Goal: Information Seeking & Learning: Learn about a topic

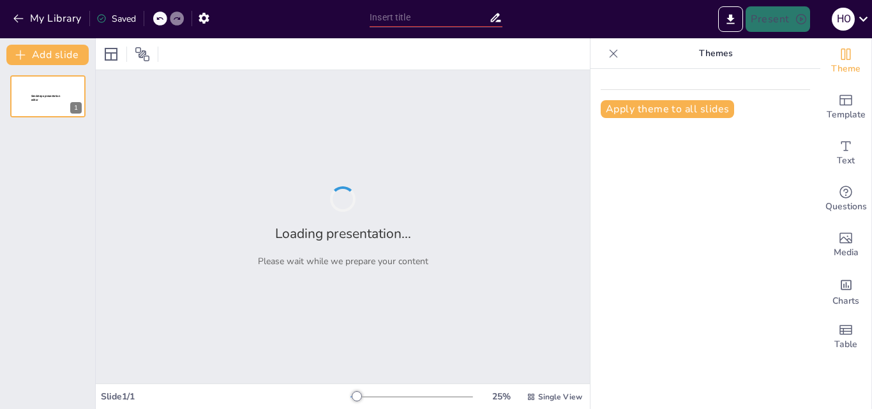
type input "Rotatorio 1 11.45"
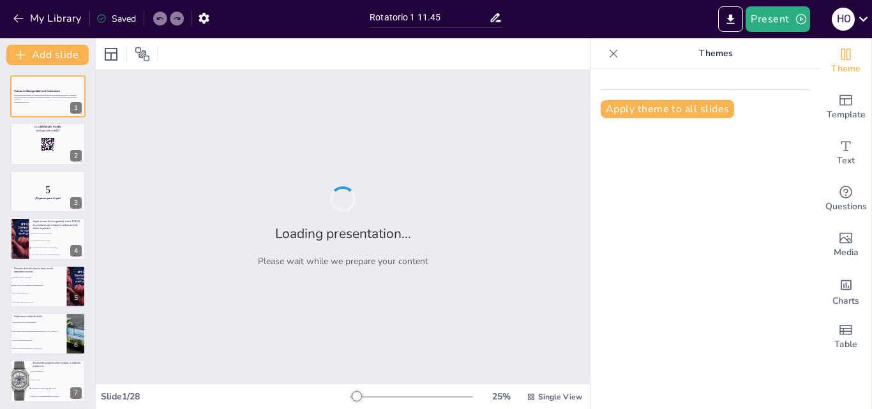
checkbox input "true"
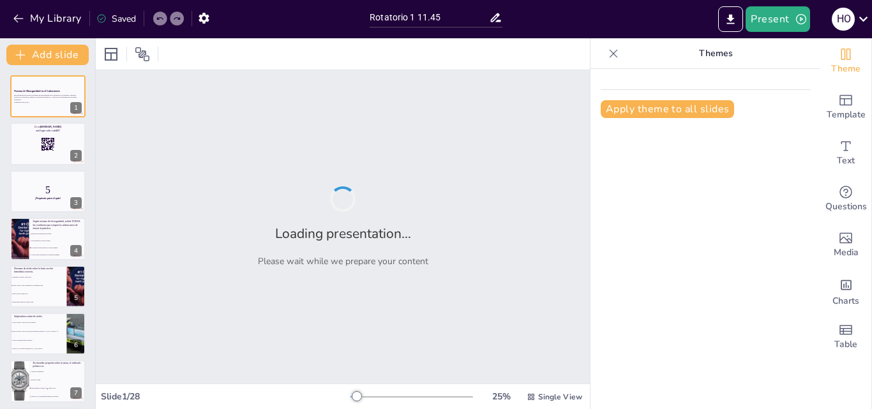
checkbox input "true"
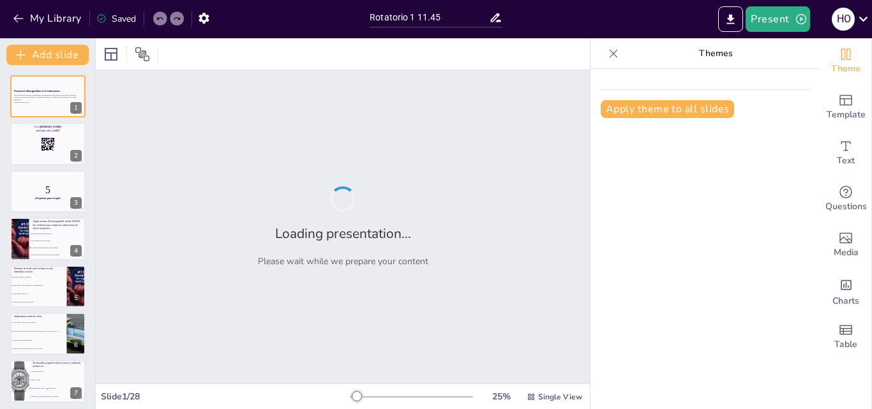
checkbox input "true"
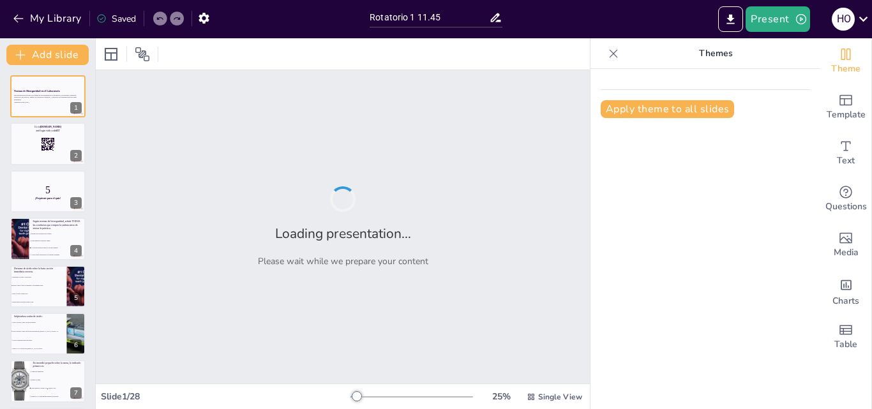
checkbox input "true"
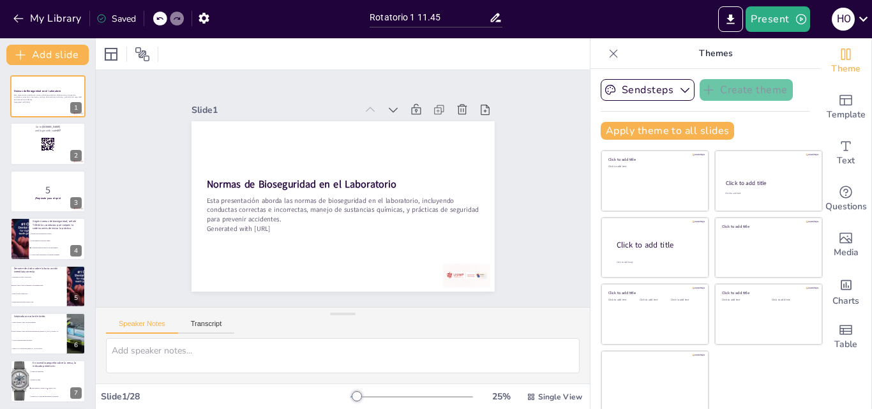
checkbox input "true"
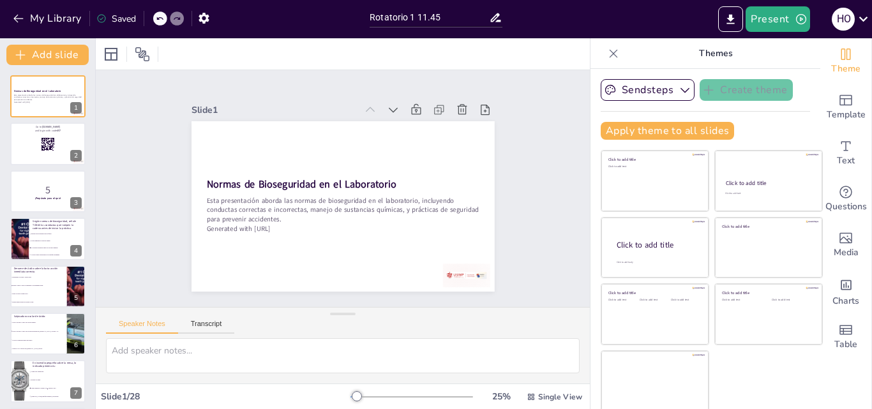
checkbox input "true"
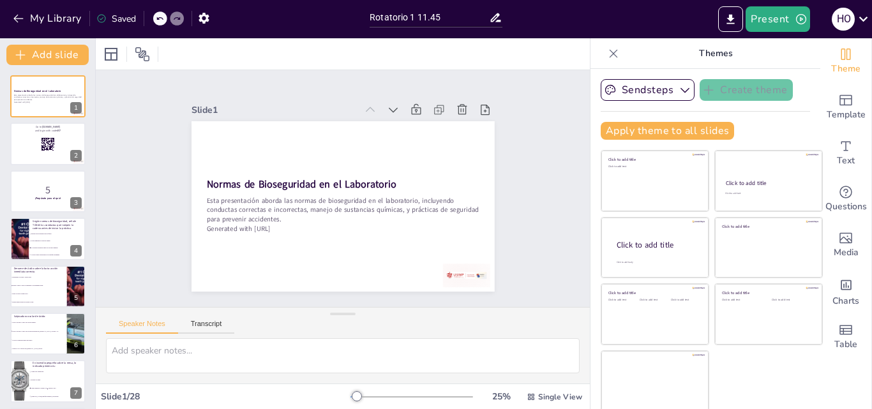
checkbox input "true"
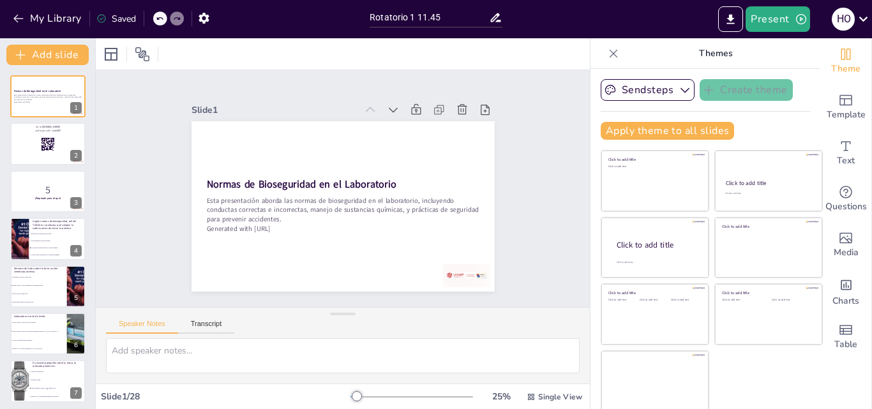
checkbox input "true"
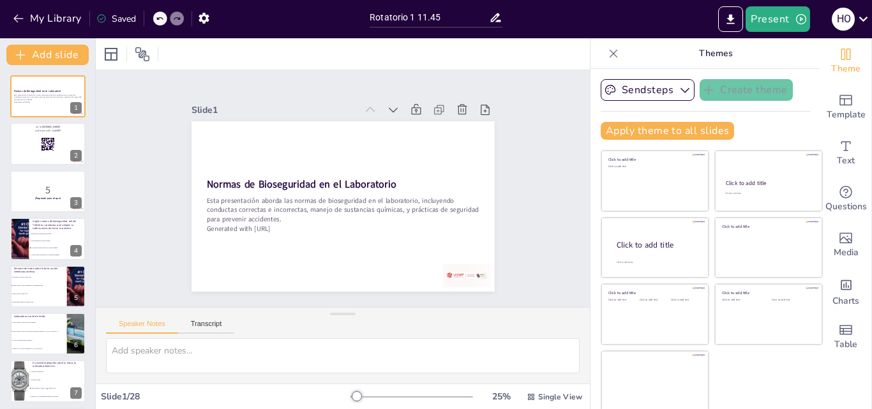
checkbox input "true"
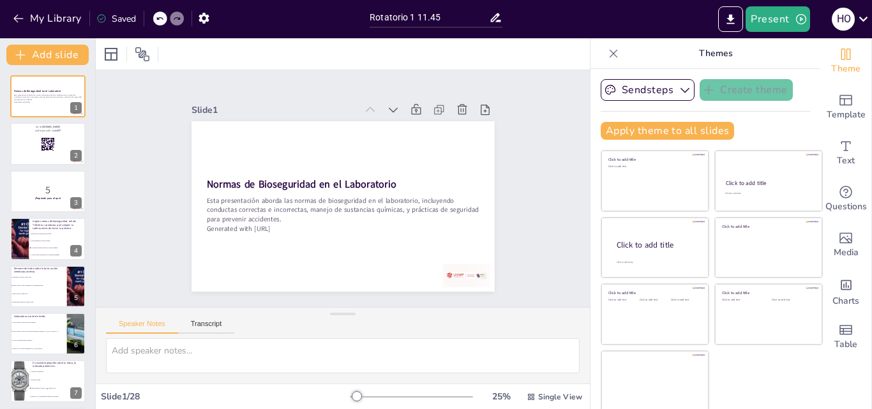
checkbox input "true"
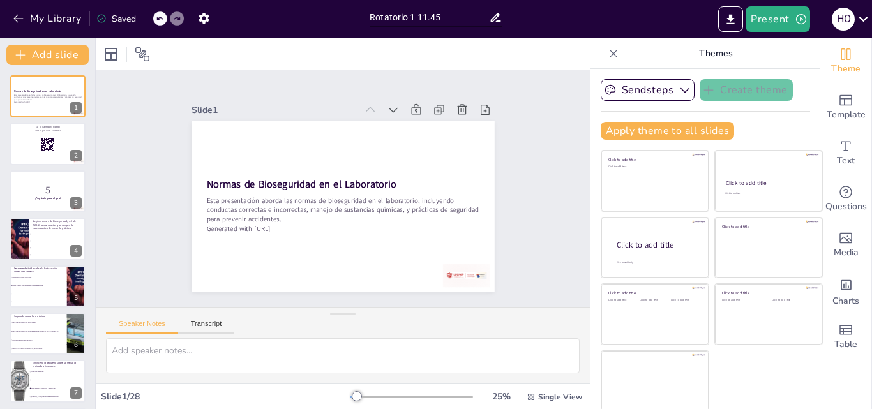
checkbox input "true"
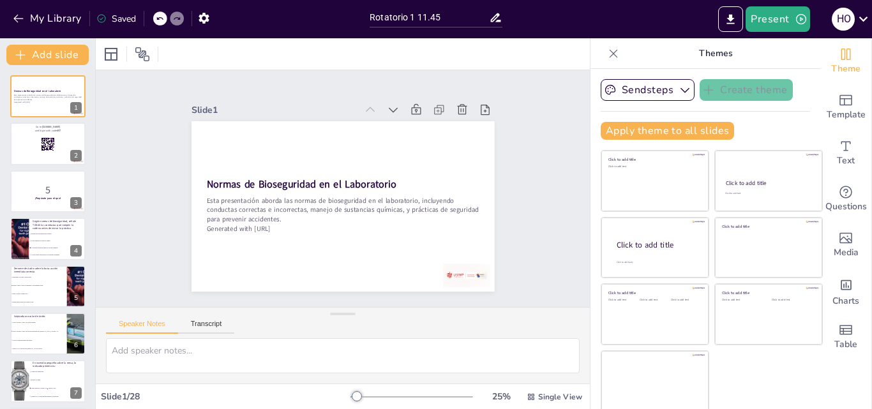
checkbox input "true"
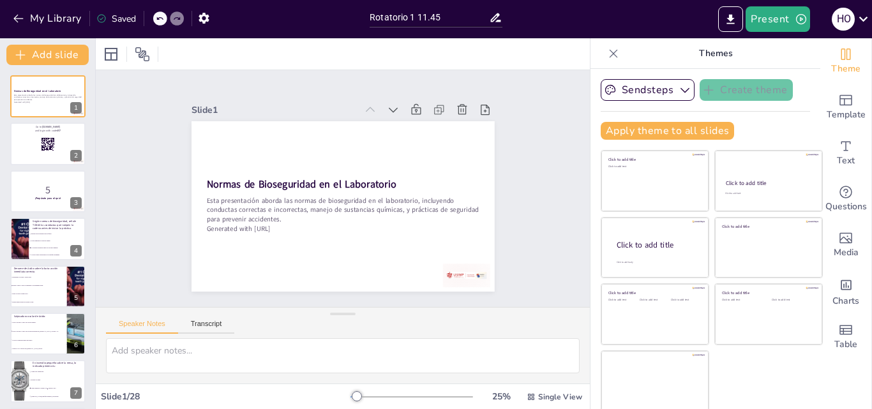
checkbox input "true"
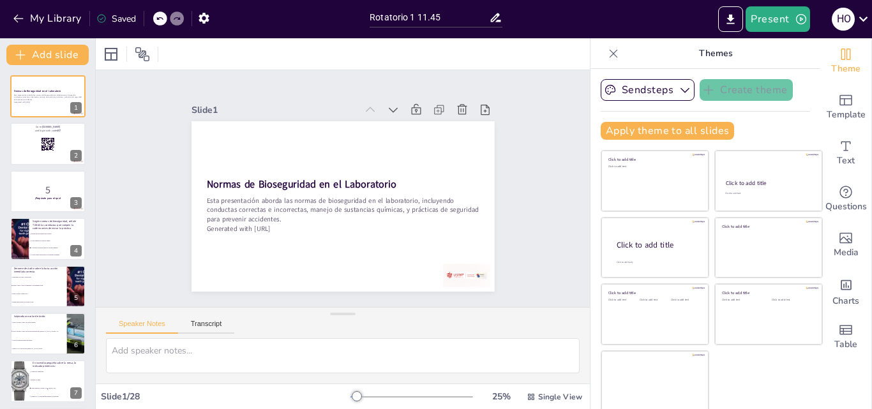
checkbox input "true"
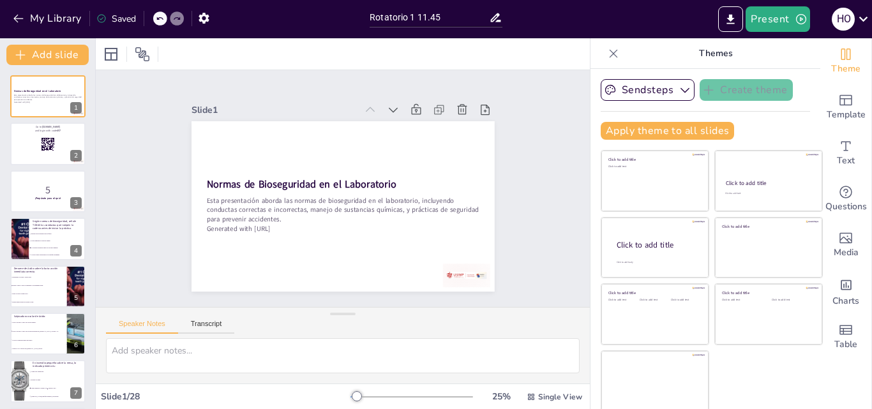
checkbox input "true"
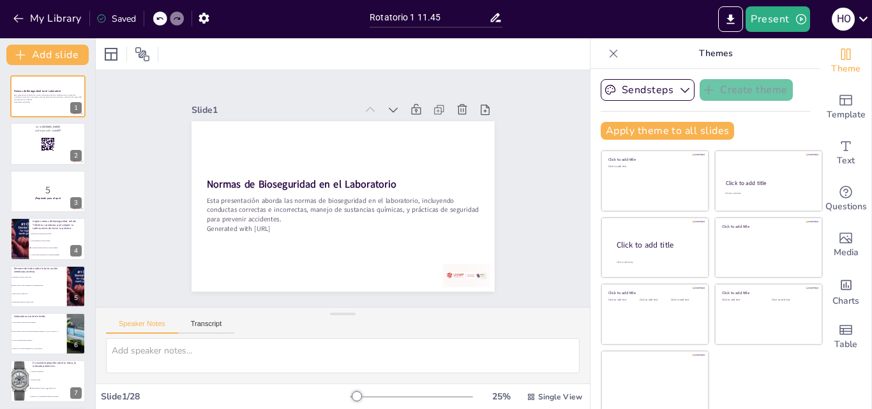
checkbox input "true"
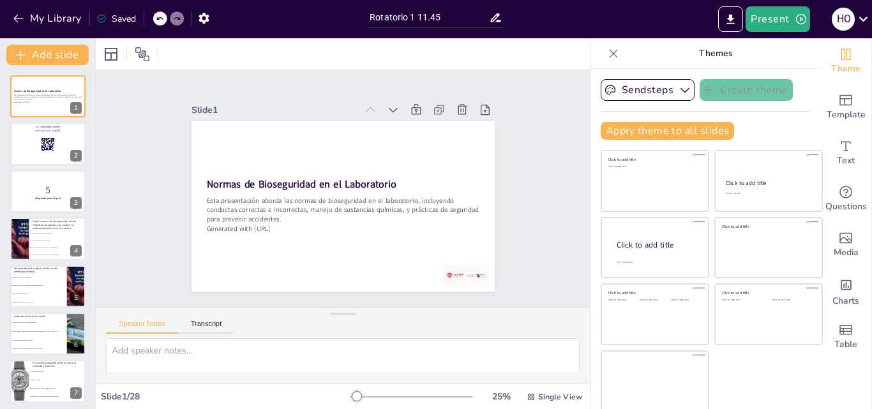
checkbox input "true"
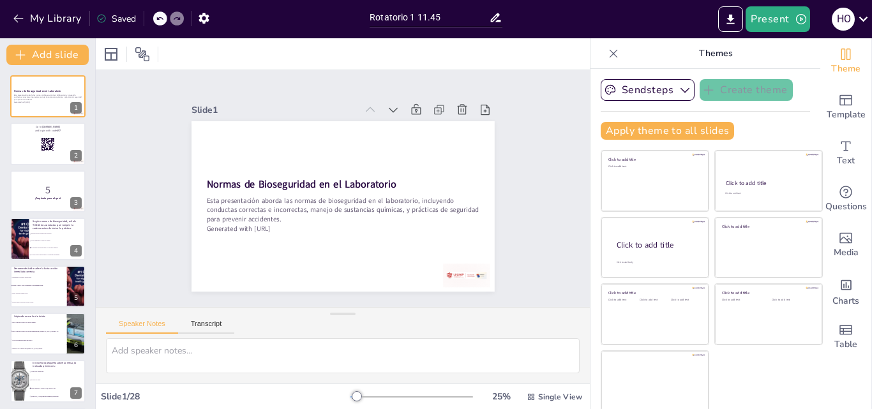
checkbox input "true"
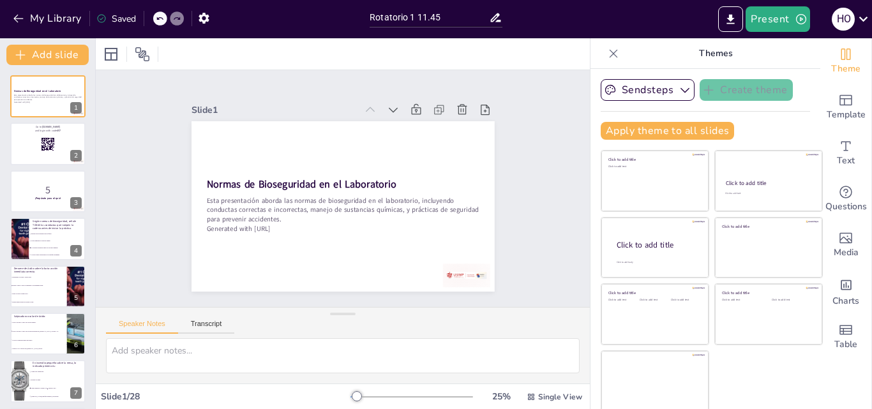
checkbox input "true"
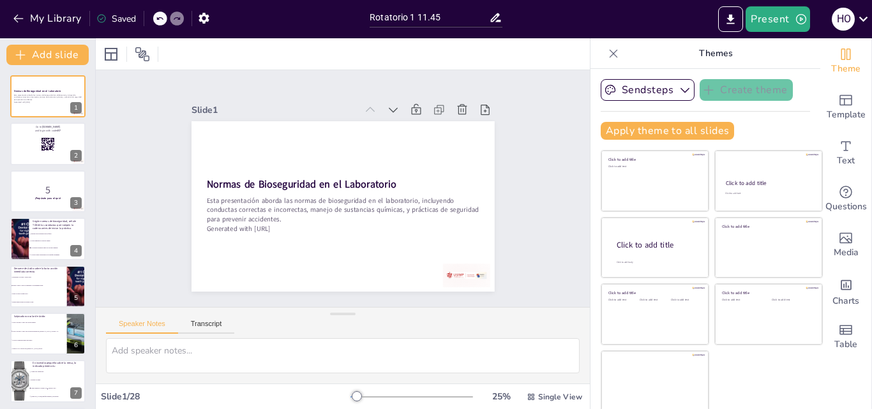
checkbox input "true"
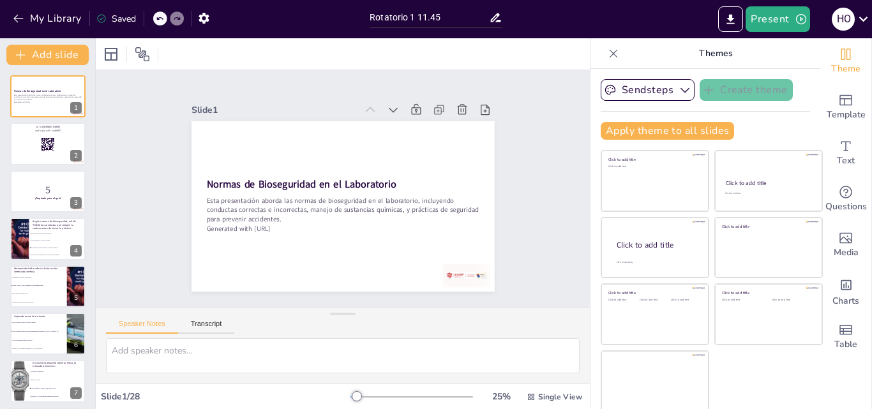
checkbox input "true"
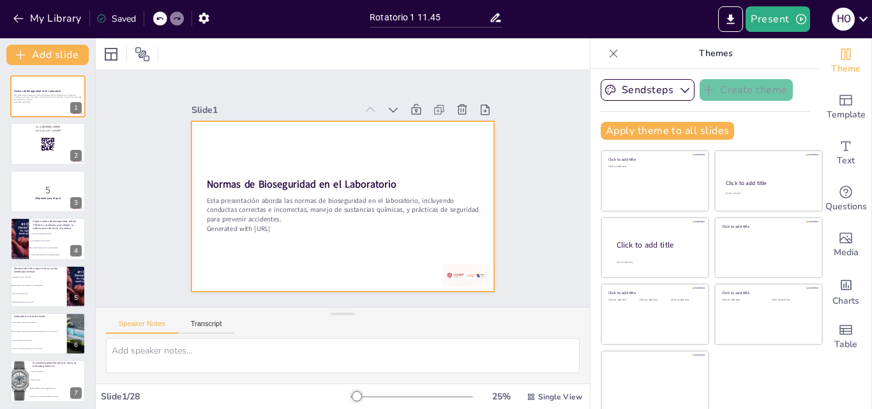
checkbox input "true"
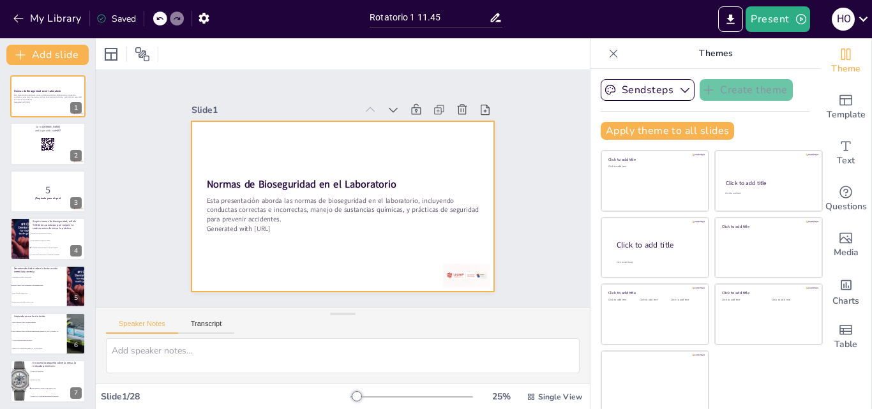
checkbox input "true"
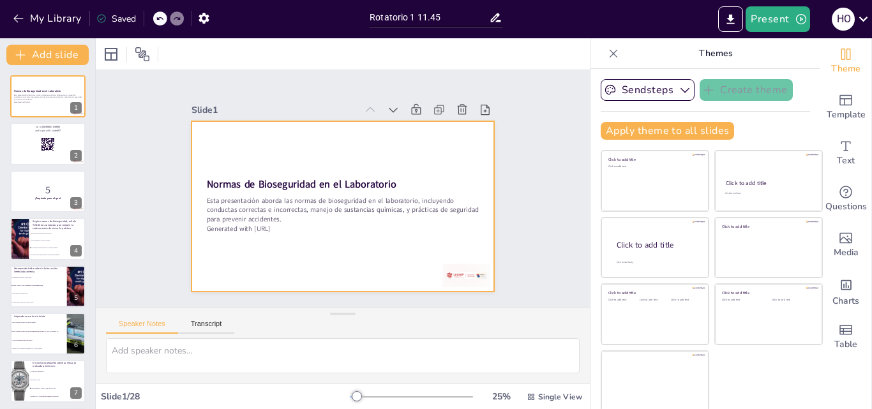
checkbox input "true"
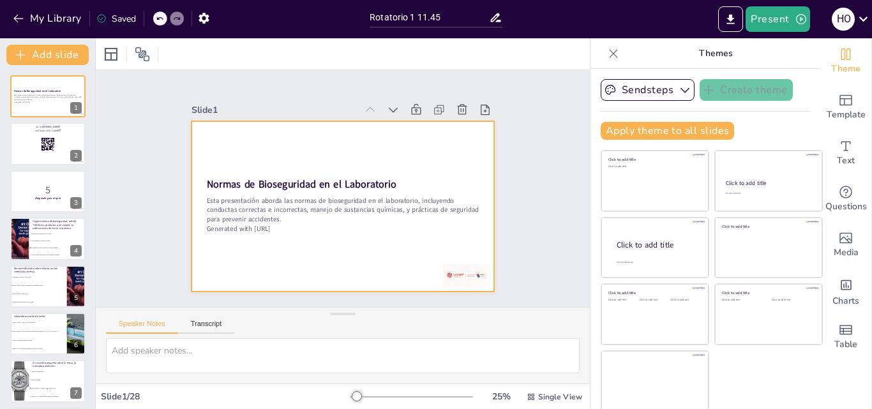
checkbox input "true"
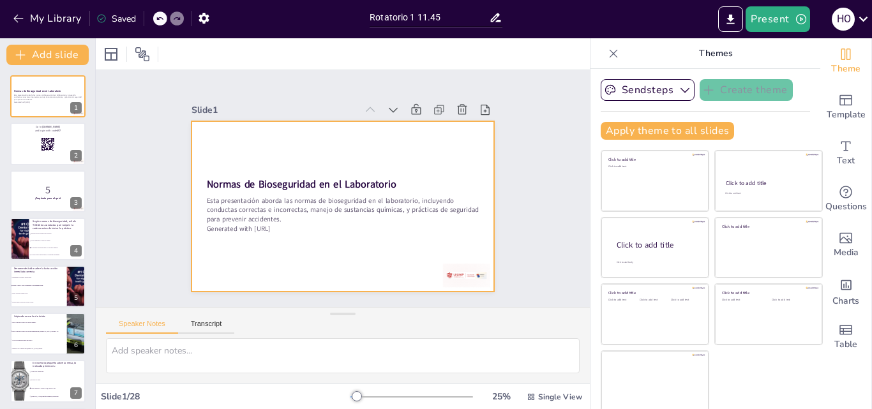
checkbox input "true"
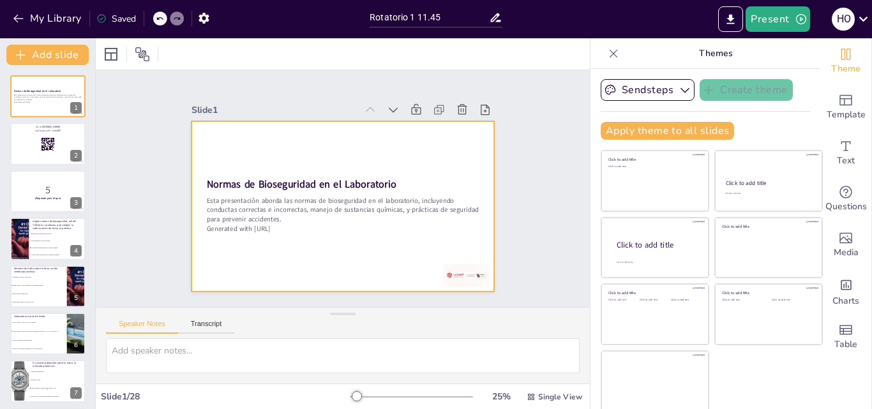
checkbox input "true"
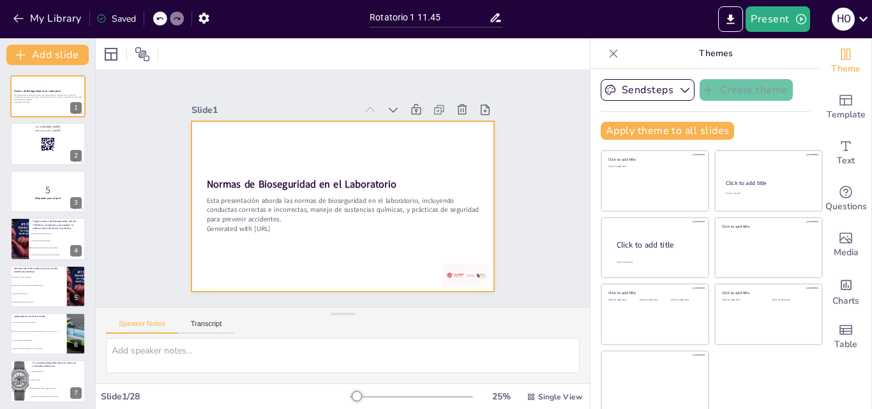
checkbox input "true"
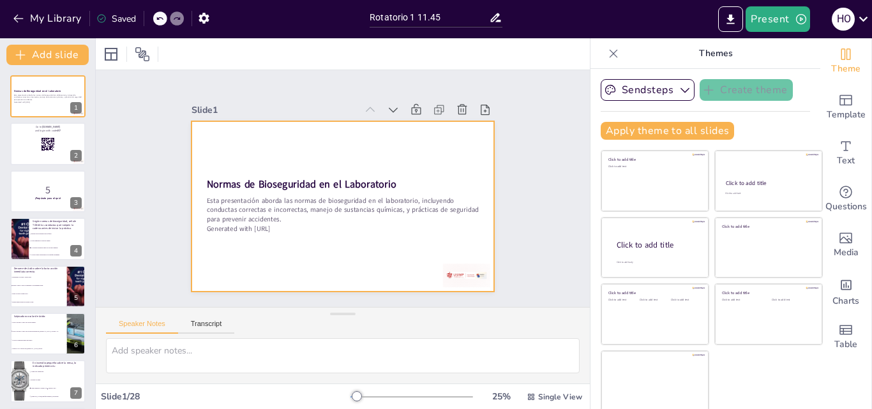
checkbox input "true"
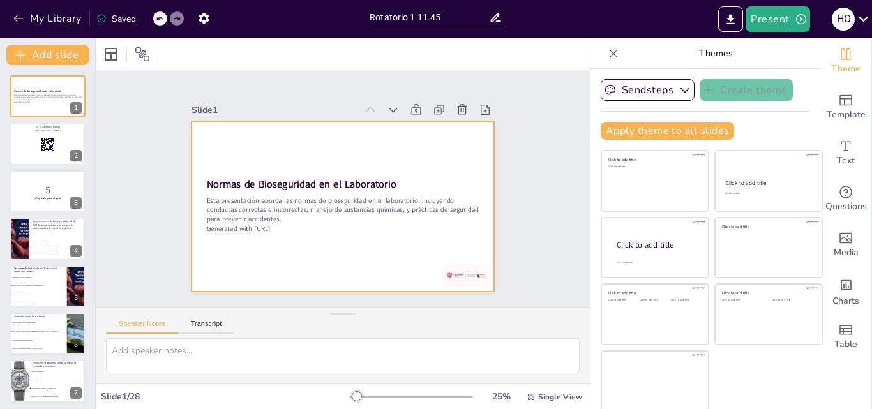
checkbox input "true"
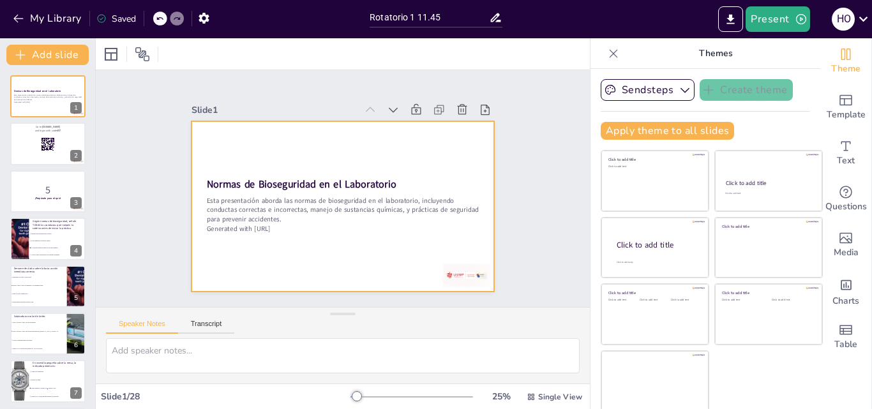
checkbox input "true"
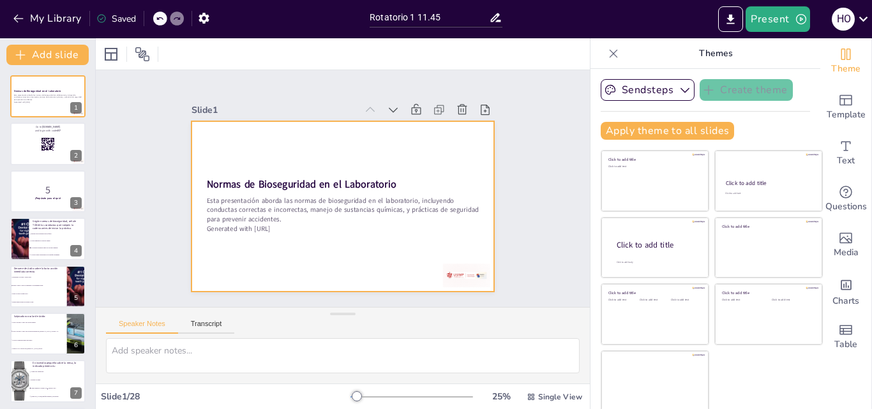
checkbox input "true"
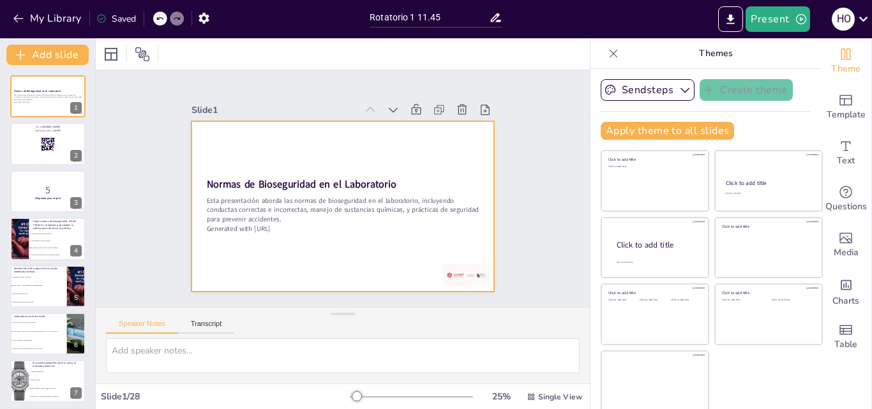
checkbox input "true"
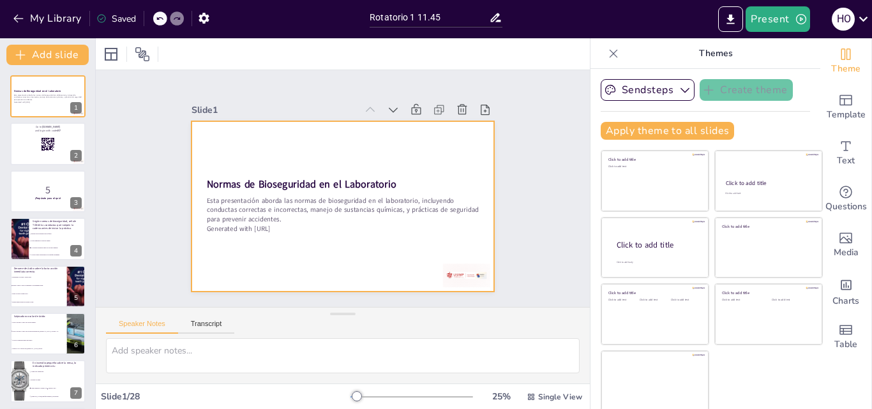
checkbox input "true"
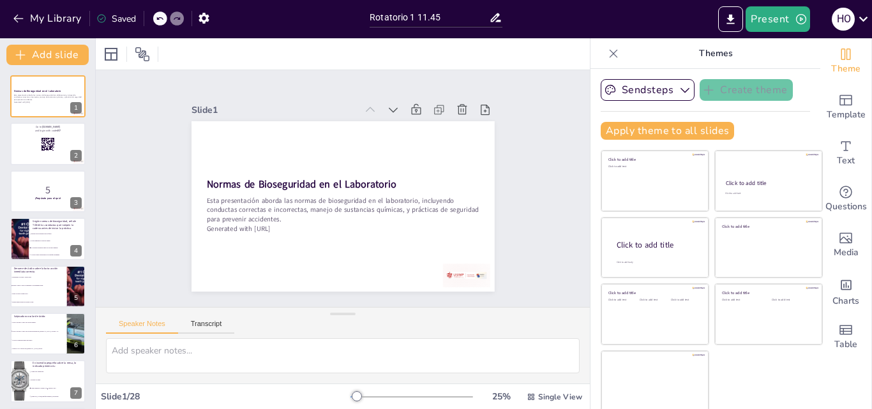
checkbox input "true"
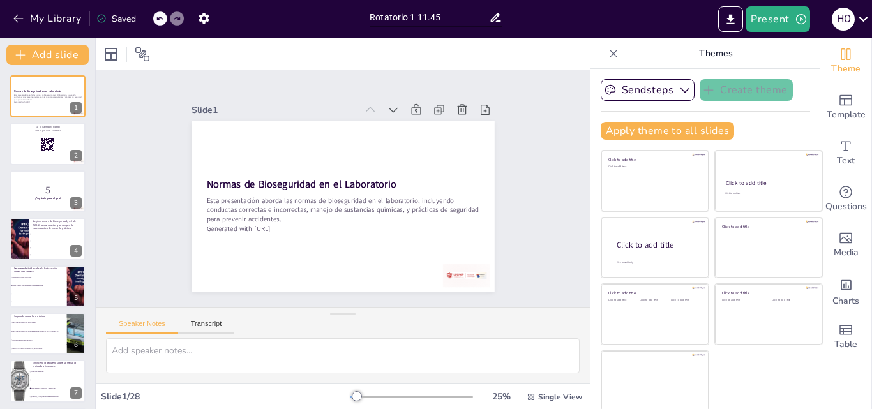
checkbox input "true"
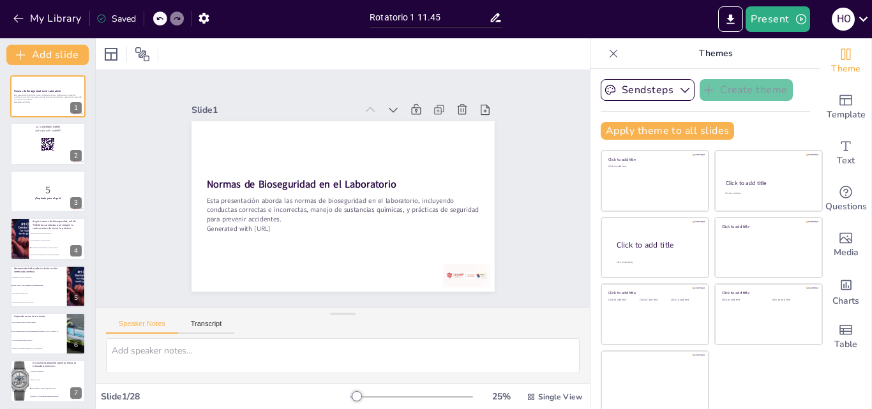
checkbox input "true"
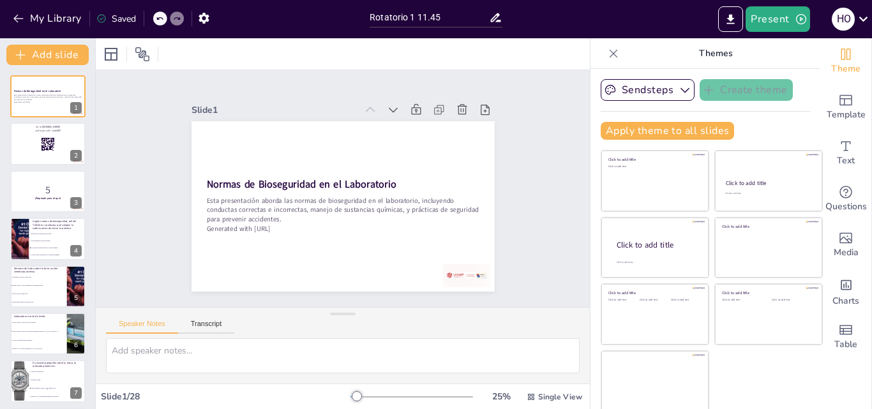
checkbox input "true"
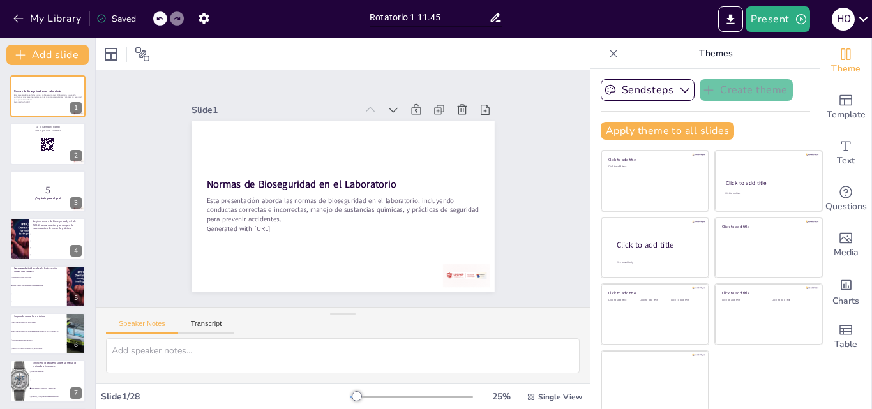
checkbox input "true"
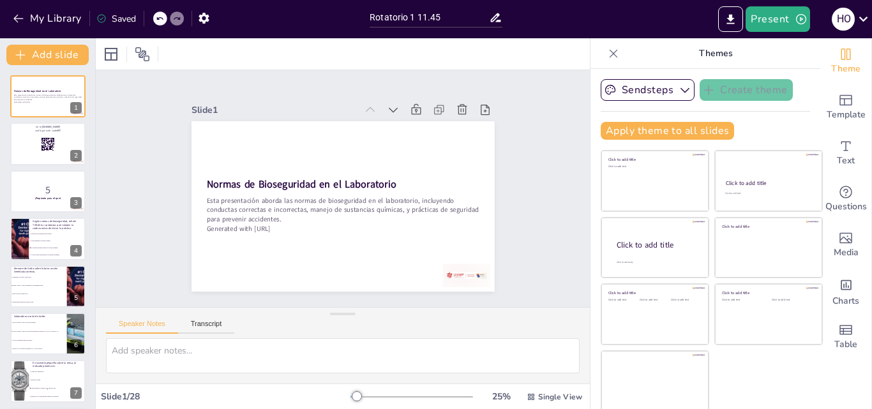
checkbox input "true"
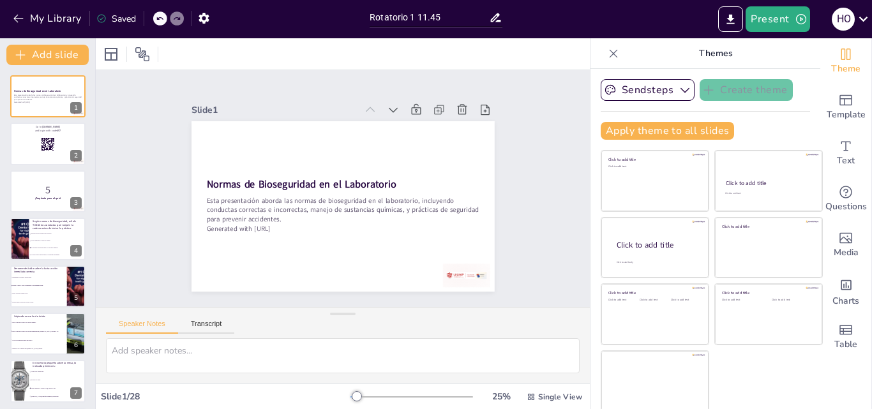
checkbox input "true"
click at [40, 243] on li "Llevar alimentos al área de trabajo." at bounding box center [57, 241] width 57 height 7
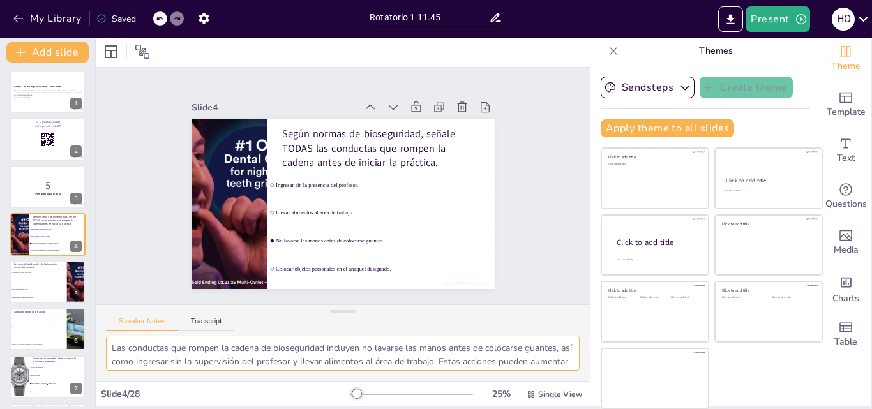
scroll to position [26, 0]
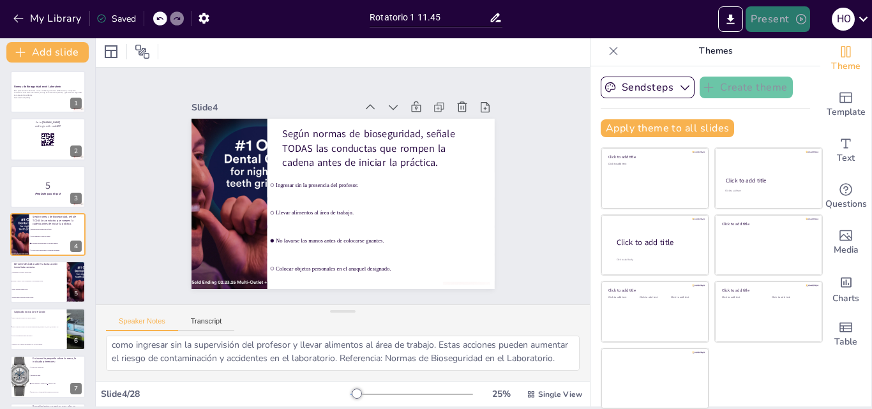
click at [759, 20] on button "Present" at bounding box center [778, 19] width 64 height 26
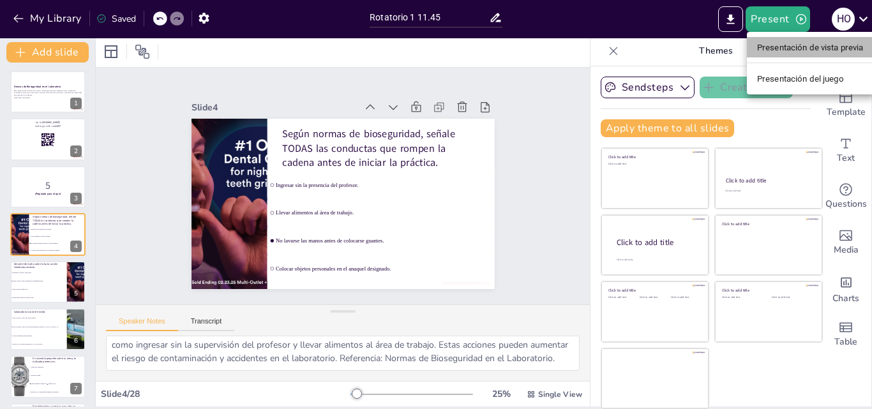
click at [765, 47] on font "Presentación de vista previa" at bounding box center [810, 48] width 107 height 10
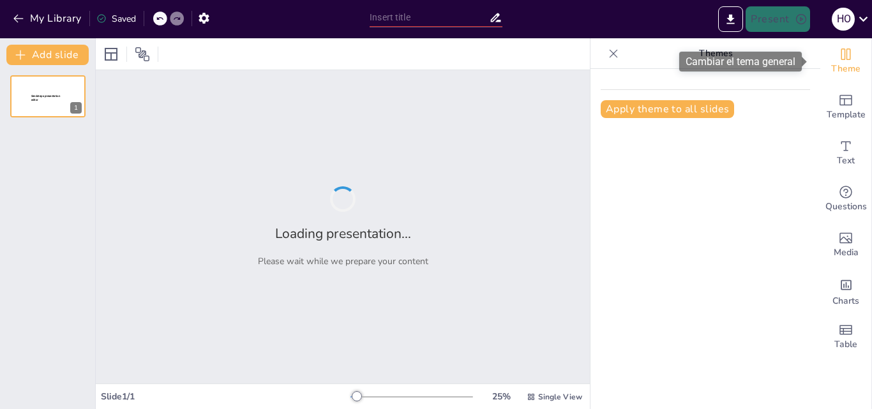
type input "Rotatorio 1 11.45"
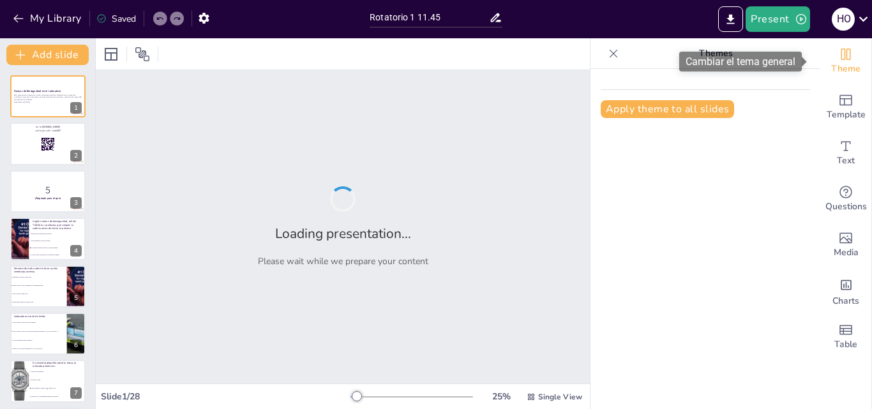
checkbox input "true"
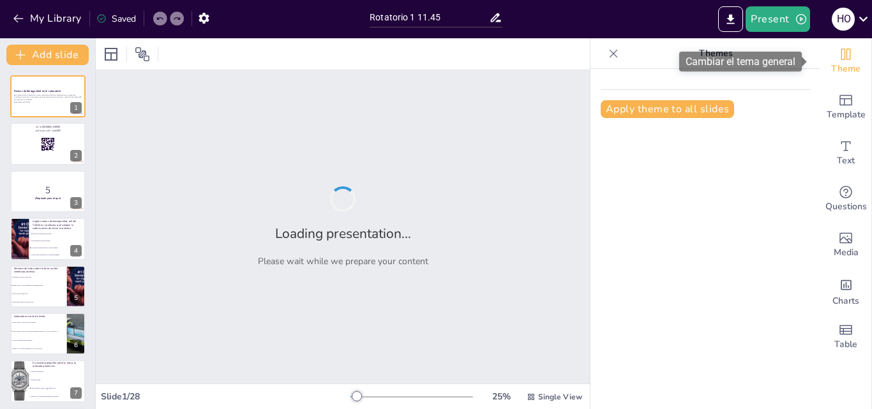
checkbox input "true"
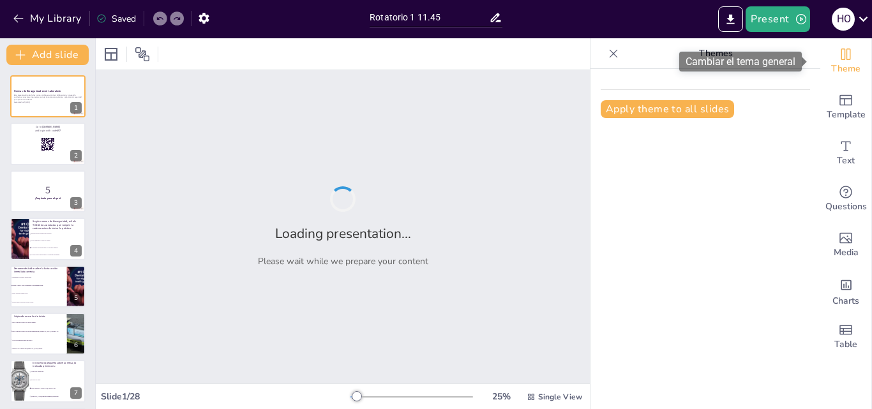
checkbox input "true"
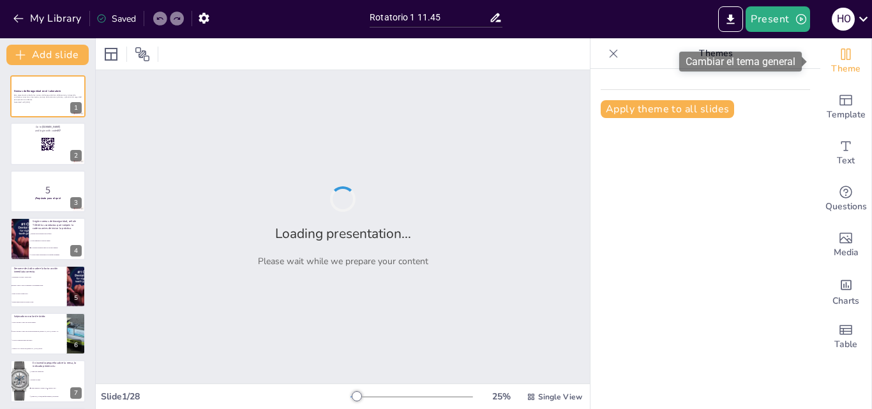
checkbox input "true"
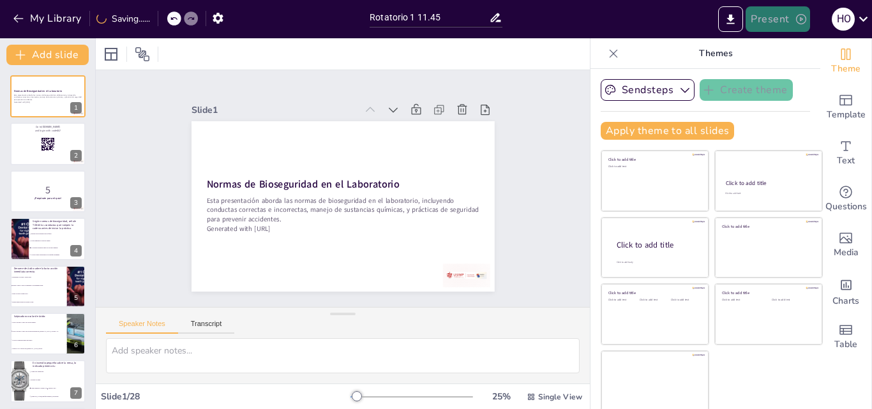
click at [777, 18] on button "Present" at bounding box center [778, 19] width 64 height 26
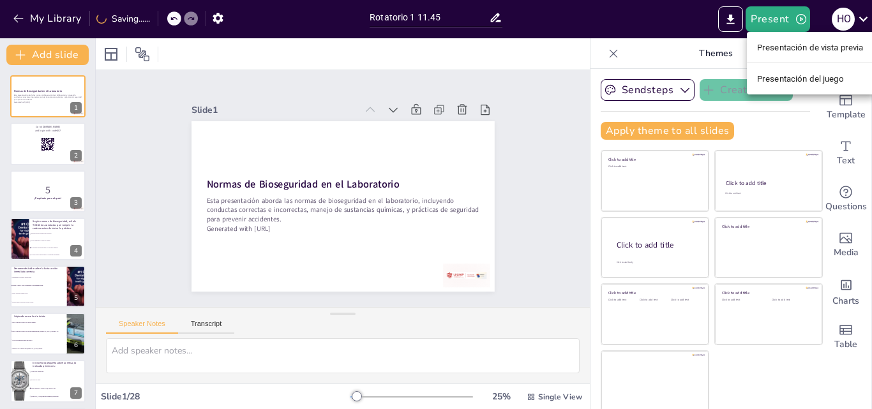
click at [783, 77] on font "Presentación del juego" at bounding box center [800, 79] width 87 height 10
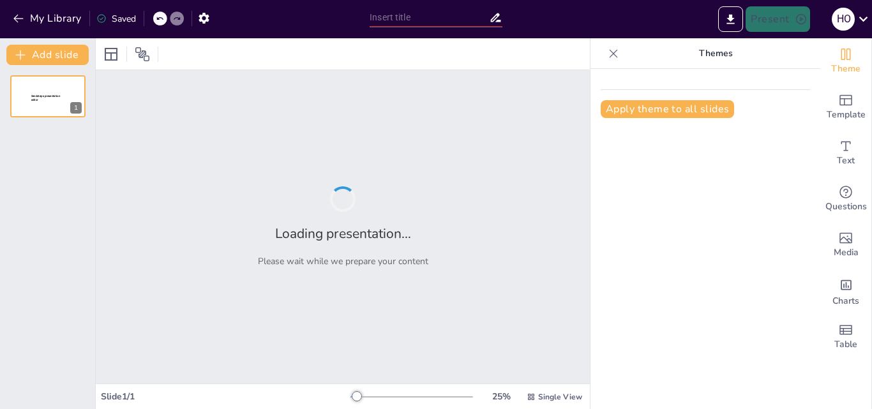
type input "Rotatorio 1 11.45"
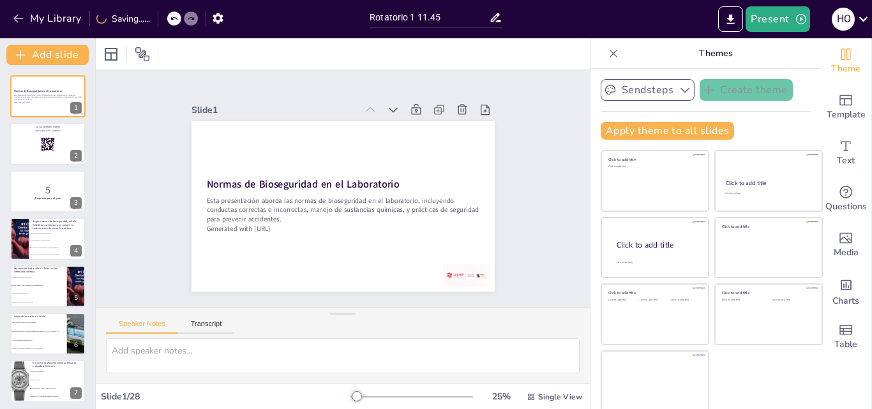
checkbox input "true"
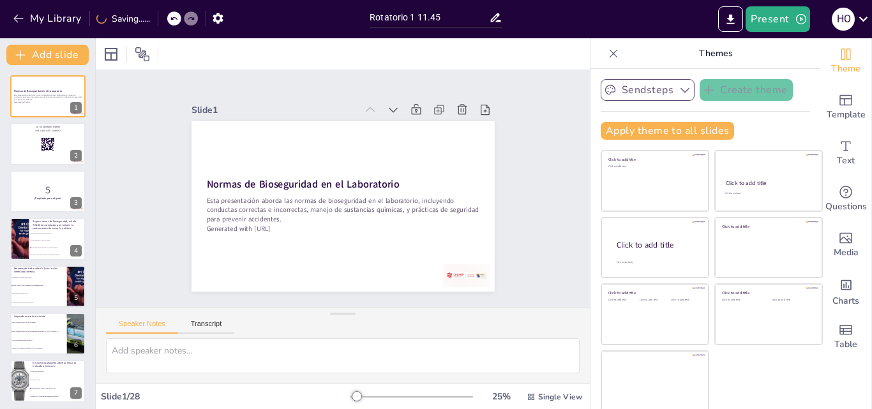
checkbox input "true"
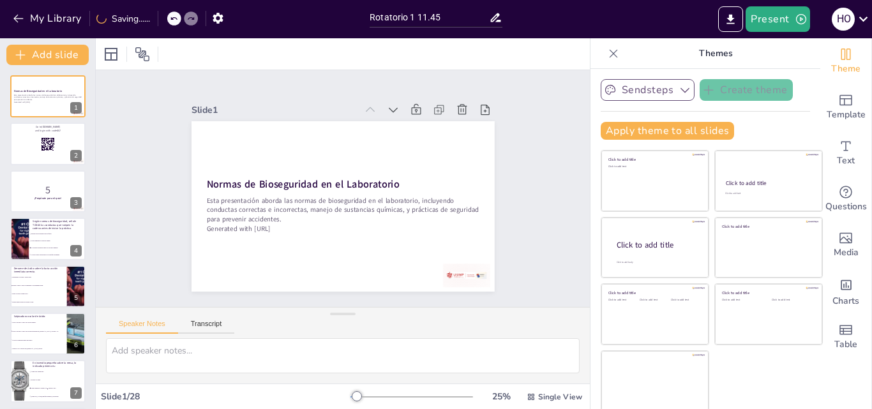
checkbox input "true"
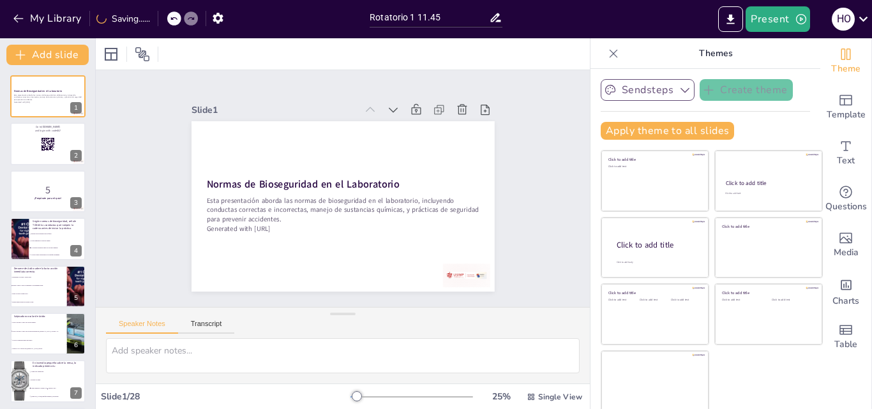
checkbox input "true"
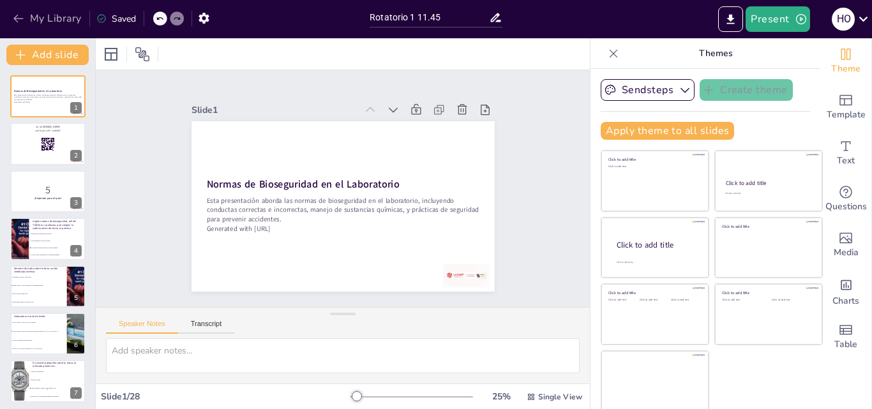
click at [55, 15] on button "My Library" at bounding box center [48, 18] width 77 height 20
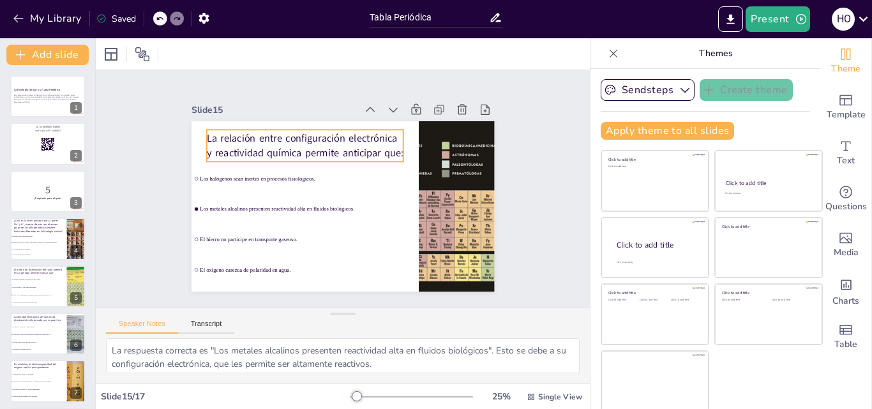
checkbox input "true"
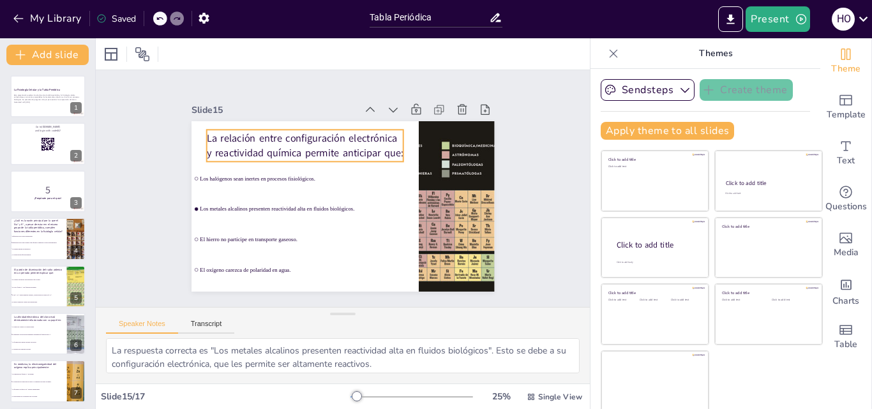
checkbox input "true"
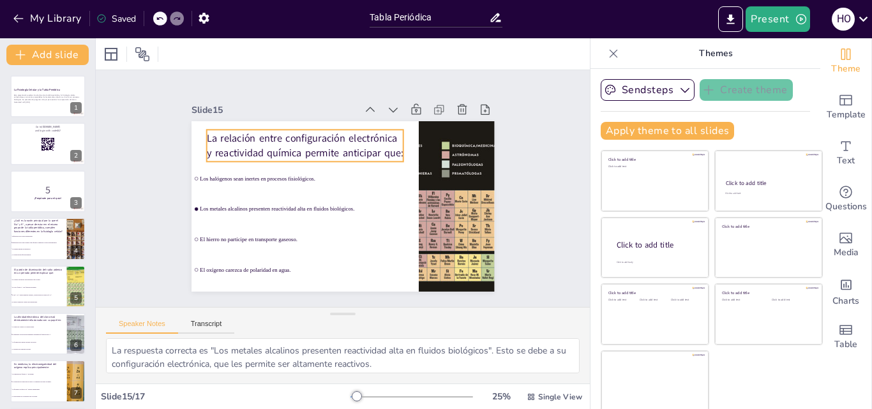
checkbox input "true"
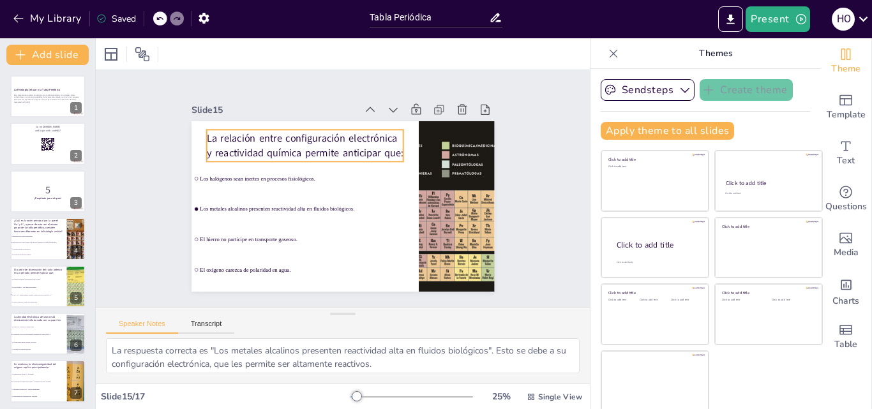
checkbox input "true"
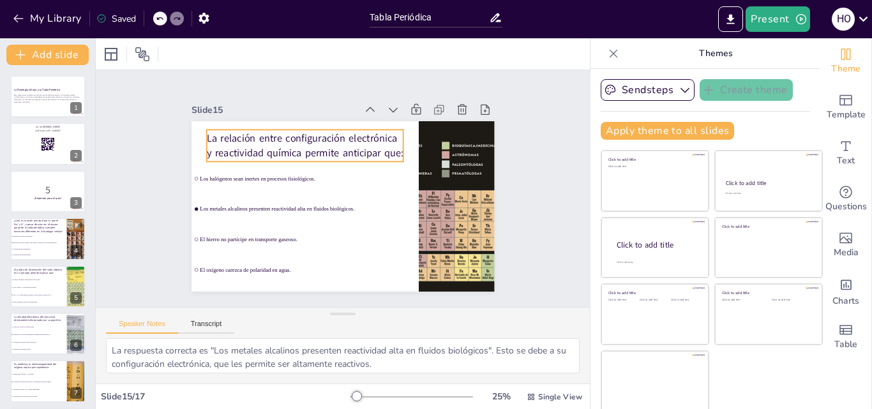
checkbox input "true"
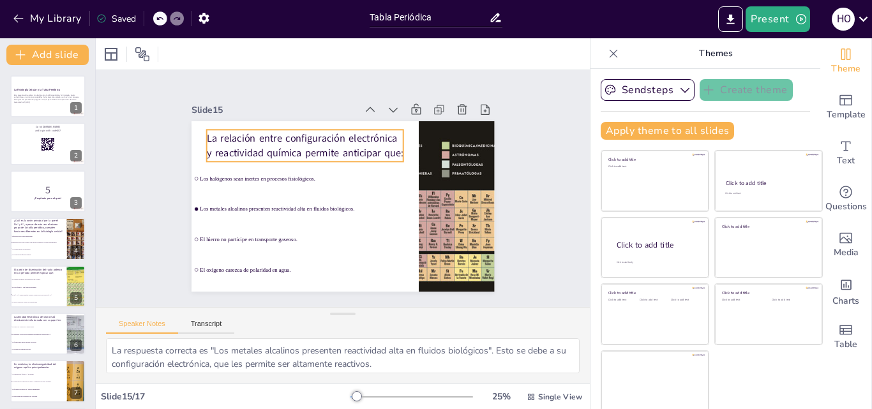
checkbox input "true"
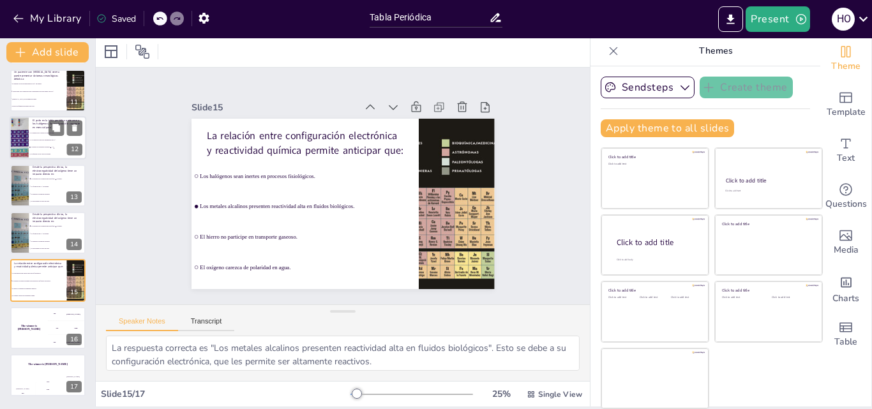
checkbox input "true"
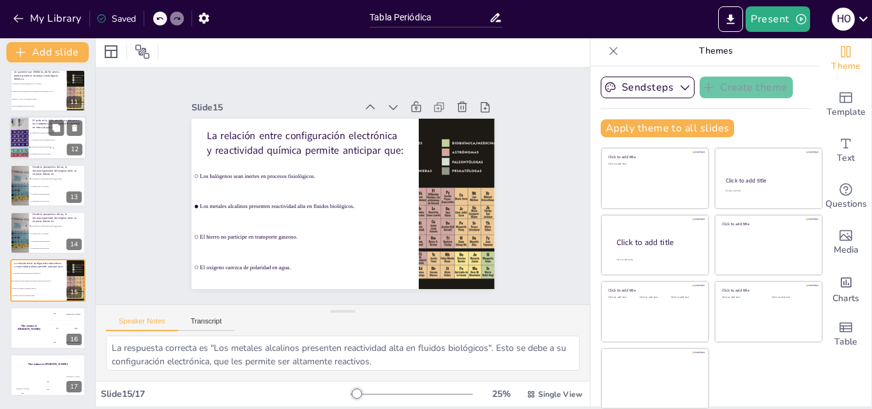
checkbox input "true"
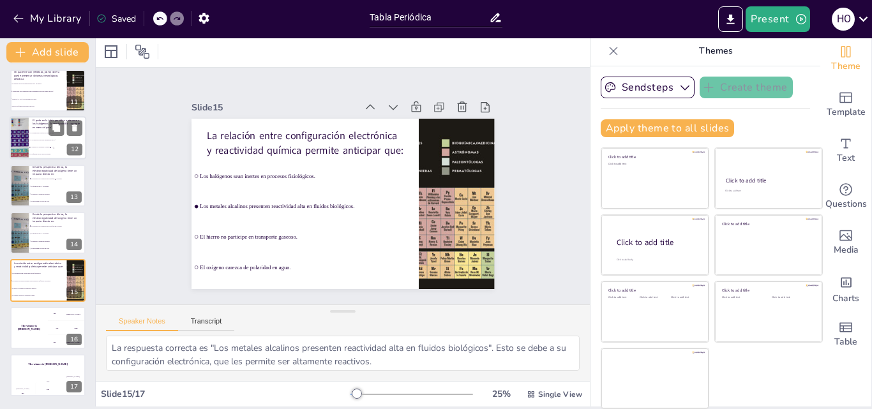
checkbox input "true"
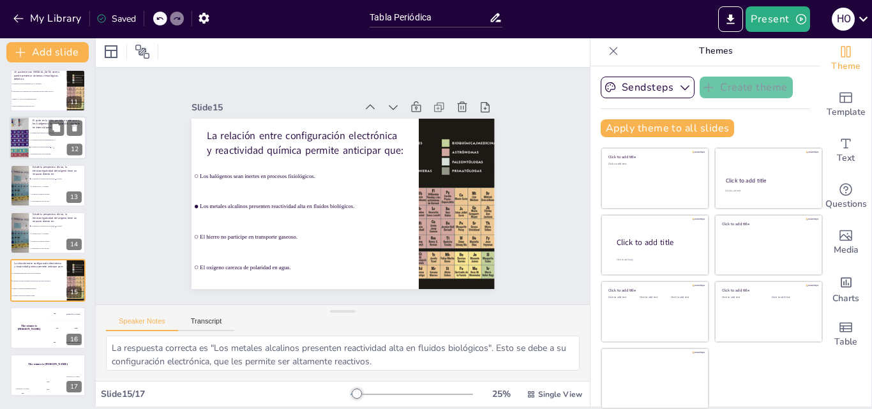
checkbox input "true"
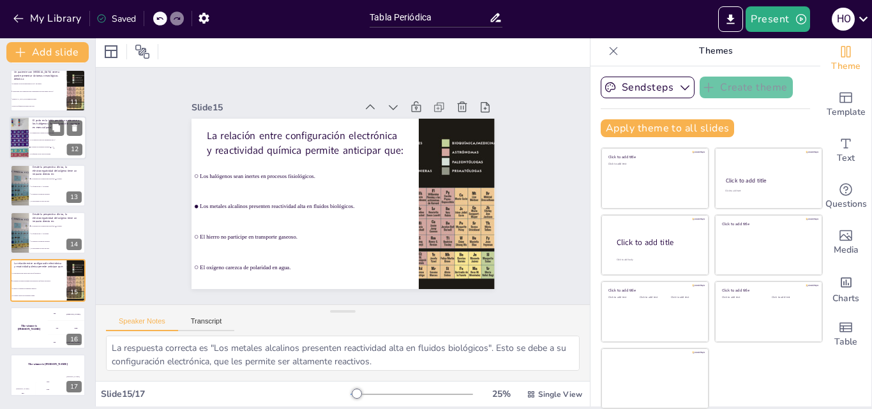
checkbox input "true"
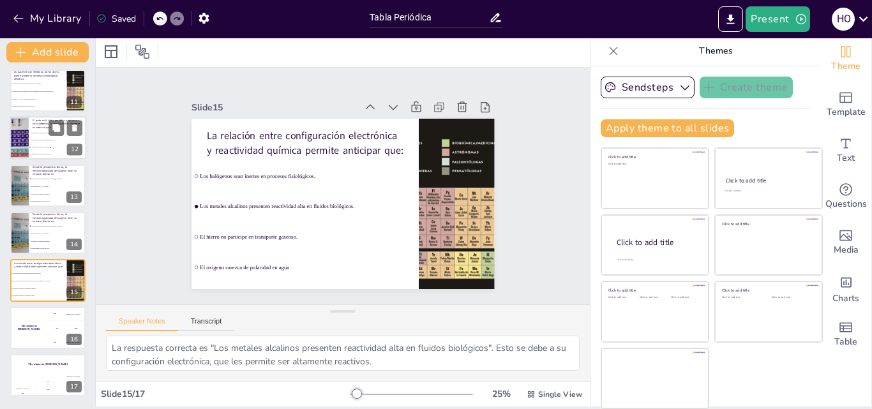
checkbox input "true"
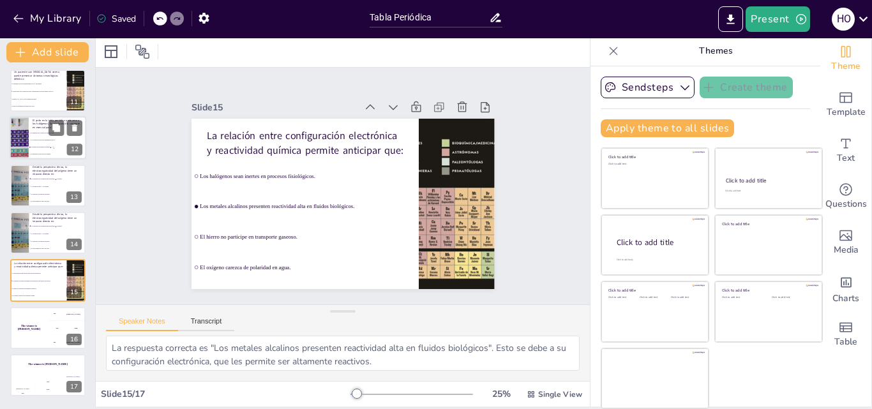
checkbox input "true"
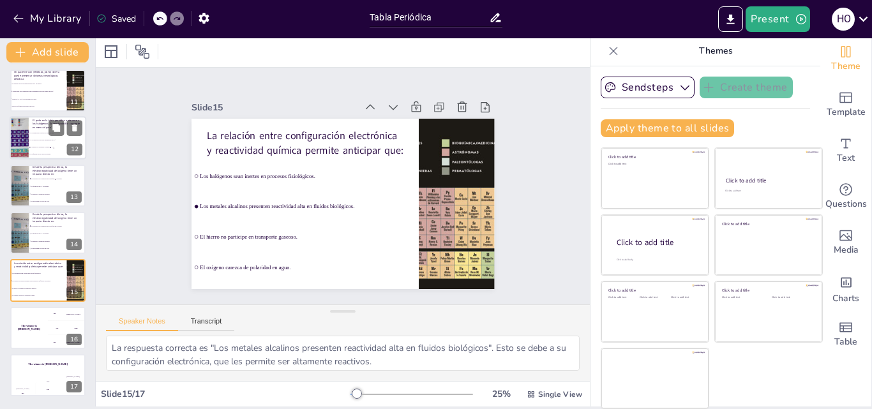
checkbox input "true"
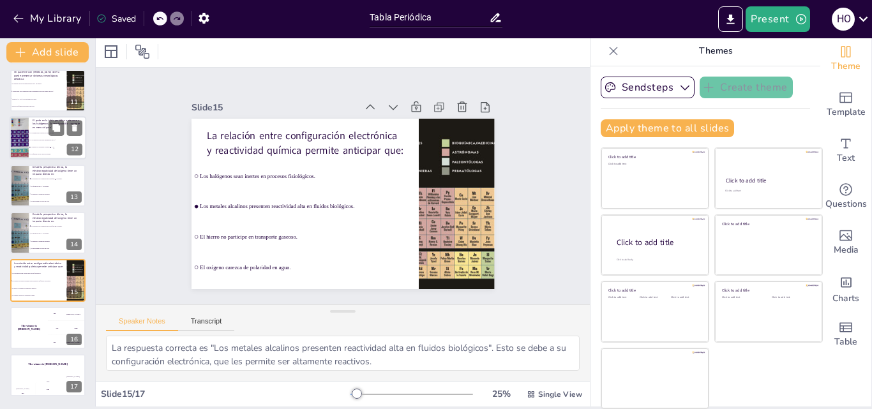
checkbox input "true"
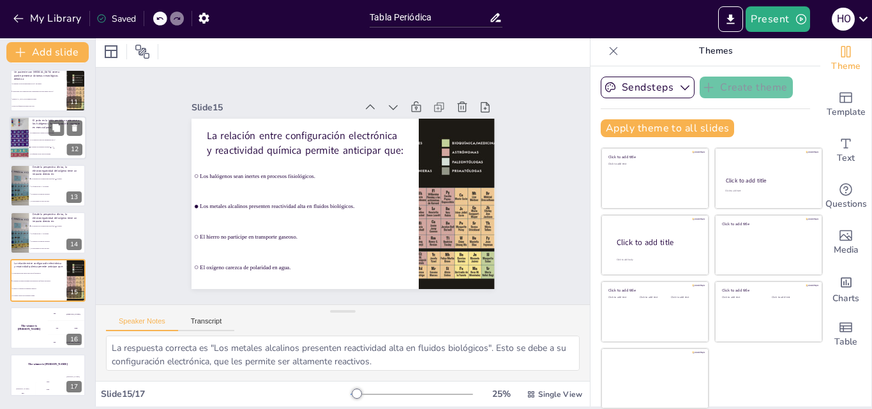
checkbox input "true"
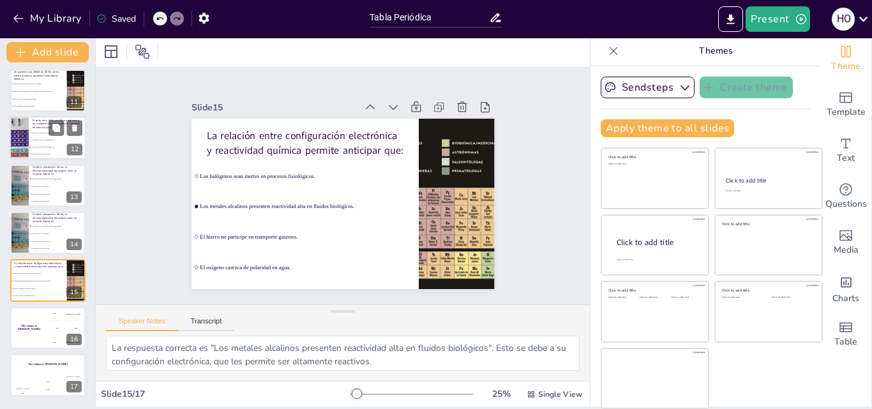
checkbox input "true"
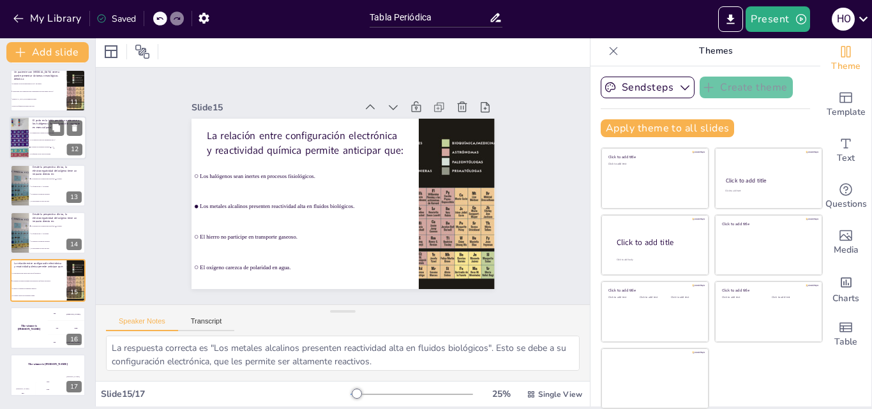
checkbox input "true"
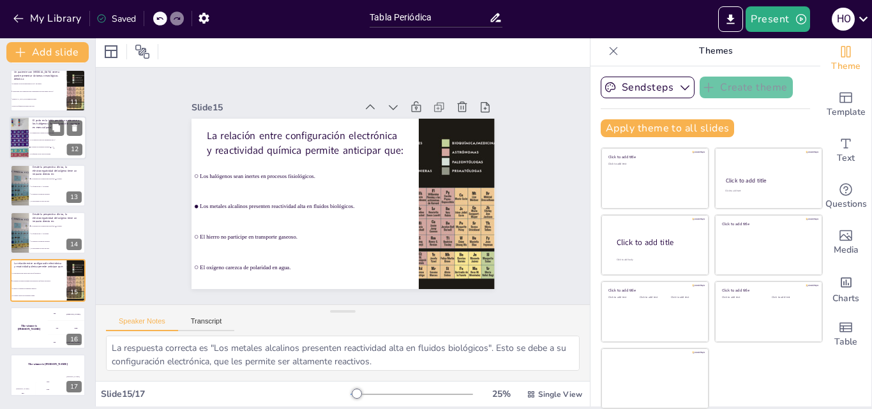
checkbox input "true"
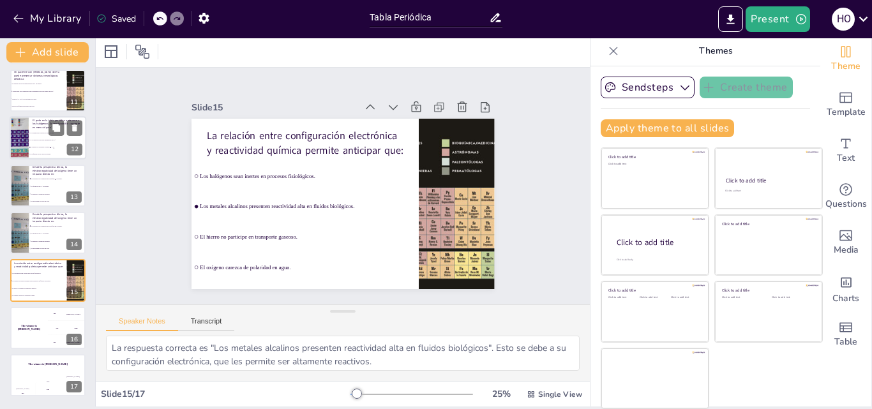
checkbox input "true"
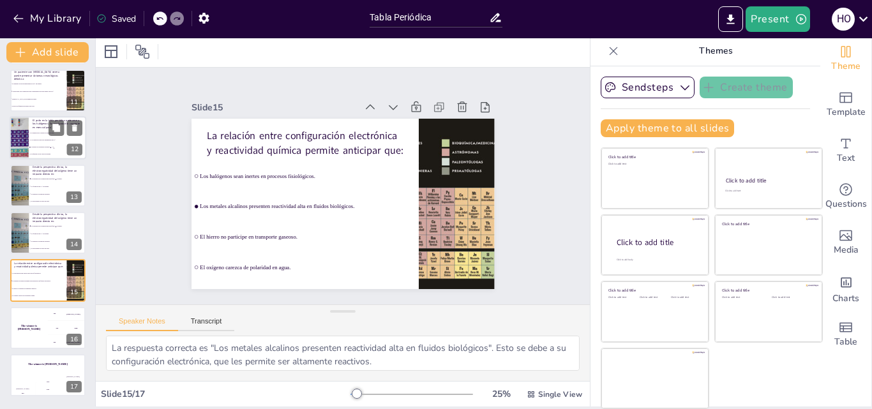
checkbox input "true"
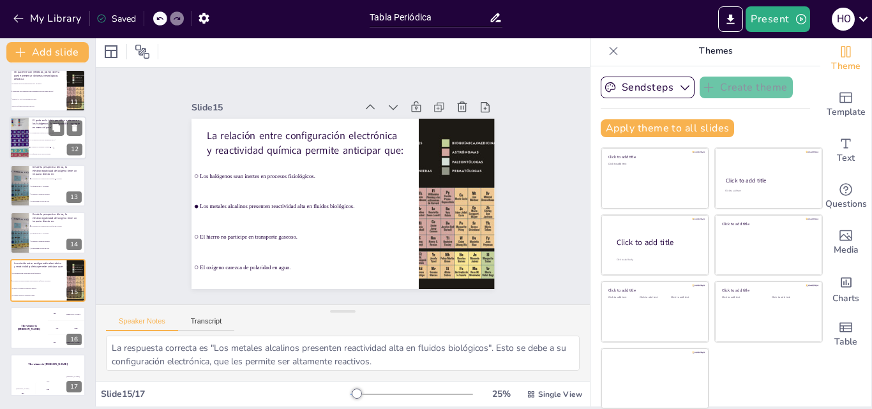
checkbox input "true"
click at [42, 145] on li "La síntesis de hormonas tiroideas T₃ y T₄." at bounding box center [57, 147] width 57 height 7
checkbox input "true"
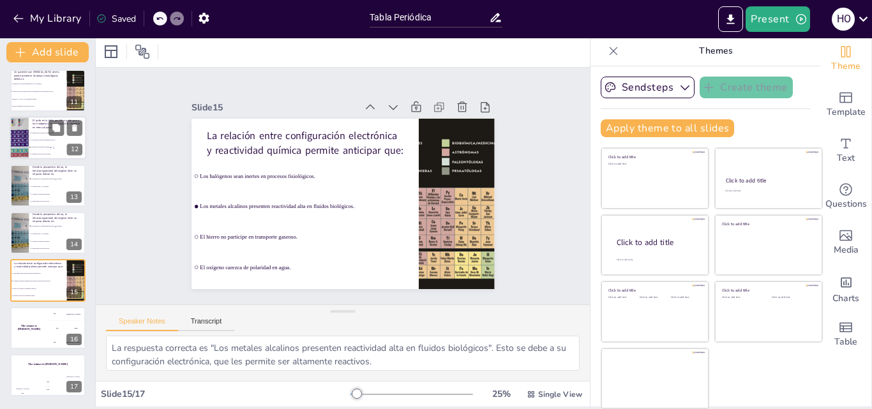
checkbox input "true"
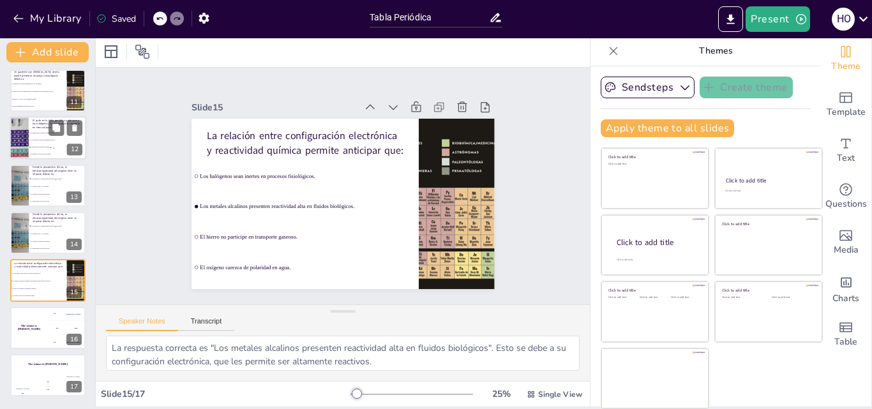
checkbox input "true"
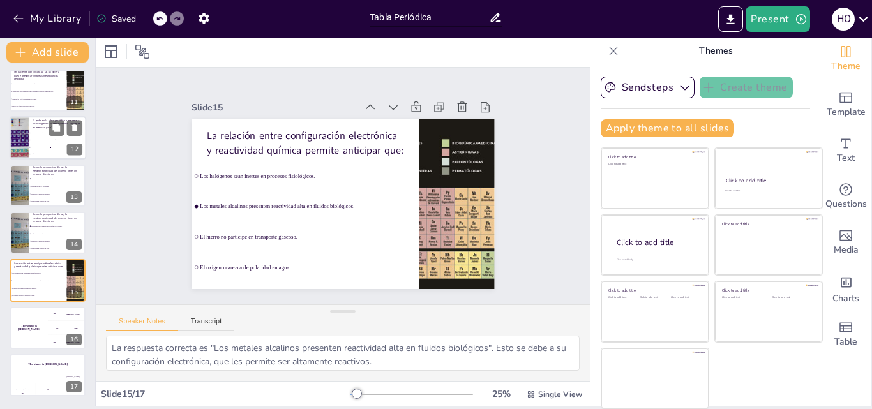
checkbox input "true"
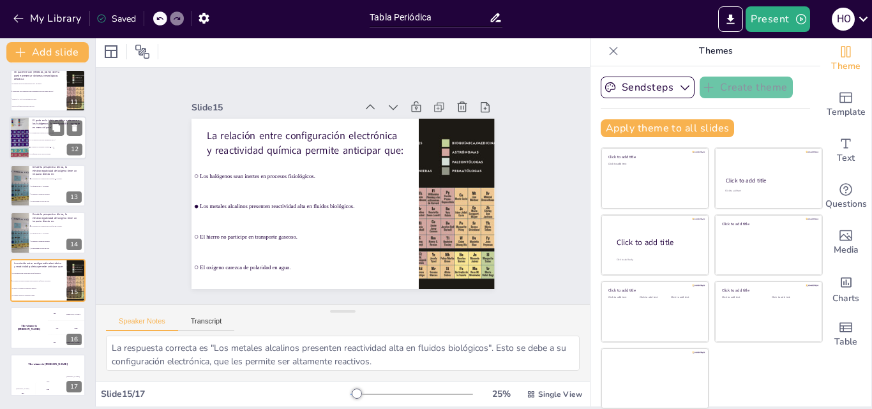
checkbox input "true"
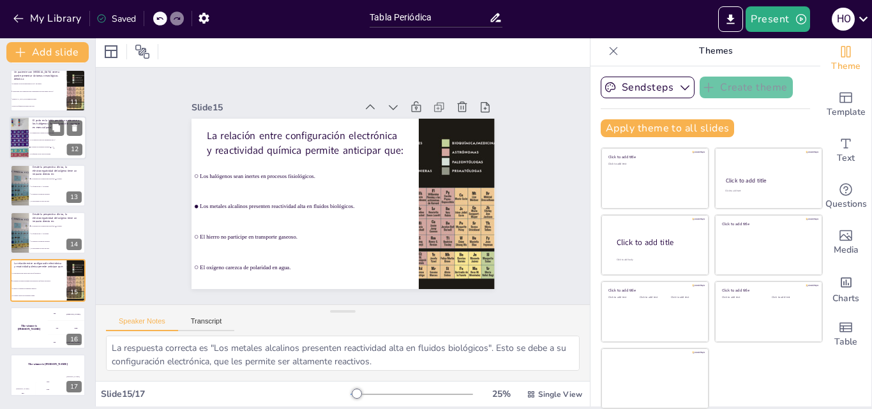
checkbox input "true"
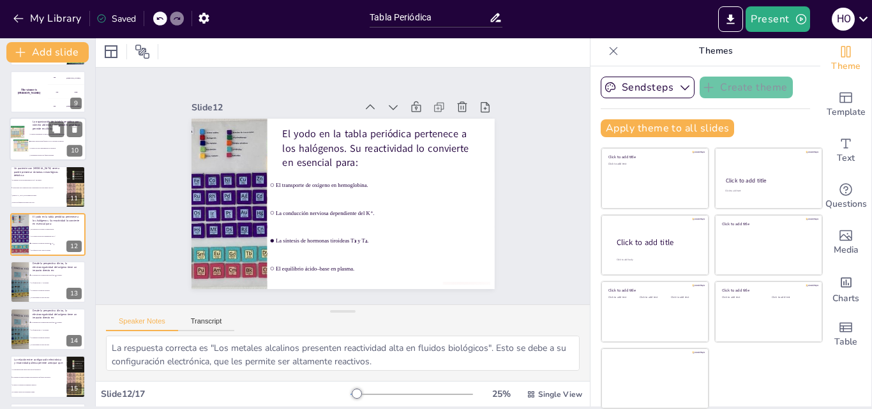
checkbox input "true"
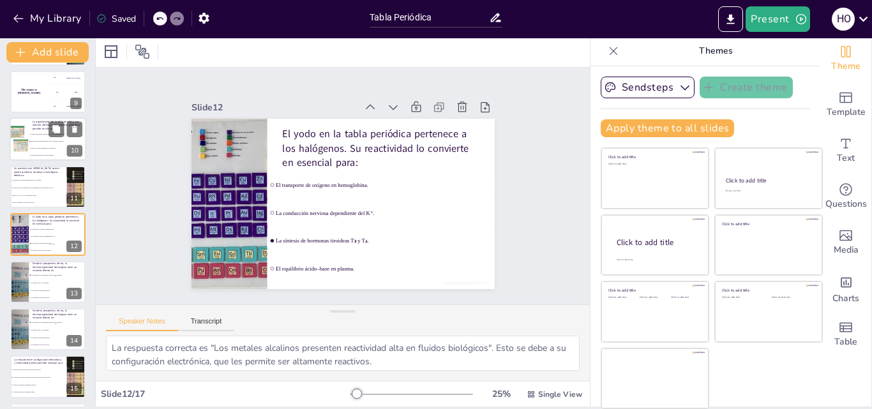
checkbox input "true"
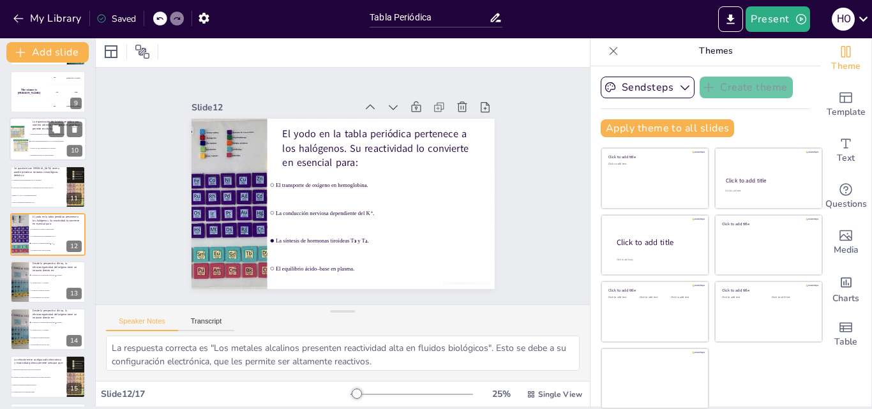
checkbox input "true"
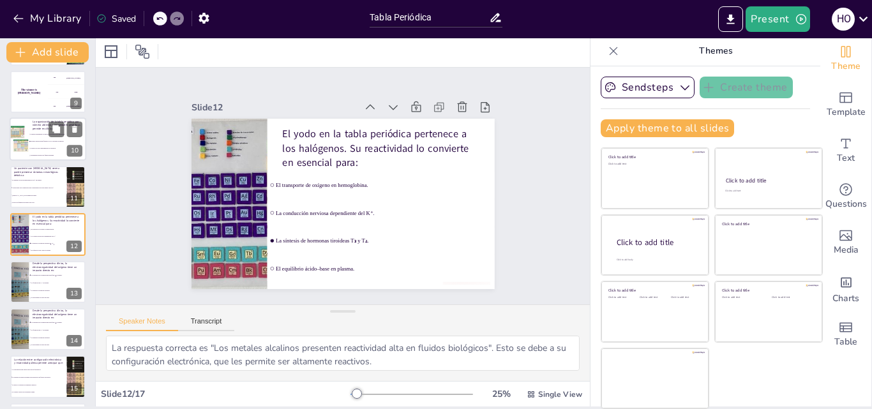
checkbox input "true"
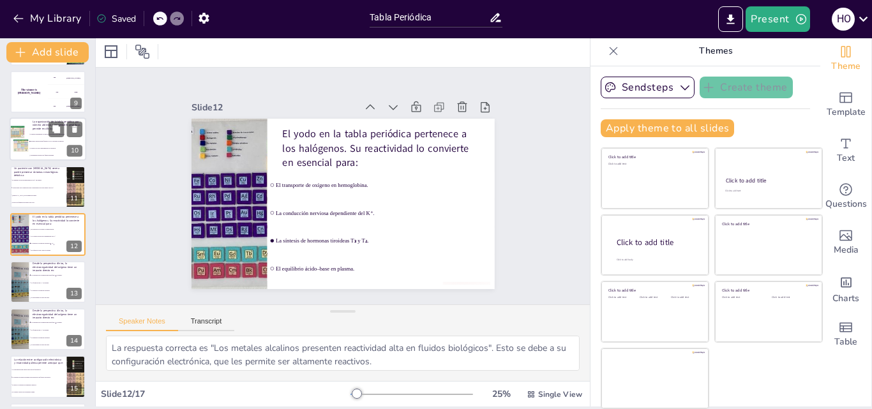
checkbox input "true"
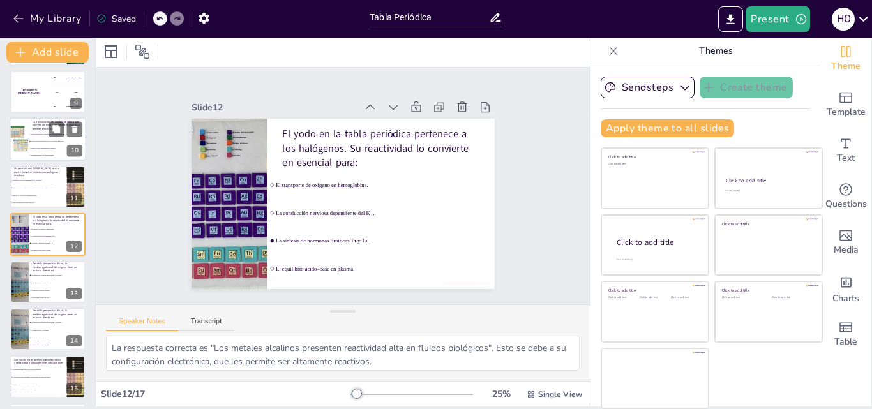
checkbox input "true"
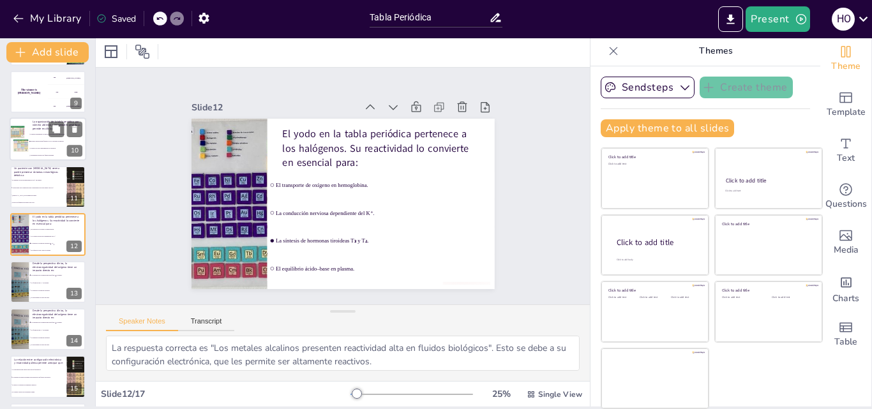
checkbox input "true"
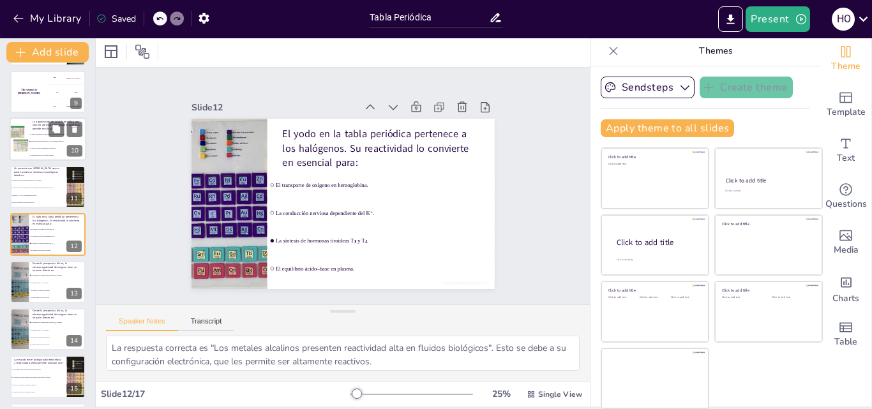
checkbox input "true"
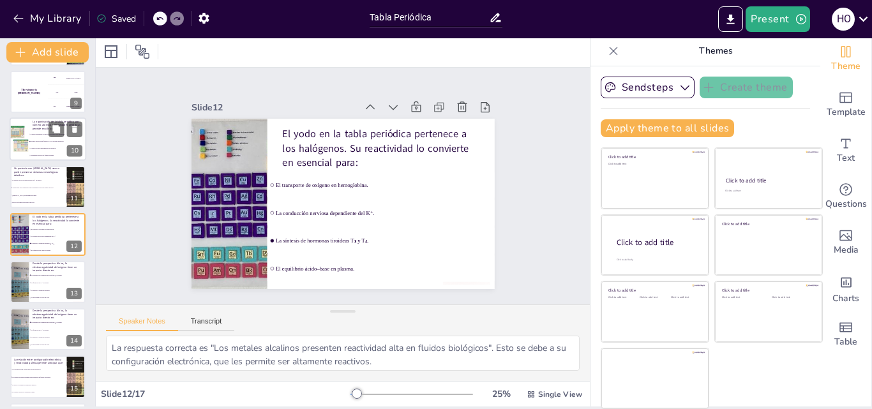
checkbox input "true"
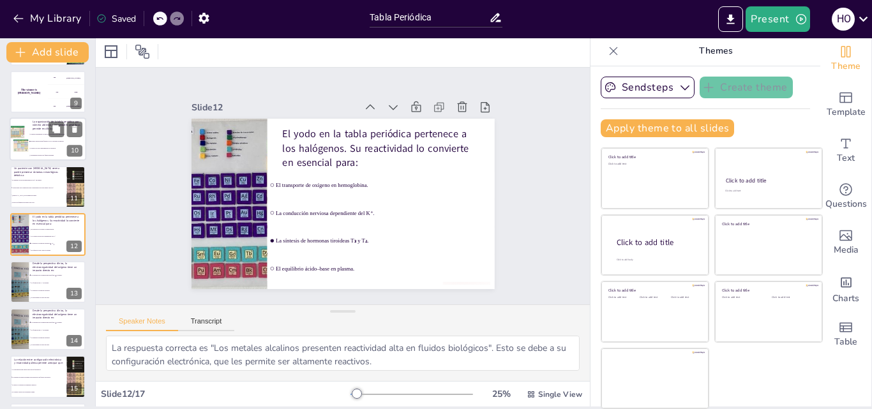
checkbox input "true"
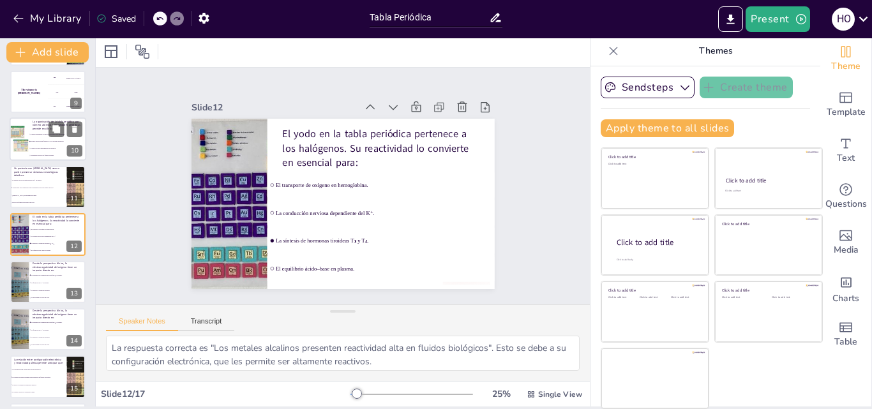
checkbox input "true"
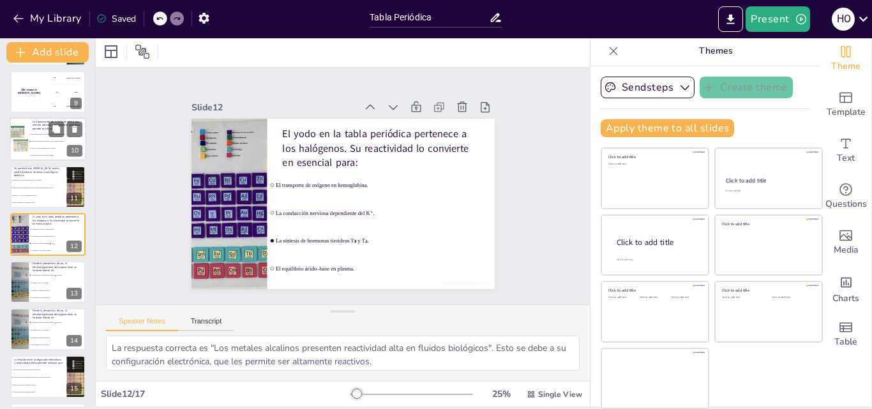
checkbox input "true"
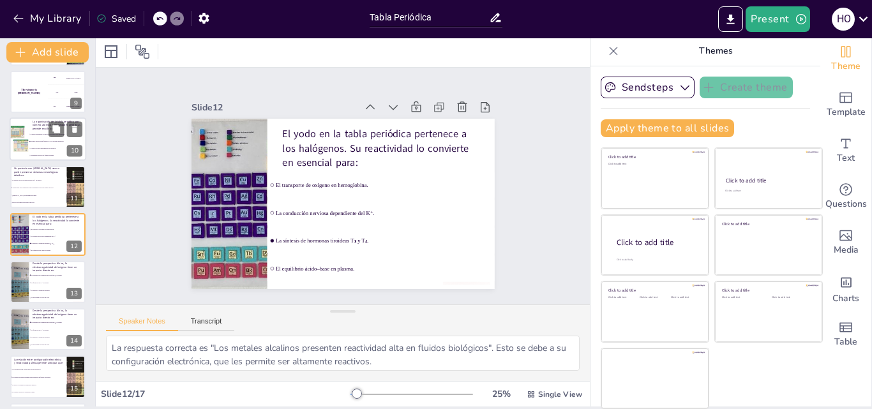
checkbox input "true"
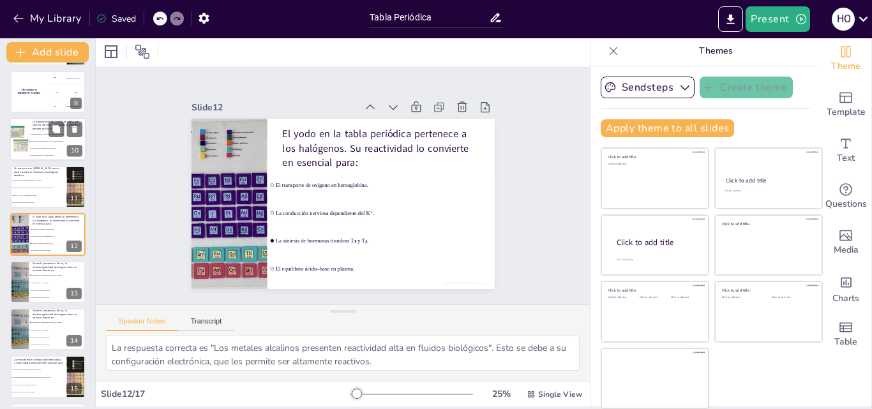
checkbox input "true"
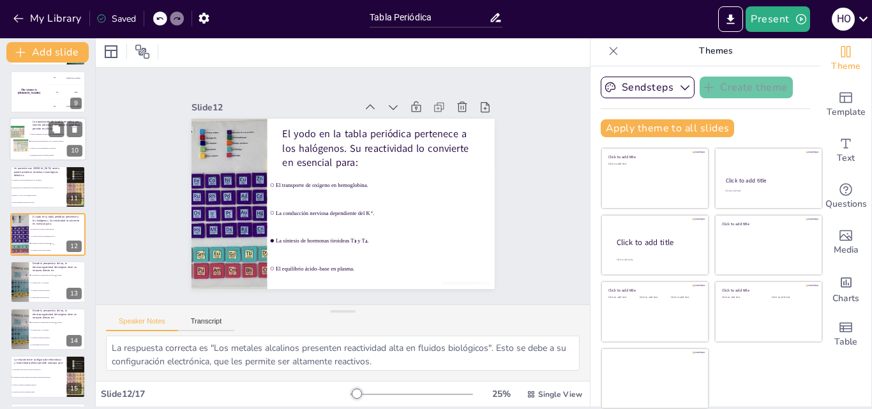
checkbox input "true"
click at [67, 14] on button "My Library" at bounding box center [48, 18] width 77 height 20
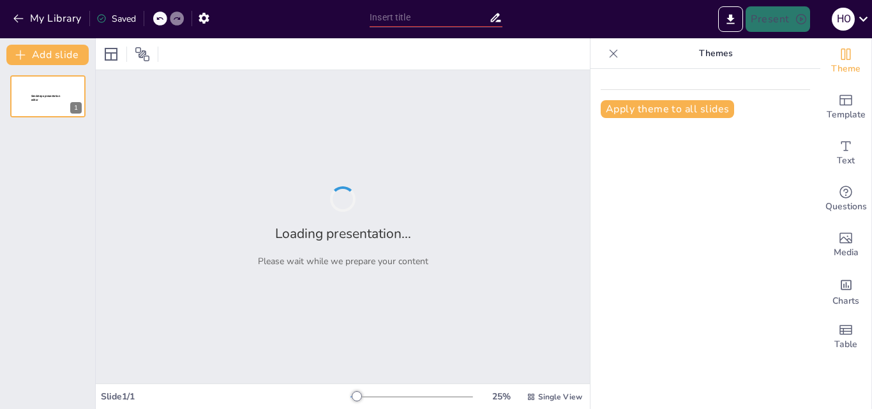
type input "Rotatorio 1 11.45"
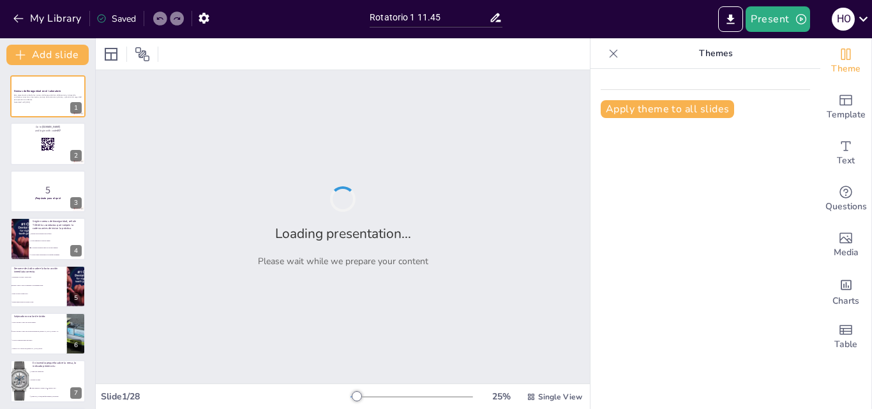
checkbox input "true"
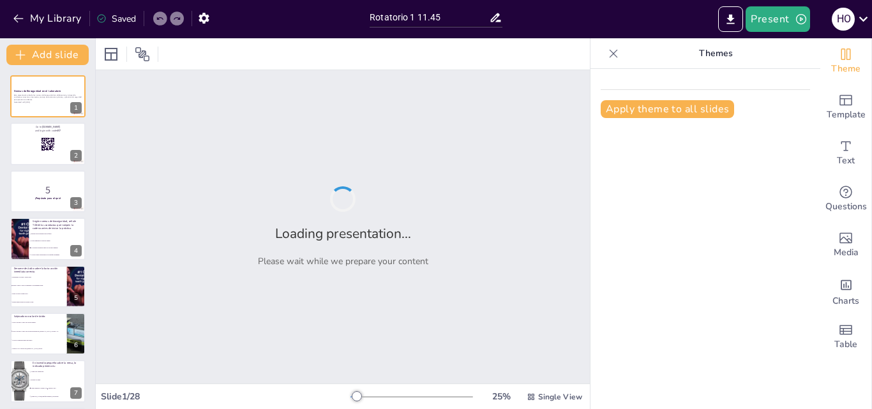
checkbox input "true"
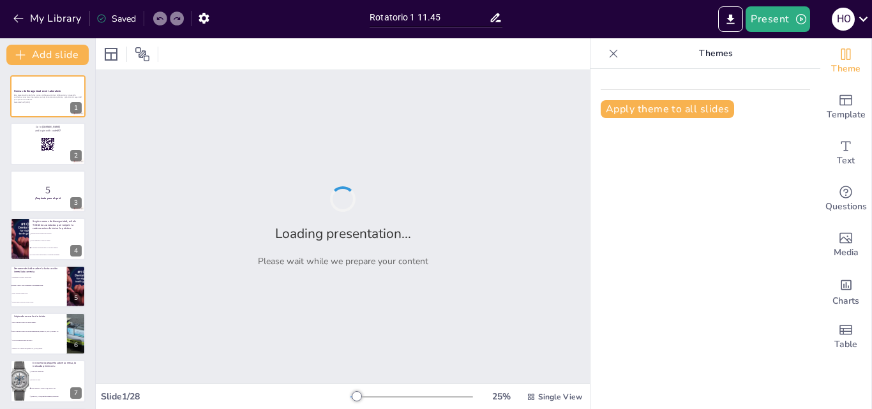
checkbox input "true"
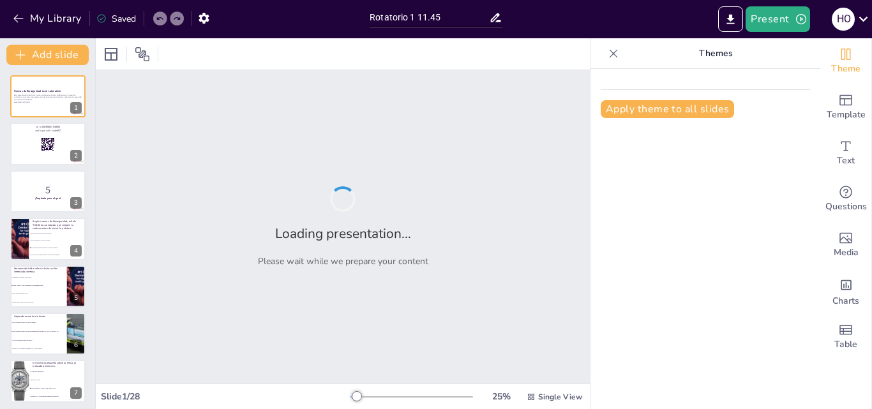
checkbox input "true"
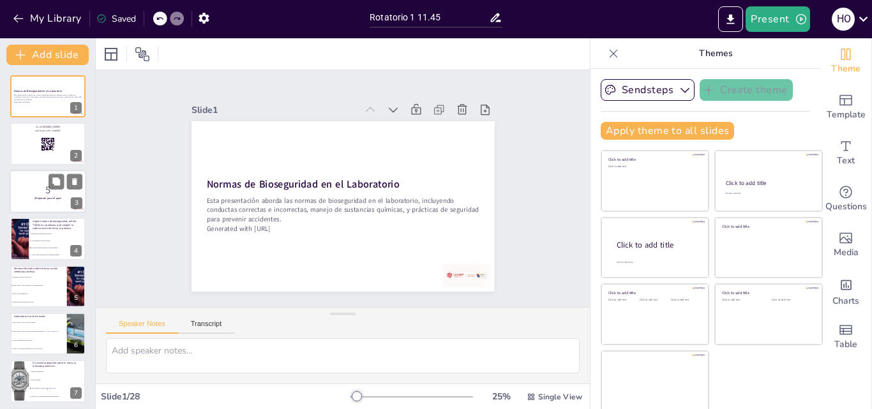
checkbox input "true"
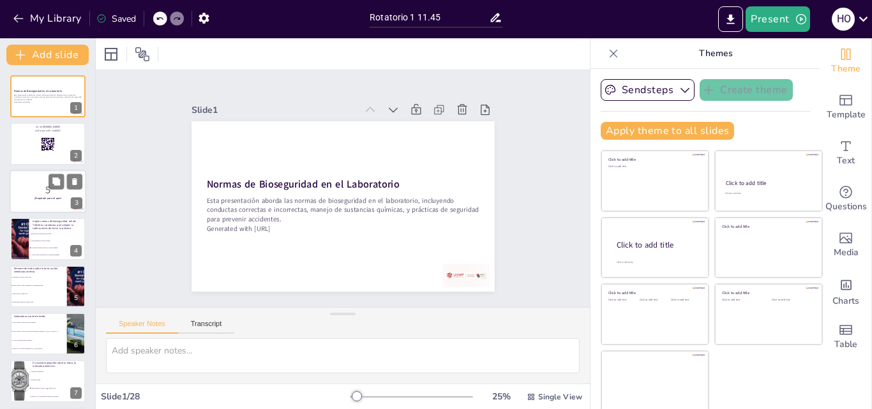
checkbox input "true"
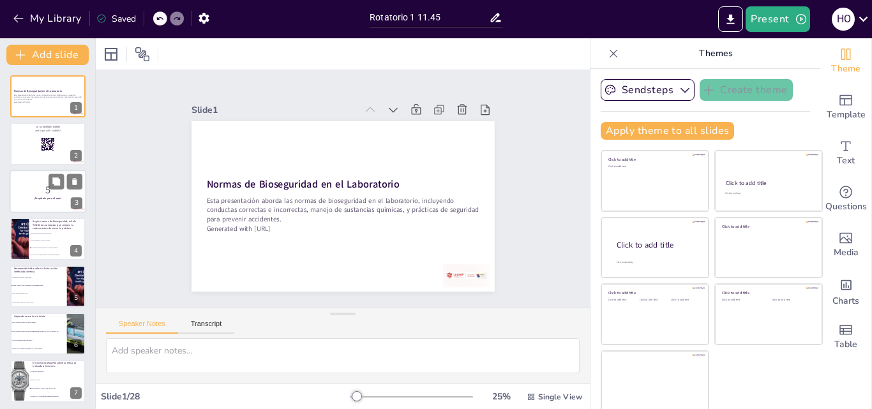
checkbox input "true"
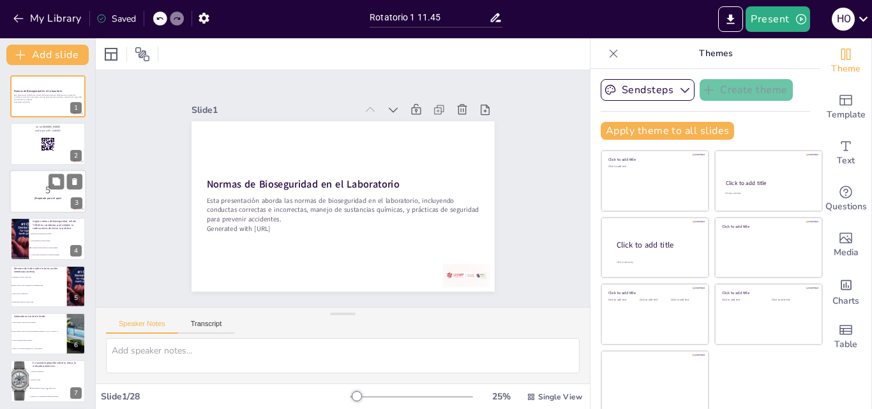
checkbox input "true"
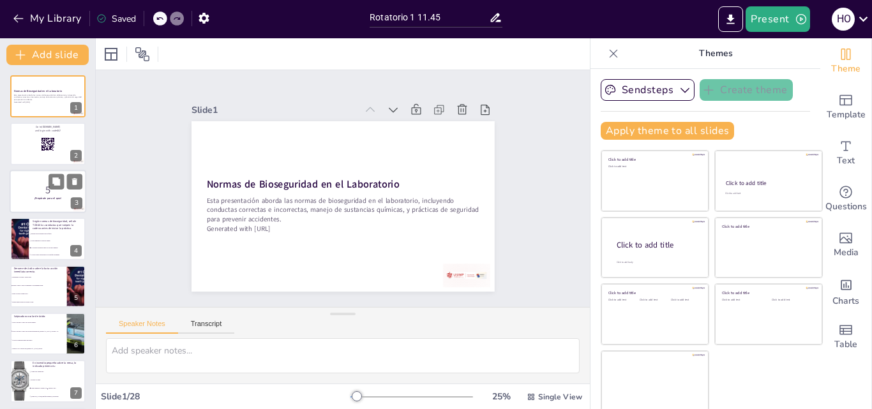
checkbox input "true"
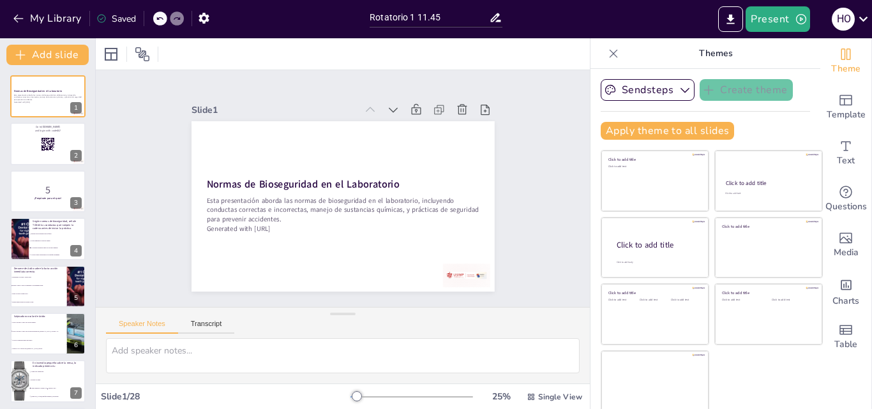
checkbox input "true"
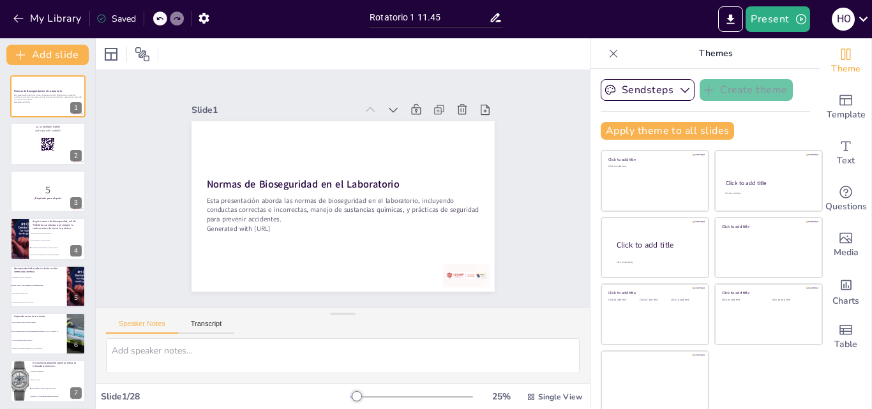
checkbox input "true"
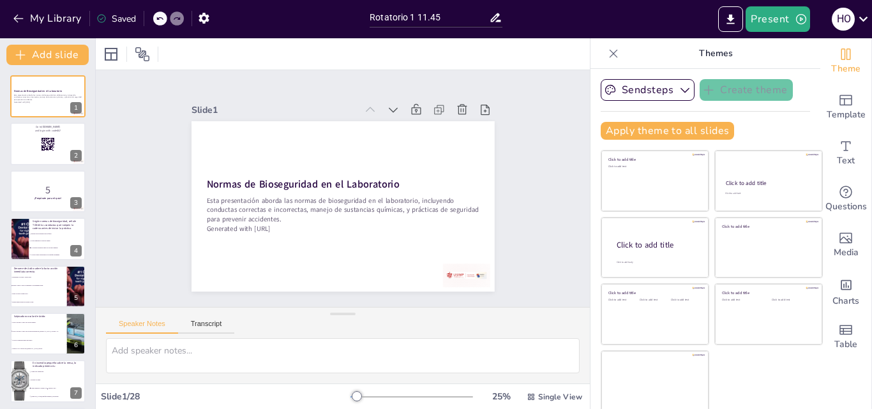
checkbox input "true"
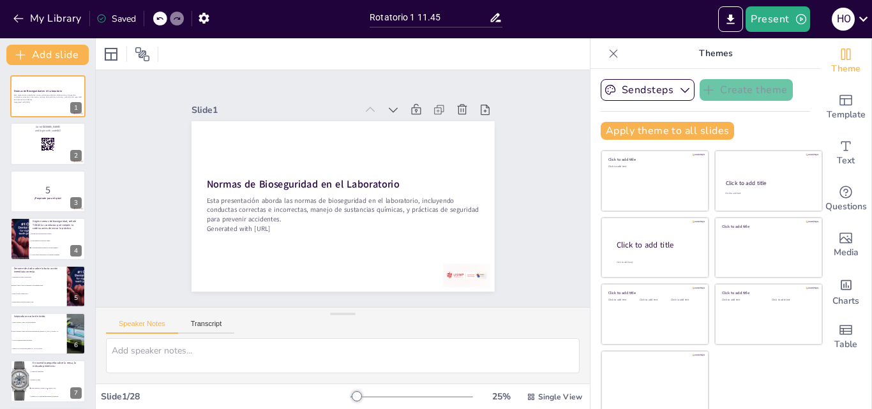
checkbox input "true"
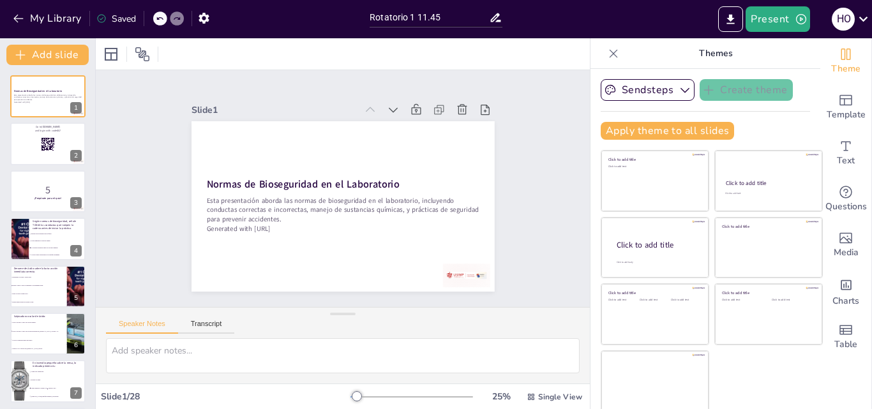
checkbox input "true"
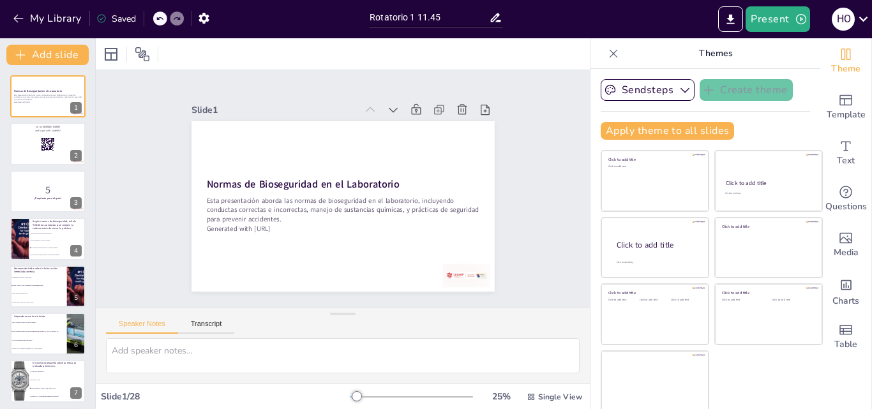
checkbox input "true"
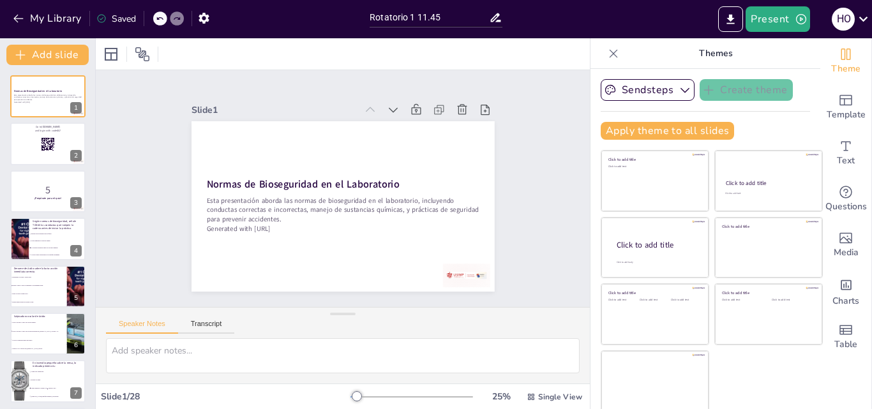
checkbox input "true"
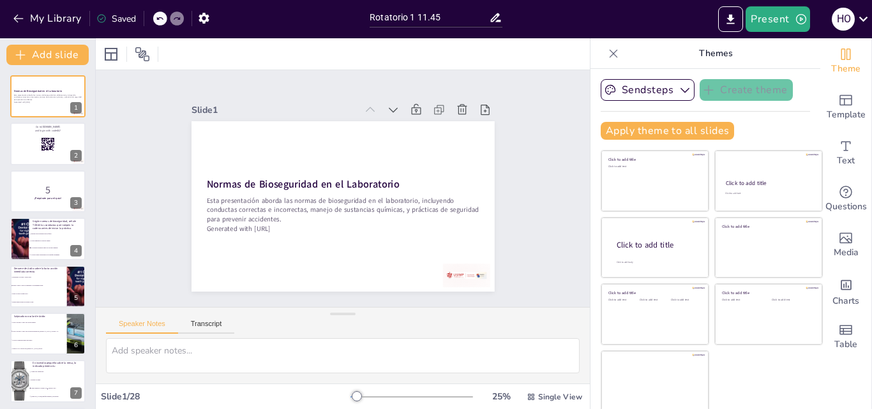
checkbox input "true"
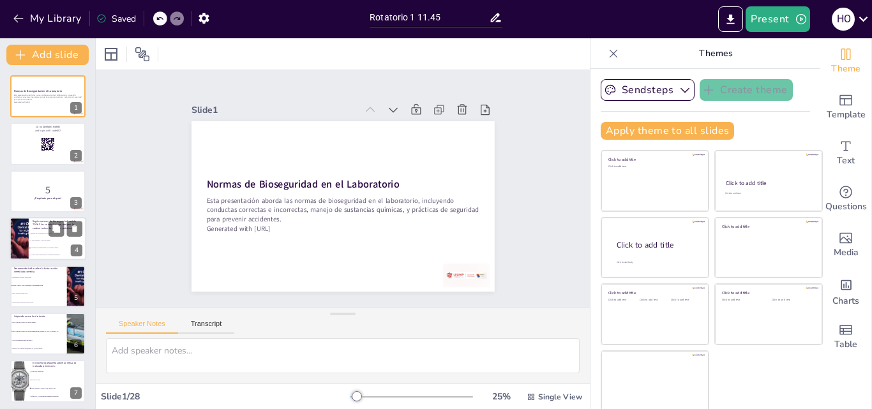
checkbox input "true"
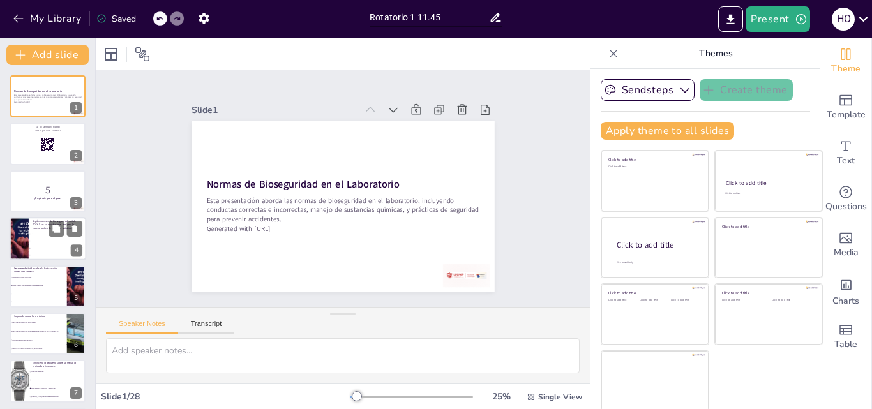
checkbox input "true"
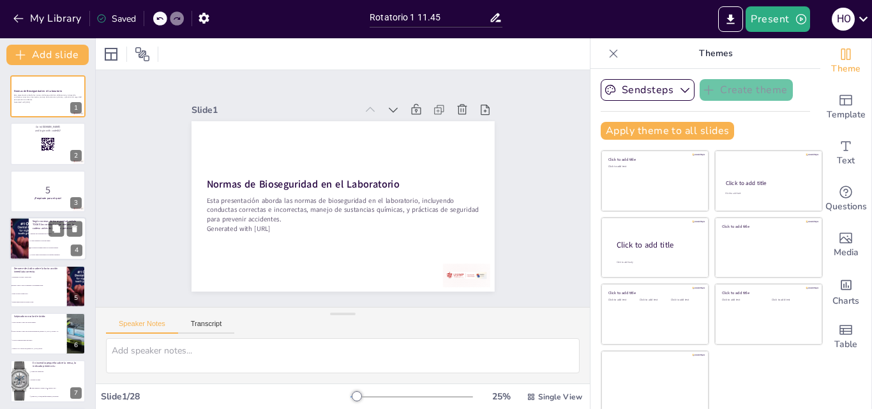
checkbox input "true"
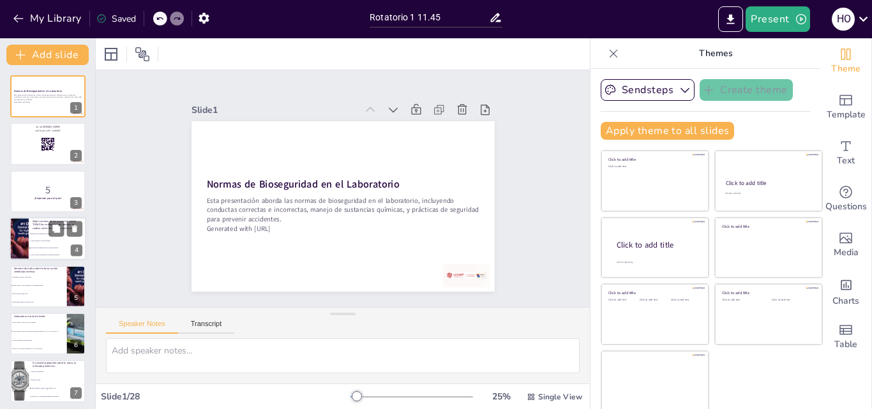
checkbox input "true"
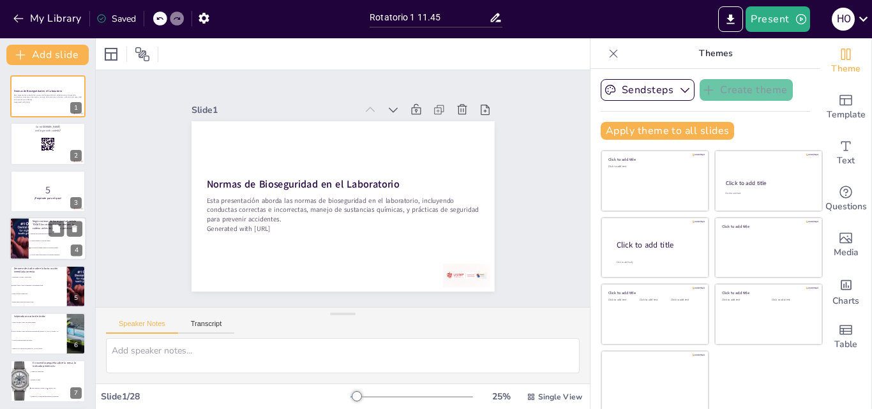
checkbox input "true"
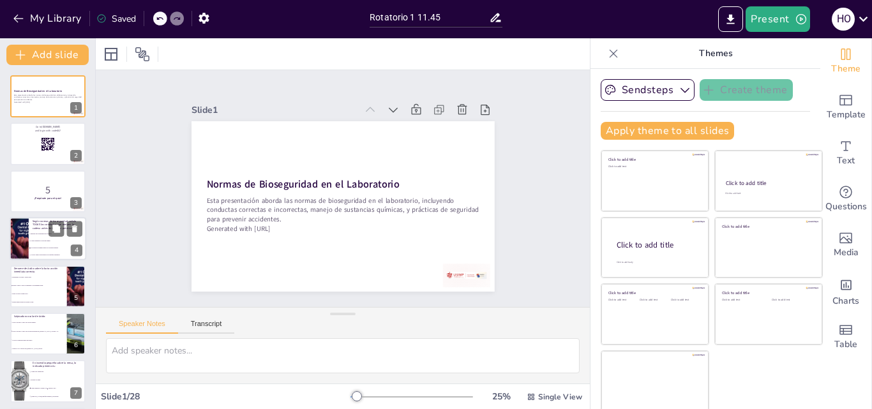
checkbox input "true"
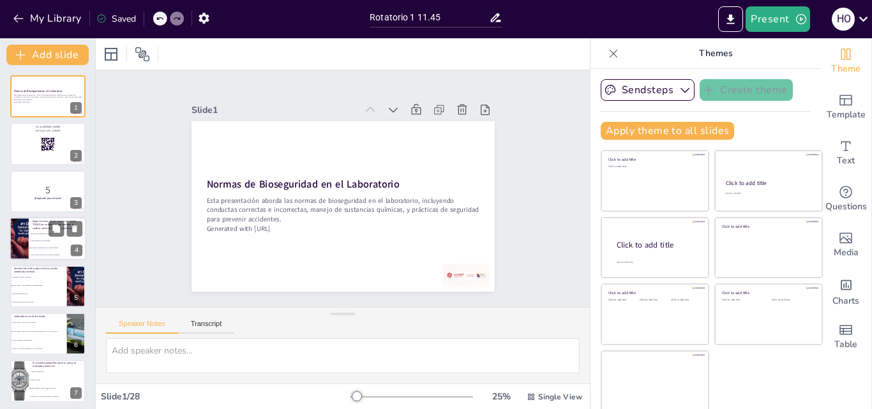
checkbox input "true"
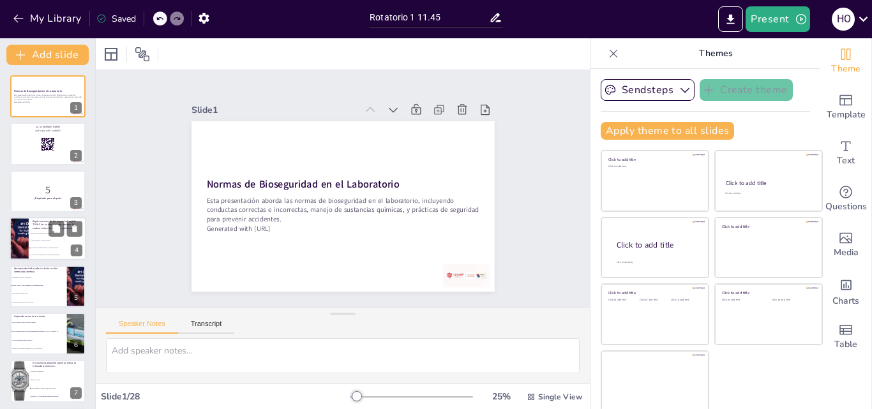
checkbox input "true"
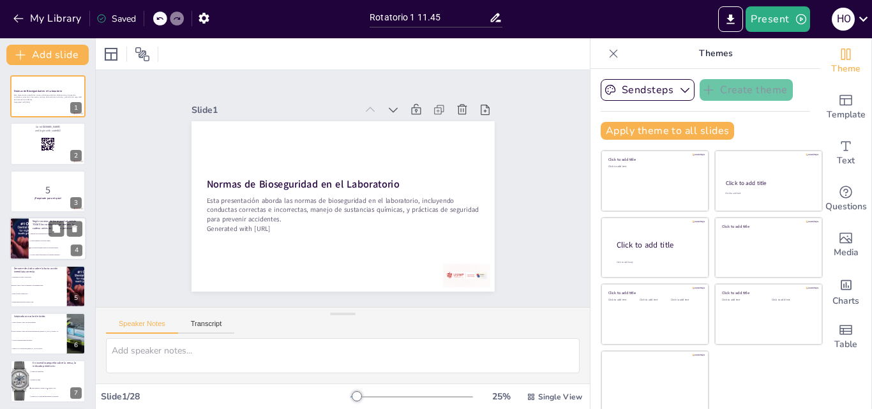
click at [31, 229] on div at bounding box center [48, 238] width 77 height 43
type textarea "Las conductas que rompen la cadena de bioseguridad incluyen no lavarse las mano…"
checkbox input "true"
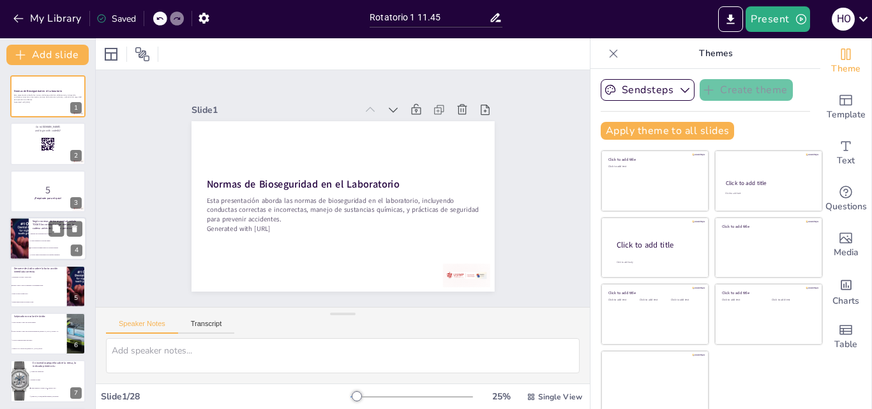
checkbox input "true"
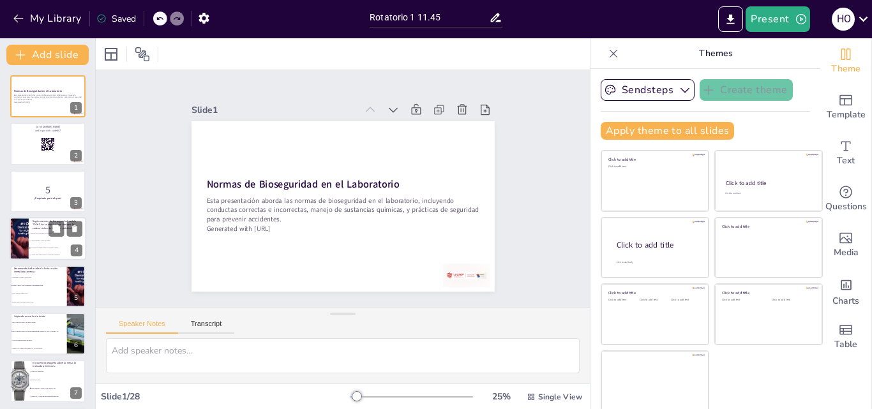
checkbox input "true"
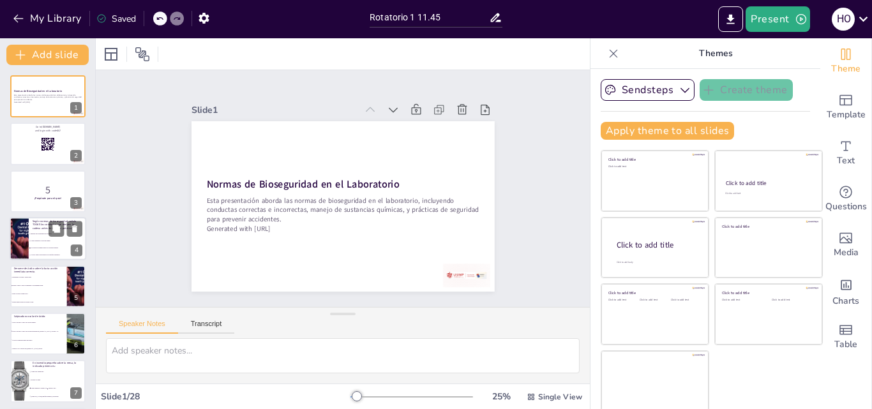
checkbox input "true"
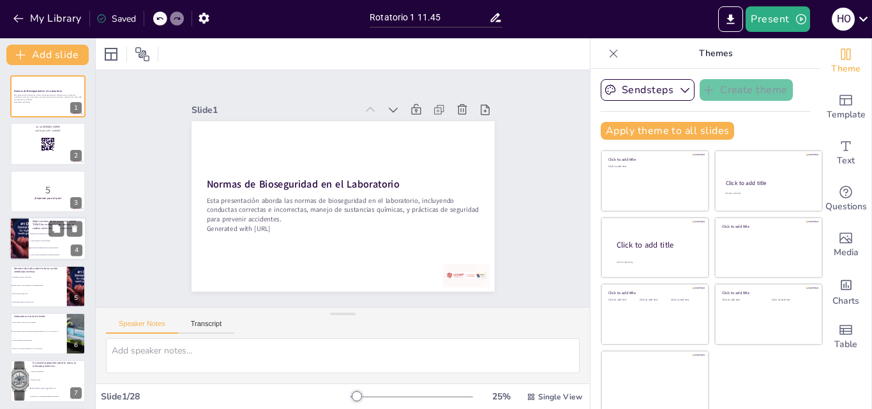
checkbox input "true"
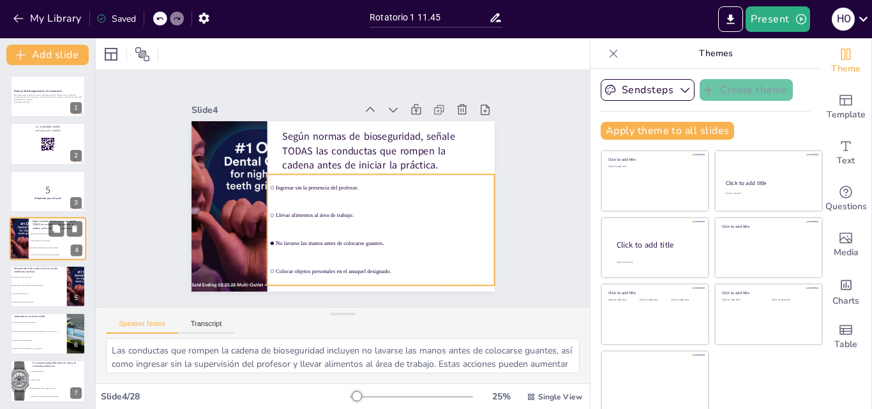
scroll to position [2, 0]
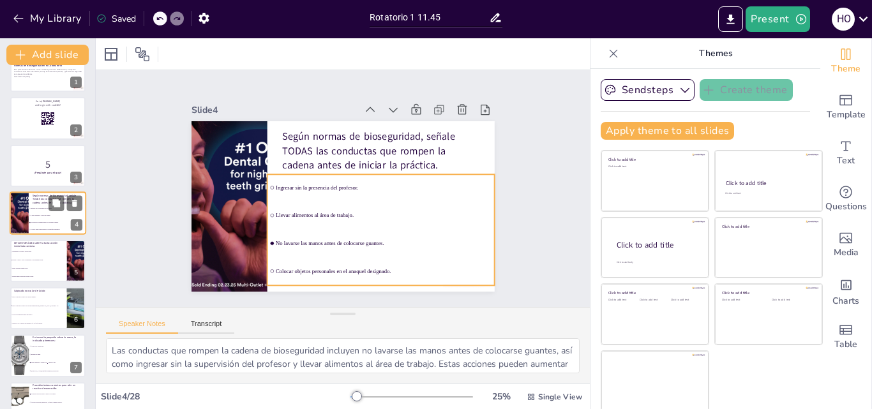
checkbox input "true"
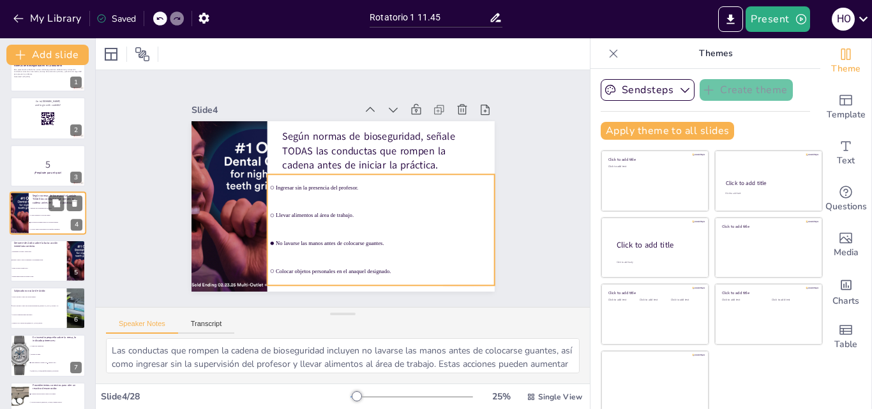
checkbox input "true"
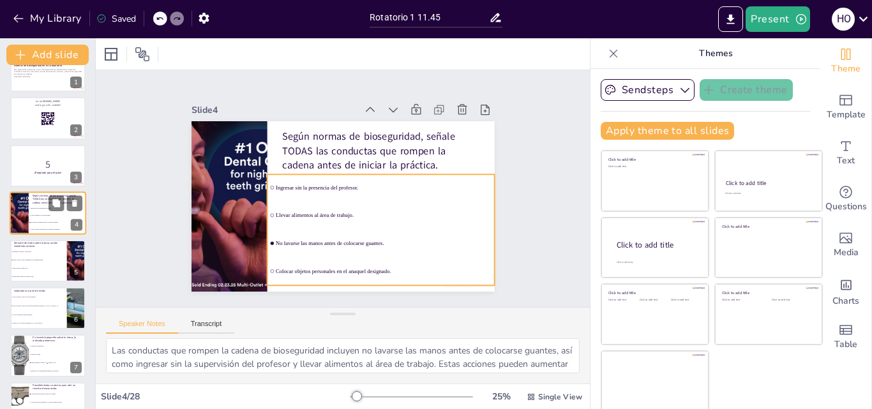
checkbox input "true"
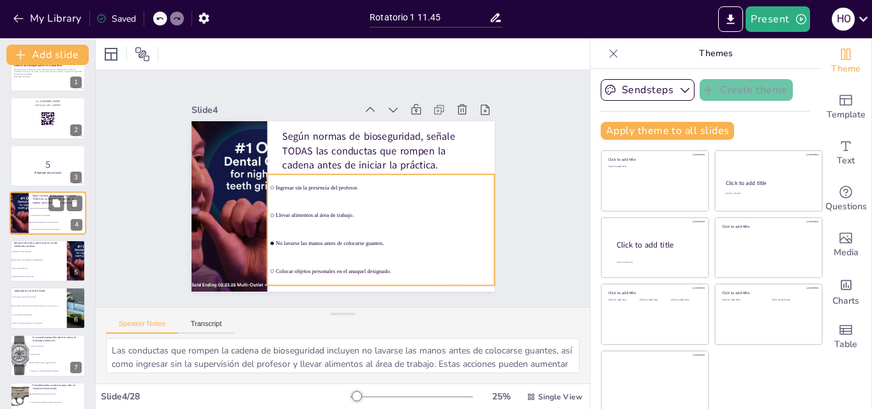
checkbox input "true"
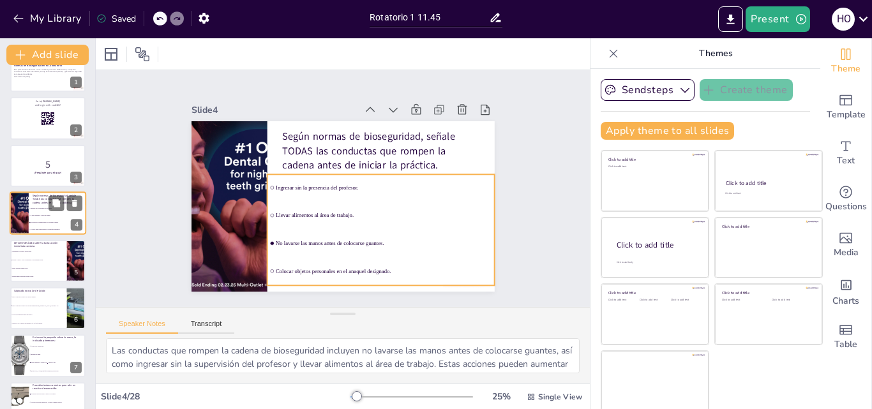
checkbox input "true"
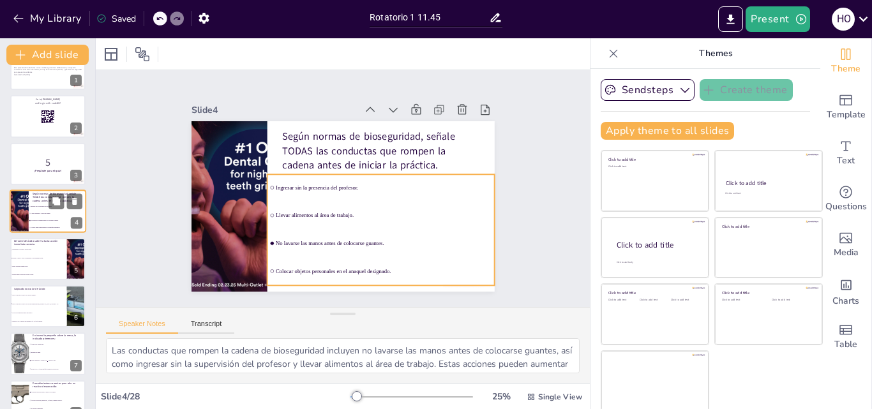
checkbox input "true"
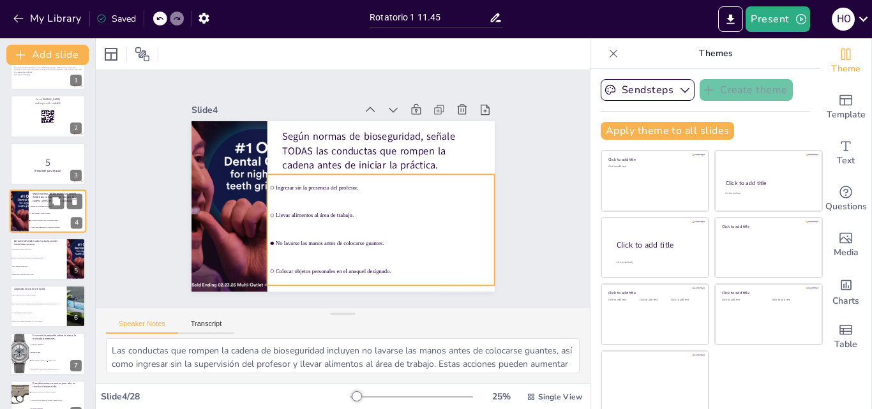
checkbox input "true"
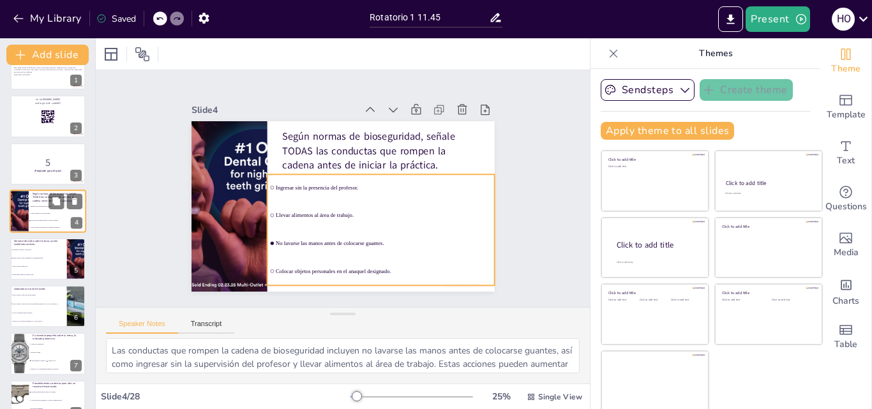
checkbox input "true"
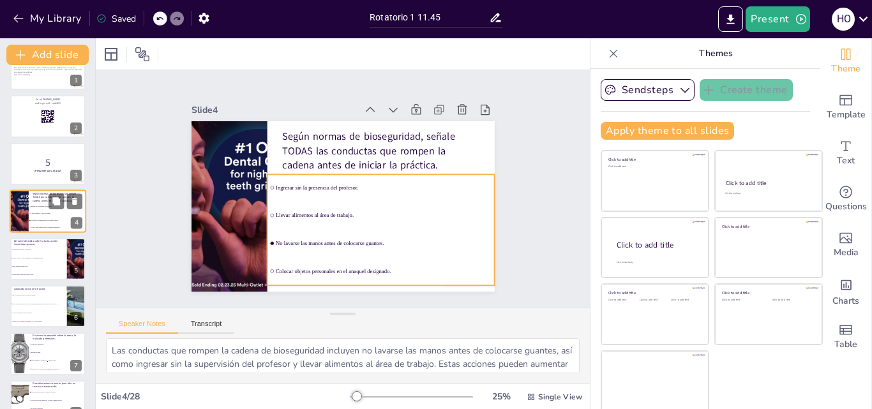
checkbox input "true"
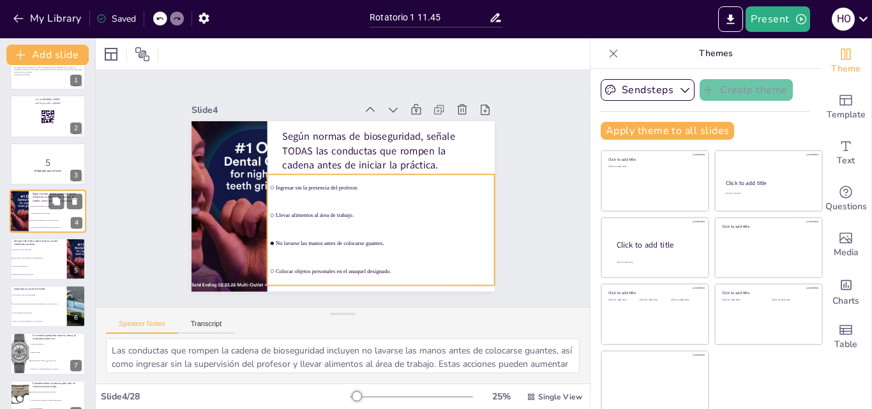
checkbox input "true"
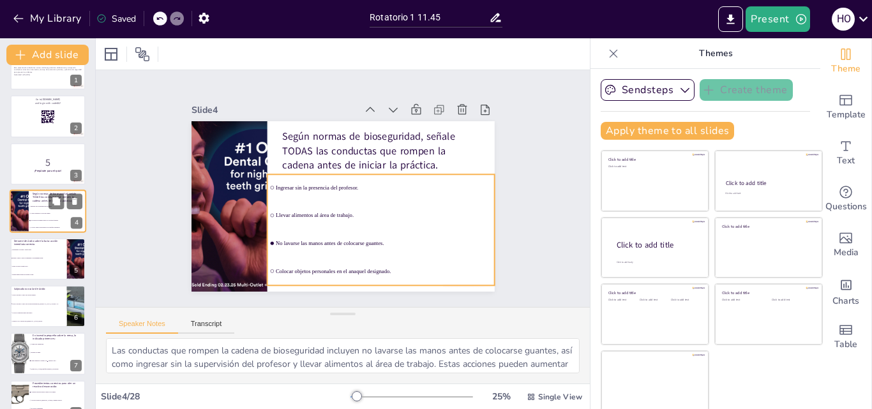
checkbox input "true"
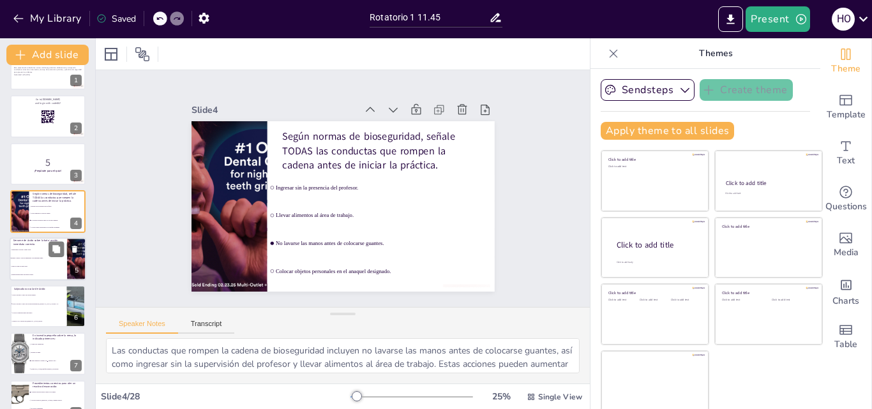
click at [44, 245] on p "Derrame de ácido sobre la bata: acción inmediata correcta." at bounding box center [38, 242] width 50 height 7
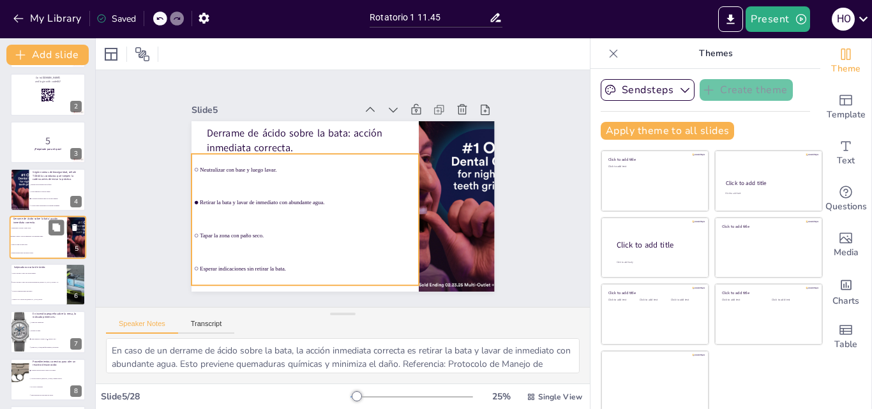
scroll to position [113, 0]
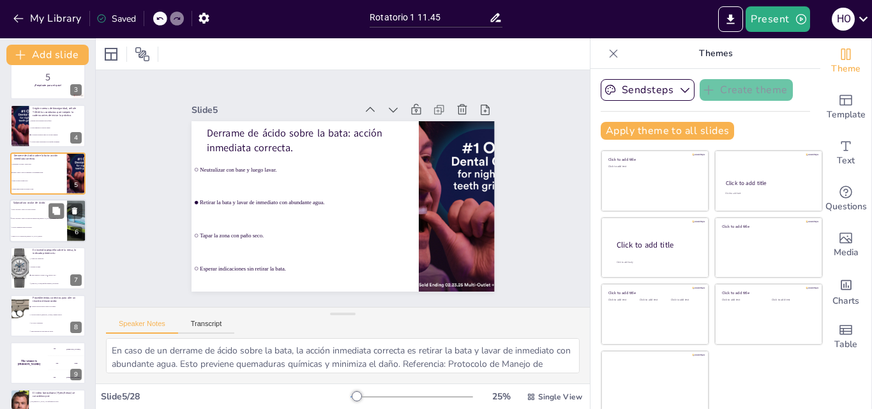
click at [43, 220] on li "Lavar con agua y luego con solución saturada de [MEDICAL_DATA] o acético 1%." at bounding box center [38, 218] width 57 height 9
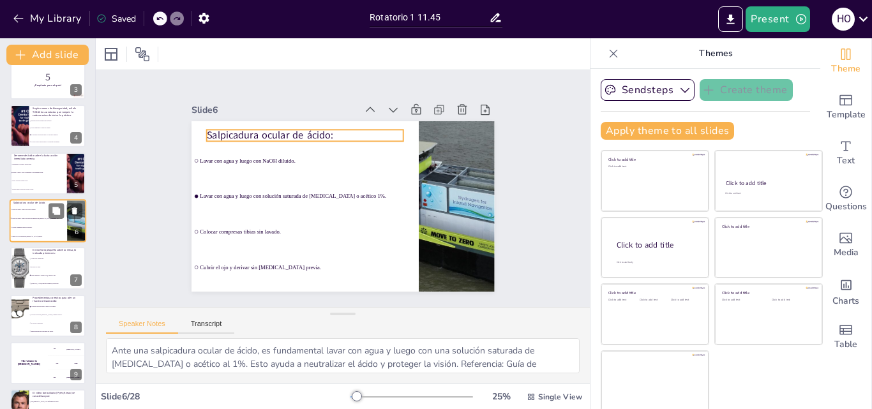
scroll to position [97, 0]
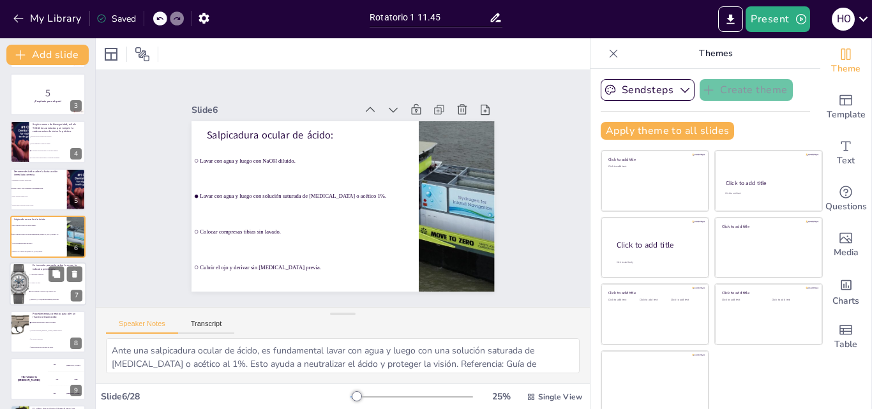
click at [31, 284] on span "Extintor de agua." at bounding box center [58, 284] width 55 height 2
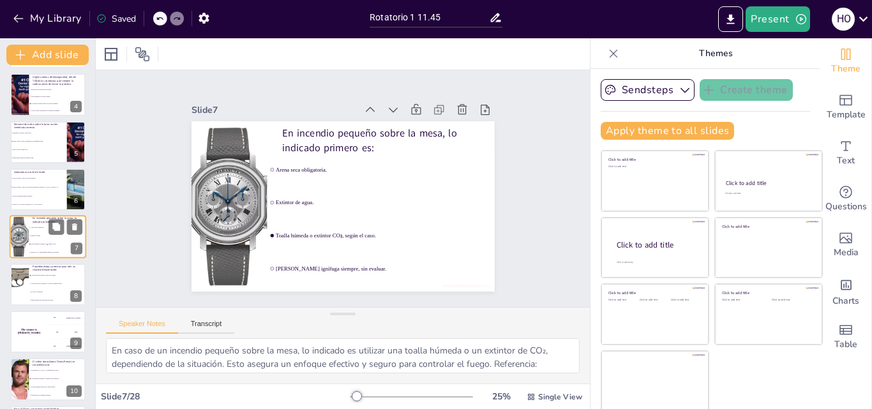
scroll to position [208, 0]
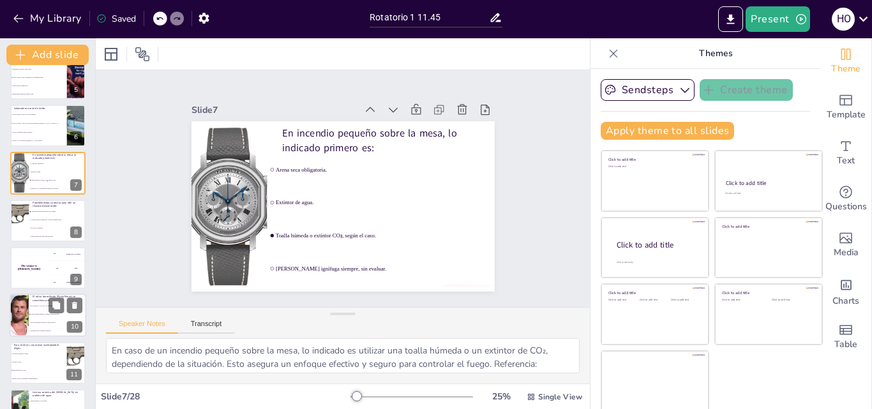
click at [35, 320] on li "Ser más resistente que acero a bases fuertes." at bounding box center [57, 323] width 57 height 8
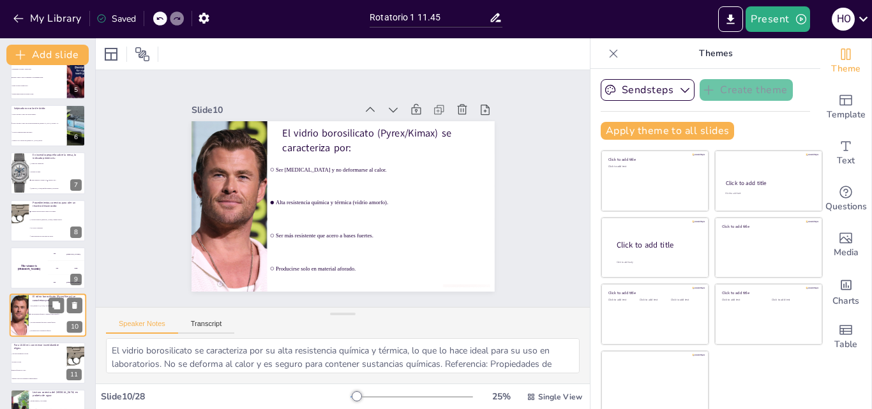
scroll to position [287, 0]
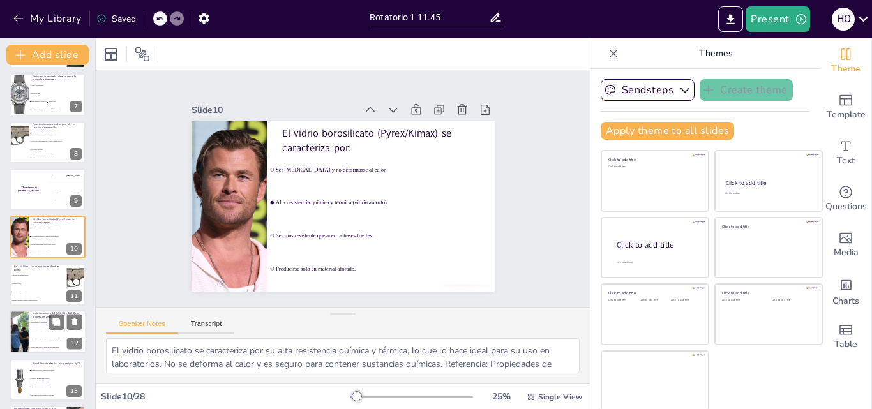
click at [29, 317] on div at bounding box center [48, 331] width 77 height 43
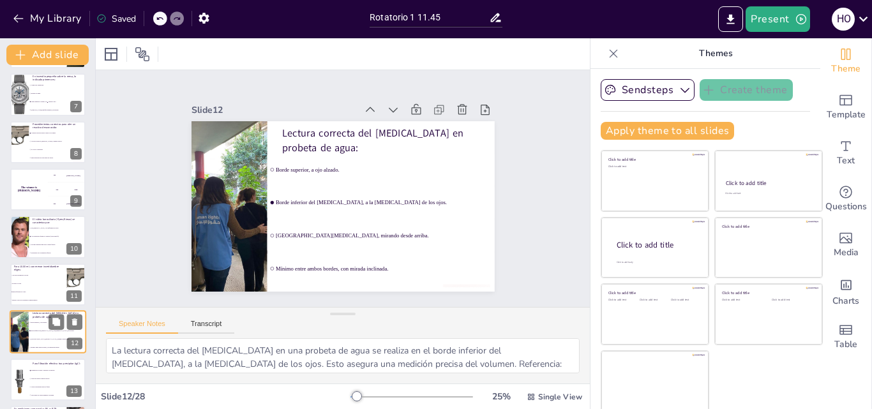
scroll to position [382, 0]
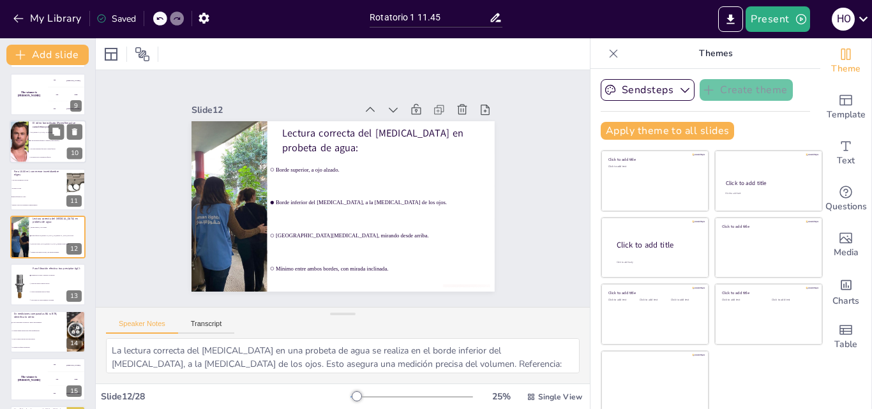
click at [40, 142] on li "Alta resistencia química y térmica (vidrio amorfo)." at bounding box center [57, 141] width 57 height 8
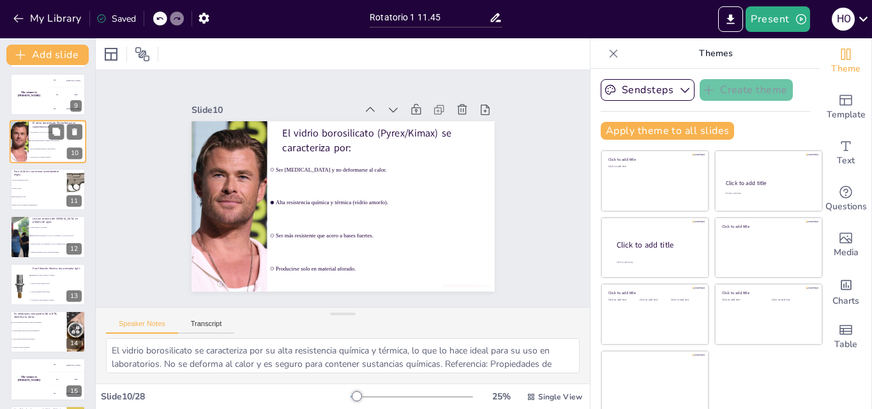
scroll to position [287, 0]
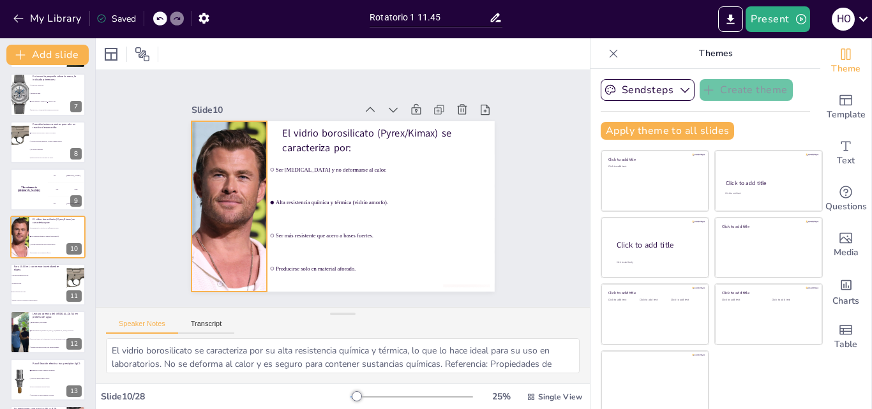
click at [217, 183] on div at bounding box center [229, 170] width 167 height 199
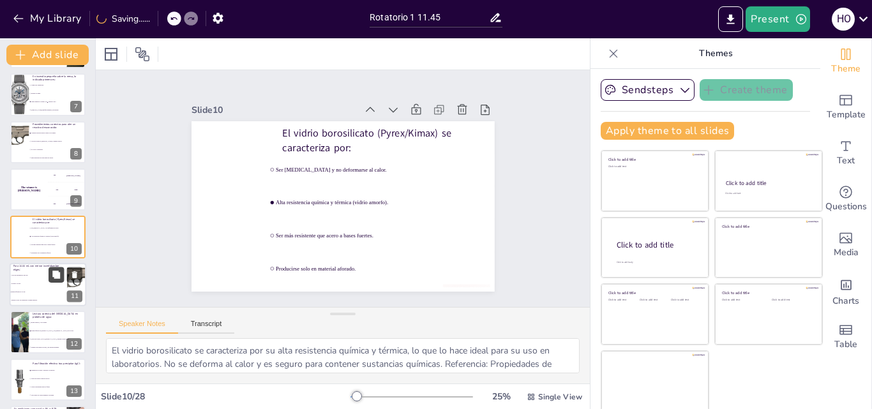
click at [53, 274] on icon at bounding box center [56, 275] width 8 height 8
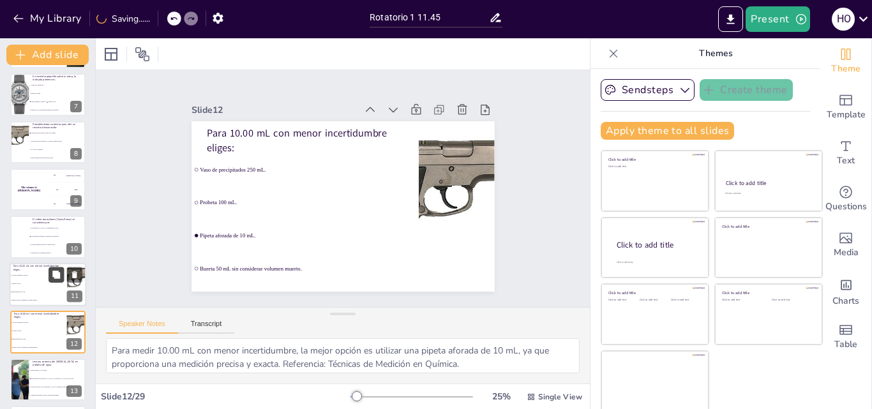
scroll to position [382, 0]
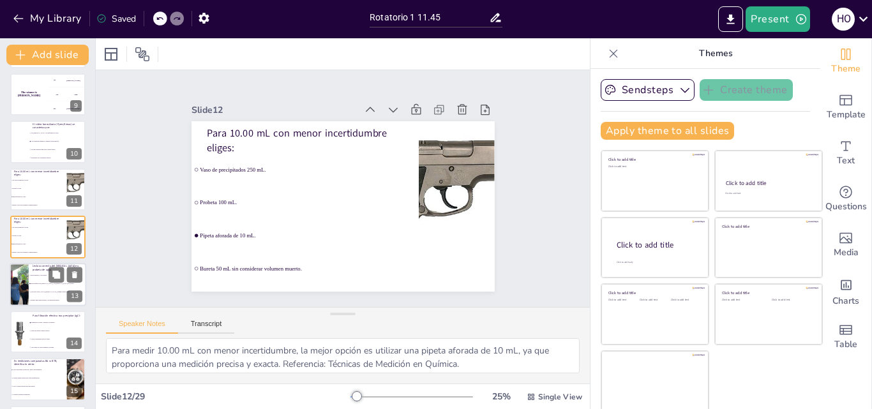
click at [15, 287] on div at bounding box center [19, 284] width 33 height 43
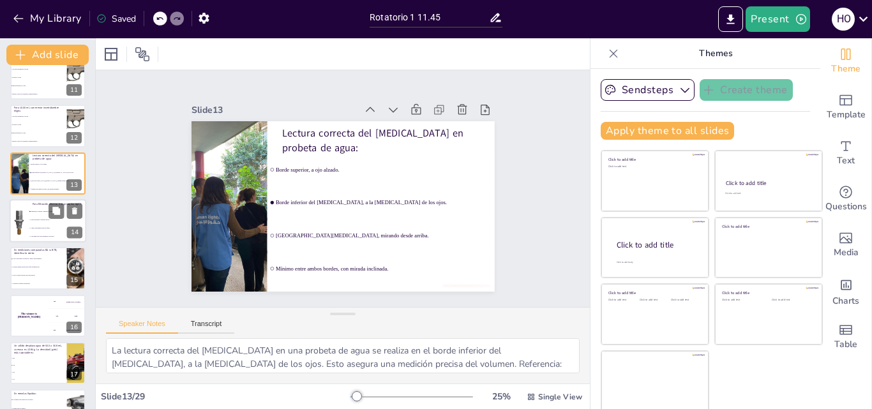
click at [38, 225] on li "Agitar suavemente antes de filtrar." at bounding box center [57, 228] width 57 height 8
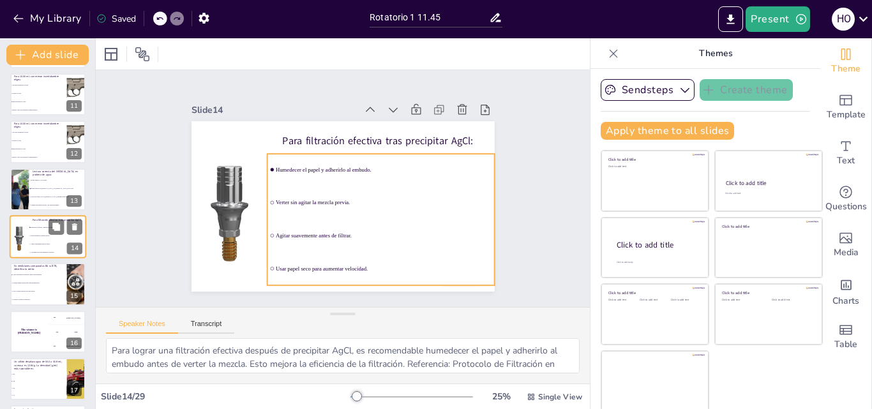
scroll to position [541, 0]
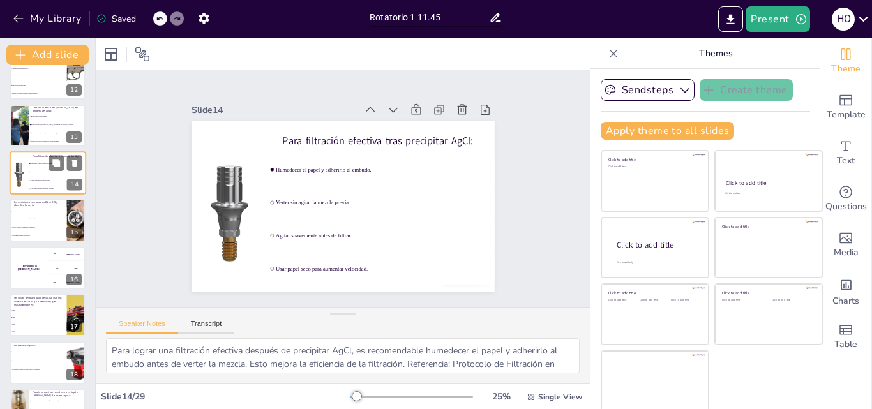
click at [38, 225] on li "La BA es menos precisa pero más exacta." at bounding box center [38, 228] width 57 height 8
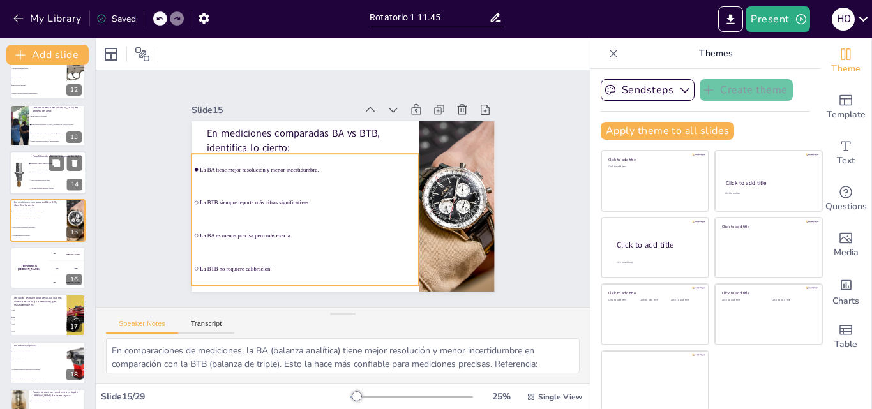
scroll to position [524, 0]
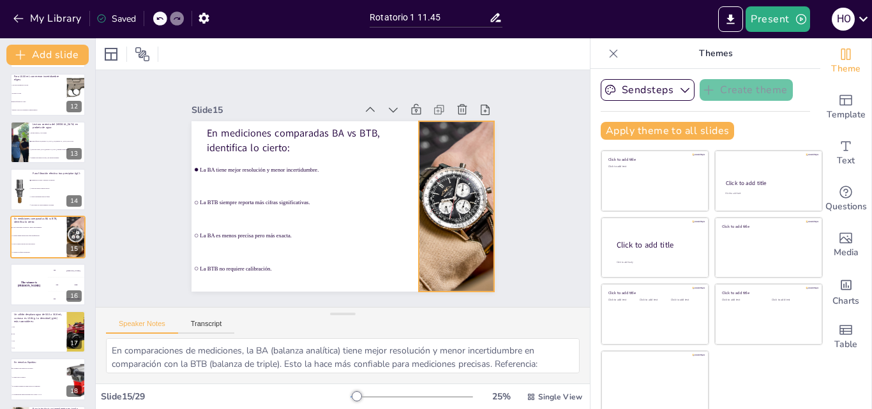
click at [428, 199] on div at bounding box center [450, 230] width 332 height 230
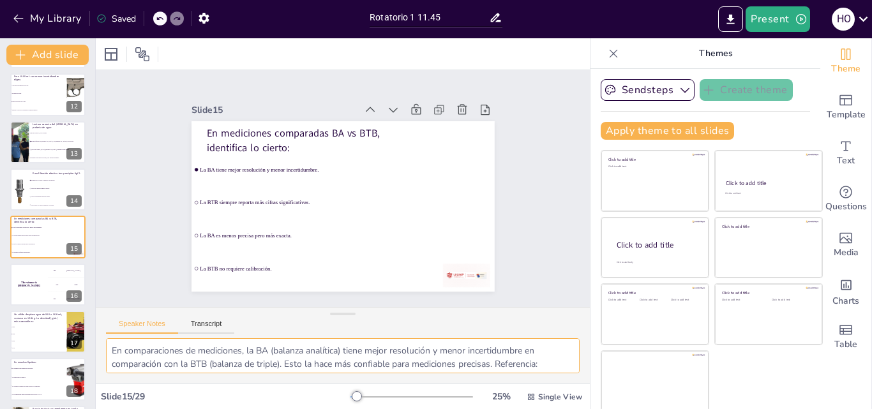
click at [206, 345] on textarea "En comparaciones de mediciones, la BA (balanza analítica) tiene mejor resolució…" at bounding box center [343, 355] width 474 height 35
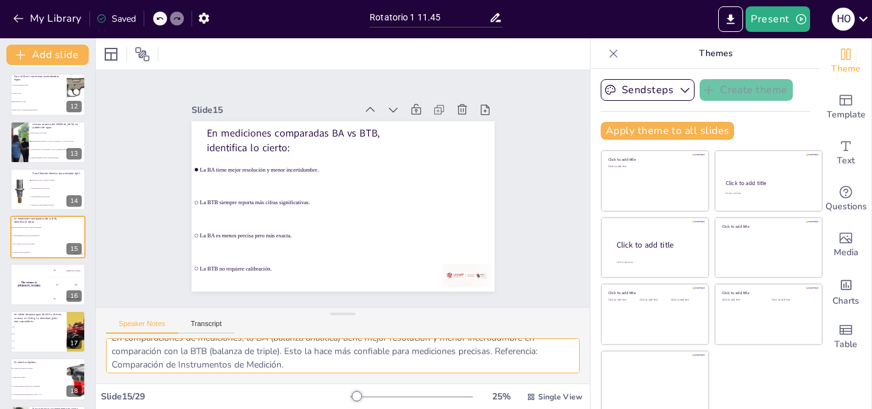
scroll to position [17, 0]
click at [38, 317] on p "Un sólido desplaza agua de 50.0 a 56.8 mL; su masa es 12.84 g. La densidad (g/m…" at bounding box center [38, 318] width 50 height 11
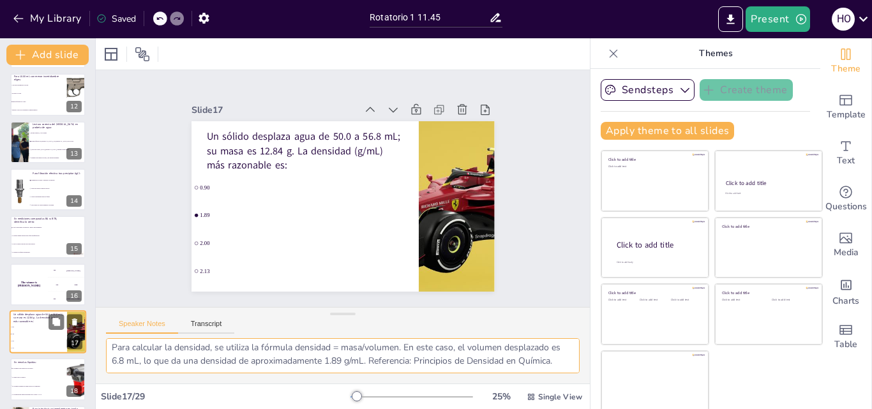
scroll to position [619, 0]
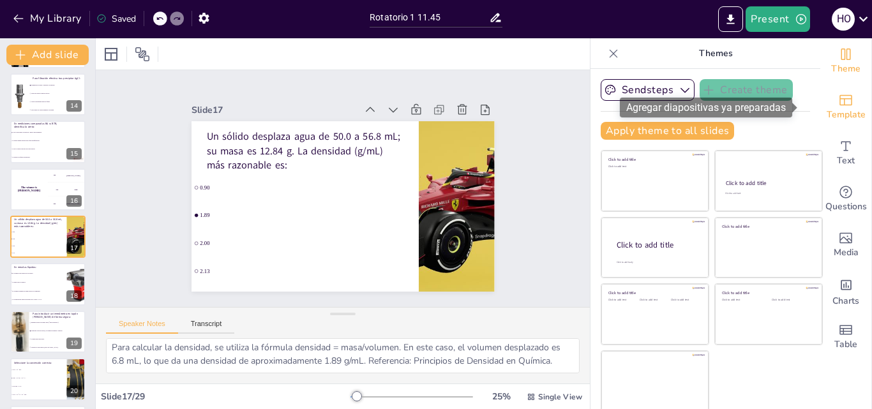
click at [827, 117] on span "Template" at bounding box center [846, 115] width 39 height 14
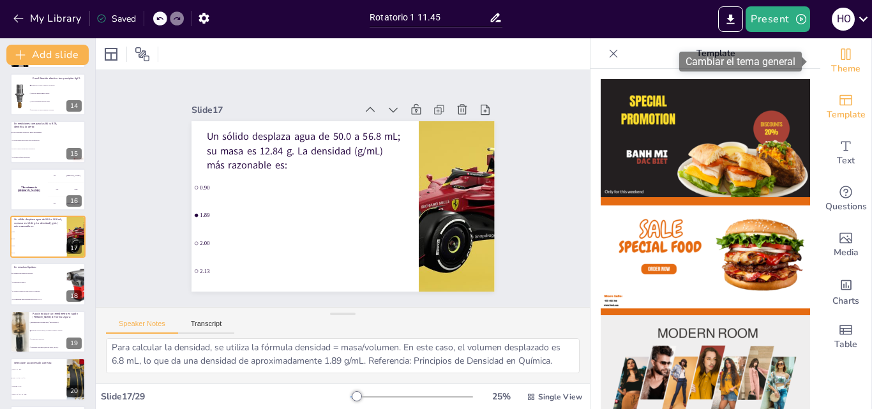
click at [845, 64] on span "Theme" at bounding box center [845, 69] width 29 height 14
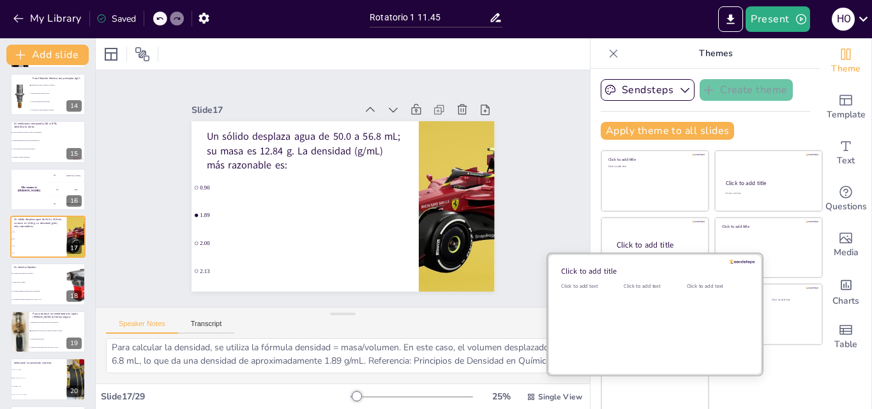
scroll to position [3, 0]
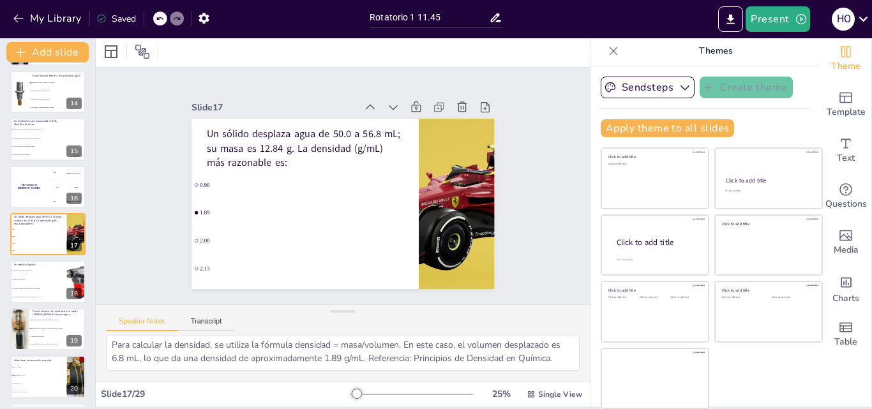
click at [524, 165] on div "Slide 1 Normas de Bioseguridad en el Laboratorio Esta presentación aborda las n…" at bounding box center [343, 186] width 516 height 287
click at [53, 284] on li "El volumen siempre es suma exacta de volúmenes." at bounding box center [38, 288] width 57 height 9
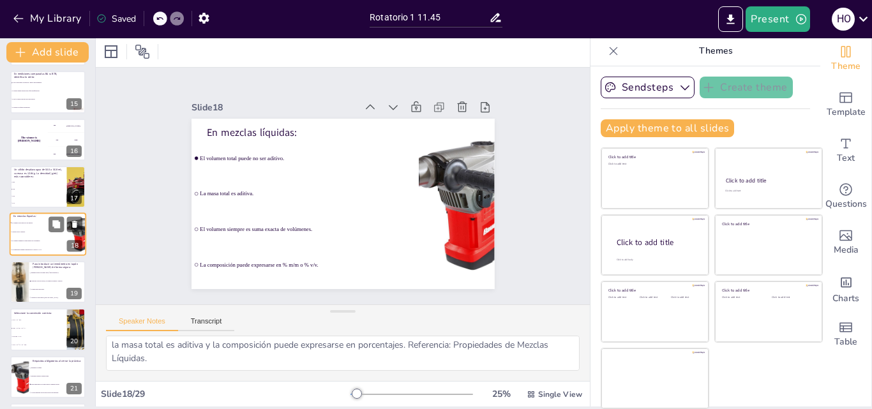
scroll to position [730, 0]
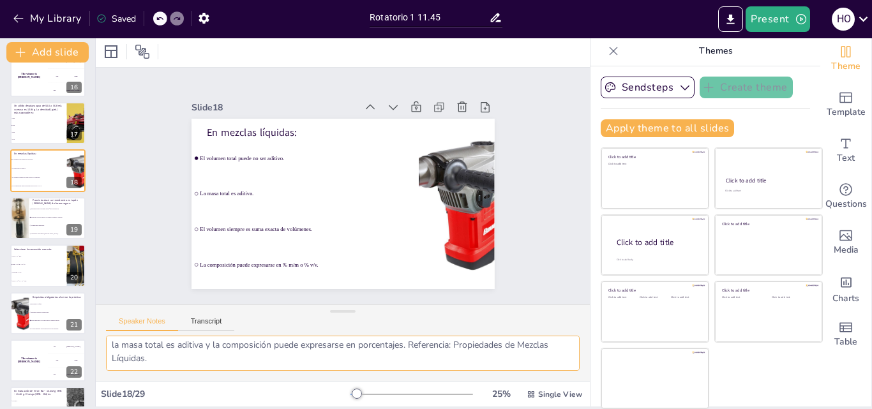
click at [213, 360] on textarea "En mezclas líquidas, el volumen total puede no ser aditivo debido a interaccion…" at bounding box center [343, 353] width 474 height 35
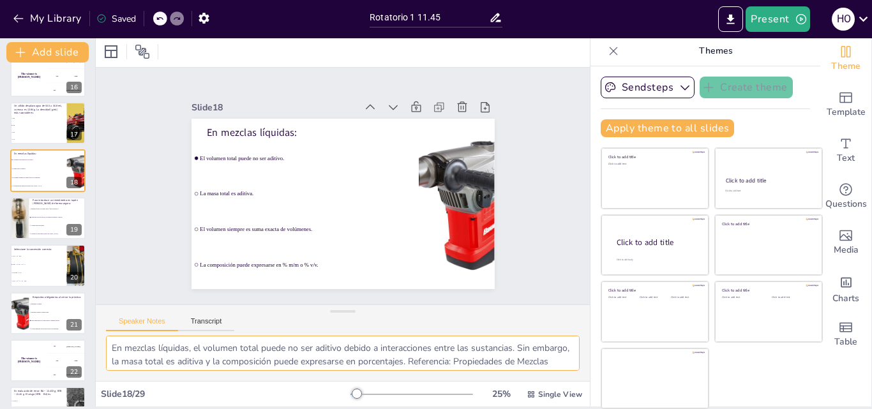
scroll to position [17, 0]
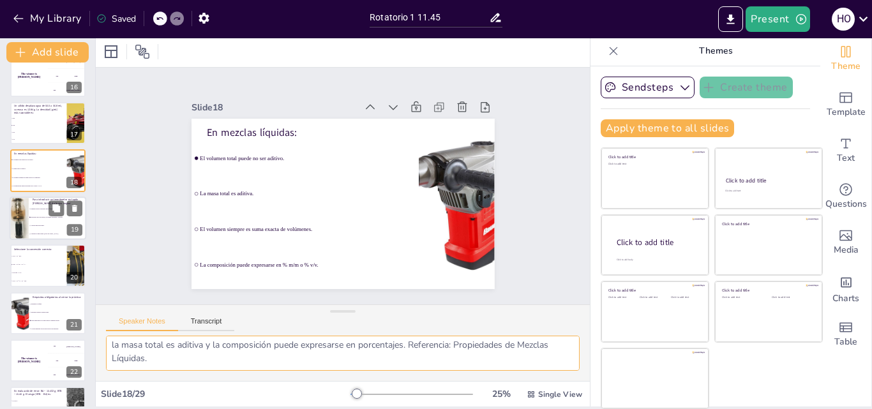
click at [38, 230] on li "Calentar el tapón hasta [GEOGRAPHIC_DATA]." at bounding box center [57, 234] width 57 height 8
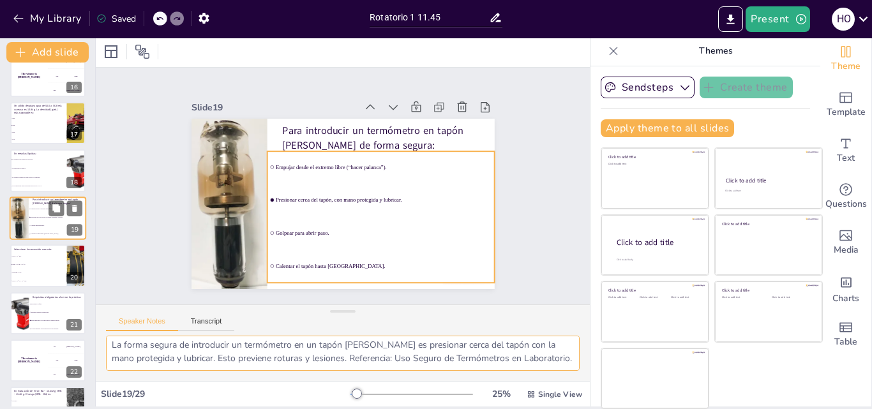
scroll to position [714, 0]
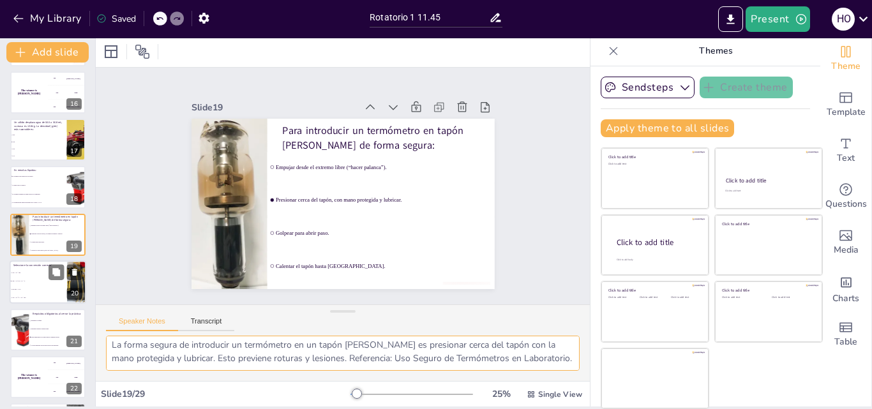
click at [39, 292] on li "1000 mL = 10 L." at bounding box center [38, 290] width 57 height 8
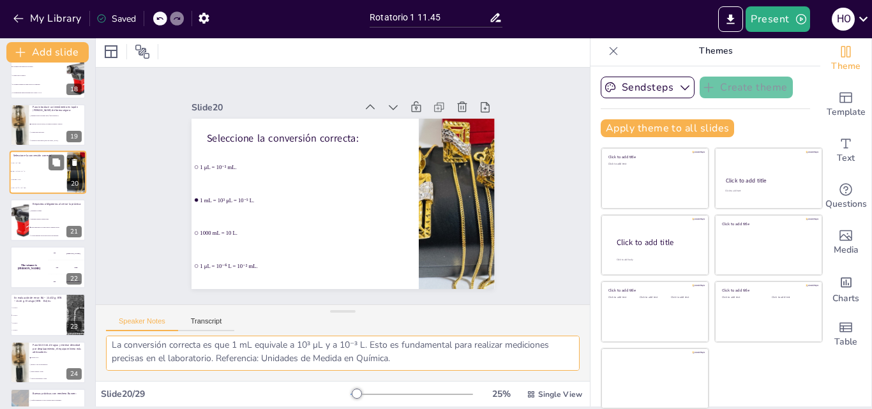
scroll to position [826, 0]
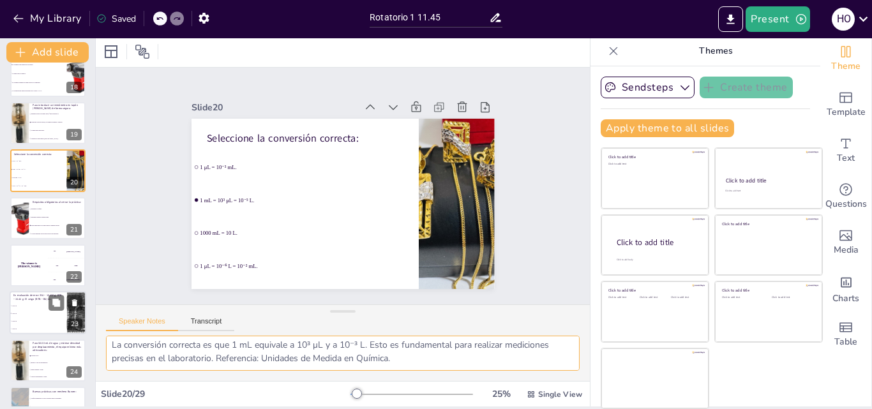
click at [34, 294] on p "En evaluación de error: BA = 15.432 g; BTB = 15.40 g. El sesgo (BTB – BA) es:" at bounding box center [38, 297] width 50 height 7
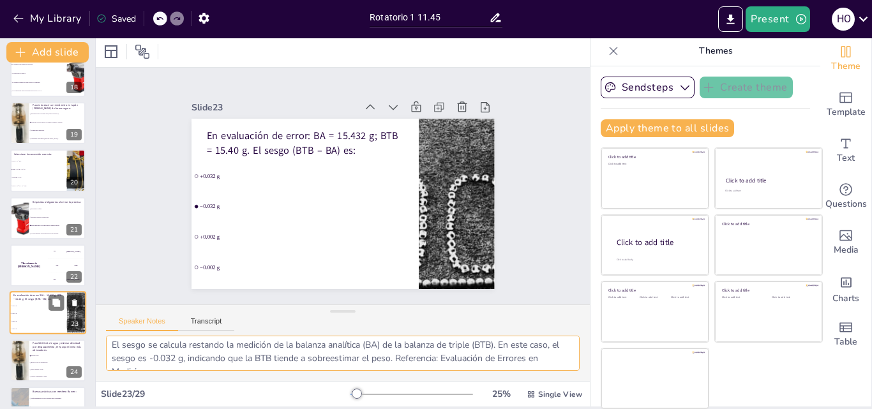
scroll to position [17, 0]
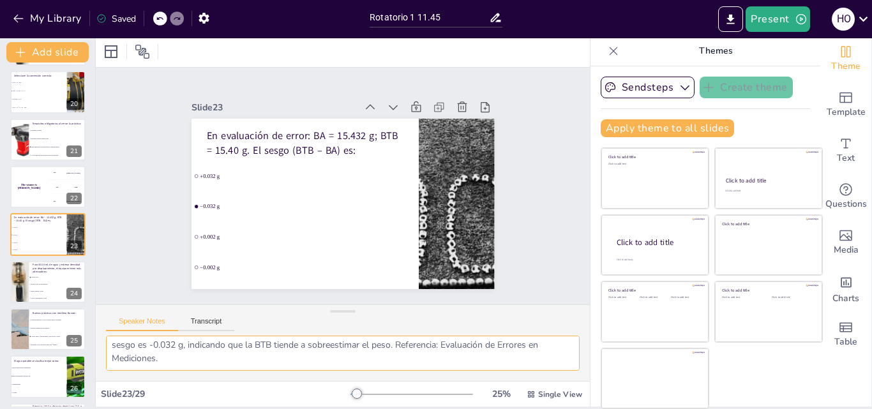
click at [128, 348] on textarea "El sesgo se calcula restando la medición de la balanza analítica (BA) de la bal…" at bounding box center [343, 353] width 474 height 35
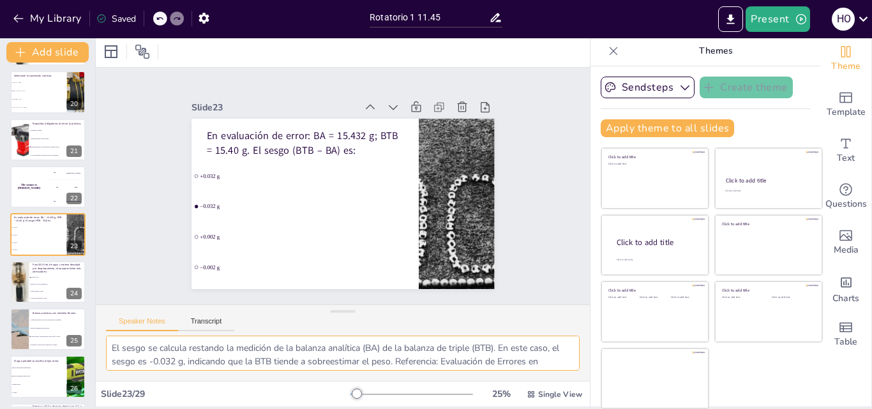
click at [152, 348] on textarea "El sesgo se calcula restando la medición de la balanza analítica (BA) de la bal…" at bounding box center [343, 353] width 474 height 35
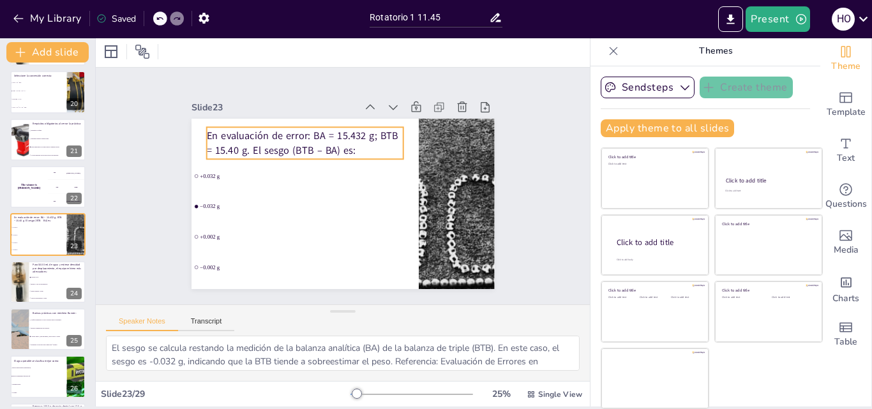
click at [274, 146] on p "En evaluación de error: BA = 15.432 g; BTB = 15.40 g. El sesgo (BTB – BA) es:" at bounding box center [314, 136] width 199 height 68
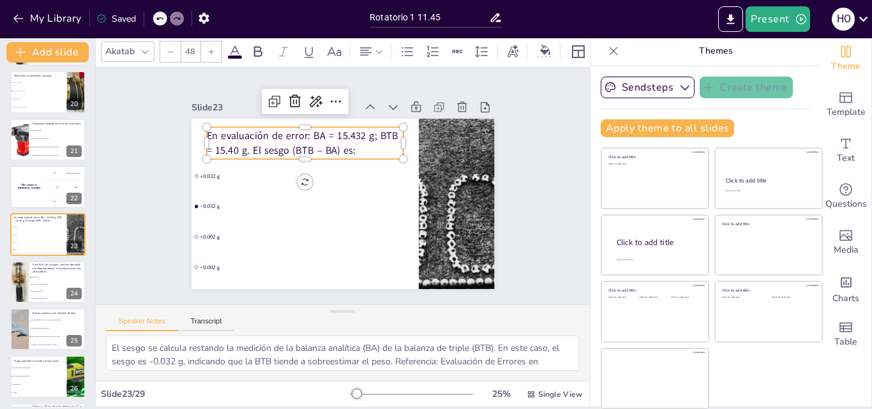
click at [271, 146] on p "En evaluación de error: BA = 15.432 g; BTB = 15.40 g. El sesgo (BTB – BA) es:" at bounding box center [309, 139] width 199 height 49
click at [286, 146] on p "En evaluación de error: BA = 15.432 g; BTB = 15.40 g. El sesgo (BTB – BA) es:" at bounding box center [355, 130] width 139 height 176
click at [34, 293] on li "Pipeta Pasteur y BTB." at bounding box center [57, 291] width 57 height 7
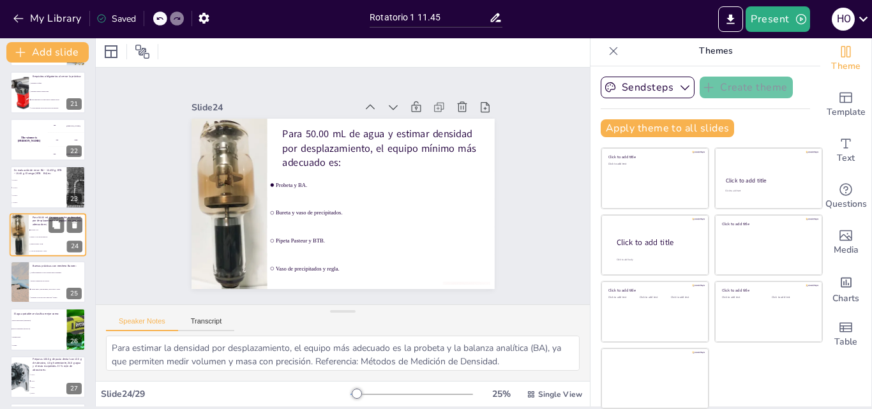
click at [34, 293] on li "Ajustar llama y, ante anomalía, cerrar llaves y avisar." at bounding box center [57, 289] width 57 height 8
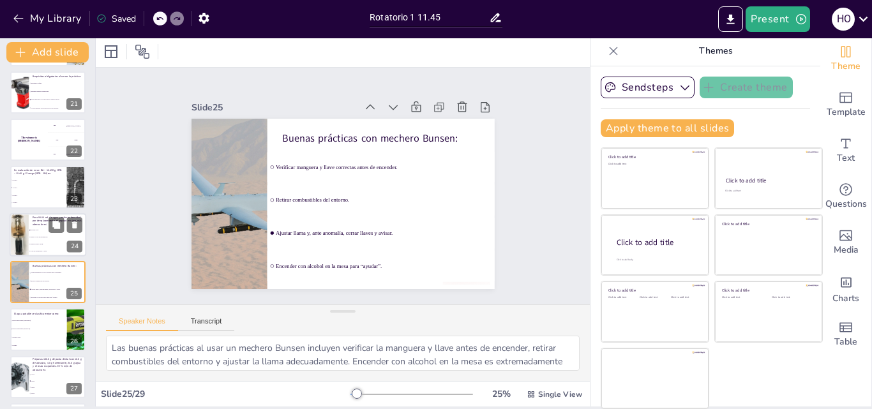
scroll to position [999, 0]
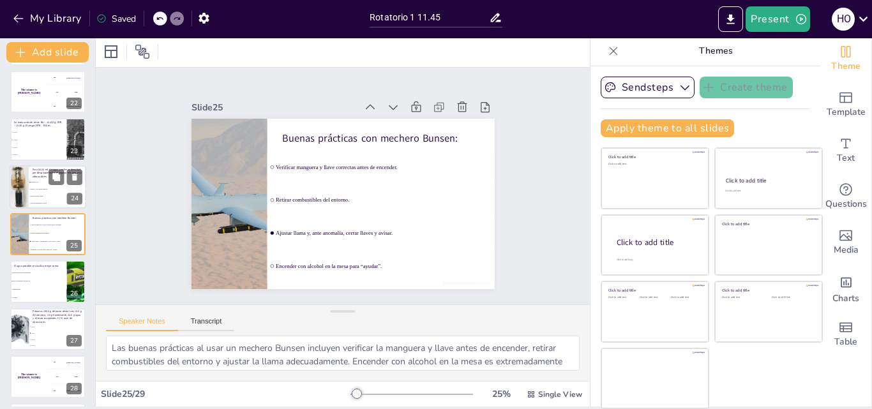
click at [33, 198] on li "Pipeta Pasteur y BTB." at bounding box center [57, 196] width 57 height 7
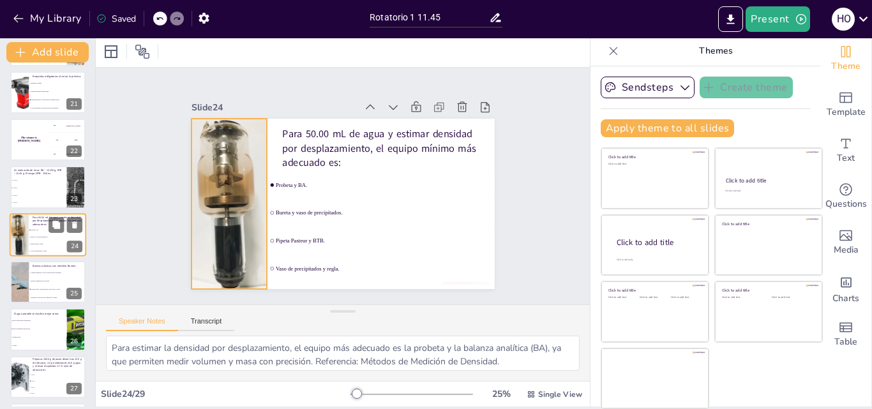
click at [26, 229] on div at bounding box center [19, 234] width 33 height 43
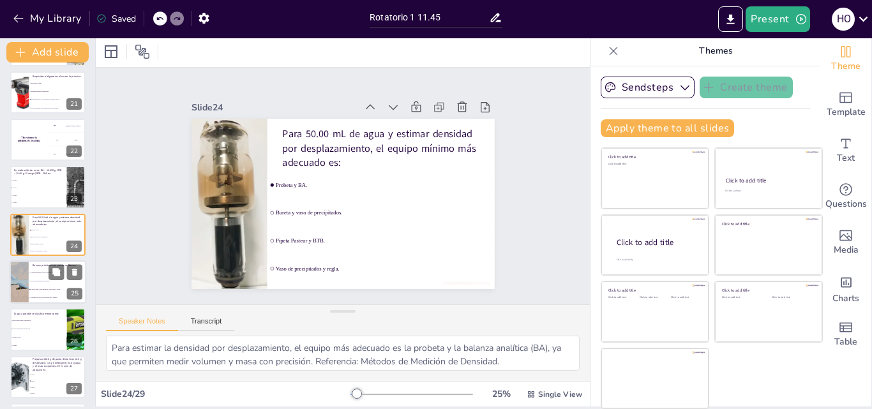
click at [34, 269] on li "Verificar manguera y llave correctas antes de encender." at bounding box center [57, 273] width 57 height 8
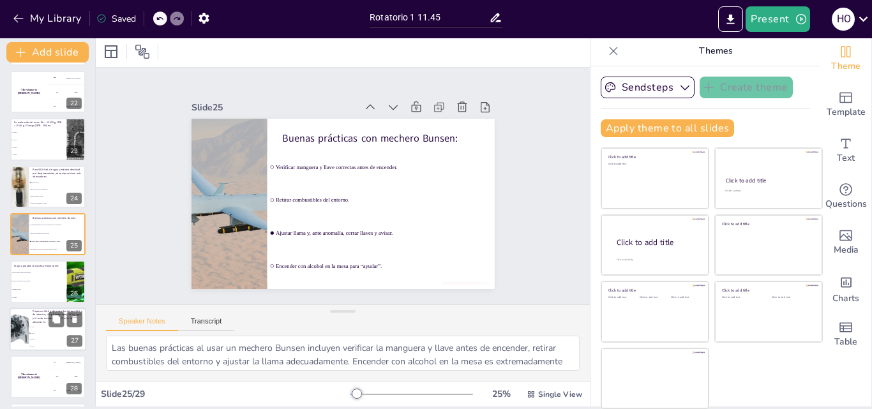
click at [34, 320] on p "Preparas 100.0 g de pasta dental con 12.0 g de abrasivo, 4.0 g humectante, 24.0…" at bounding box center [58, 317] width 50 height 14
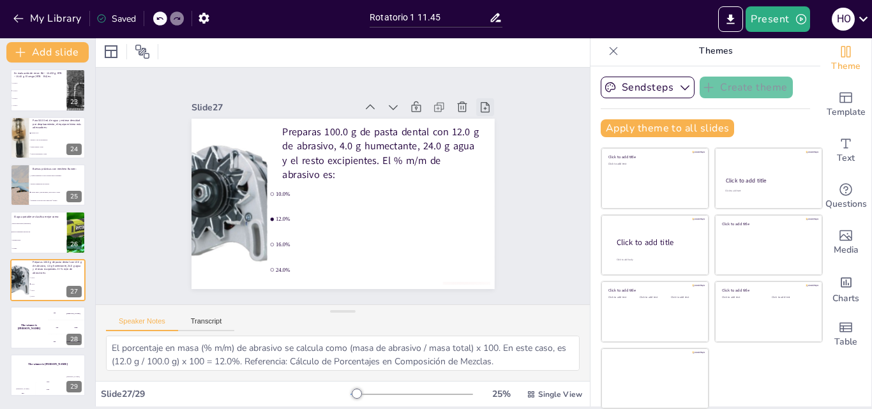
click at [497, 163] on icon at bounding box center [505, 171] width 17 height 17
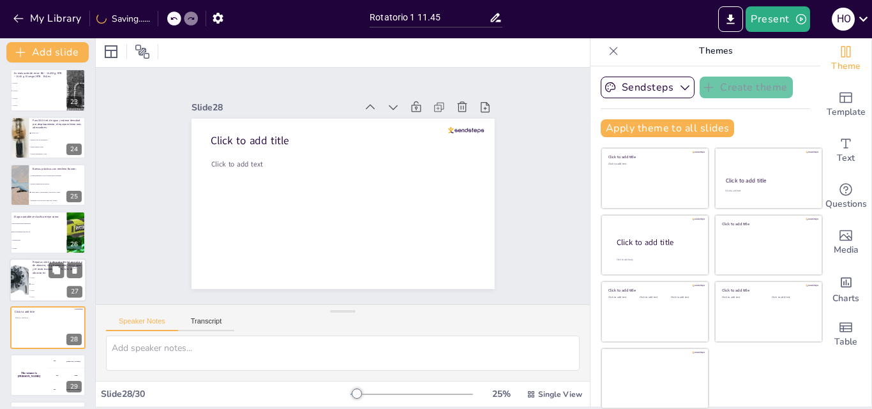
click at [29, 276] on li "10.0%" at bounding box center [57, 278] width 57 height 6
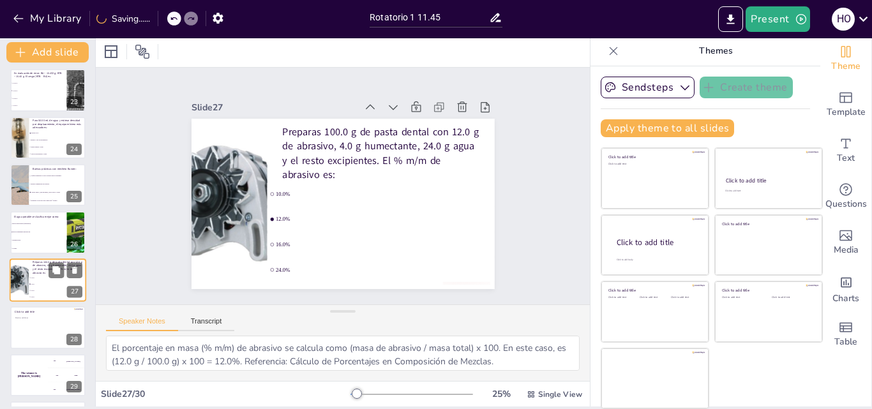
scroll to position [1094, 0]
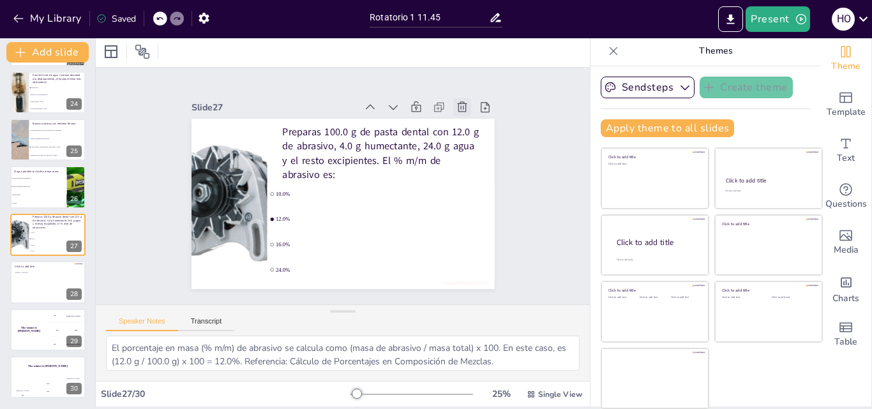
click at [463, 113] on icon at bounding box center [470, 120] width 14 height 14
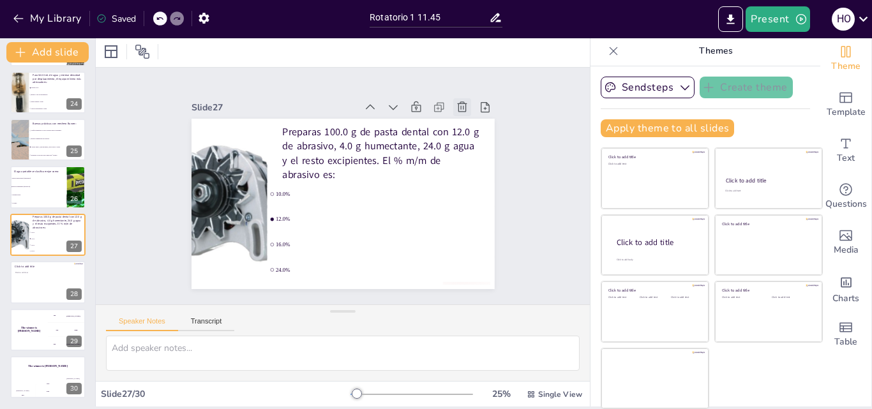
scroll to position [1048, 0]
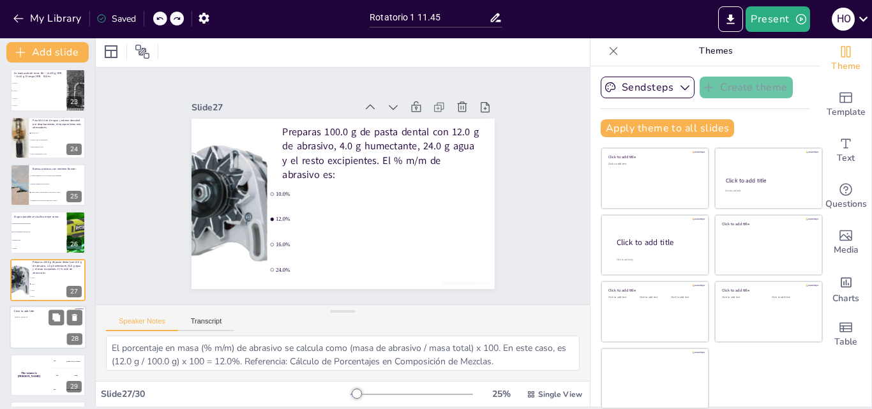
click at [47, 325] on div at bounding box center [48, 327] width 77 height 43
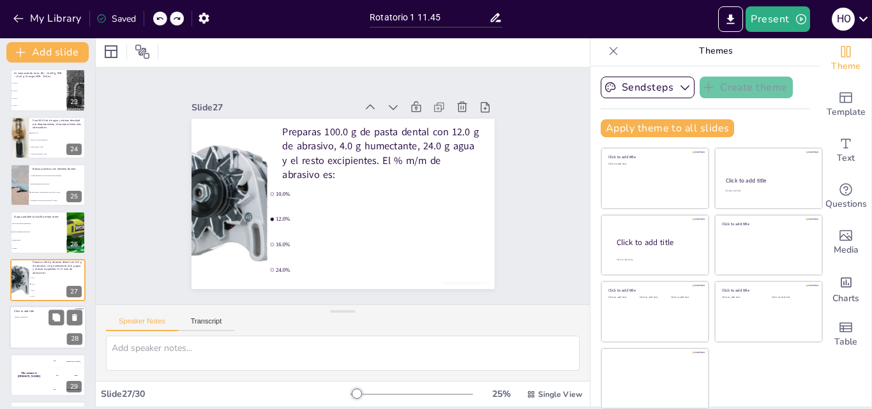
scroll to position [1096, 0]
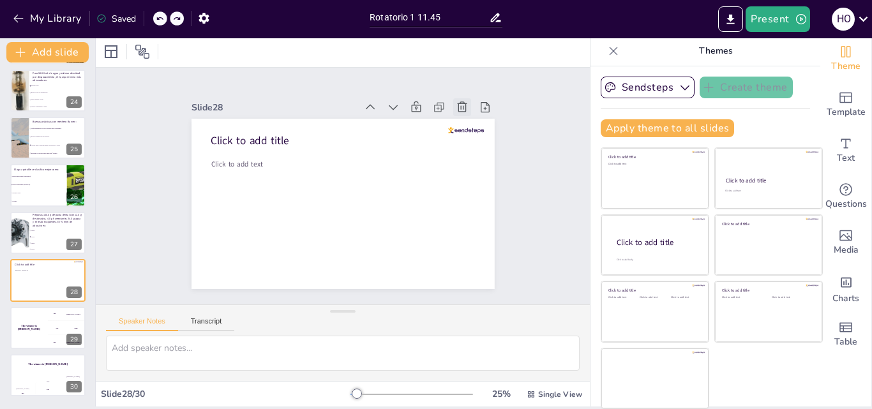
click at [471, 128] on icon at bounding box center [476, 134] width 11 height 12
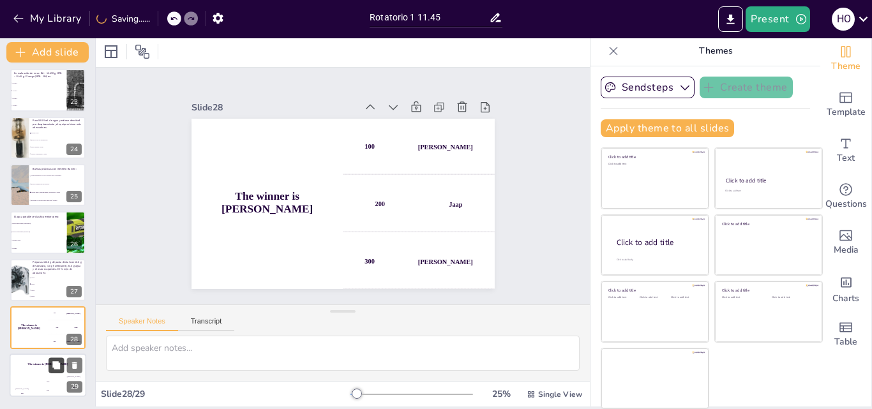
click at [58, 360] on button at bounding box center [56, 365] width 15 height 15
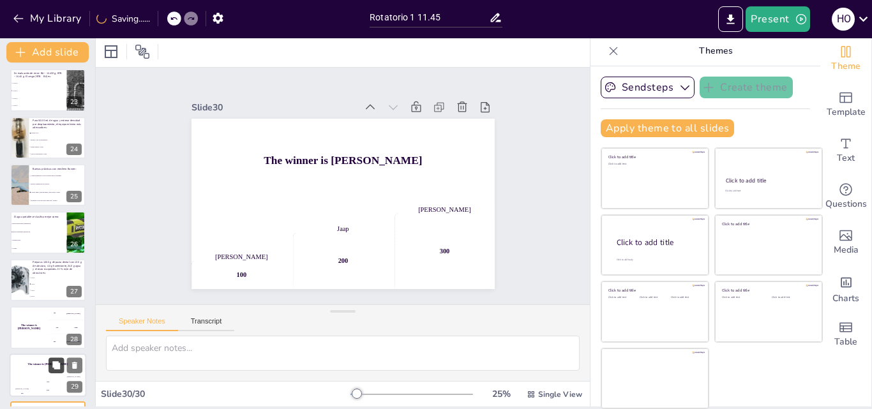
scroll to position [1096, 0]
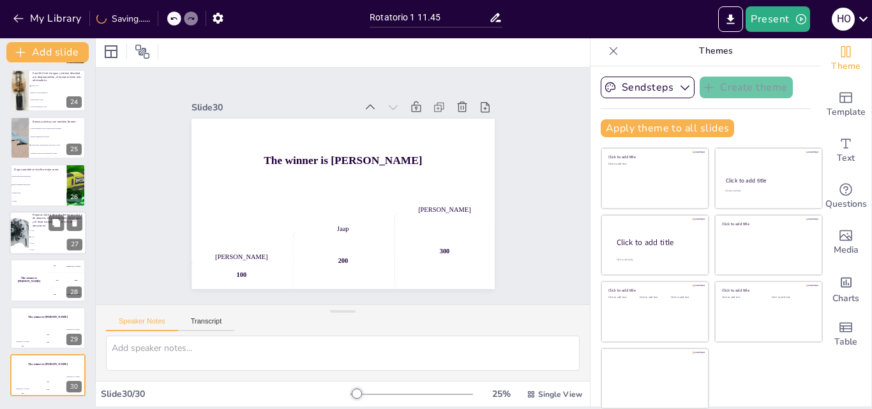
click at [44, 234] on li "12.0%" at bounding box center [57, 237] width 57 height 6
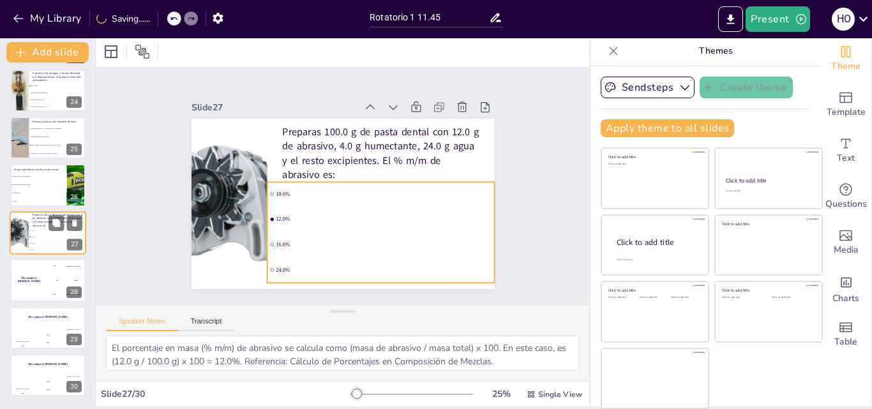
scroll to position [1094, 0]
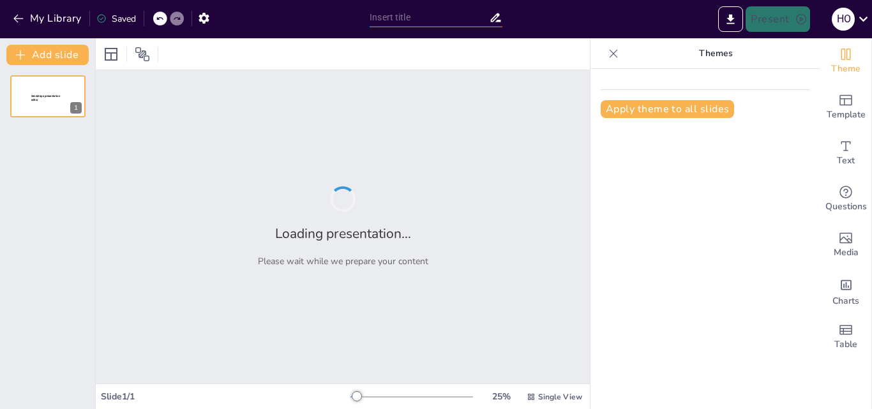
type input "Rotatorio 1 11.45"
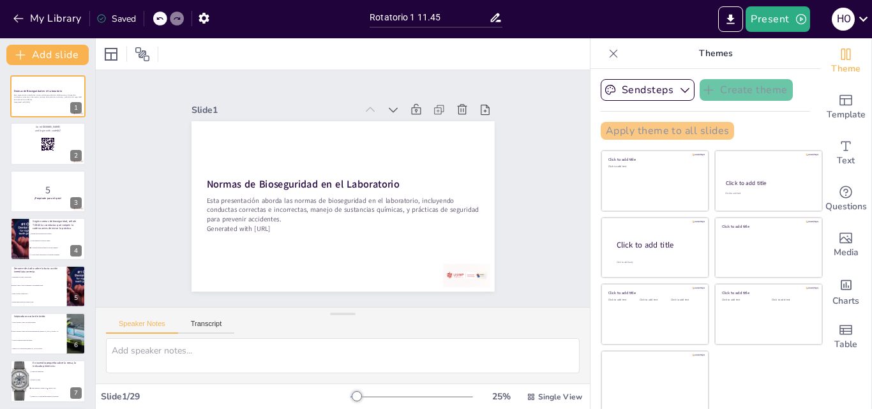
checkbox input "true"
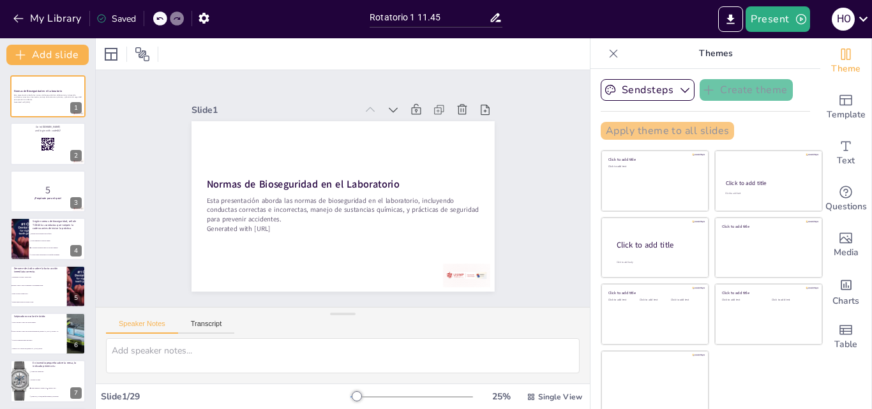
checkbox input "true"
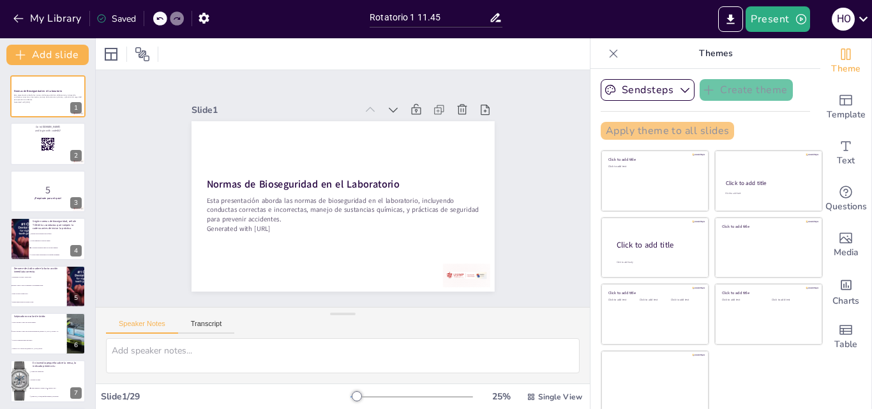
checkbox input "true"
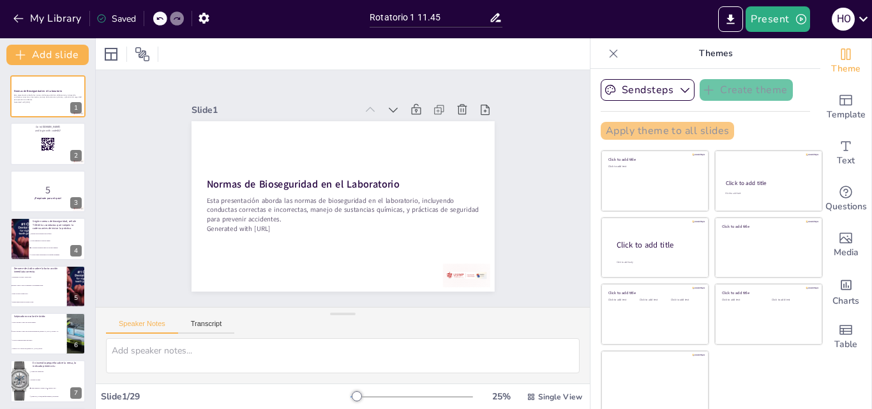
checkbox input "true"
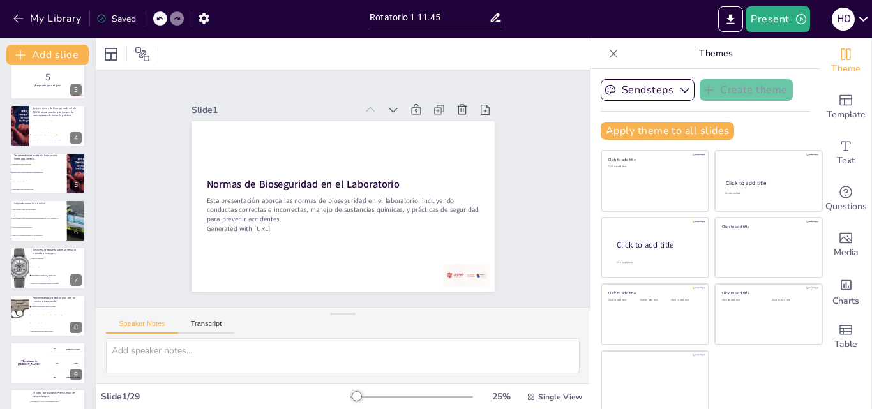
checkbox input "true"
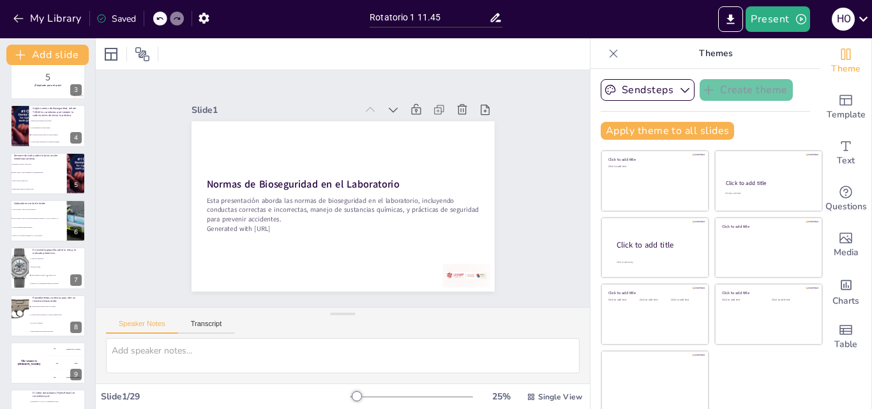
checkbox input "true"
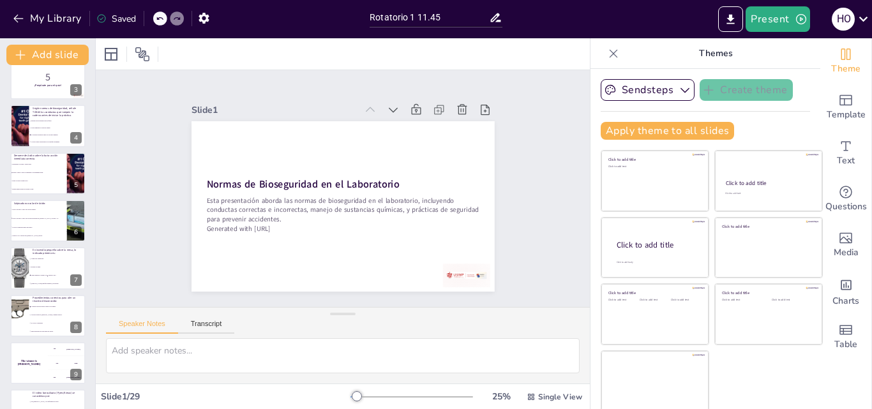
checkbox input "true"
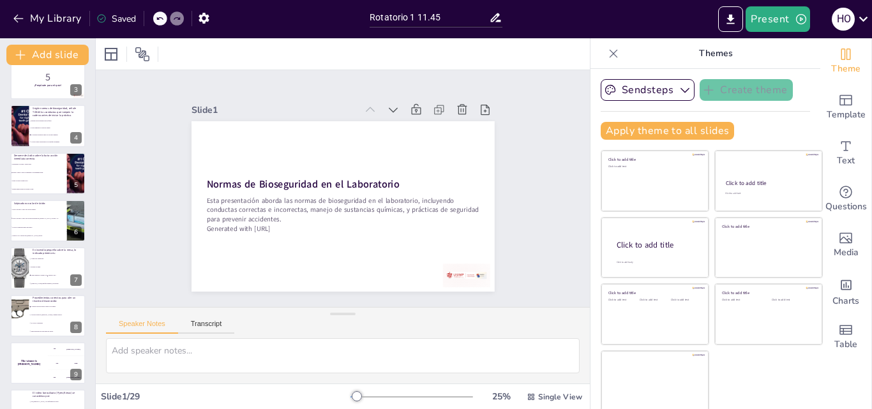
checkbox input "true"
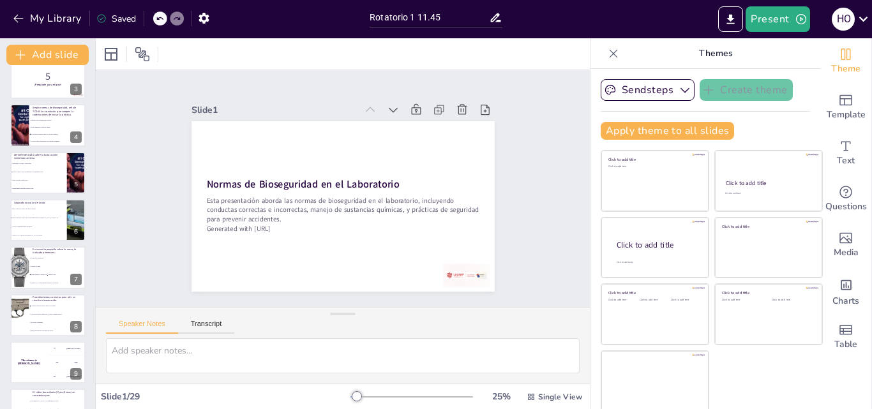
checkbox input "true"
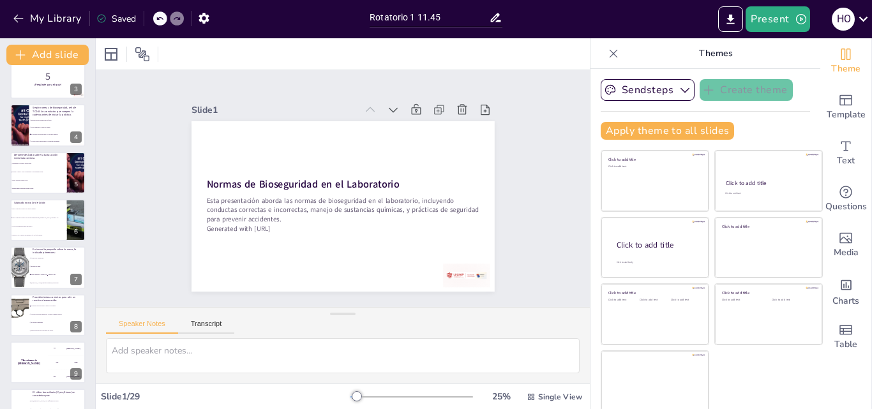
checkbox input "true"
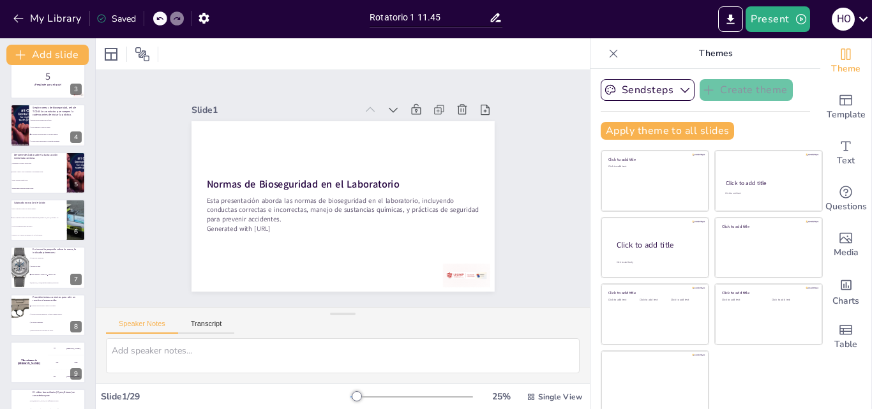
checkbox input "true"
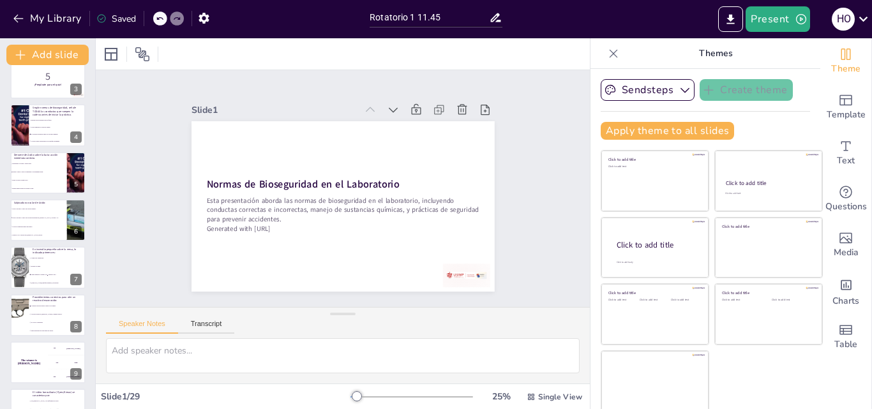
checkbox input "true"
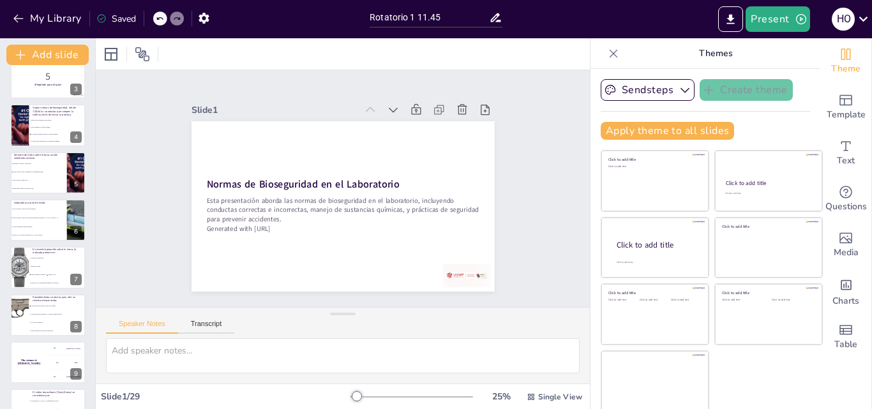
checkbox input "true"
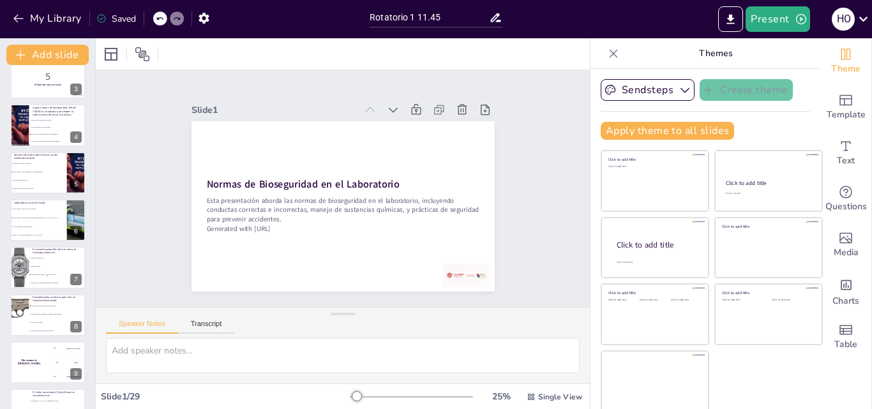
checkbox input "true"
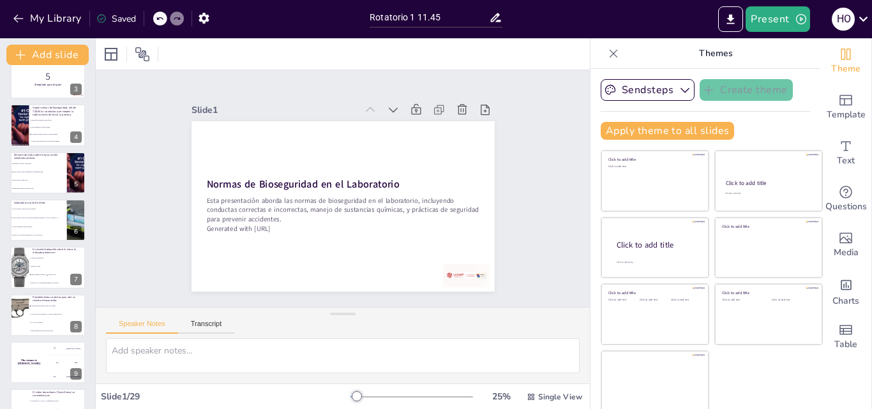
checkbox input "true"
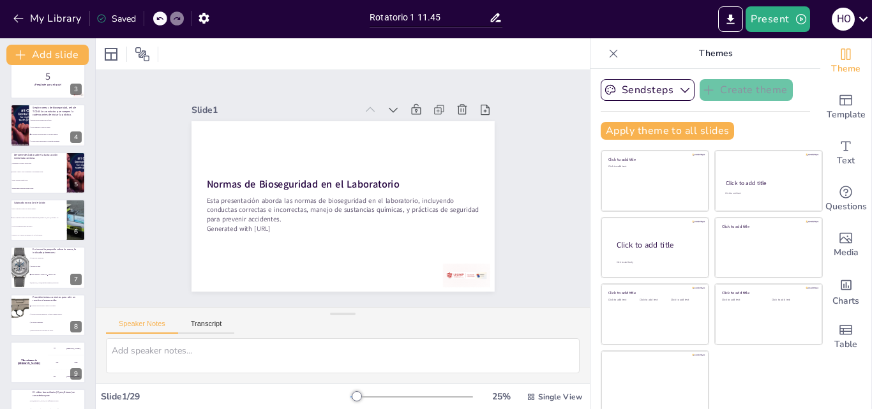
checkbox input "true"
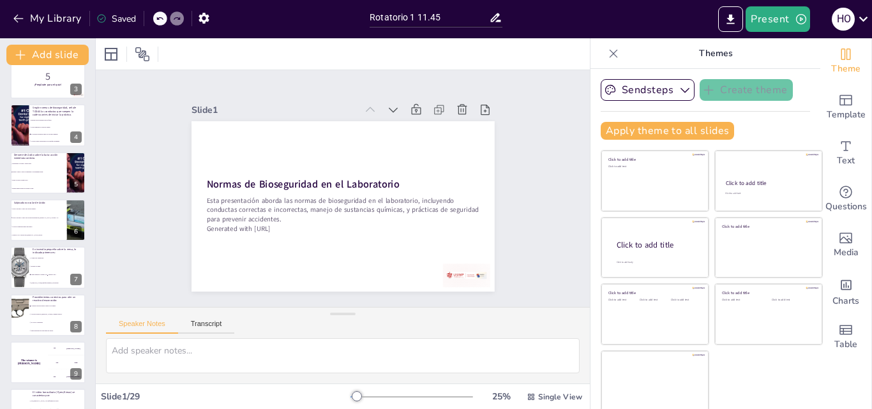
checkbox input "true"
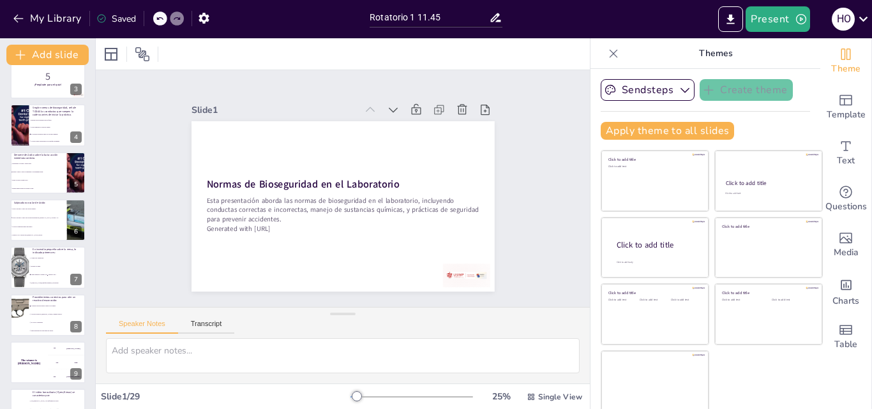
checkbox input "true"
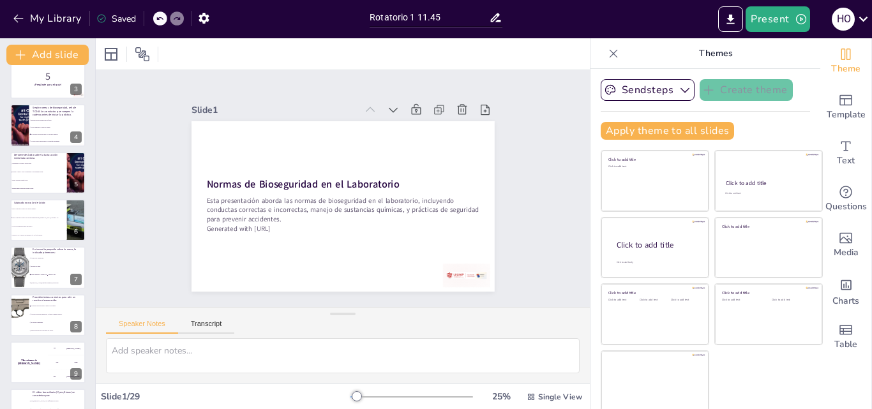
checkbox input "true"
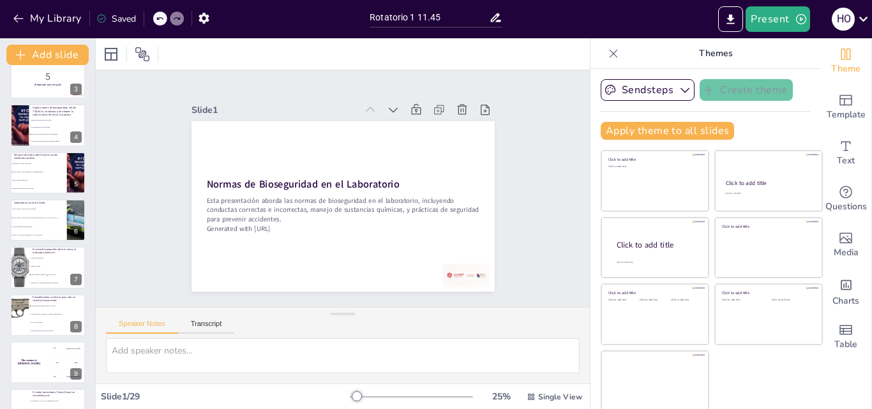
checkbox input "true"
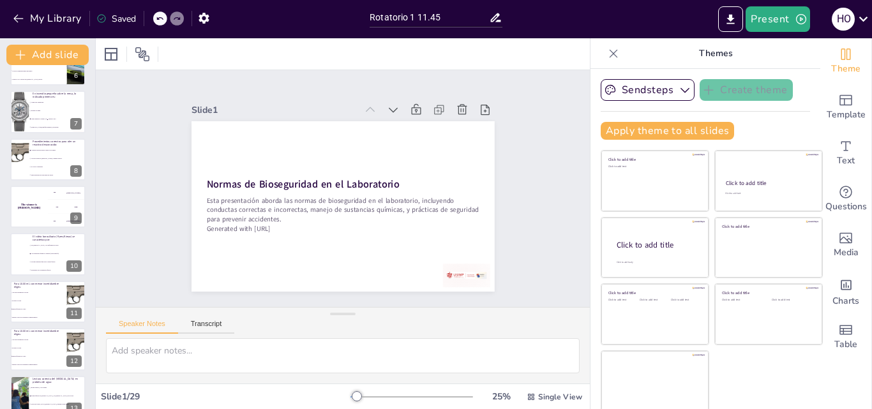
checkbox input "true"
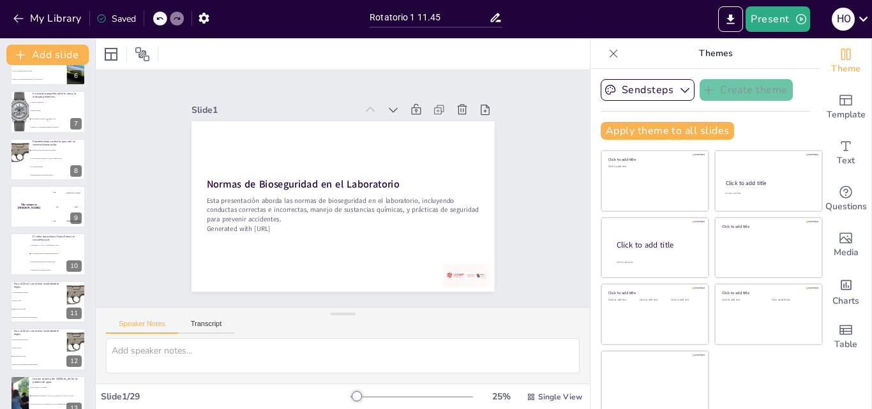
checkbox input "true"
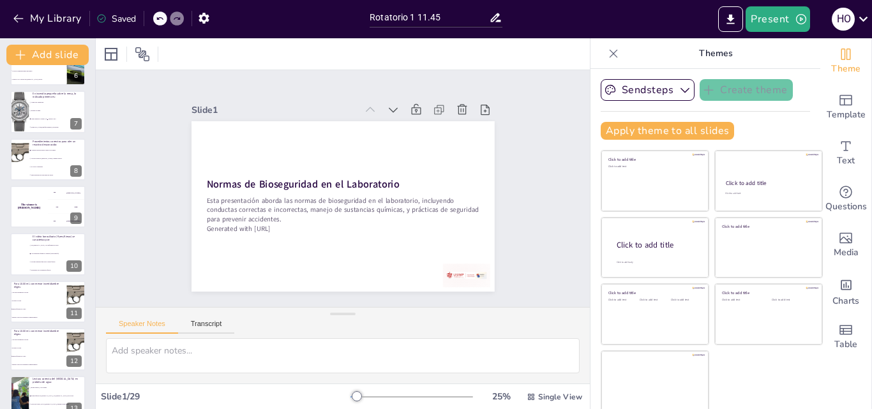
checkbox input "true"
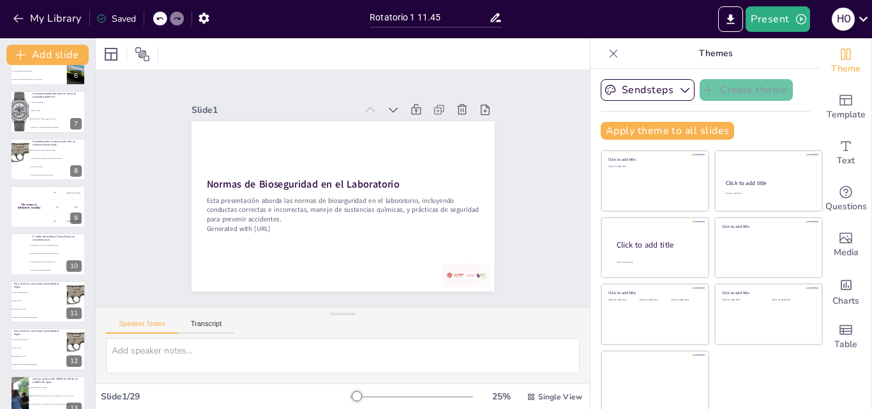
checkbox input "true"
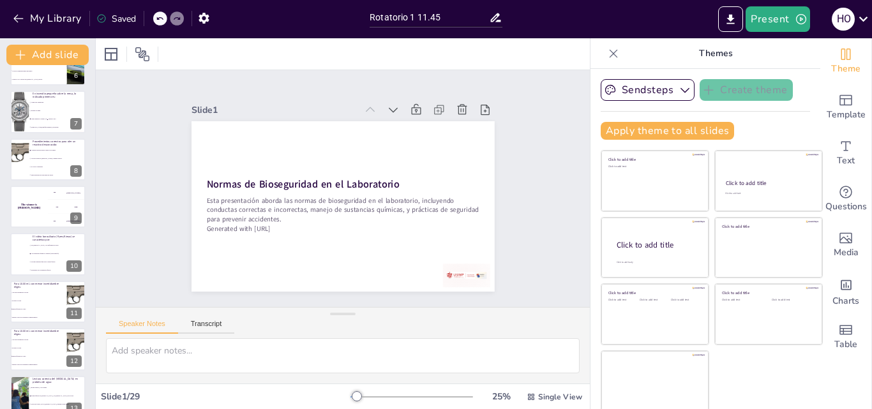
checkbox input "true"
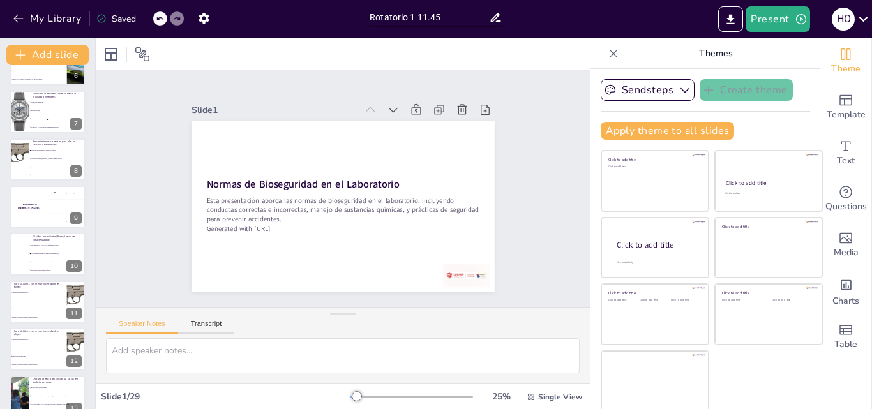
checkbox input "true"
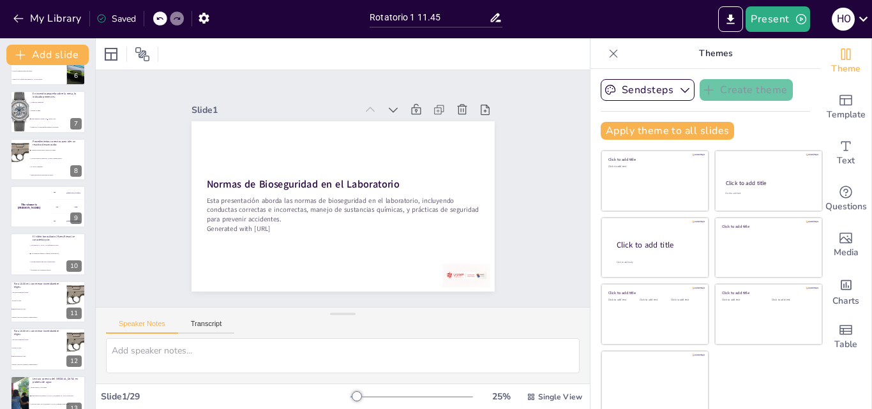
checkbox input "true"
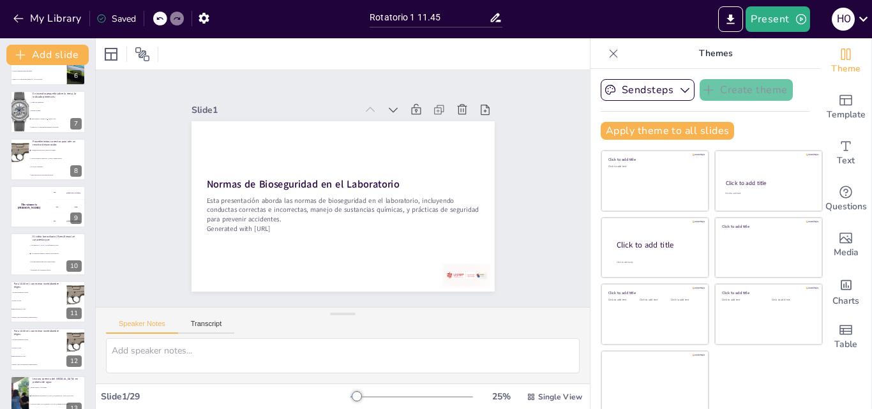
checkbox input "true"
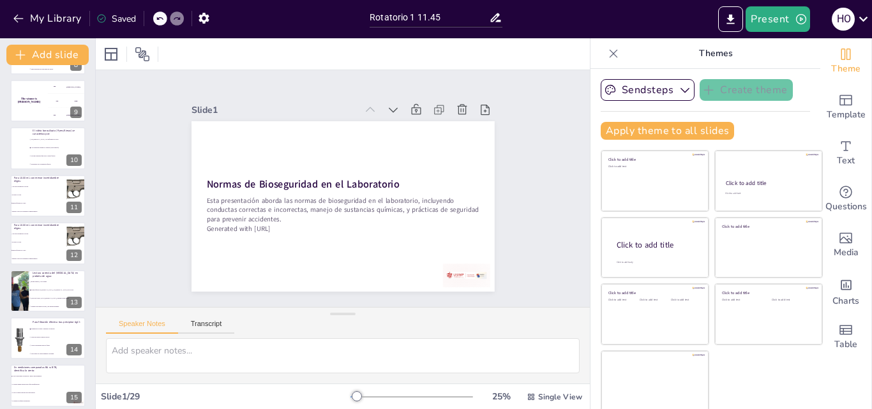
checkbox input "true"
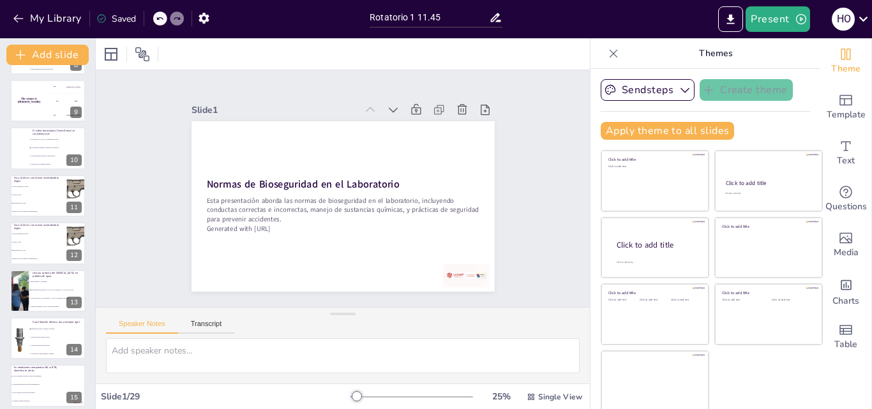
checkbox input "true"
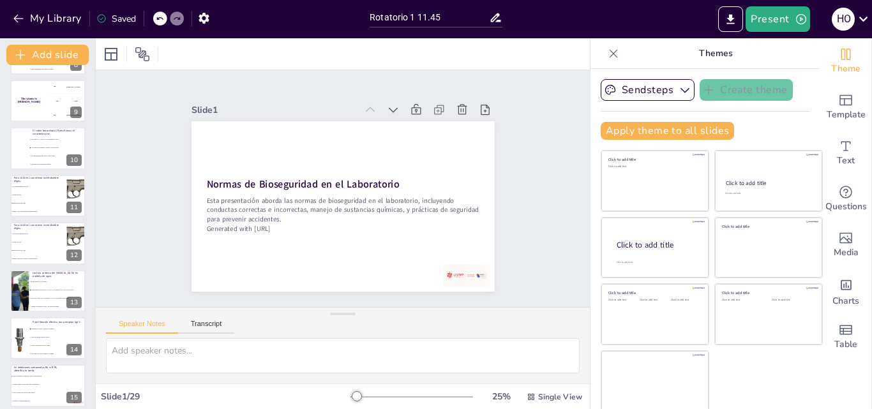
checkbox input "true"
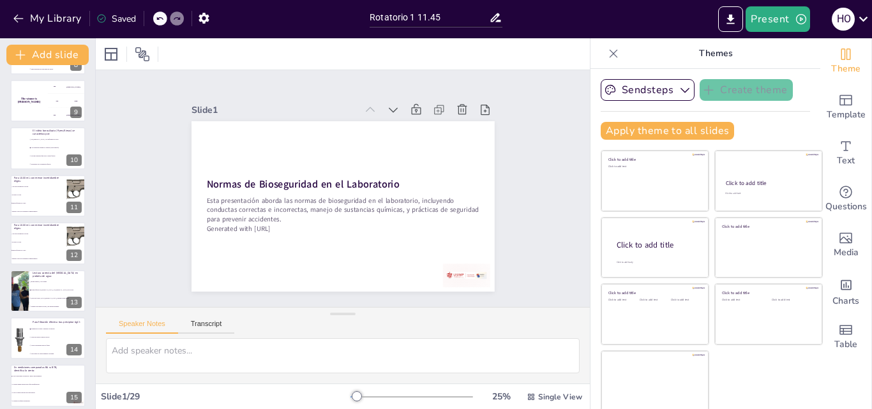
checkbox input "true"
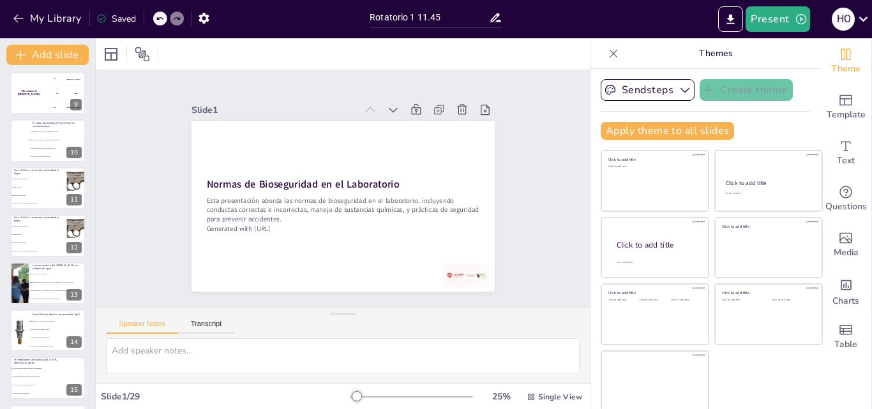
checkbox input "true"
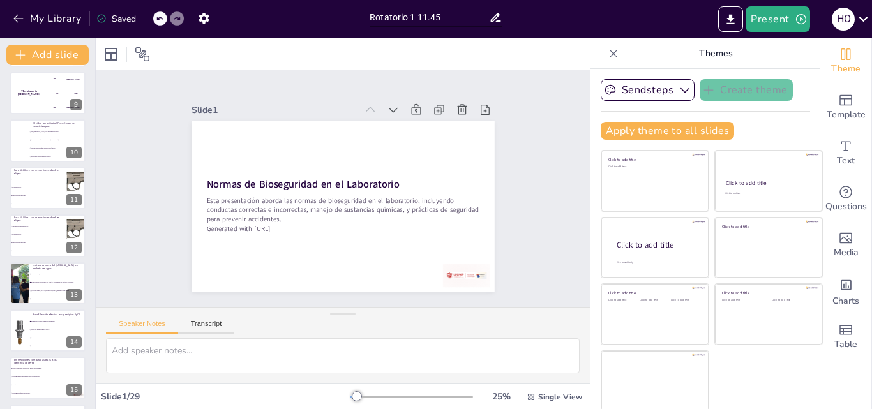
checkbox input "true"
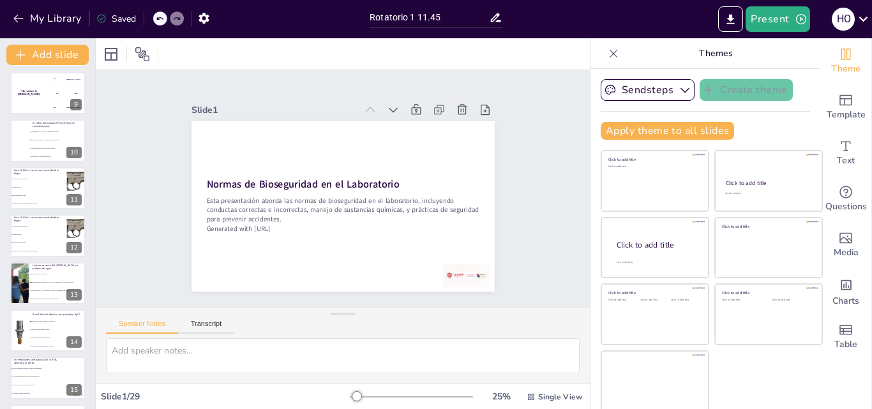
checkbox input "true"
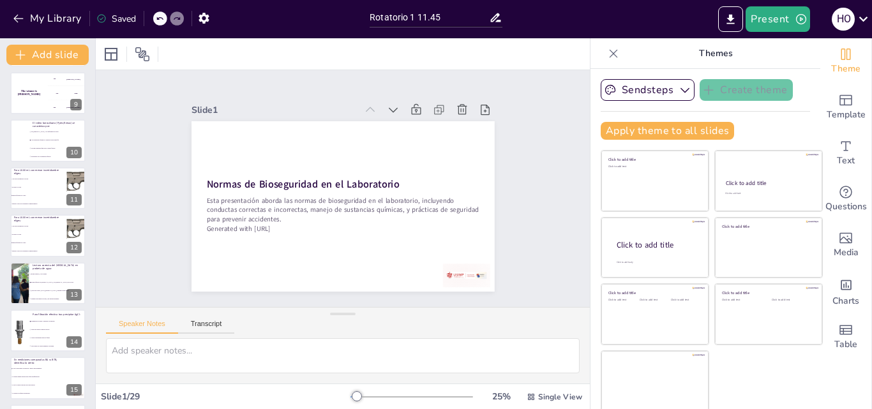
checkbox input "true"
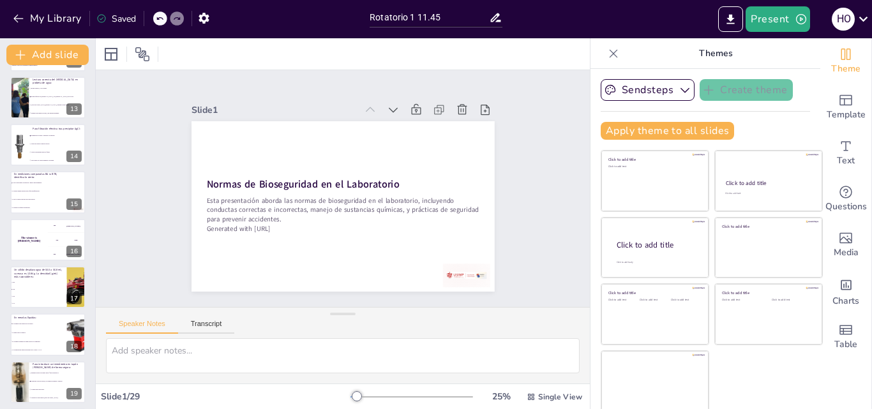
checkbox input "true"
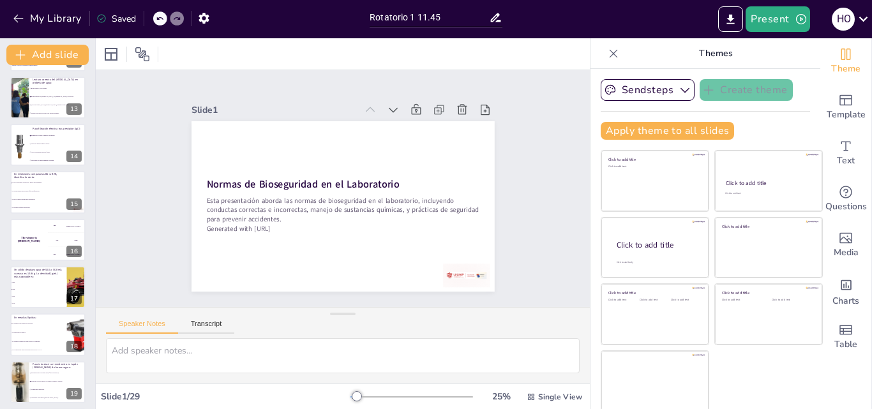
checkbox input "true"
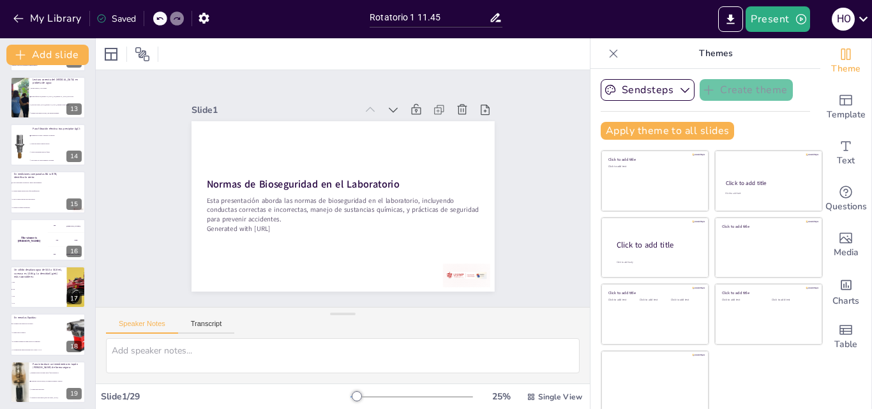
checkbox input "true"
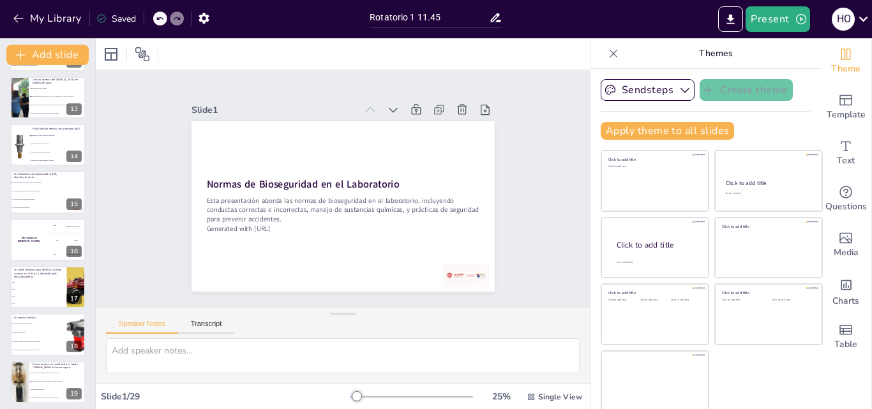
checkbox input "true"
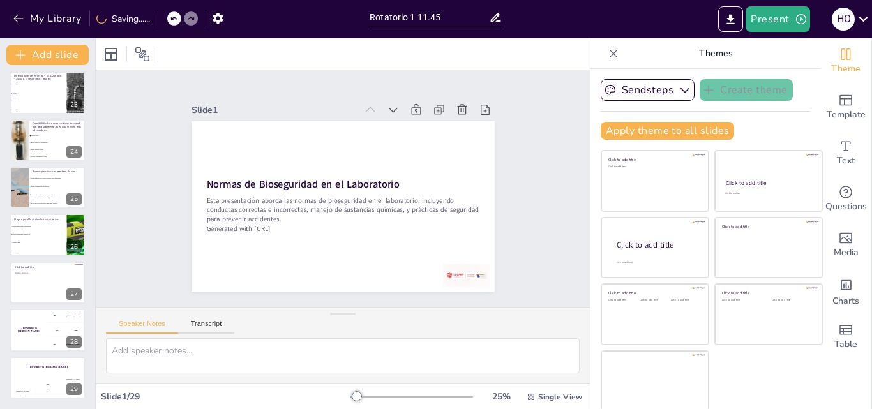
scroll to position [3, 0]
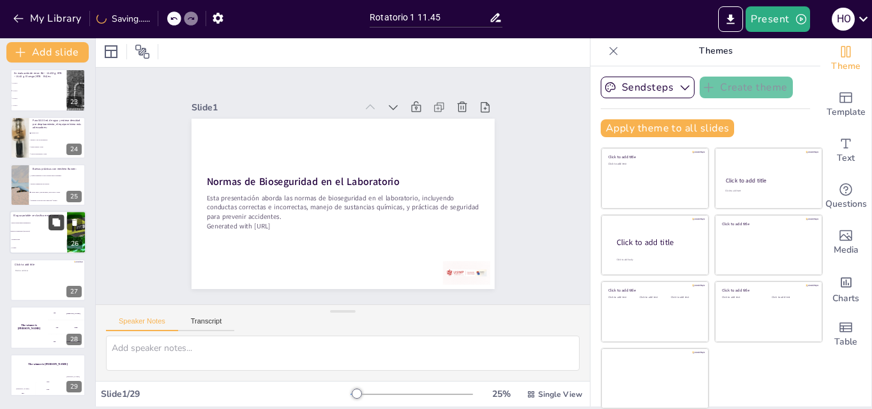
click at [55, 217] on button at bounding box center [56, 222] width 15 height 15
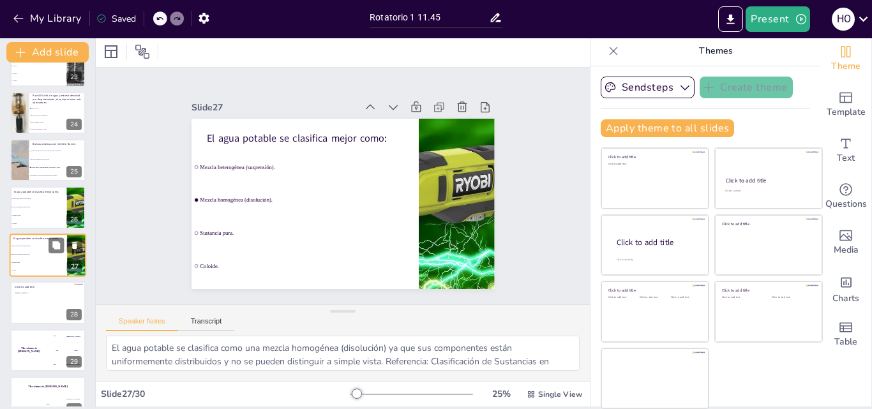
scroll to position [1096, 0]
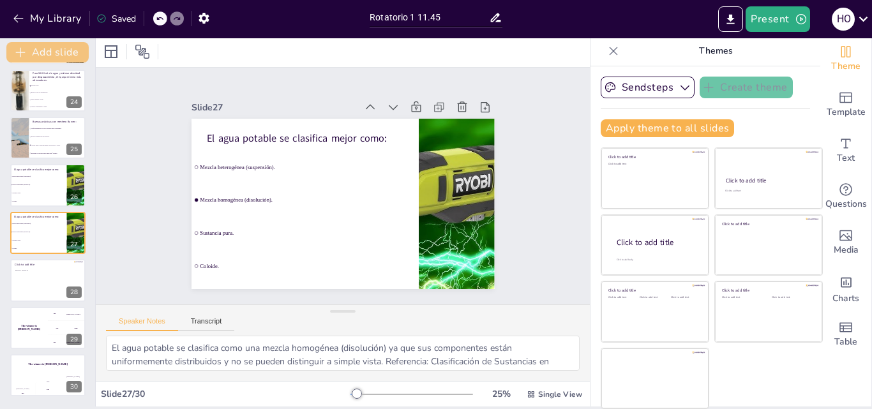
click at [70, 57] on button "Add slide" at bounding box center [47, 52] width 82 height 20
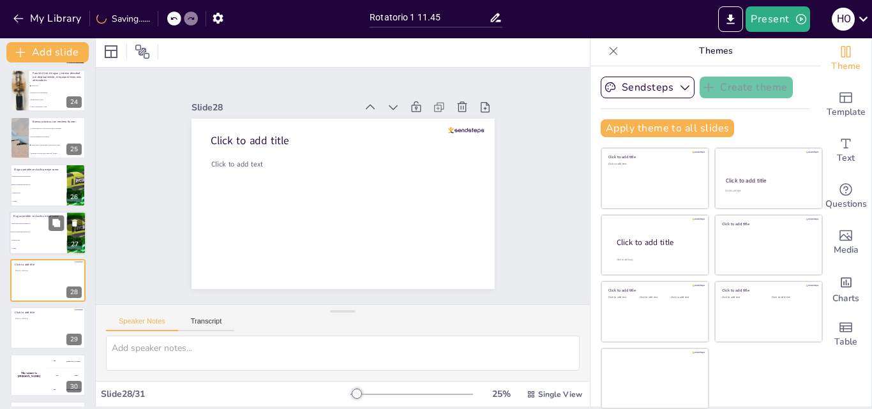
click at [47, 213] on div at bounding box center [48, 232] width 77 height 43
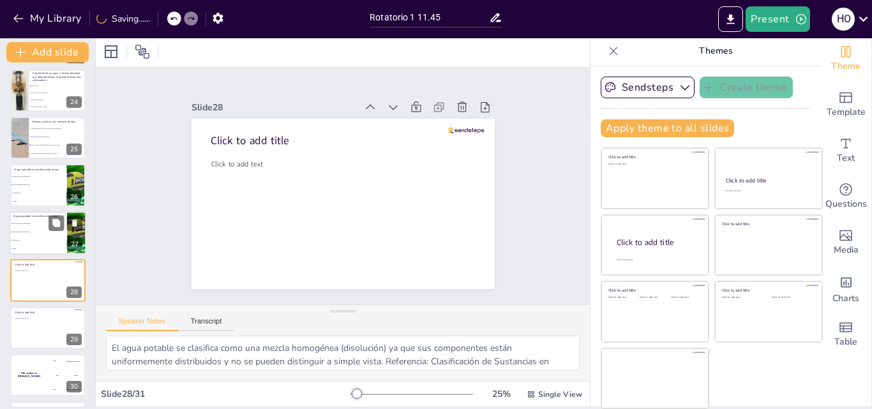
scroll to position [1094, 0]
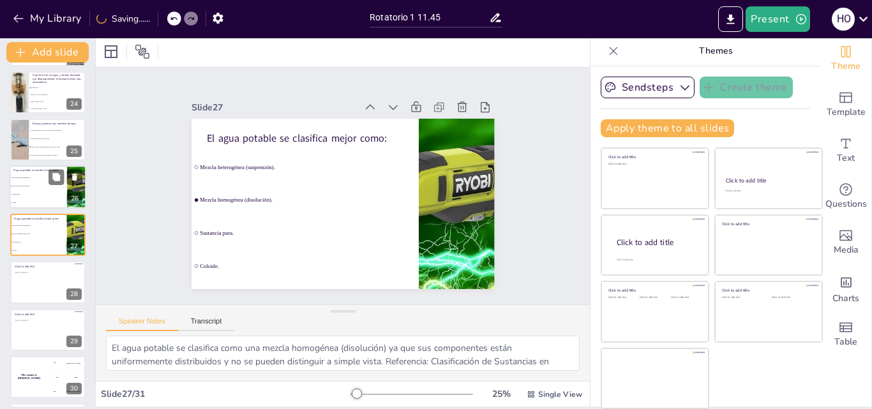
click at [50, 194] on span "Sustancia pura." at bounding box center [38, 195] width 55 height 2
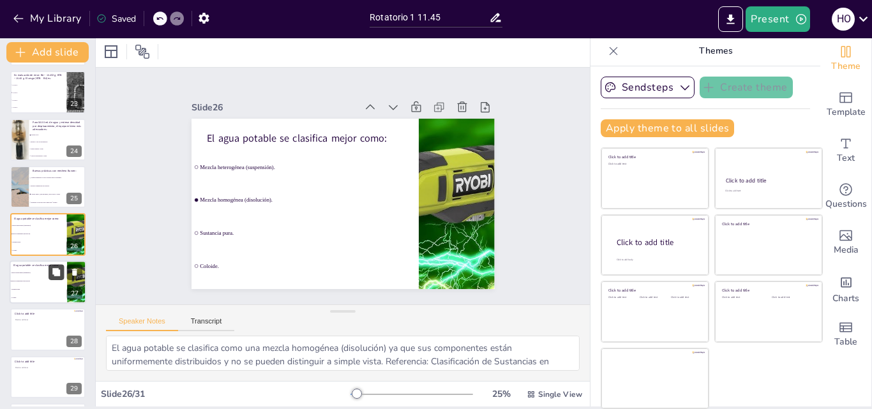
click at [56, 266] on button at bounding box center [56, 271] width 15 height 15
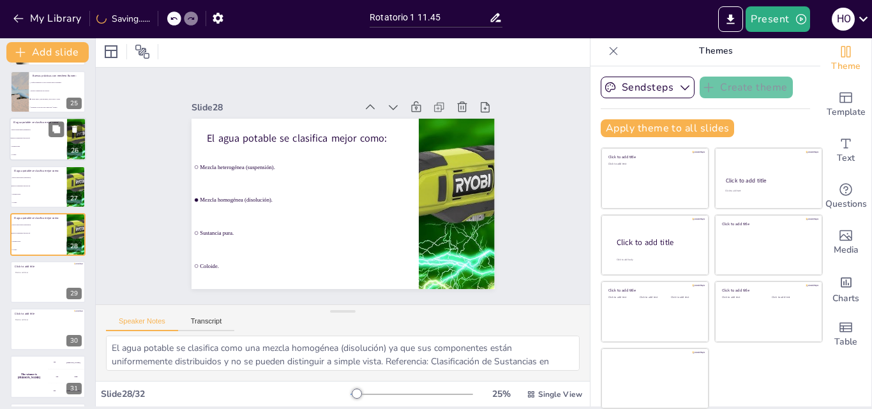
click at [47, 150] on li "Sustancia pura." at bounding box center [38, 147] width 57 height 8
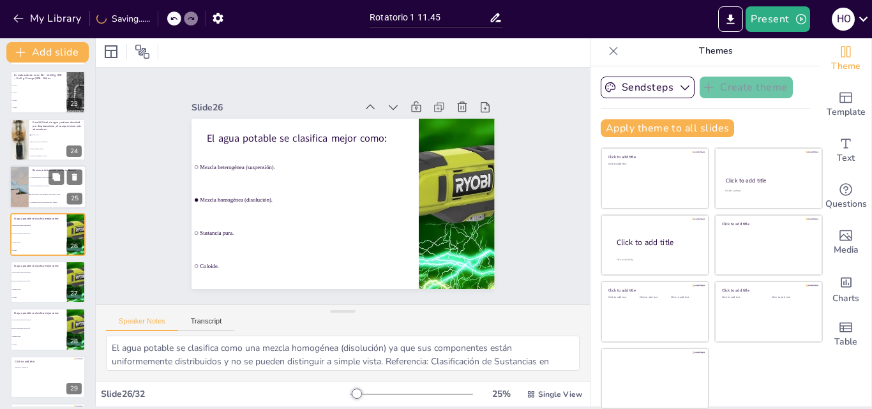
click at [36, 195] on span "Ajustar llama y, ante anomalía, cerrar llaves y avisar." at bounding box center [58, 195] width 55 height 2
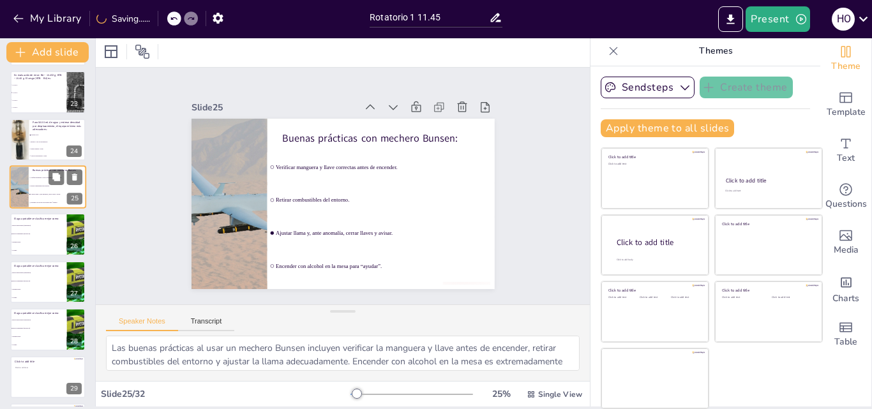
scroll to position [999, 0]
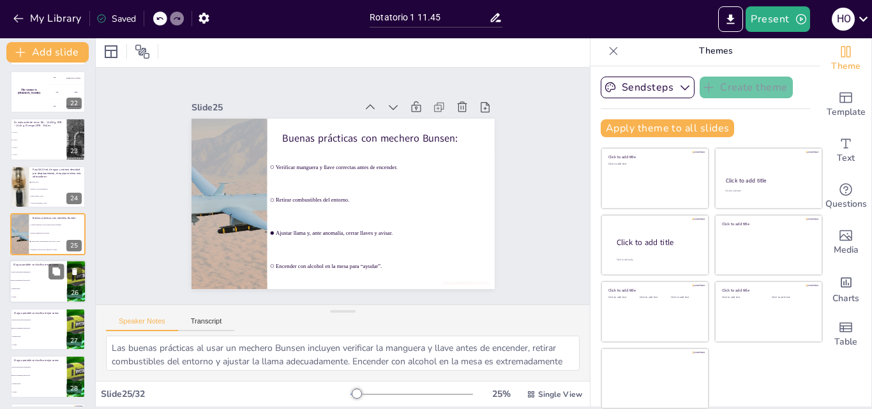
click at [41, 267] on div "El agua potable se clasifica mejor como:" at bounding box center [38, 265] width 50 height 6
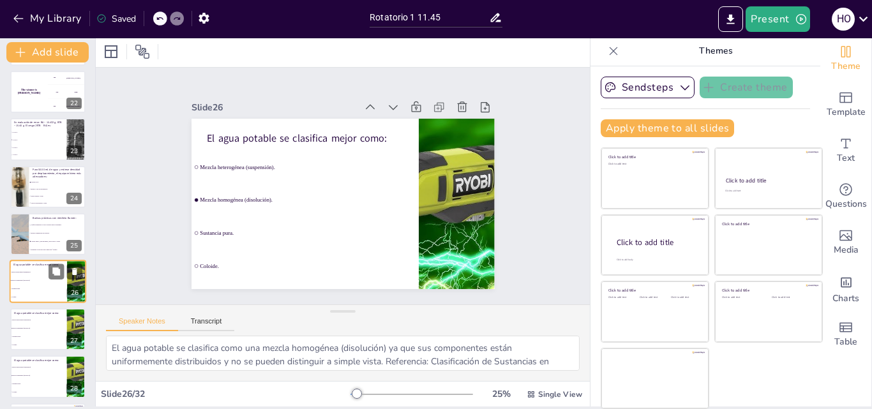
scroll to position [1047, 0]
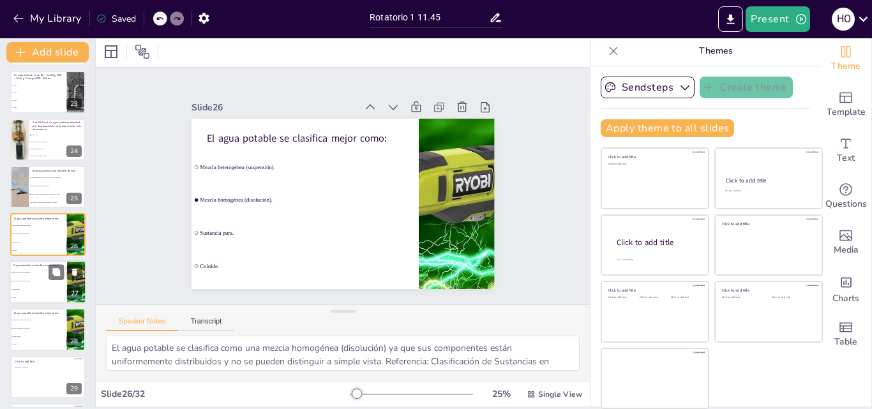
click at [36, 284] on li "Mezcla homogénea (disolución)." at bounding box center [38, 281] width 57 height 8
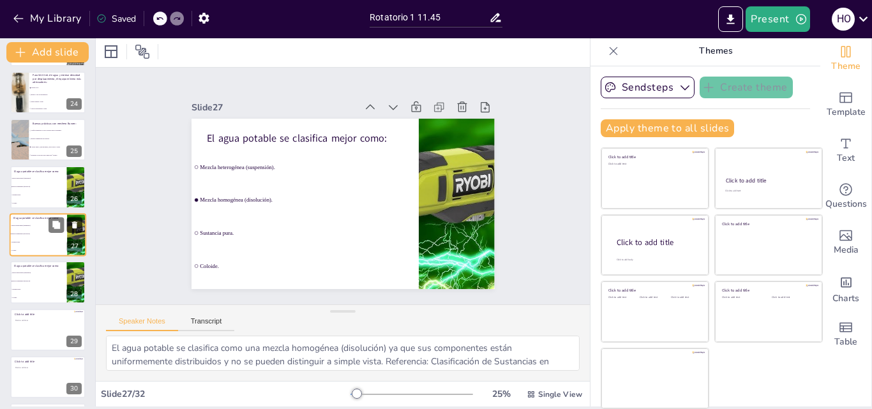
click at [75, 223] on icon at bounding box center [74, 225] width 5 height 7
click at [74, 227] on icon at bounding box center [74, 225] width 5 height 7
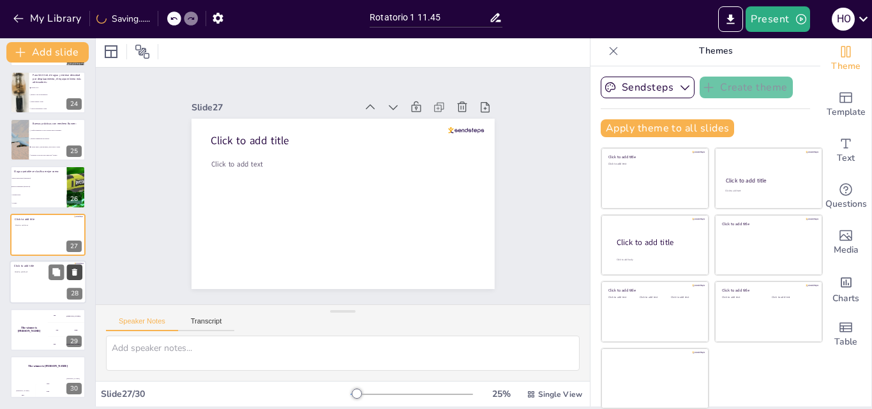
click at [73, 269] on icon at bounding box center [74, 272] width 5 height 7
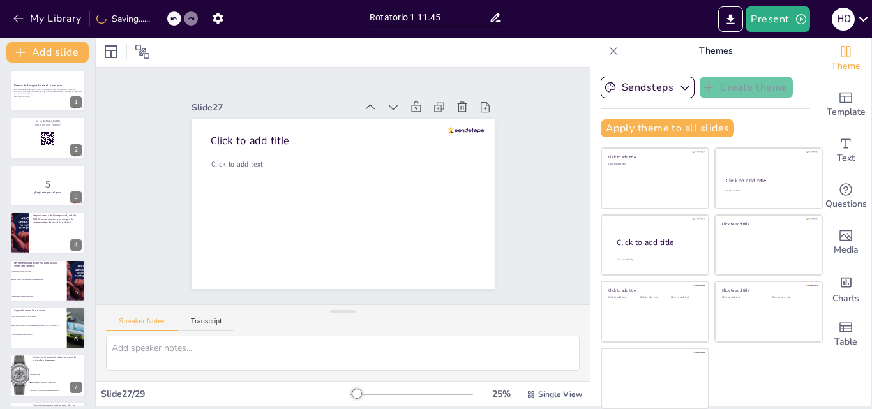
scroll to position [0, 0]
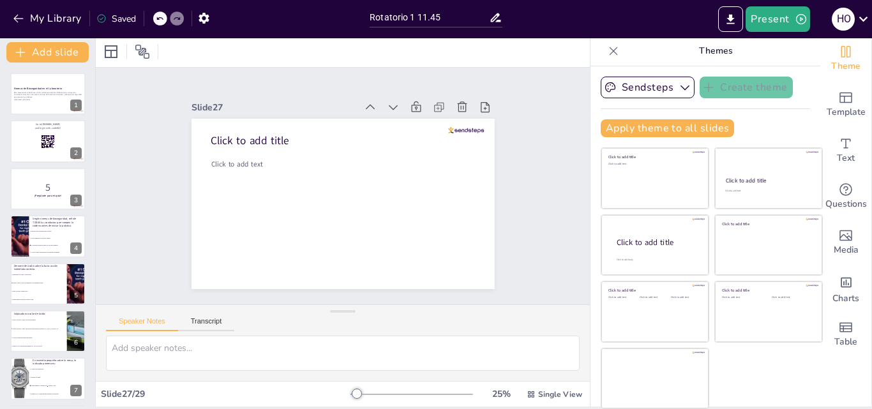
click at [27, 285] on li "Retirar la bata y lavar de inmediato con abundante agua." at bounding box center [38, 283] width 57 height 8
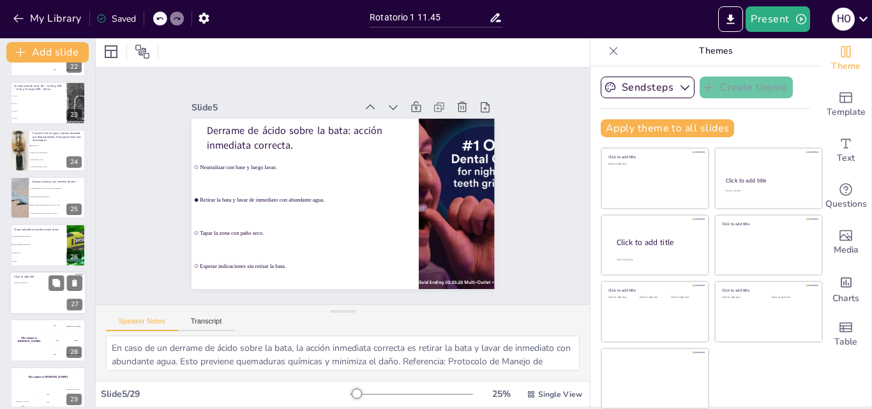
scroll to position [1048, 0]
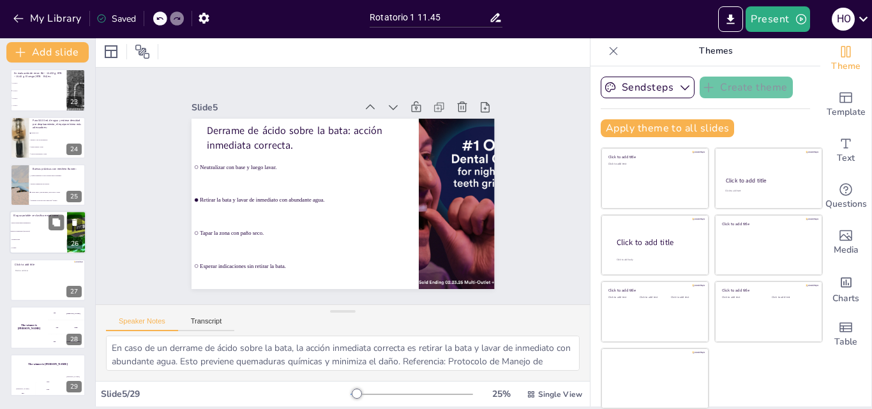
click at [45, 238] on li "Sustancia pura." at bounding box center [38, 240] width 57 height 8
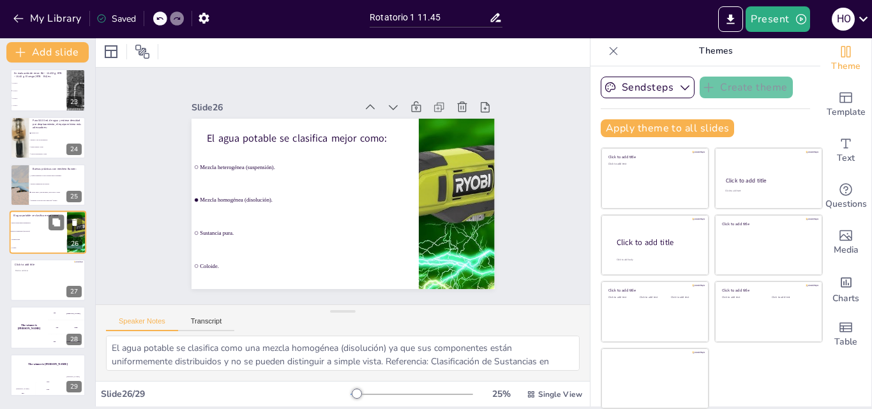
scroll to position [1047, 0]
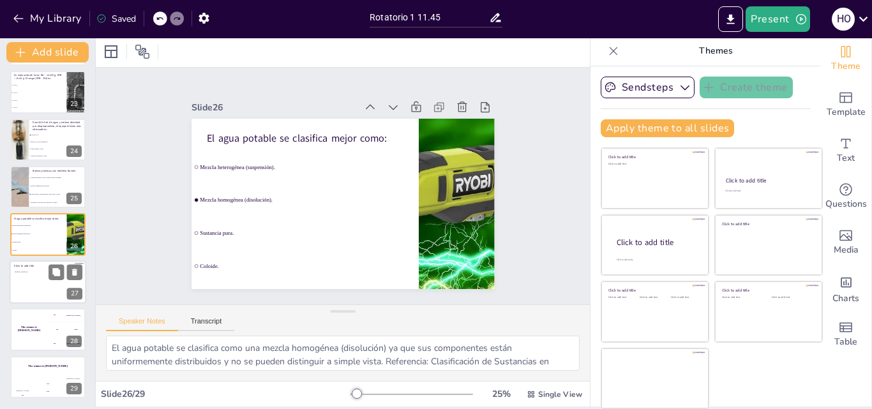
click at [40, 293] on div at bounding box center [48, 282] width 77 height 43
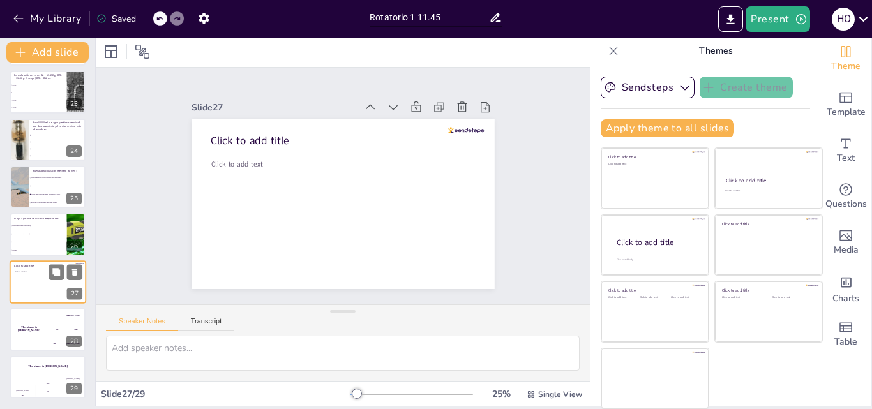
scroll to position [1048, 0]
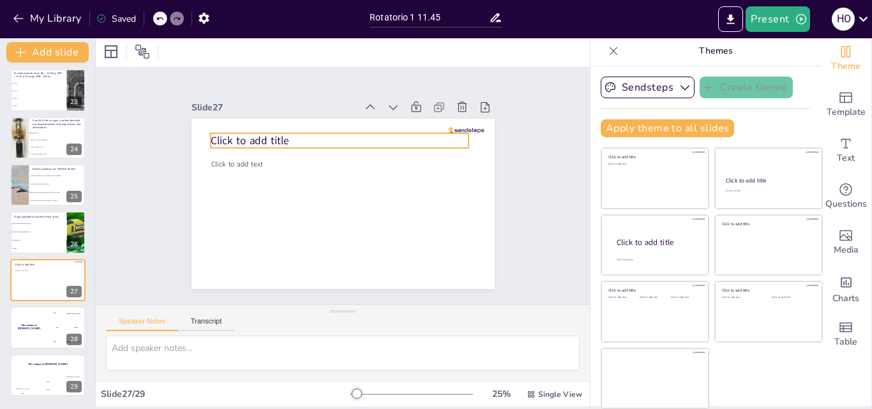
click at [242, 137] on span "Click to add title" at bounding box center [262, 122] width 80 height 31
click at [242, 136] on span "Click to add title" at bounding box center [258, 131] width 80 height 23
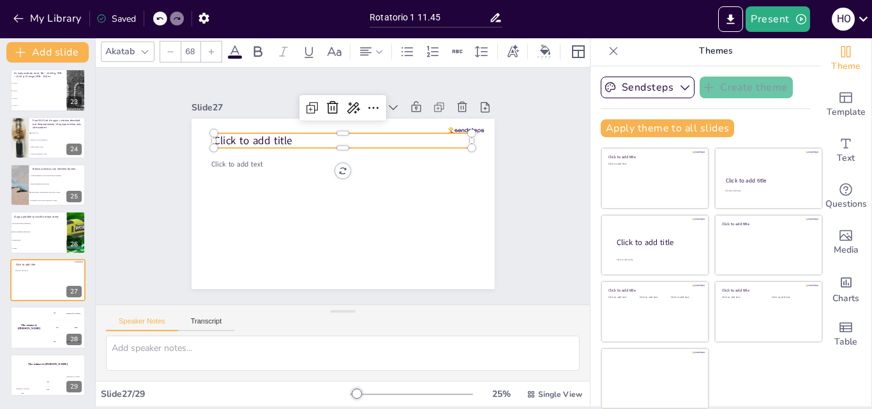
click at [242, 136] on span "Click to add title" at bounding box center [258, 131] width 80 height 23
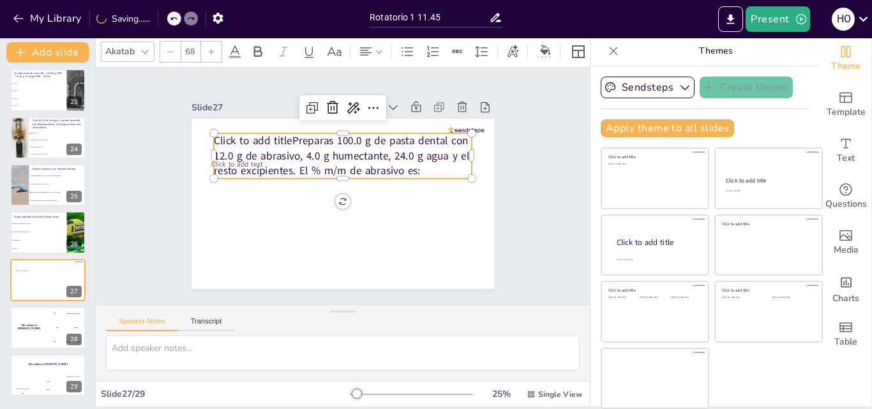
scroll to position [0, 0]
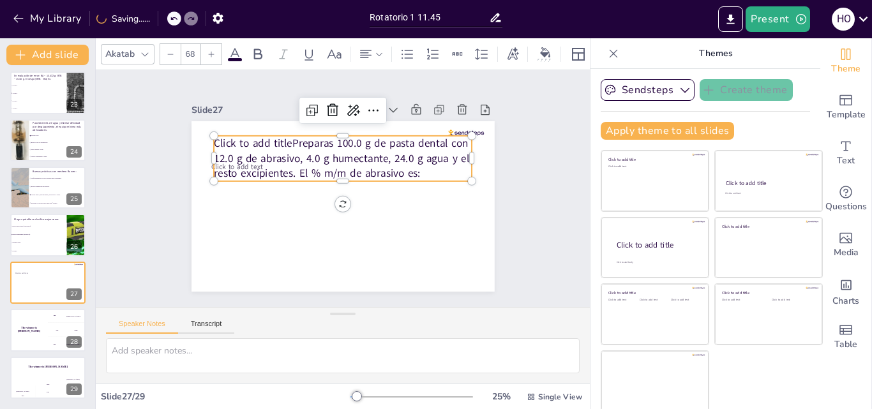
click at [280, 140] on p "Click to add title Preparas 100.0 g de pasta dental con 12.0 g de abrasivo, 4.0…" at bounding box center [343, 158] width 259 height 45
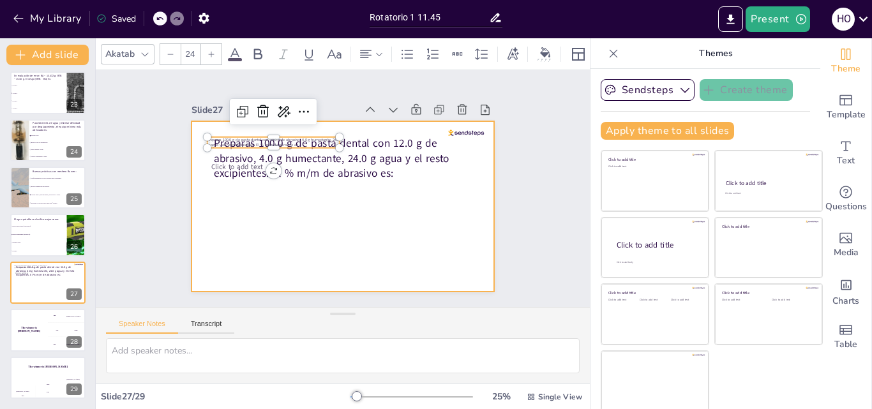
click at [326, 188] on div at bounding box center [343, 206] width 303 height 170
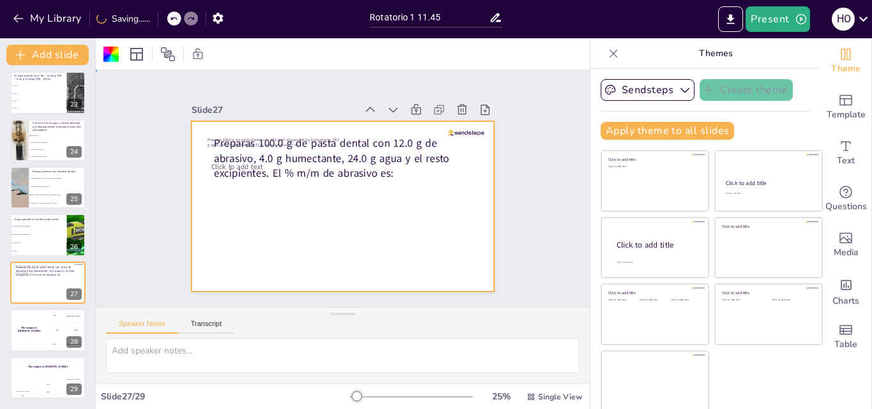
click at [326, 188] on div at bounding box center [340, 206] width 319 height 201
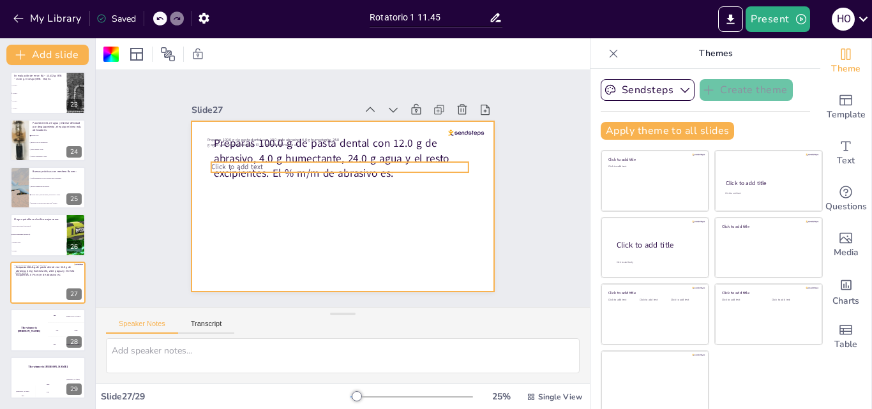
click at [313, 159] on p "Click to add text" at bounding box center [341, 167] width 257 height 37
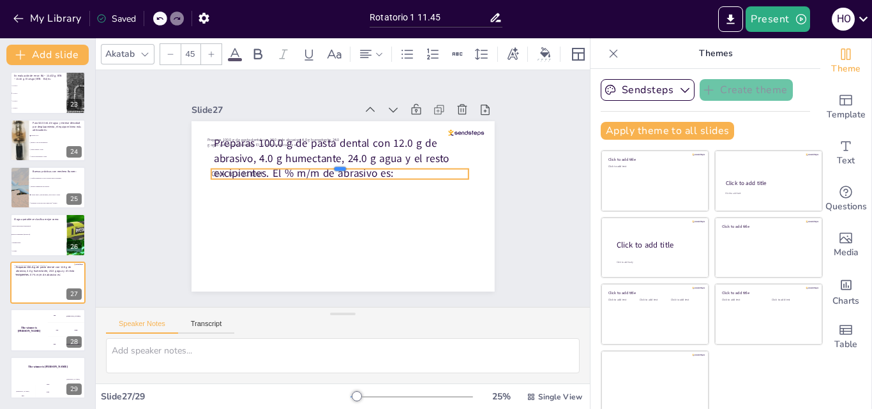
drag, startPoint x: 281, startPoint y: 156, endPoint x: 284, endPoint y: 215, distance: 58.2
click at [284, 215] on div "Preparas 100.0 g de pasta dental con 12.0 g de abrasivo, 4.0 g humectante, 24.0…" at bounding box center [340, 206] width 319 height 201
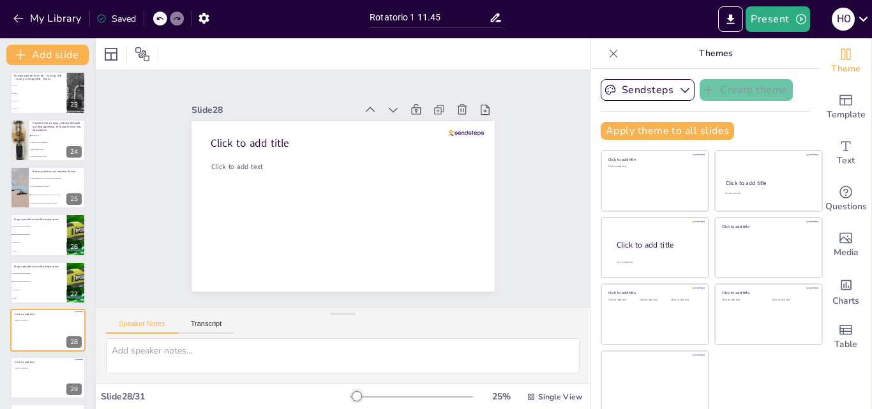
click at [157, 16] on icon at bounding box center [160, 19] width 8 height 8
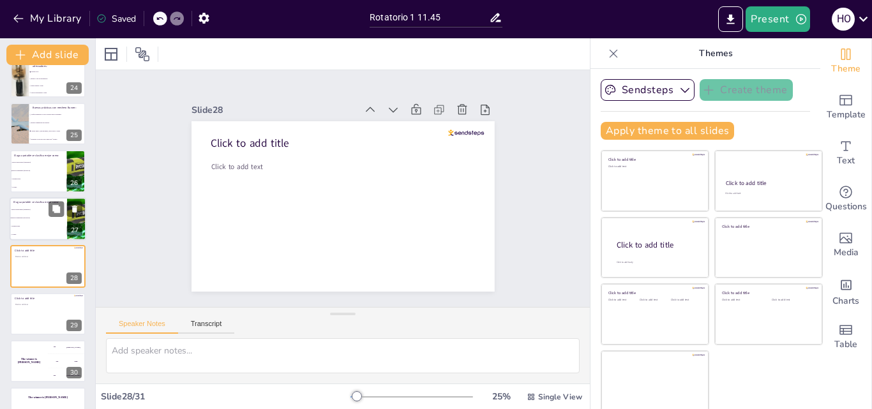
scroll to position [1048, 0]
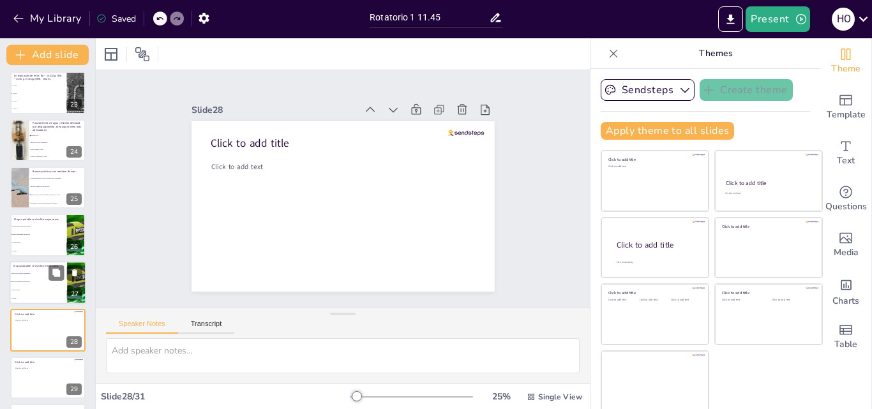
click at [35, 287] on li "Sustancia pura." at bounding box center [38, 290] width 57 height 8
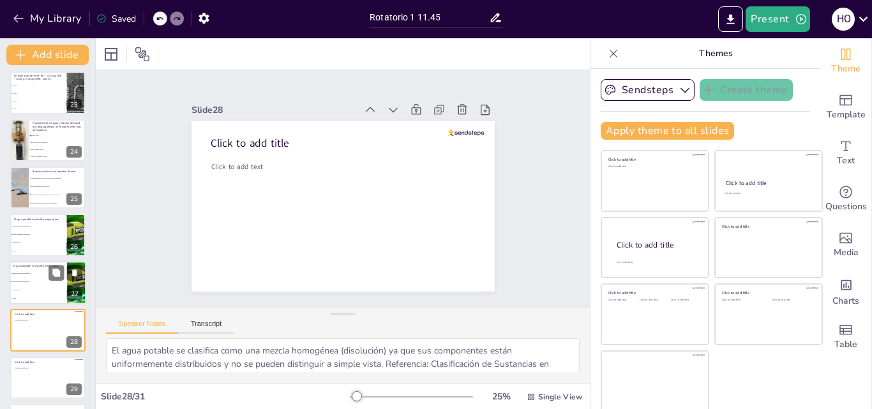
scroll to position [1094, 0]
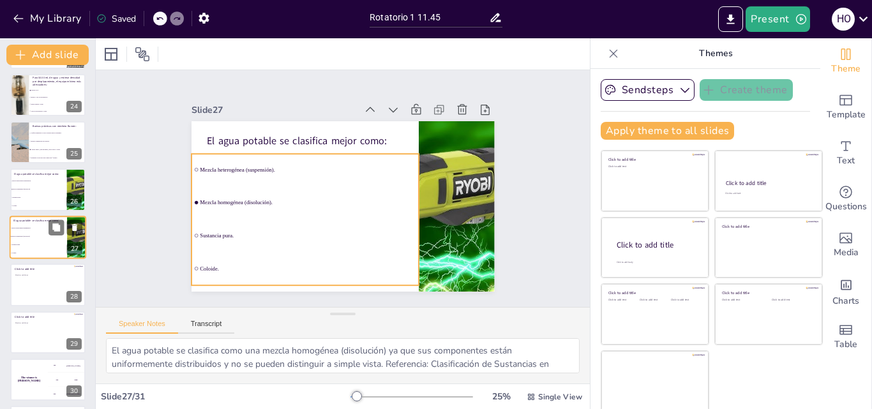
click at [34, 246] on li "Sustancia pura." at bounding box center [38, 245] width 57 height 8
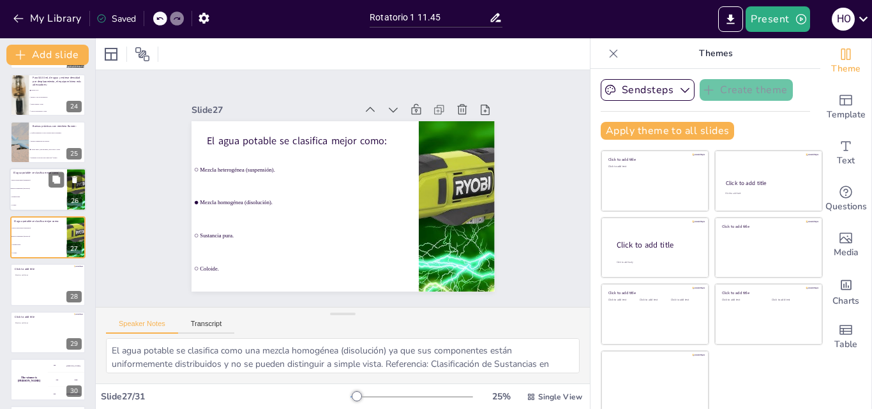
click at [31, 201] on li "Sustancia pura." at bounding box center [38, 197] width 57 height 8
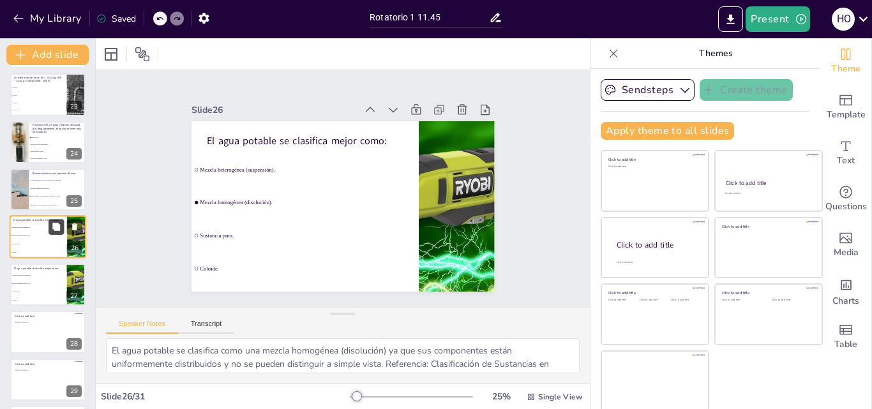
click at [51, 229] on button at bounding box center [56, 227] width 15 height 15
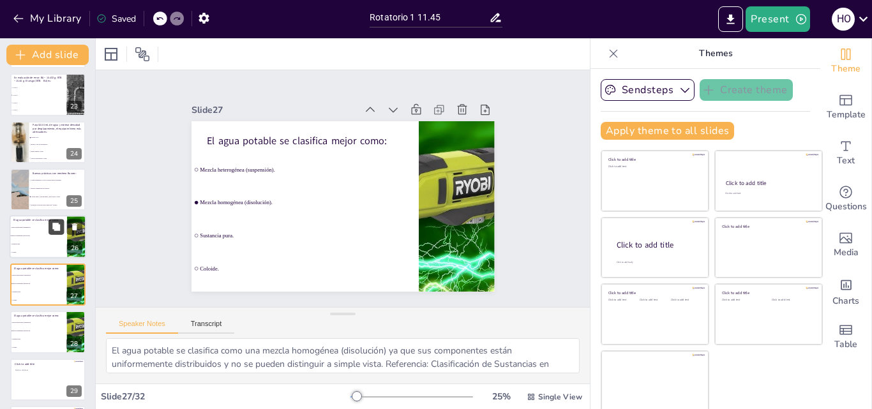
scroll to position [1094, 0]
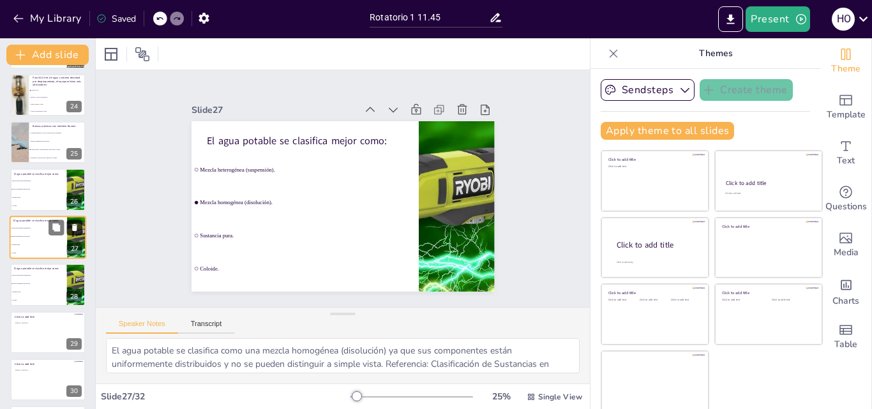
click at [74, 231] on icon at bounding box center [74, 227] width 5 height 7
click at [73, 227] on icon at bounding box center [74, 227] width 5 height 7
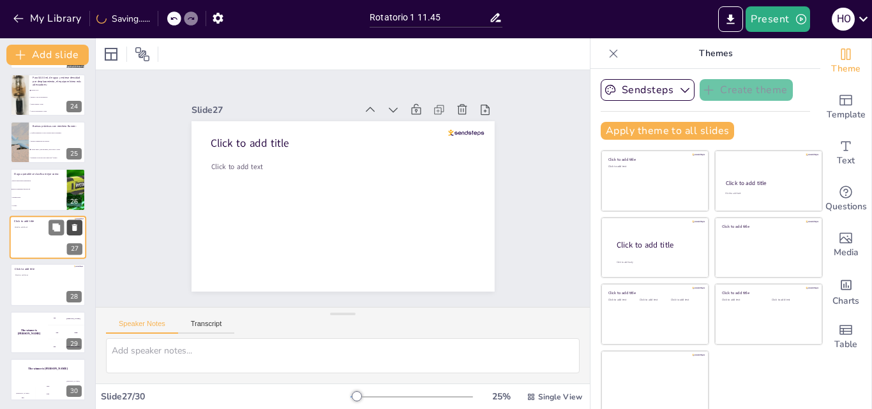
click at [75, 228] on icon at bounding box center [74, 227] width 5 height 7
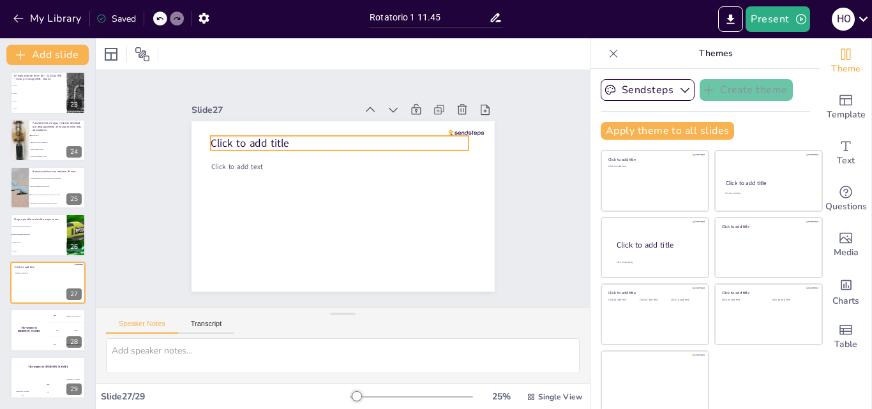
click at [229, 136] on span "Click to add title" at bounding box center [268, 117] width 79 height 38
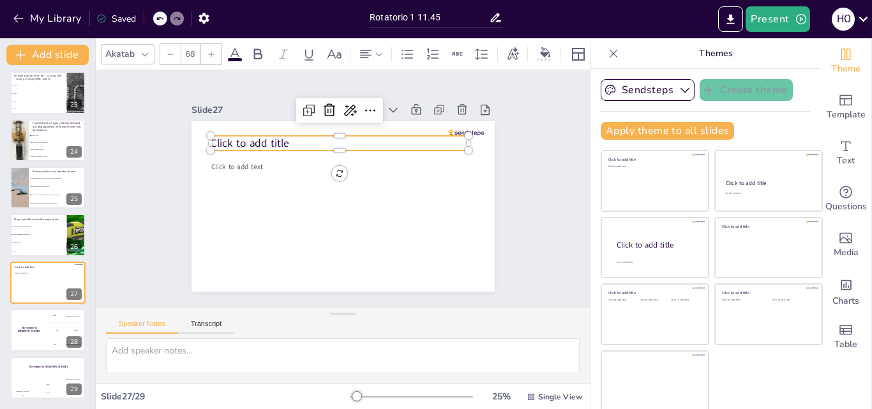
click at [406, 184] on span "Click to add title" at bounding box center [445, 203] width 79 height 38
click at [338, 126] on span "Click to add title" at bounding box center [357, 86] width 38 height 79
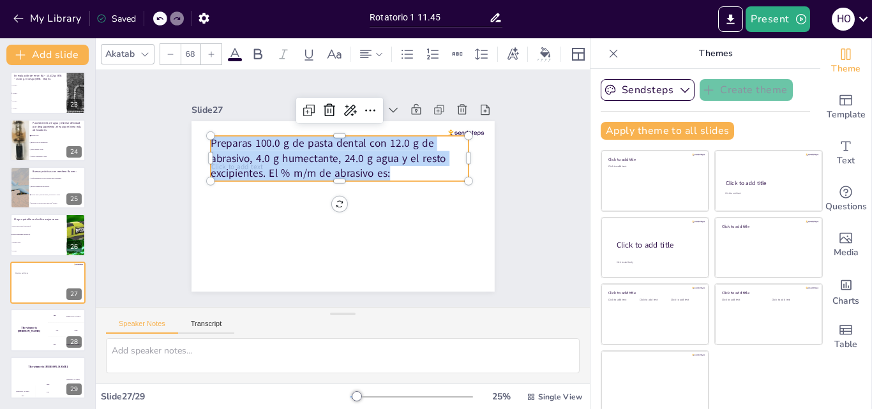
drag, startPoint x: 199, startPoint y: 137, endPoint x: 448, endPoint y: 176, distance: 252.0
click at [448, 176] on p "Preparas 100.0 g de pasta dental con 12.0 g de abrasivo, 4.0 g humectante, 24.0…" at bounding box center [346, 159] width 262 height 98
click at [172, 50] on icon at bounding box center [171, 54] width 8 height 8
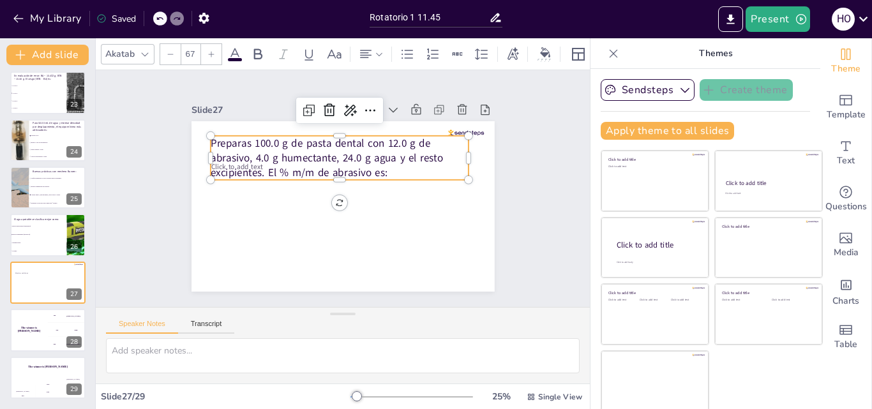
click at [172, 50] on icon at bounding box center [171, 54] width 8 height 8
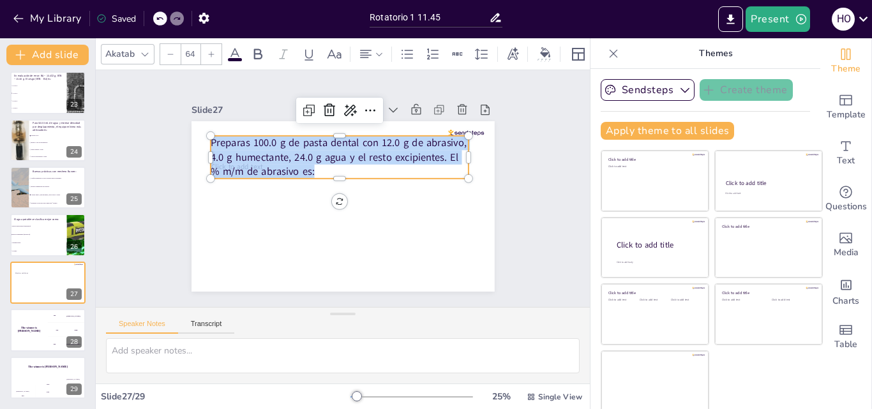
click at [172, 50] on icon at bounding box center [171, 54] width 8 height 8
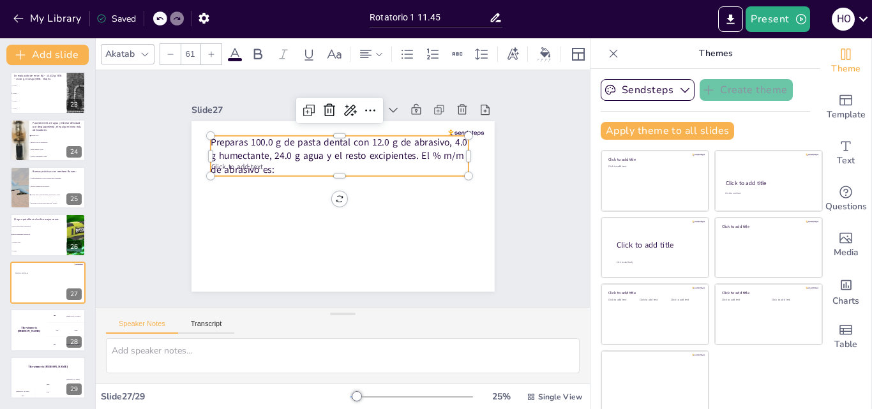
click at [172, 50] on icon at bounding box center [171, 54] width 8 height 8
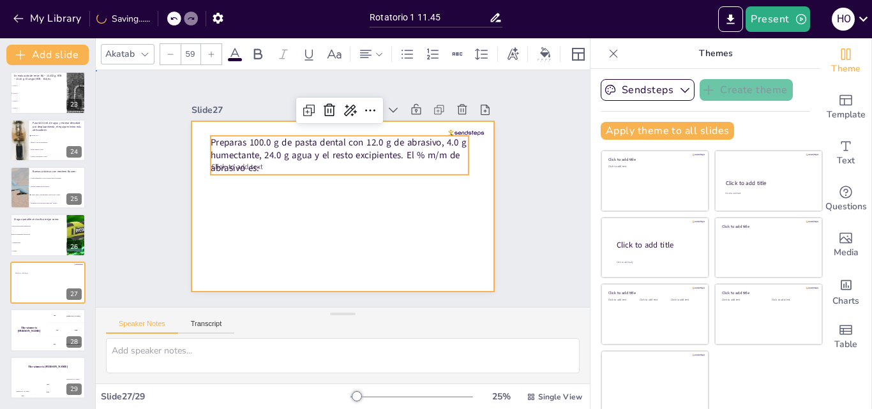
click at [288, 187] on div at bounding box center [337, 206] width 341 height 256
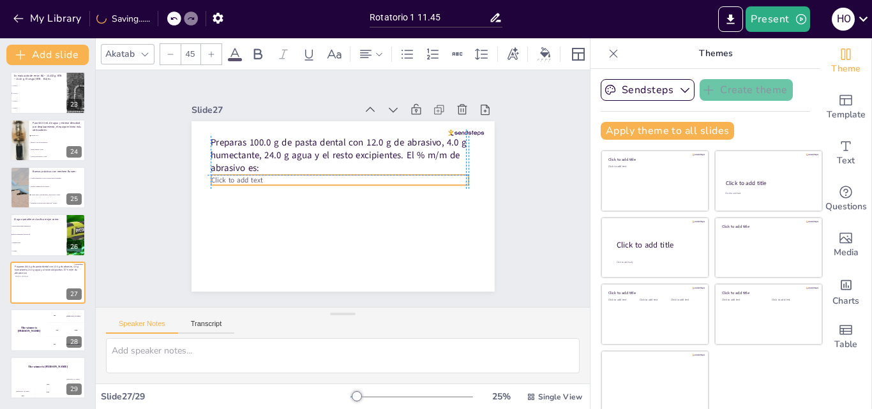
drag, startPoint x: 244, startPoint y: 163, endPoint x: 240, endPoint y: 180, distance: 17.0
click at [240, 160] on span "Click to add text" at bounding box center [244, 147] width 52 height 25
click at [328, 208] on div "Preparas 100.0 g de pasta dental con 12.0 g de abrasivo, 4.0 g humectante, 24.0…" at bounding box center [326, 192] width 230 height 332
click at [328, 208] on div "Preparas 100.0 g de pasta dental con 12.0 g de abrasivo, 4.0 g humectante, 24.0…" at bounding box center [329, 200] width 329 height 339
click at [260, 175] on p "Click to add text" at bounding box center [338, 197] width 180 height 198
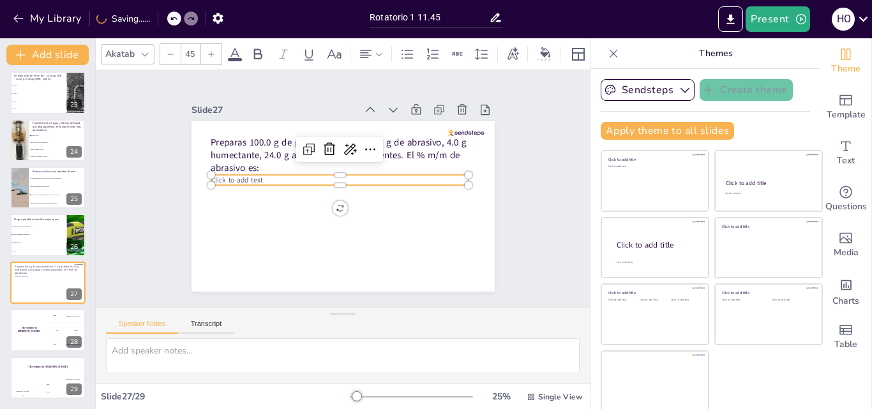
click at [260, 175] on p "Click to add text" at bounding box center [342, 179] width 254 height 63
click at [223, 178] on p "A) 10.0% B) 12.0% C) 16.0% D) 24.0%" at bounding box center [340, 180] width 257 height 37
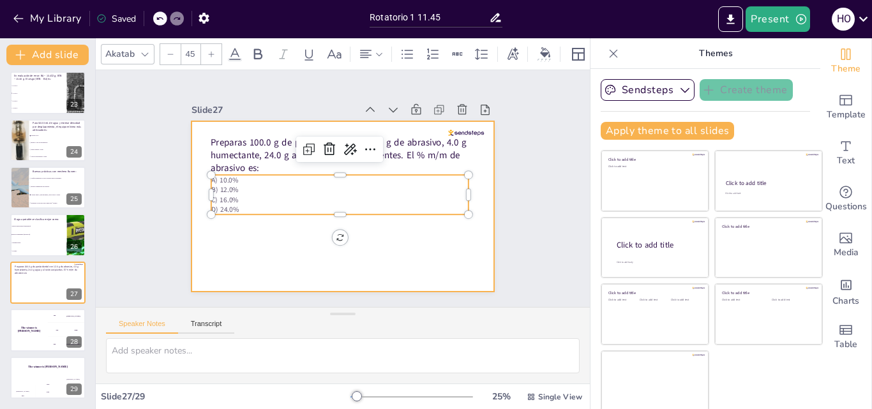
click at [282, 237] on div at bounding box center [336, 205] width 346 height 279
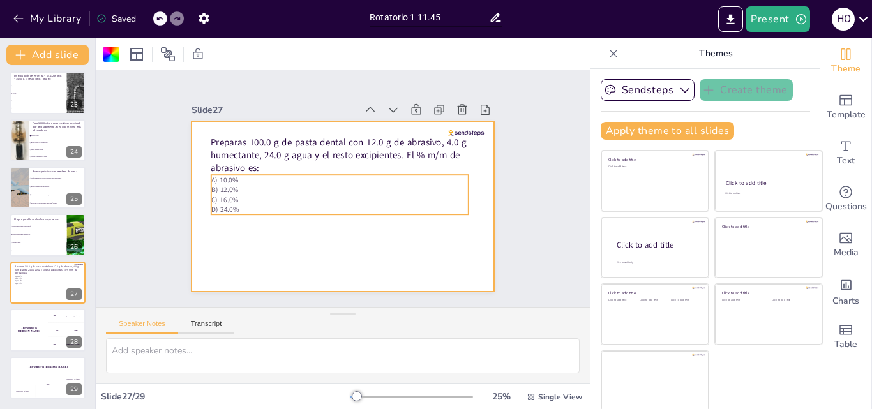
click at [226, 201] on p "D) 24.0%" at bounding box center [331, 207] width 239 height 114
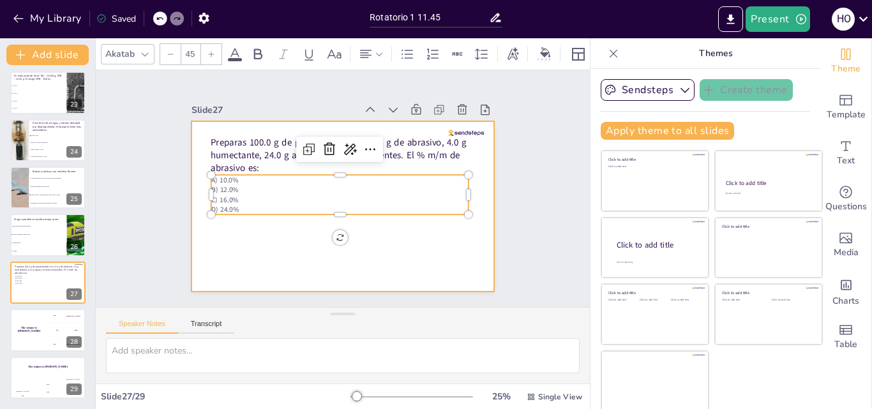
click at [386, 227] on div at bounding box center [340, 206] width 319 height 201
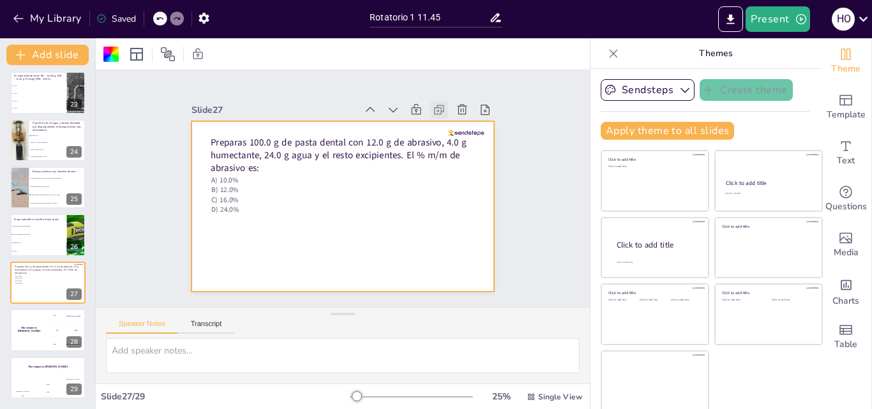
click at [455, 148] on icon at bounding box center [463, 156] width 17 height 17
click at [469, 129] on icon at bounding box center [476, 136] width 15 height 15
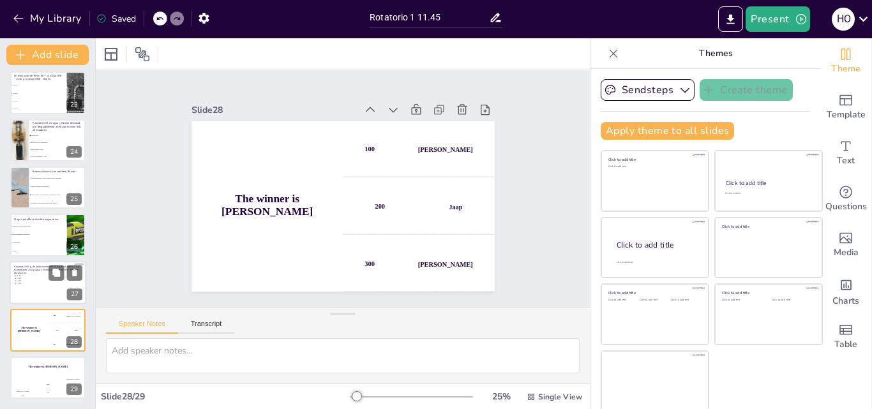
click at [47, 284] on p "D) 24.0%" at bounding box center [47, 283] width 65 height 3
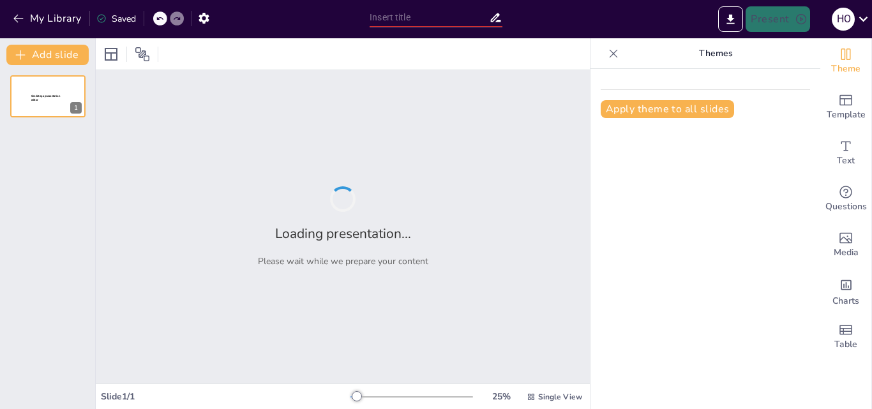
type input "Rotatorio 1 11.45"
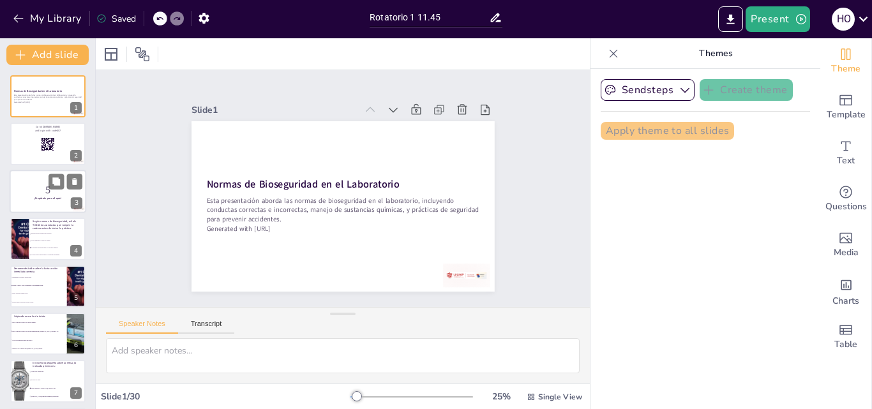
checkbox input "true"
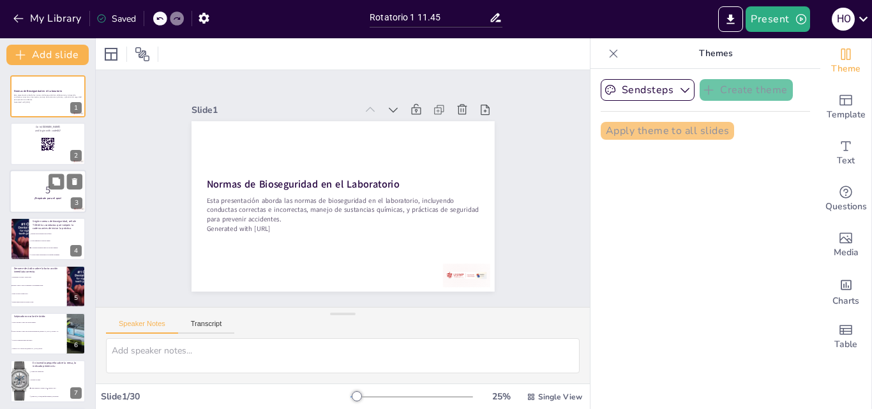
checkbox input "true"
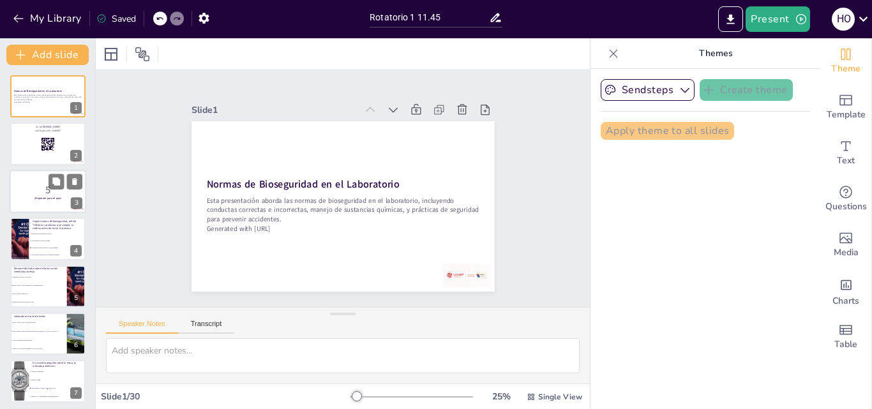
checkbox input "true"
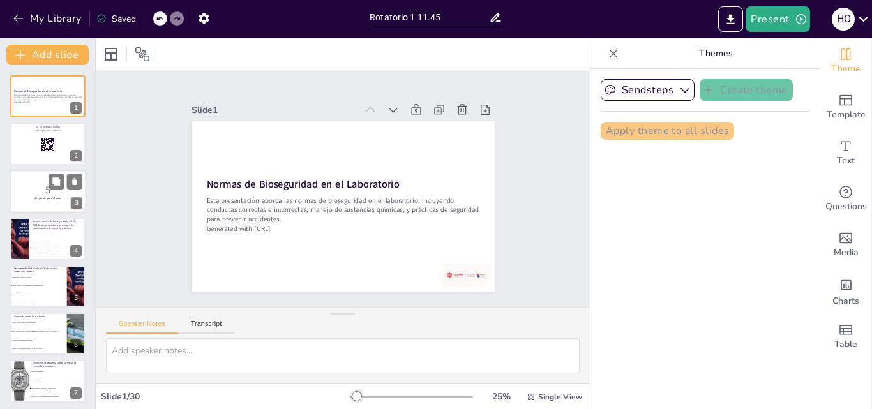
checkbox input "true"
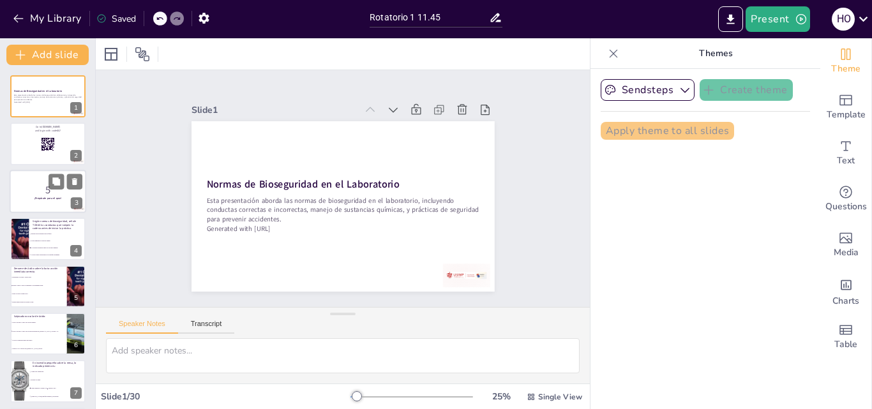
checkbox input "true"
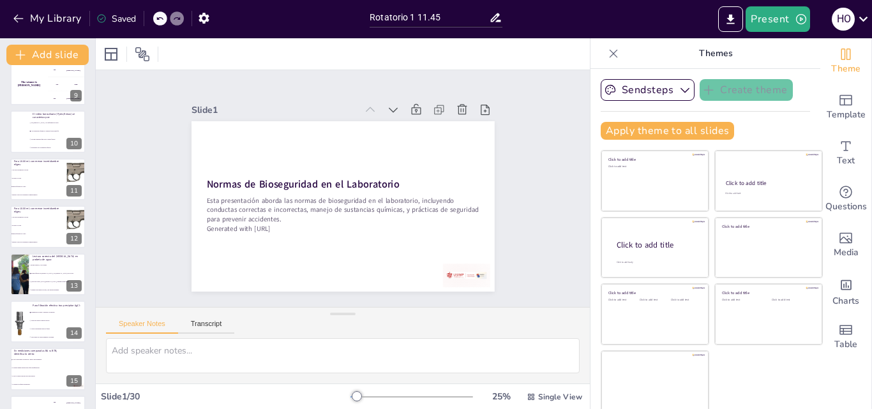
checkbox input "true"
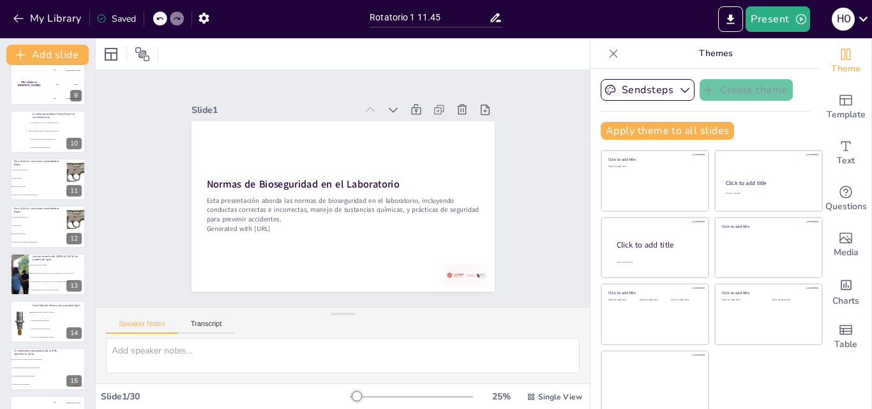
checkbox input "true"
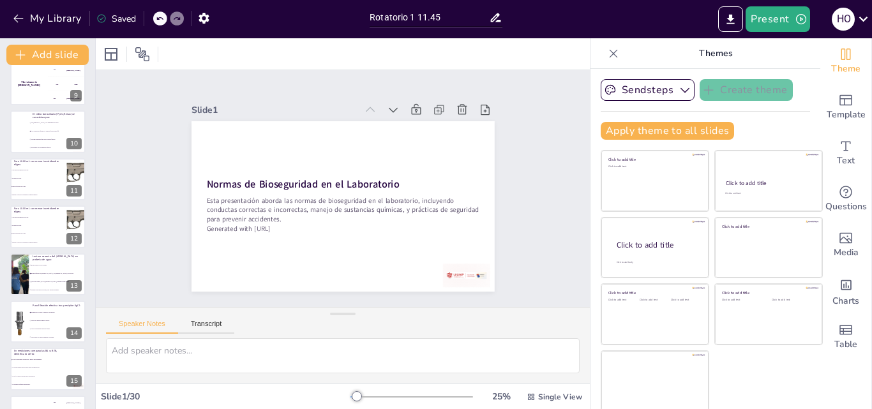
checkbox input "true"
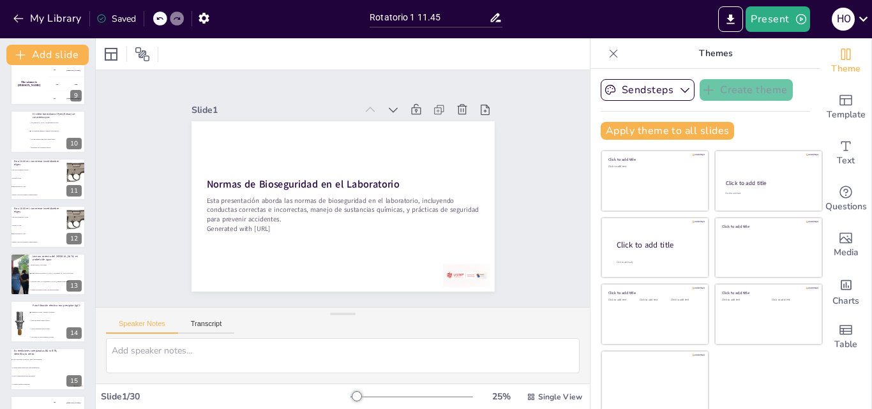
checkbox input "true"
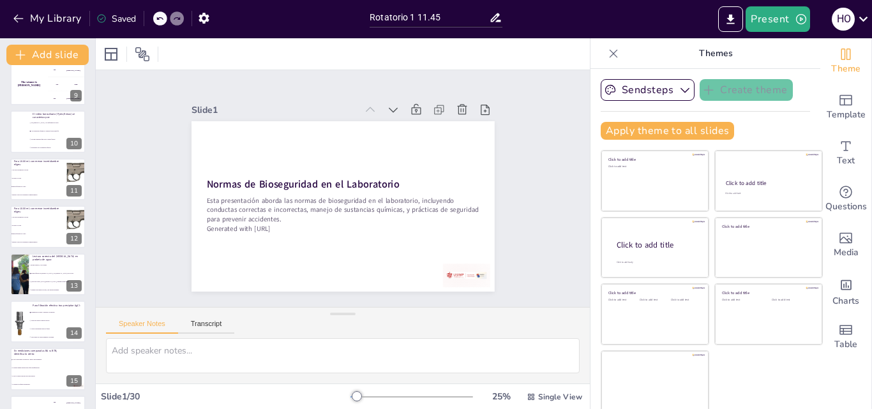
checkbox input "true"
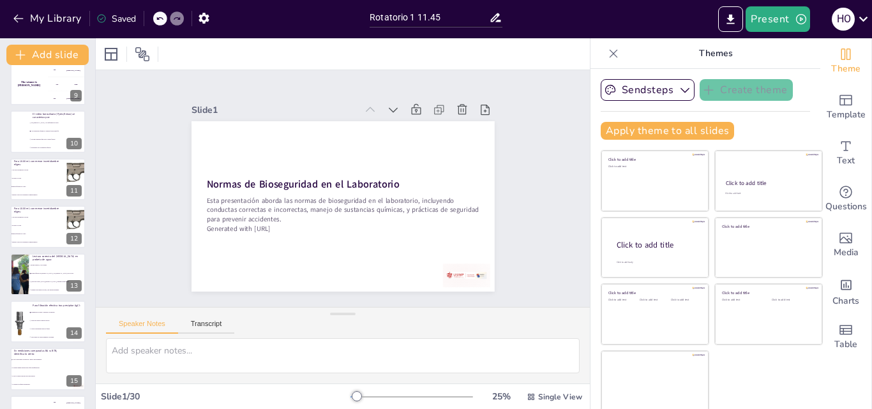
checkbox input "true"
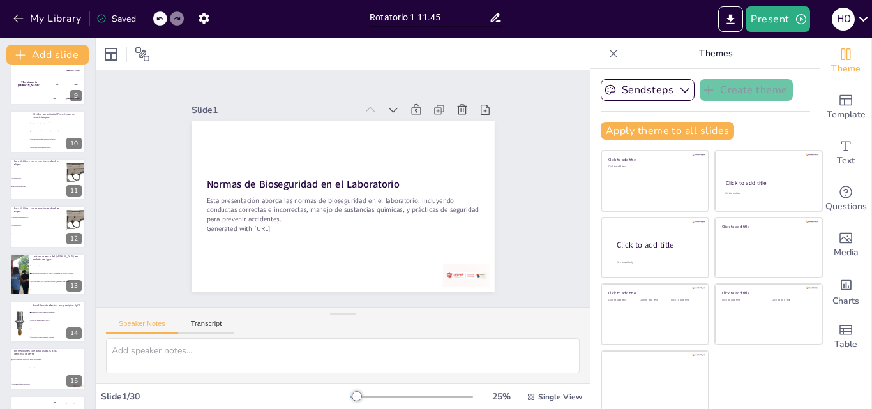
checkbox input "true"
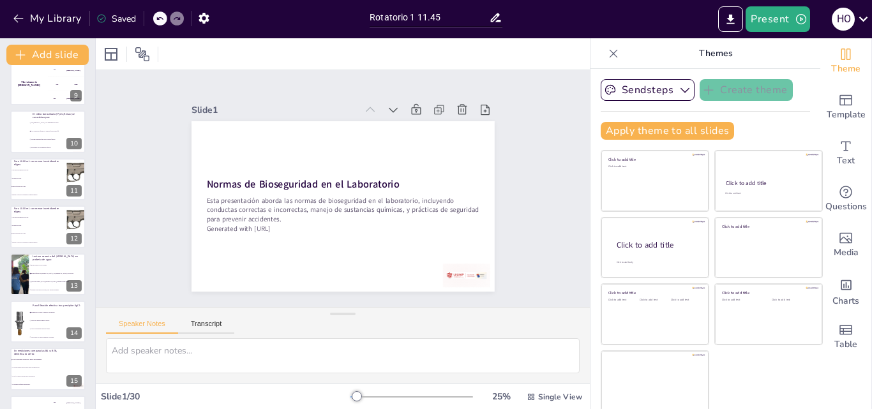
checkbox input "true"
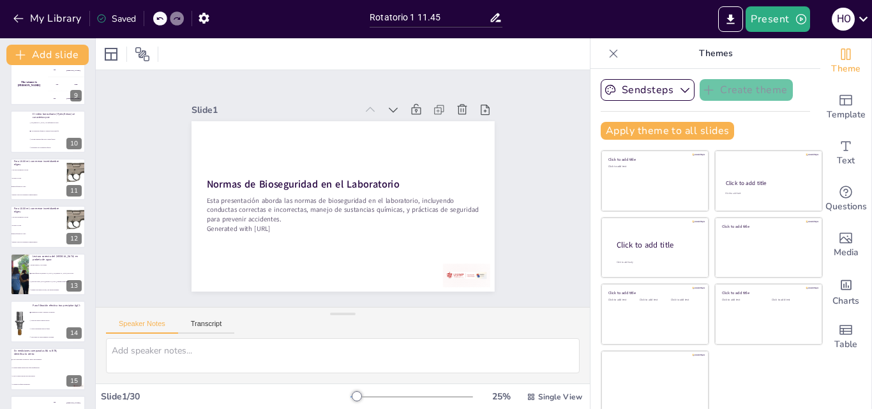
checkbox input "true"
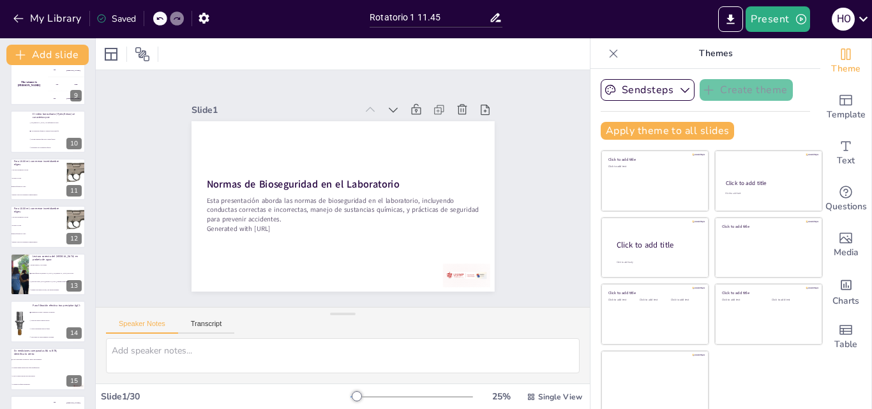
checkbox input "true"
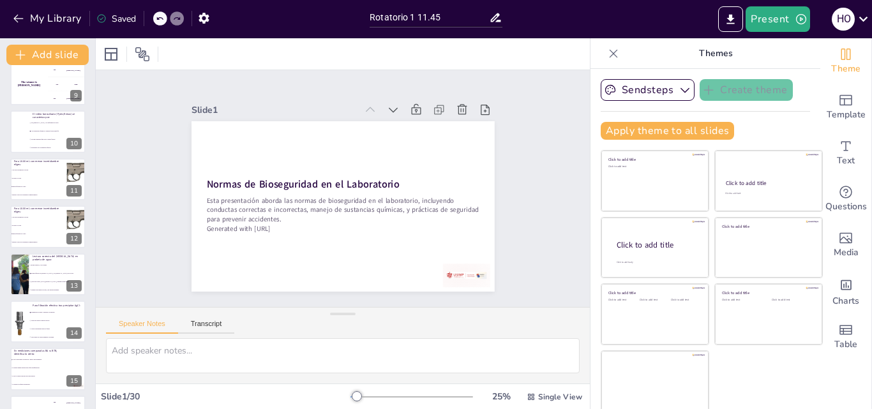
checkbox input "true"
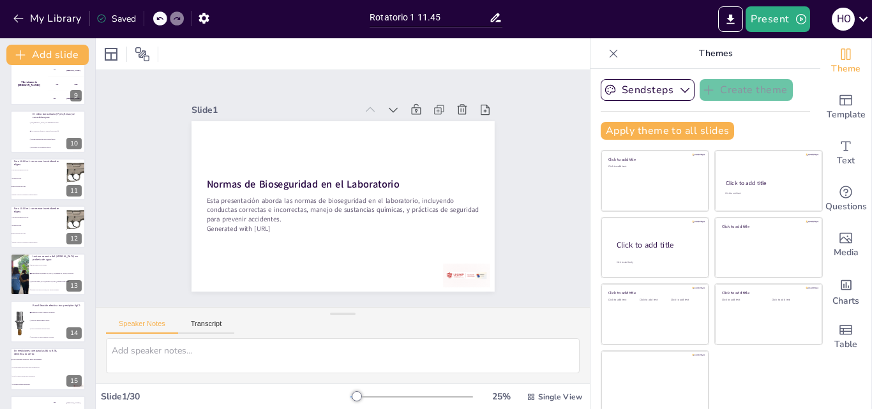
checkbox input "true"
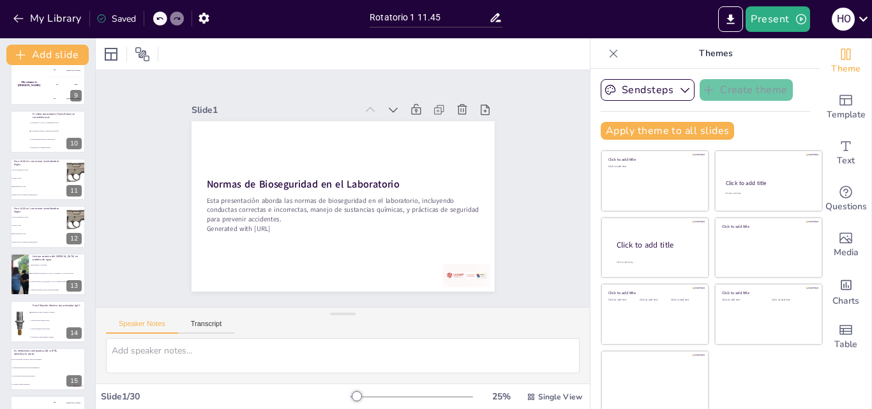
checkbox input "true"
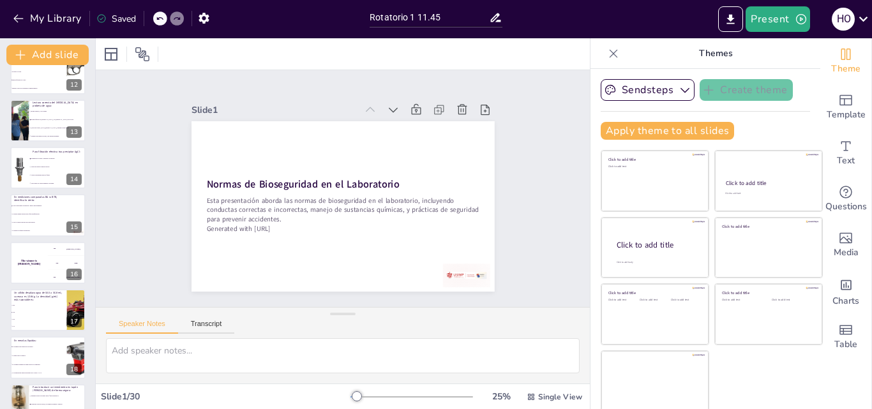
checkbox input "true"
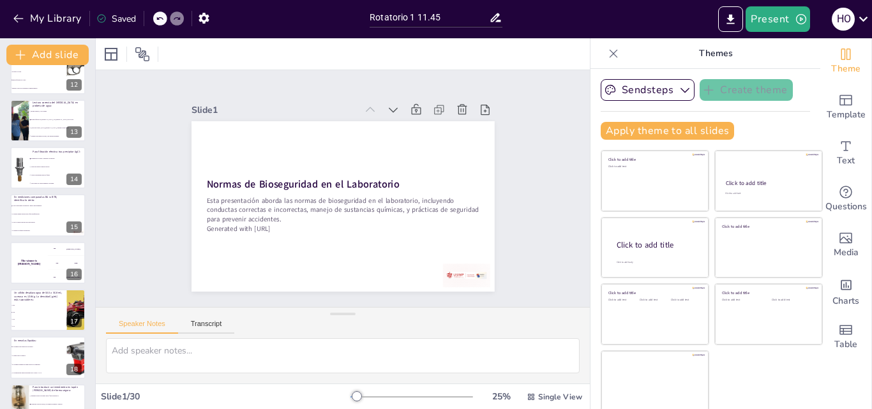
checkbox input "true"
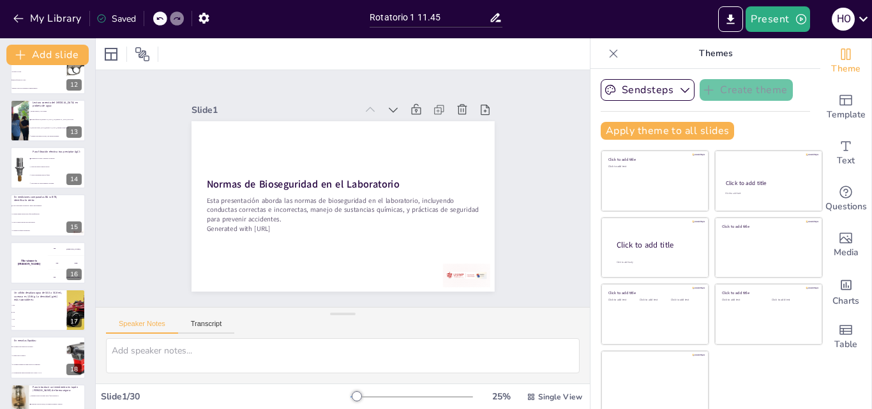
checkbox input "true"
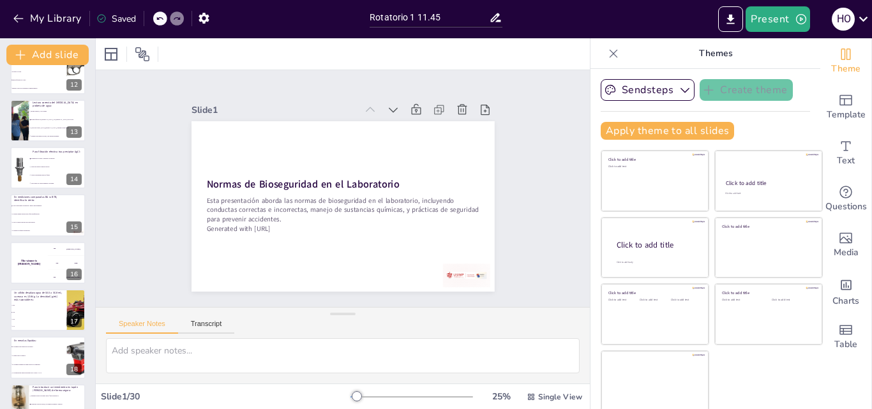
checkbox input "true"
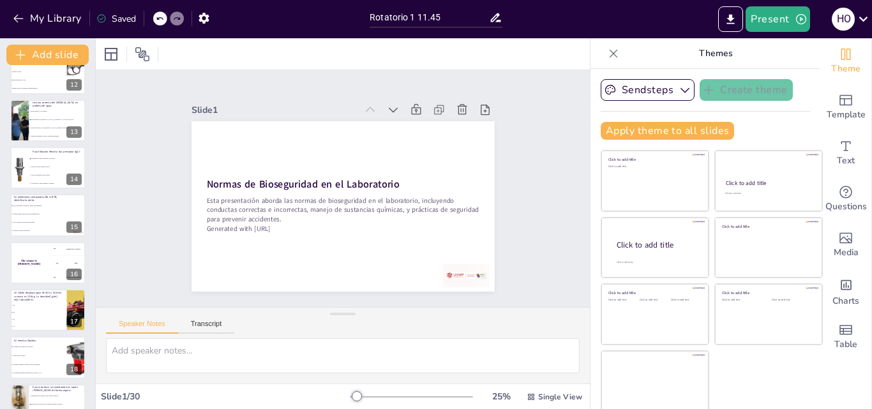
checkbox input "true"
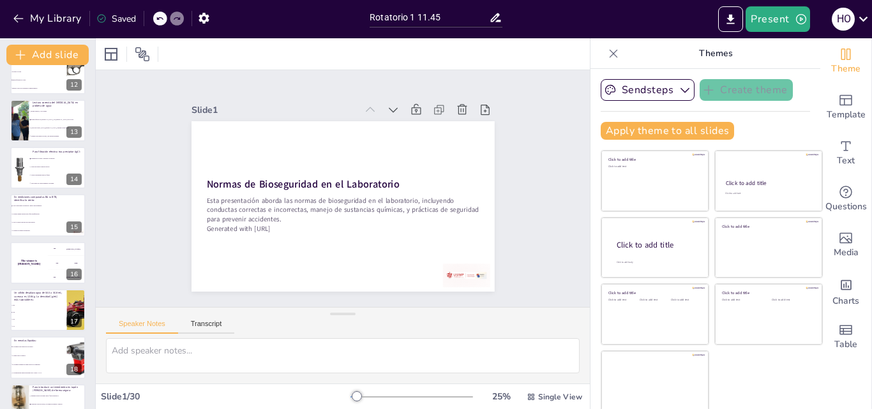
checkbox input "true"
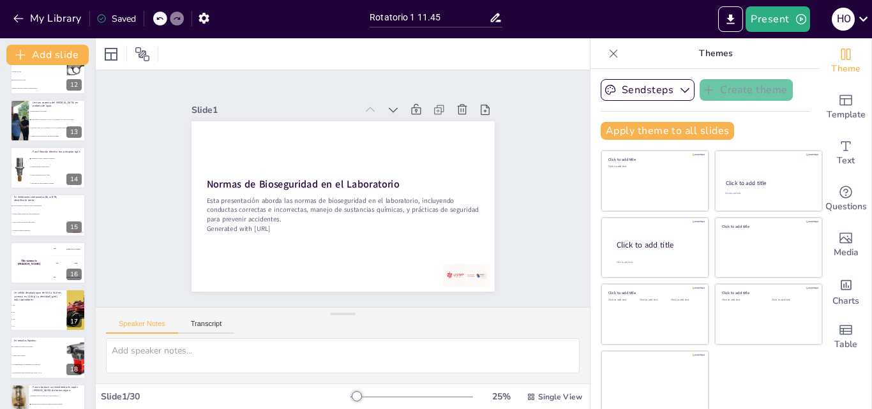
checkbox input "true"
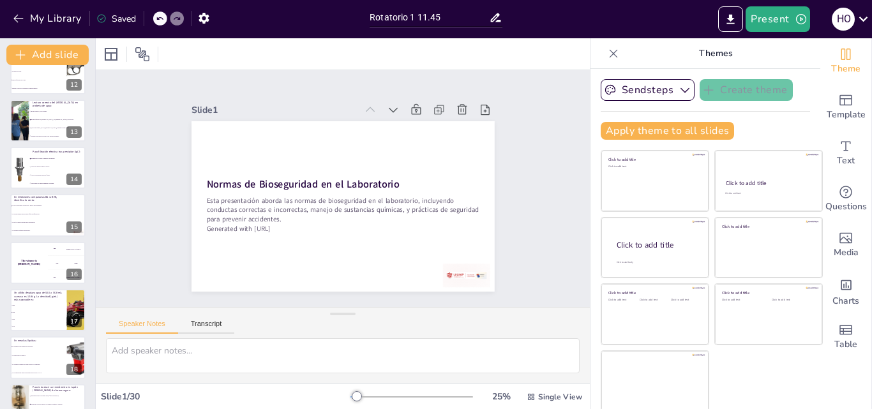
checkbox input "true"
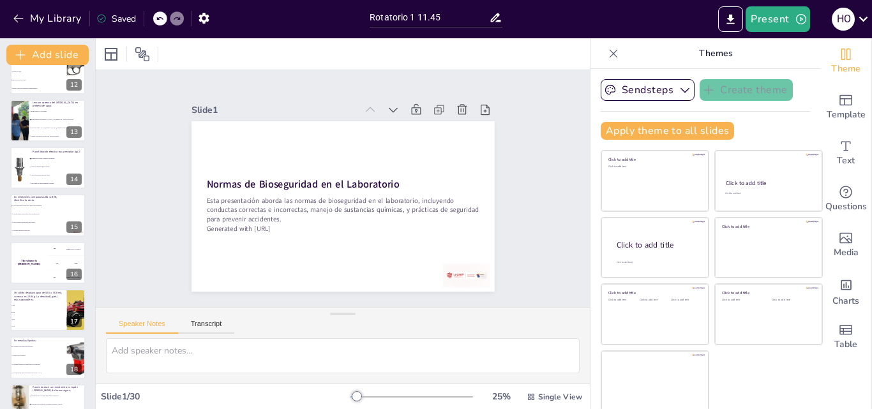
checkbox input "true"
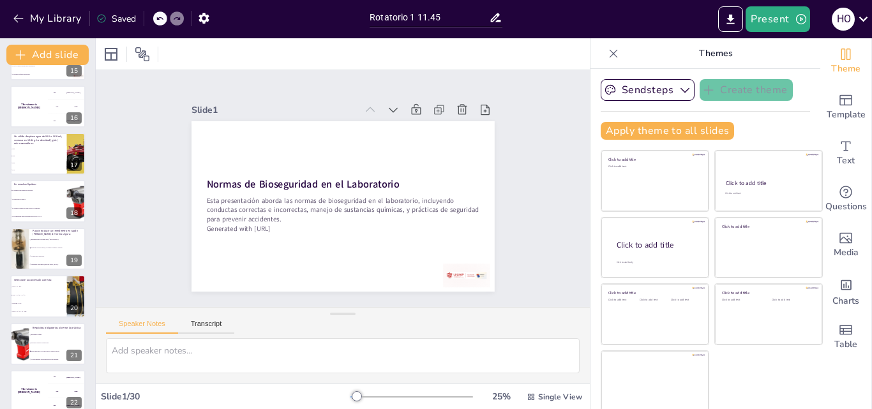
checkbox input "true"
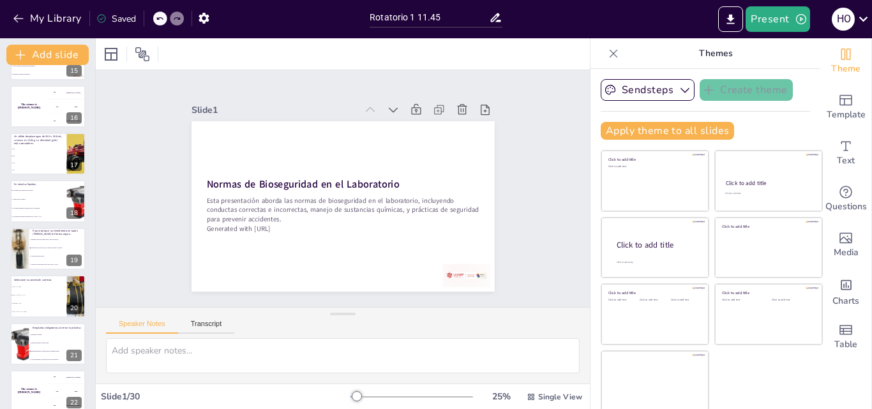
checkbox input "true"
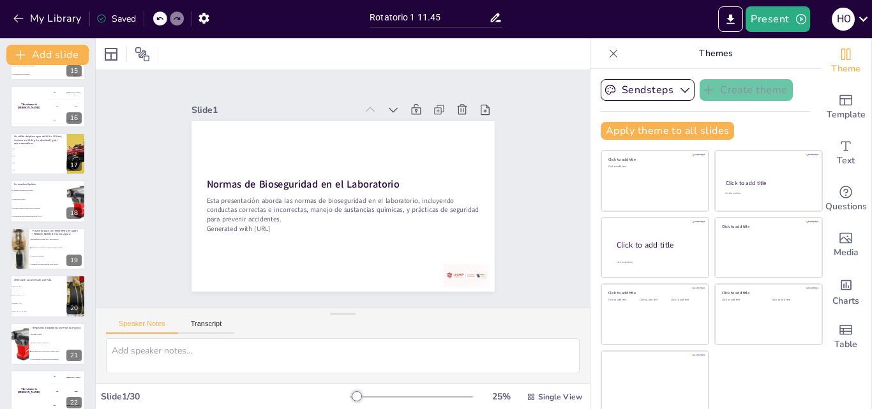
checkbox input "true"
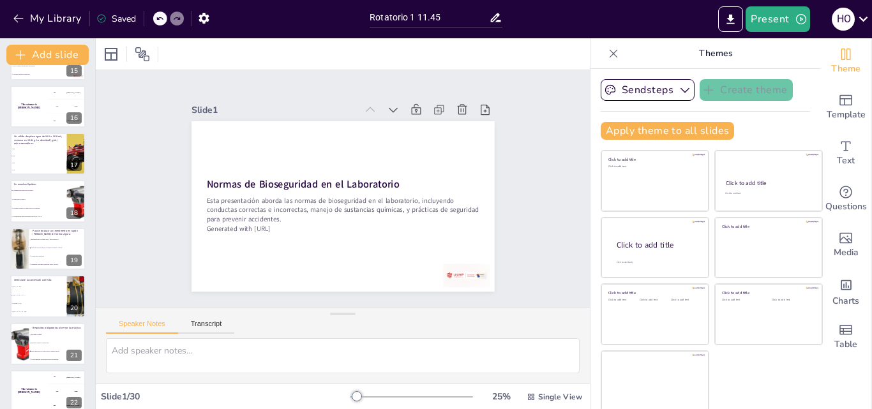
checkbox input "true"
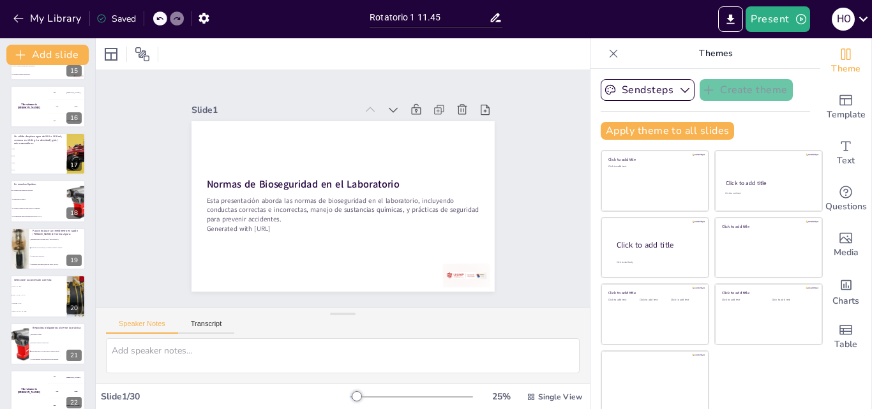
checkbox input "true"
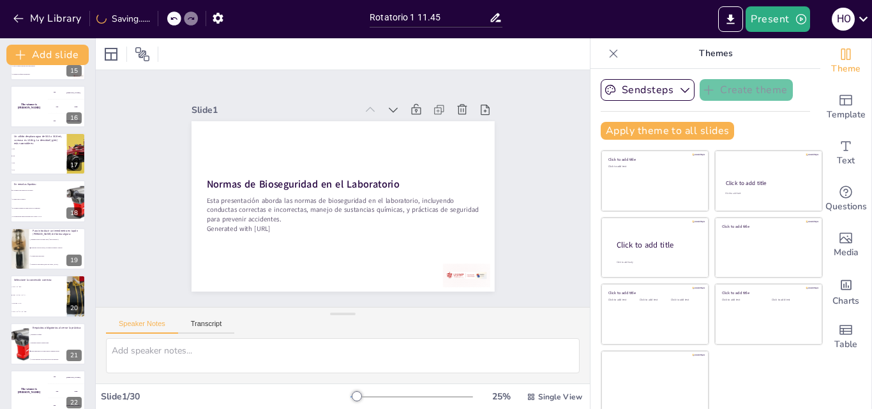
checkbox input "true"
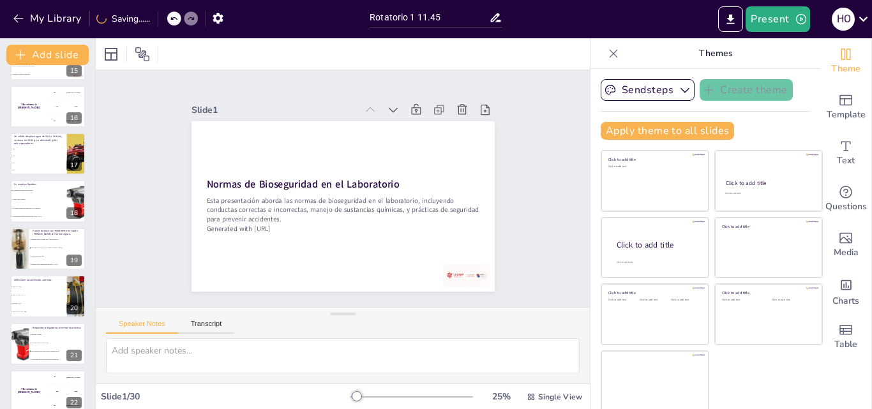
checkbox input "true"
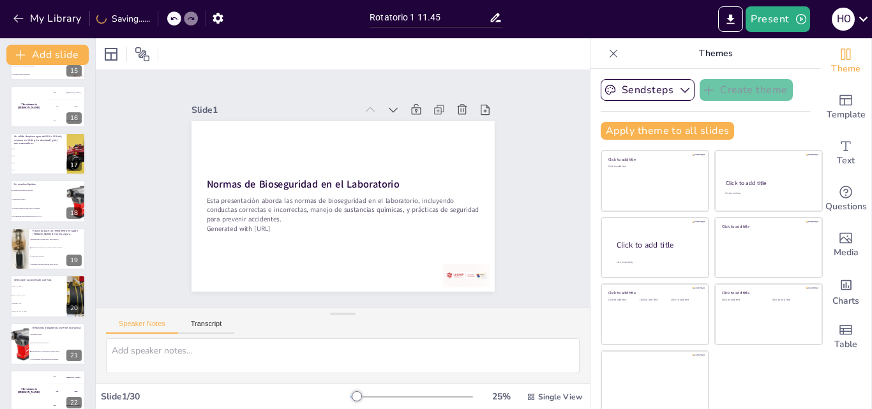
checkbox input "true"
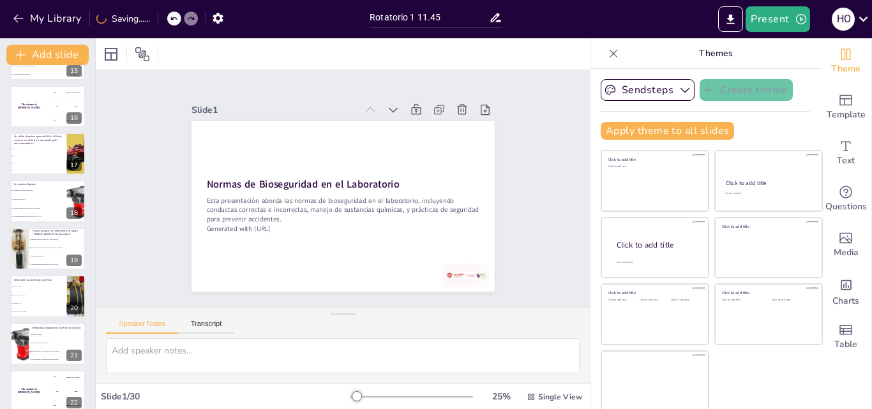
checkbox input "true"
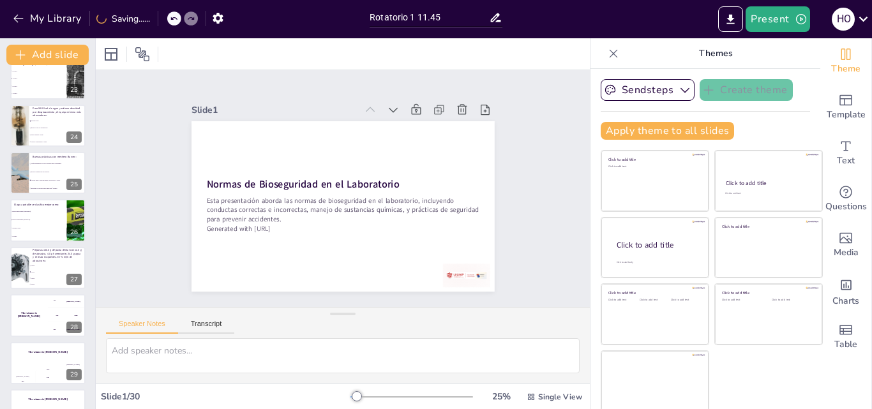
checkbox input "true"
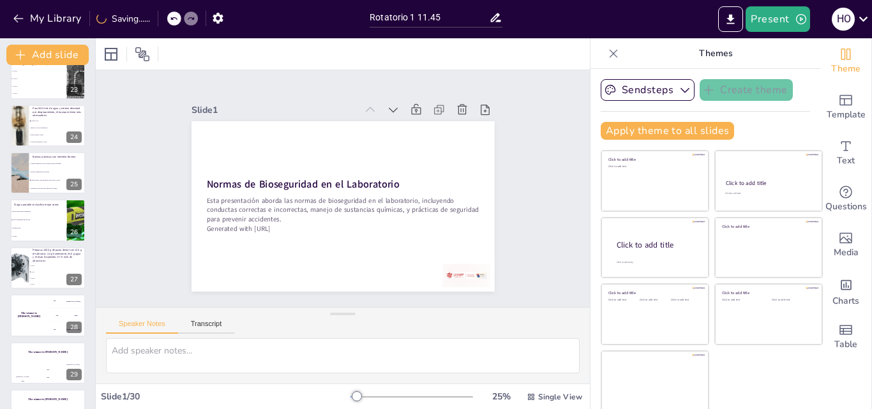
checkbox input "true"
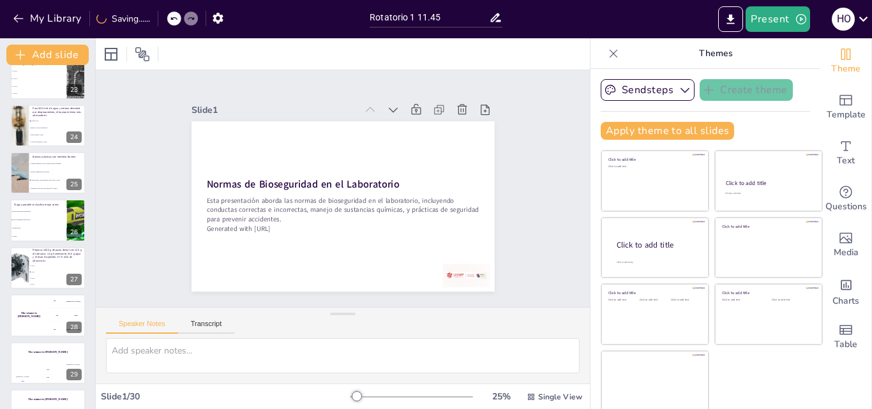
checkbox input "true"
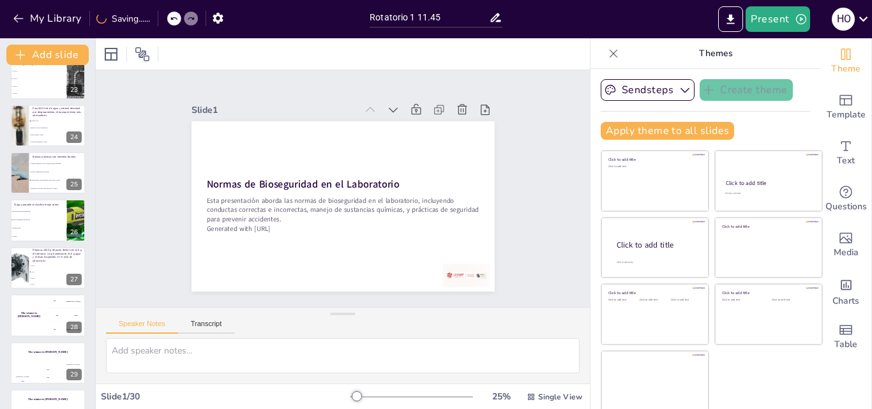
checkbox input "true"
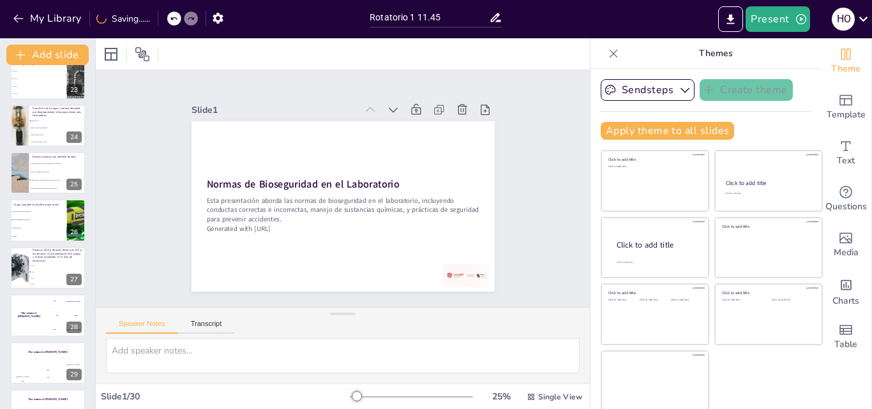
checkbox input "true"
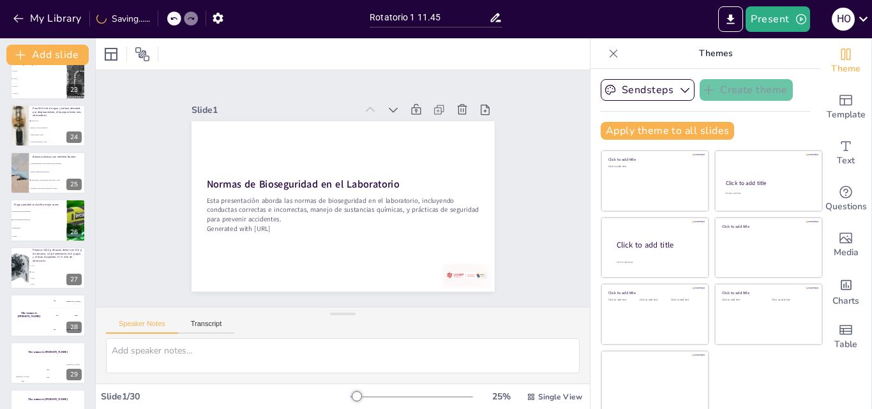
checkbox input "true"
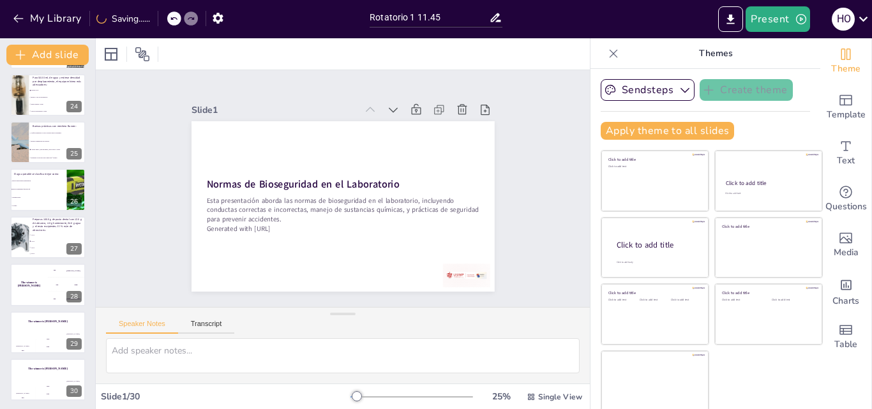
scroll to position [1096, 0]
click at [41, 224] on p "Preparas 100.0 g de pasta dental con 12.0 g de abrasivo, 4.0 g humectante, 24.0…" at bounding box center [58, 223] width 50 height 14
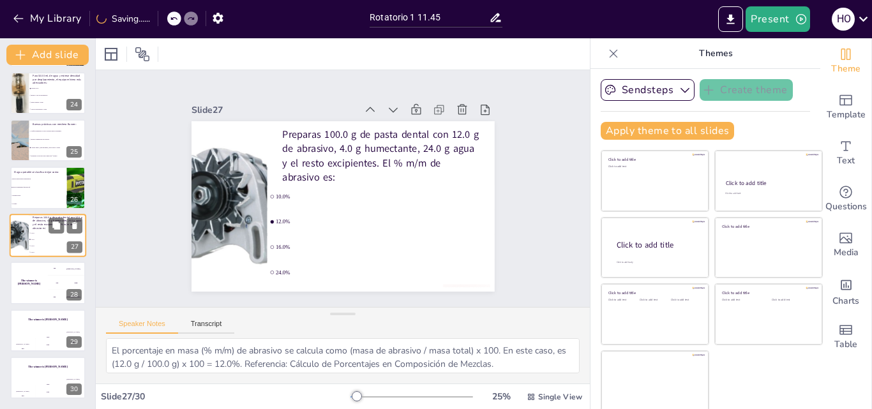
scroll to position [1094, 0]
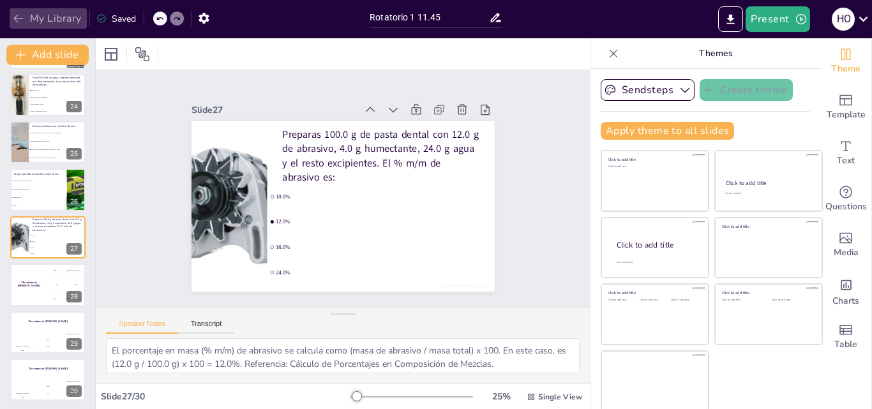
click at [52, 17] on button "My Library" at bounding box center [48, 18] width 77 height 20
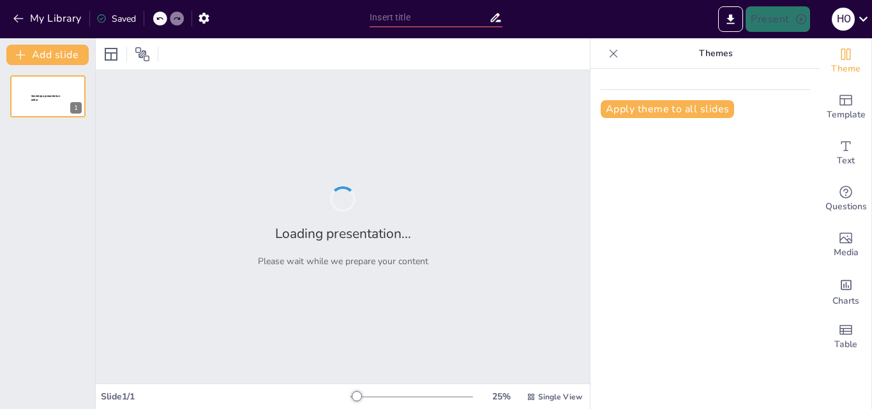
type input "Rotatorio 1 14.45"
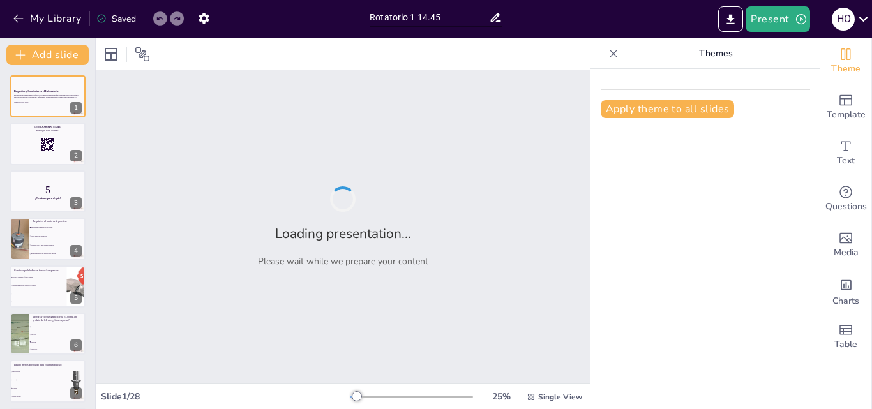
checkbox input "true"
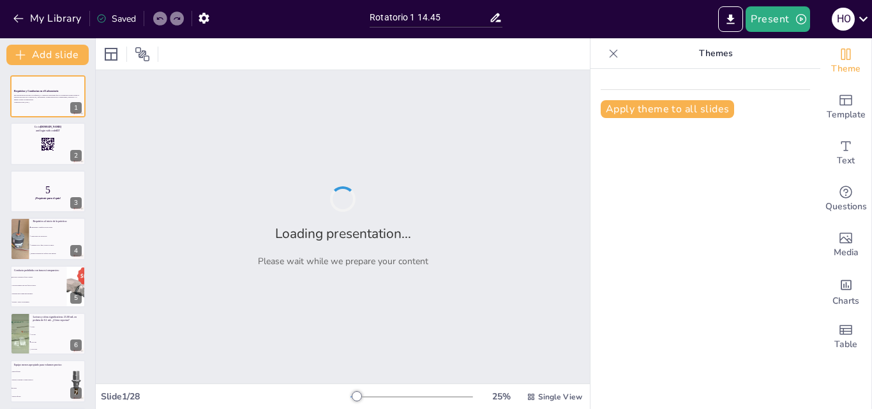
checkbox input "true"
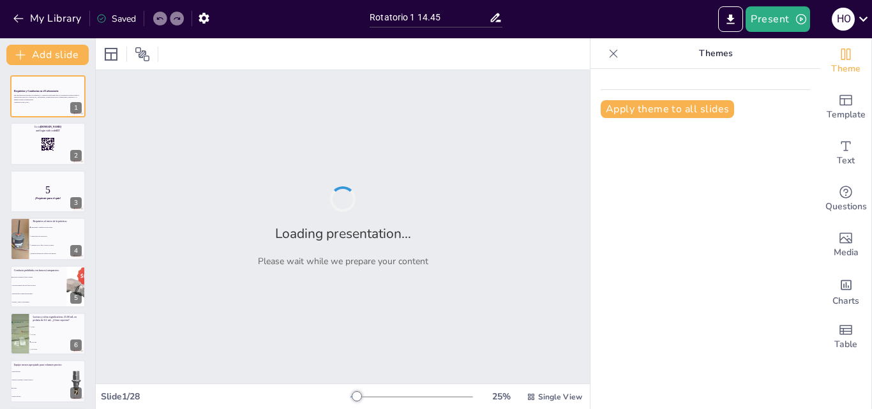
checkbox input "true"
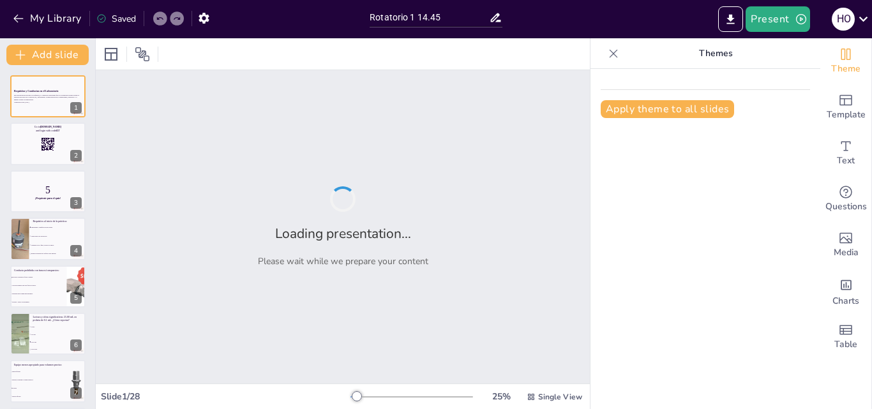
checkbox input "true"
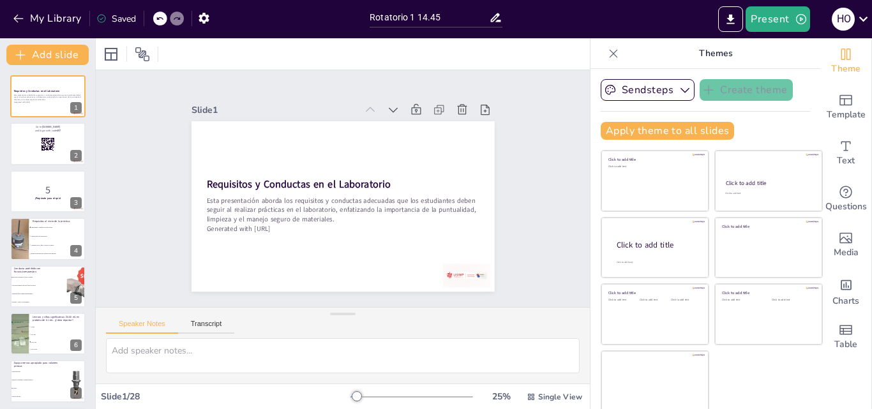
checkbox input "true"
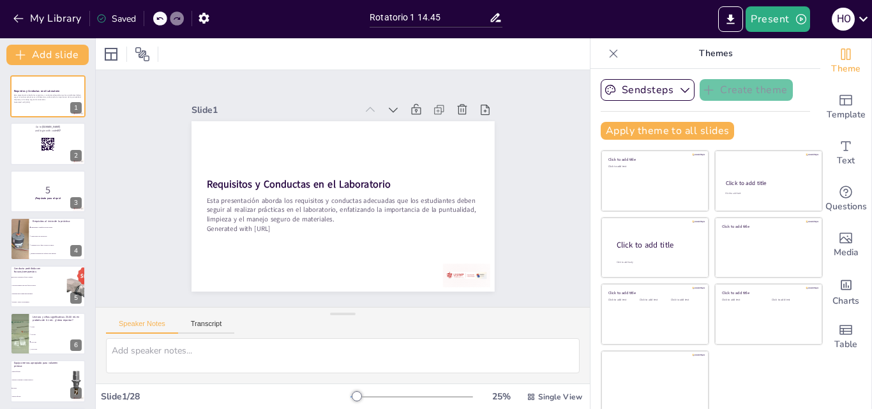
checkbox input "true"
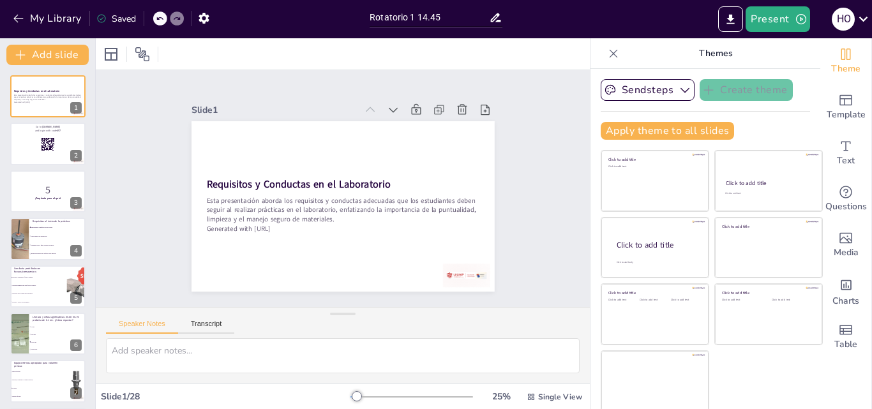
checkbox input "true"
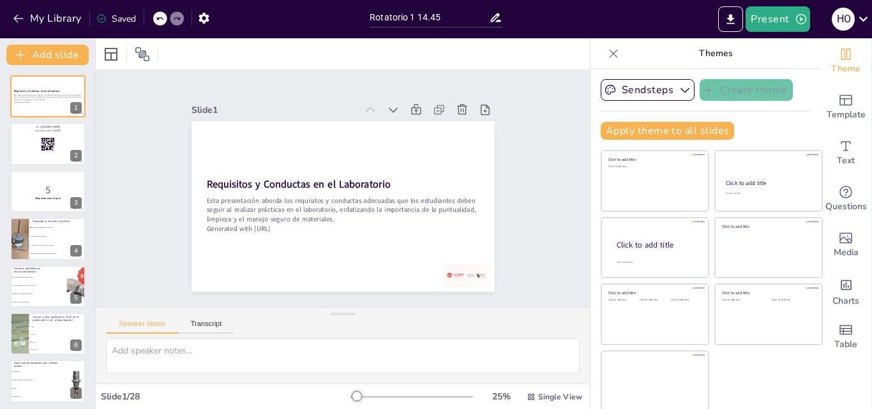
checkbox input "true"
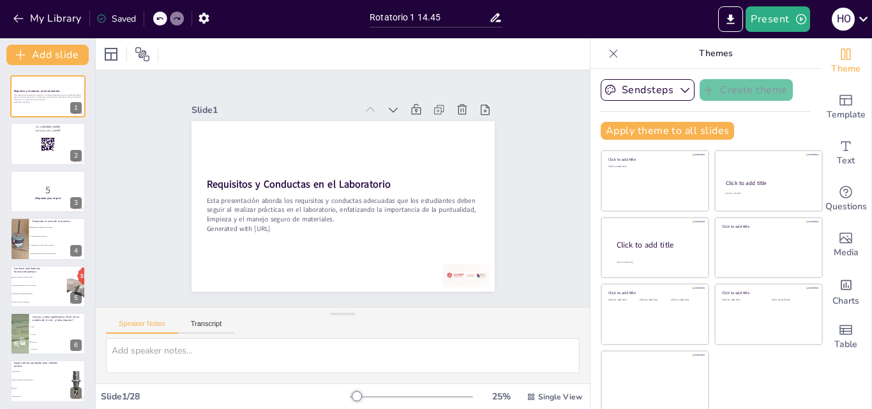
checkbox input "true"
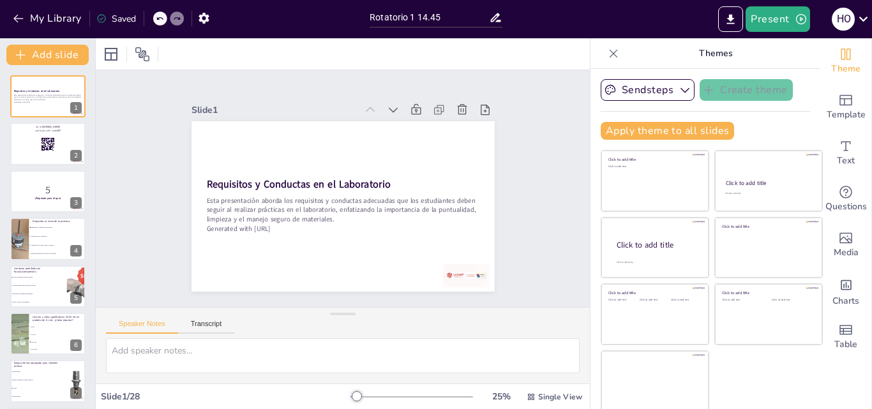
checkbox input "true"
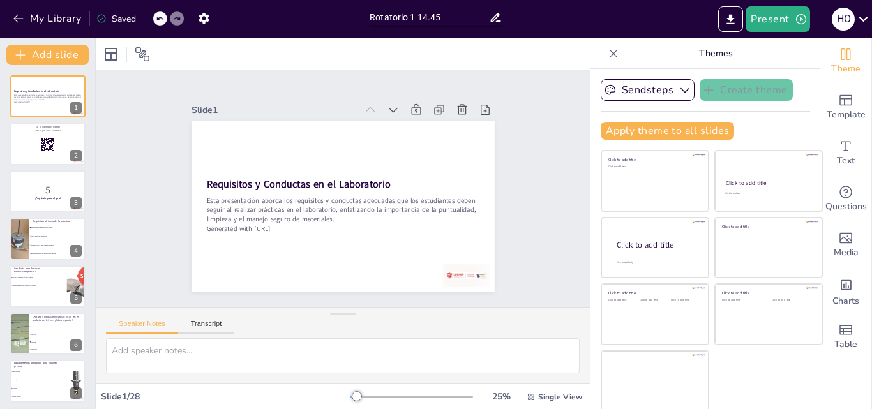
checkbox input "true"
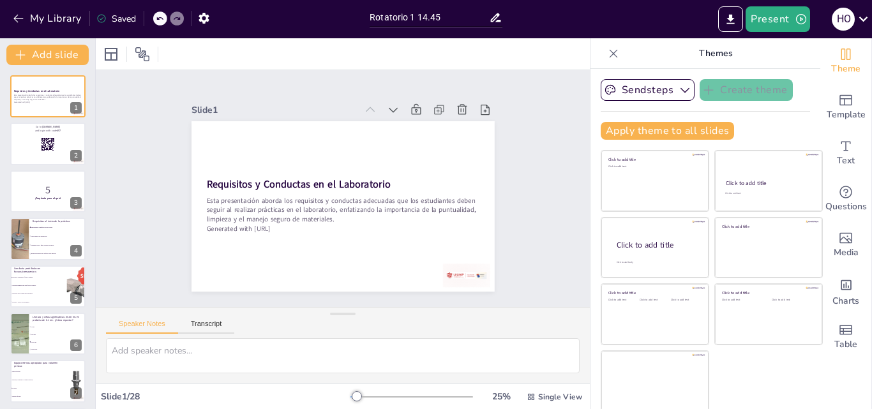
checkbox input "true"
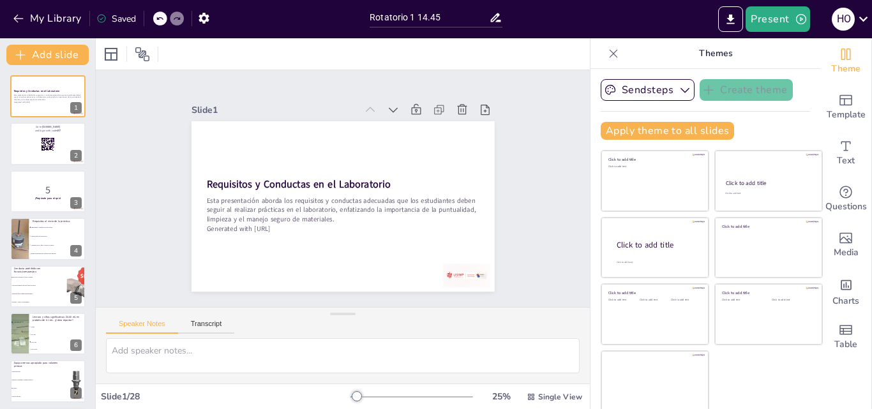
checkbox input "true"
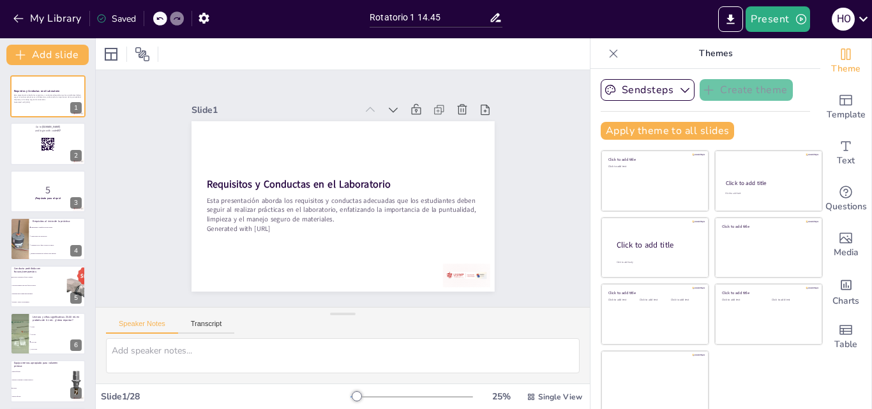
checkbox input "true"
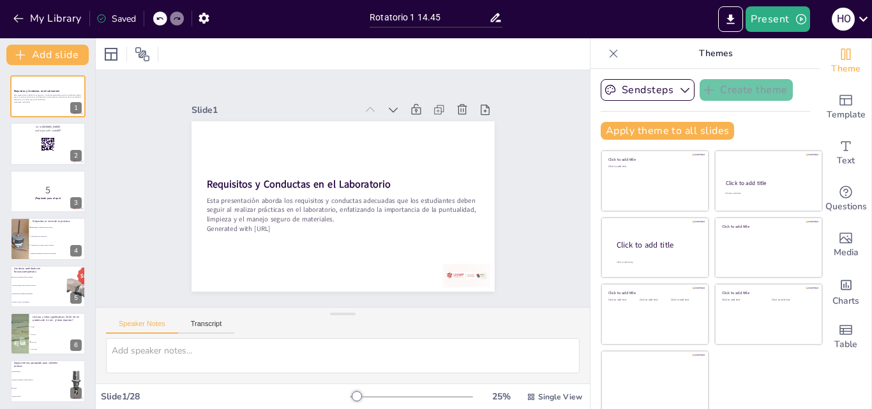
checkbox input "true"
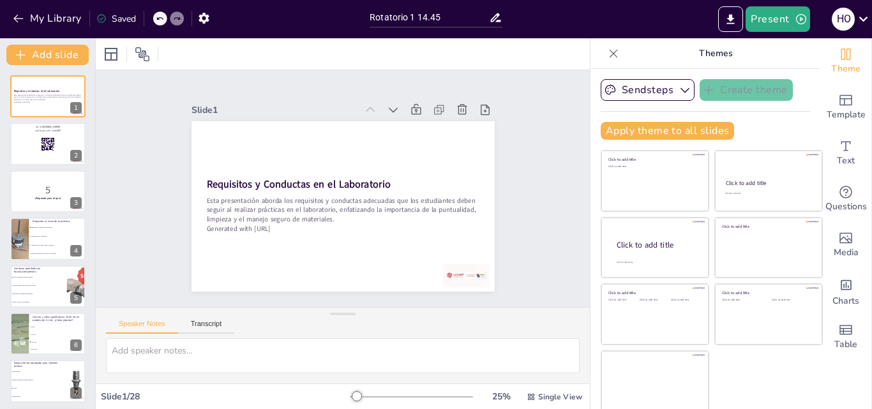
checkbox input "true"
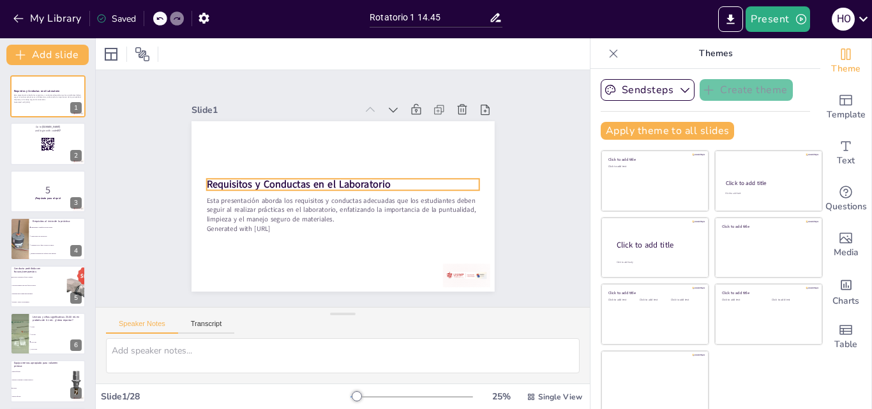
checkbox input "true"
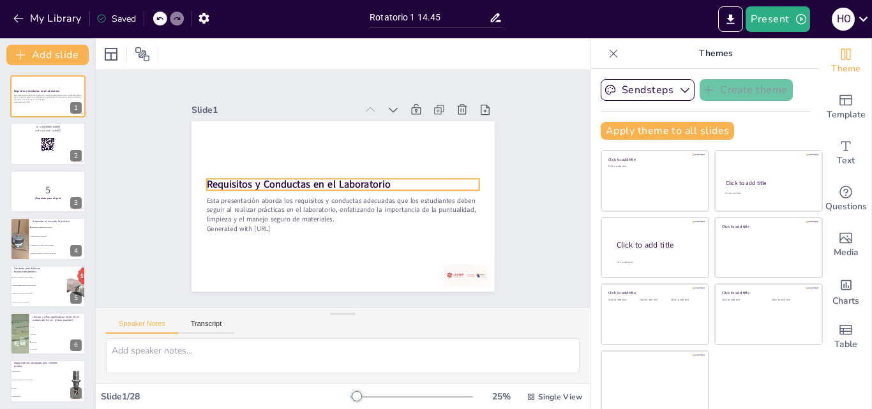
checkbox input "true"
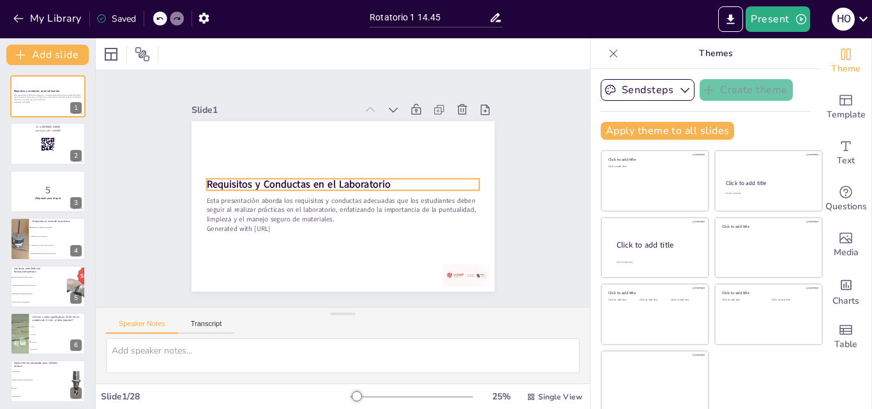
checkbox input "true"
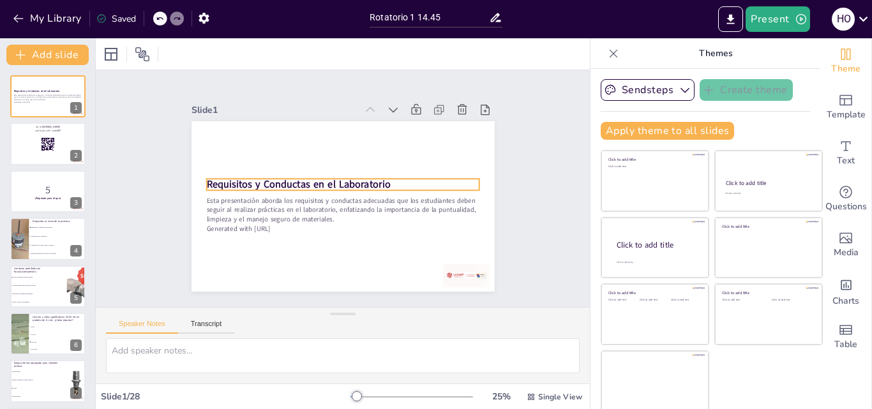
checkbox input "true"
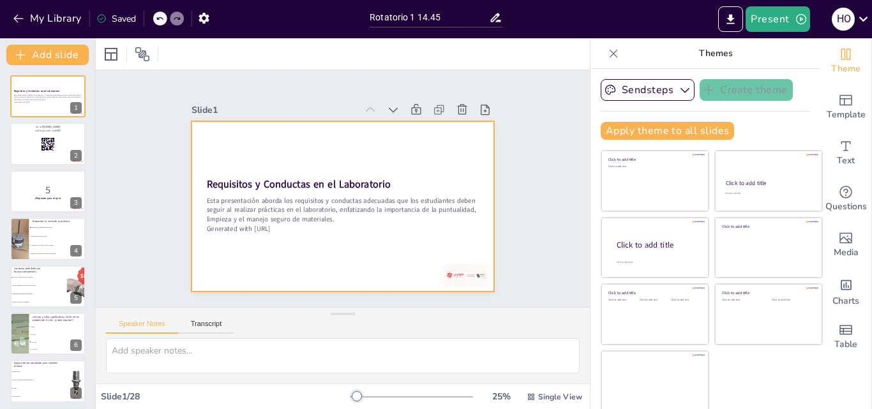
checkbox input "true"
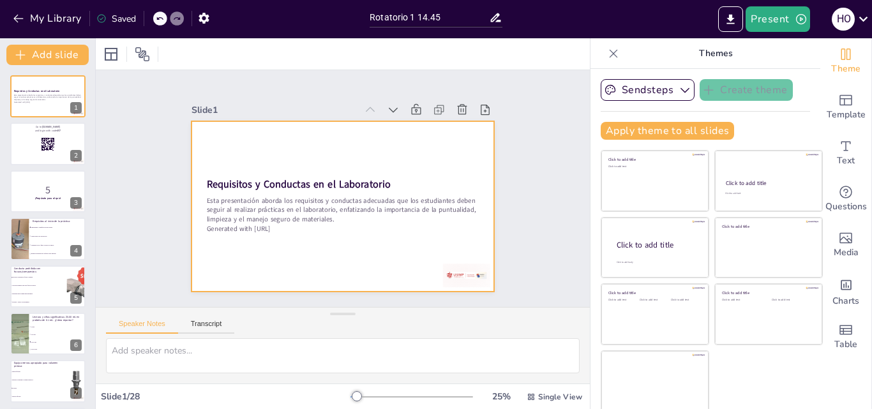
checkbox input "true"
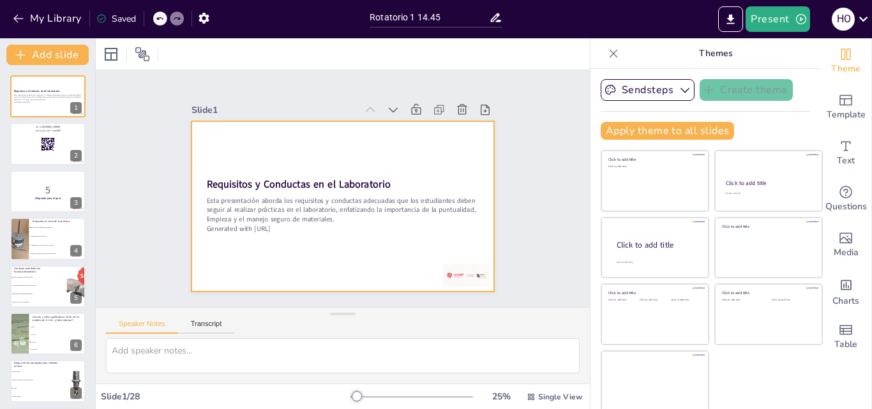
checkbox input "true"
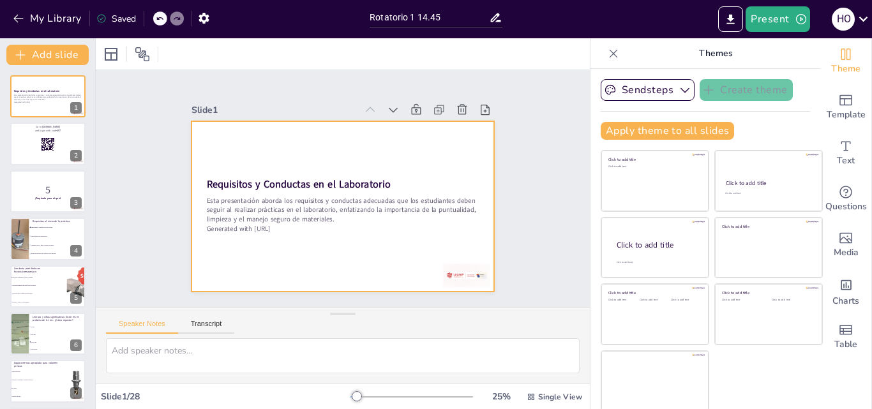
checkbox input "true"
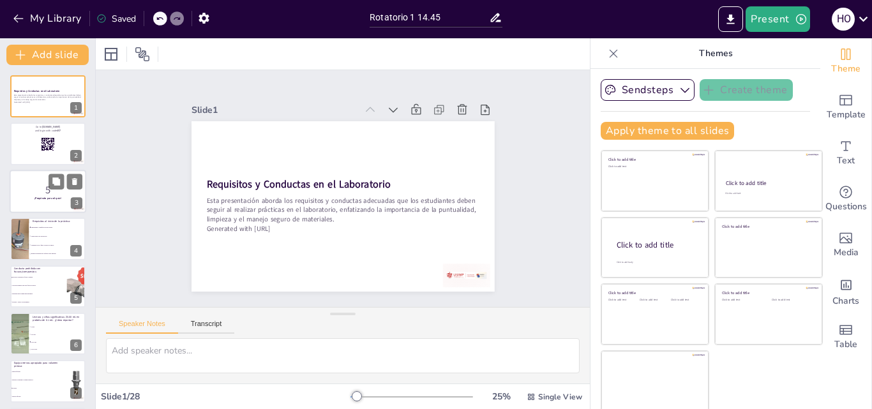
checkbox input "true"
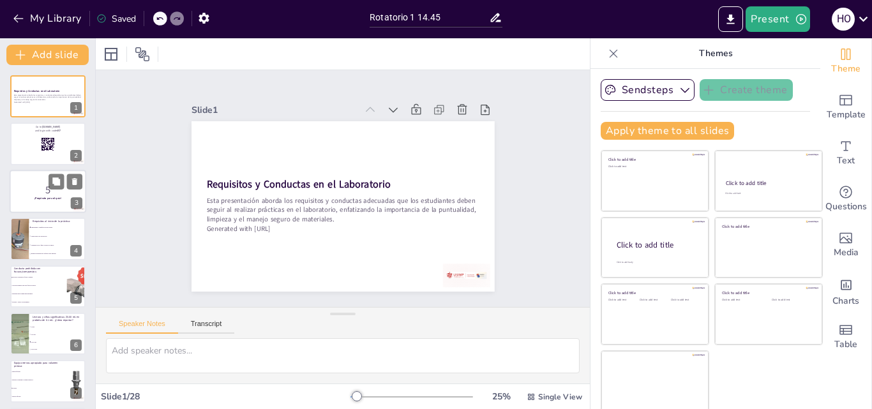
checkbox input "true"
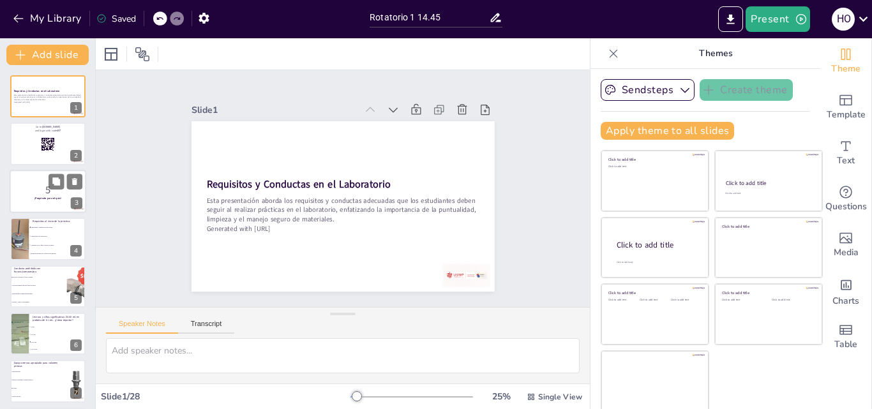
checkbox input "true"
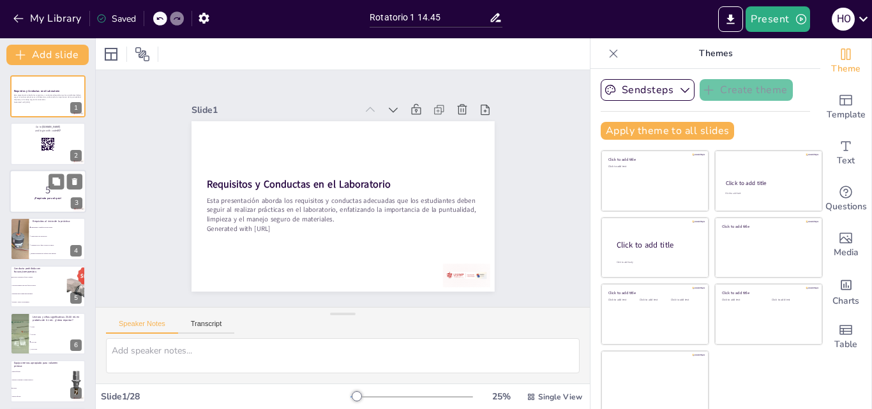
checkbox input "true"
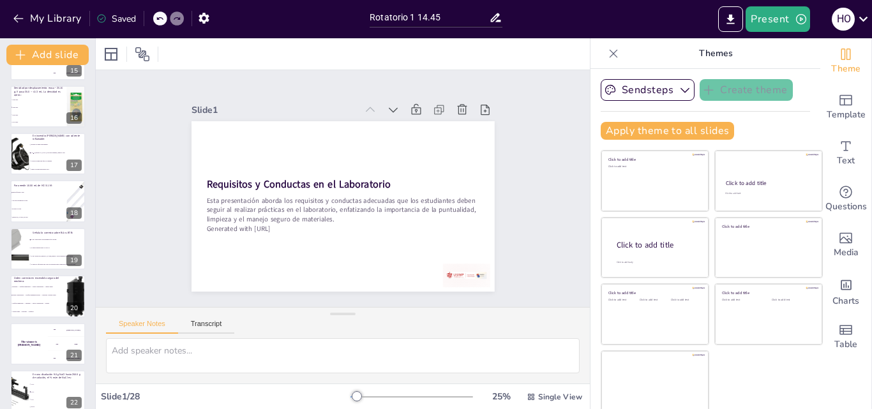
scroll to position [1001, 0]
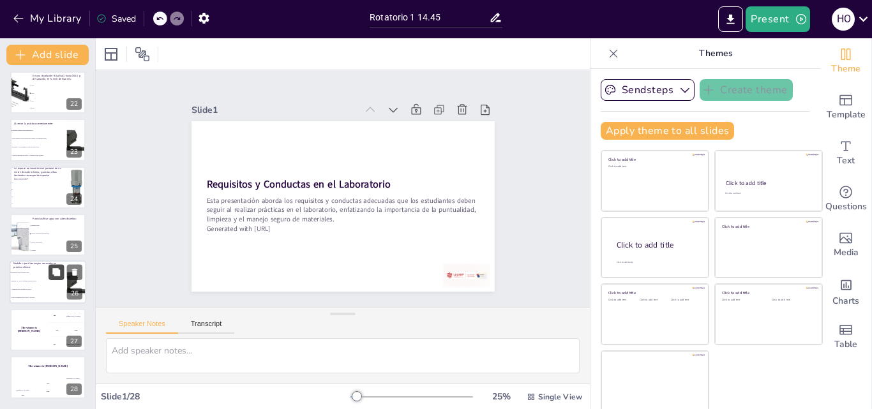
checkbox input "true"
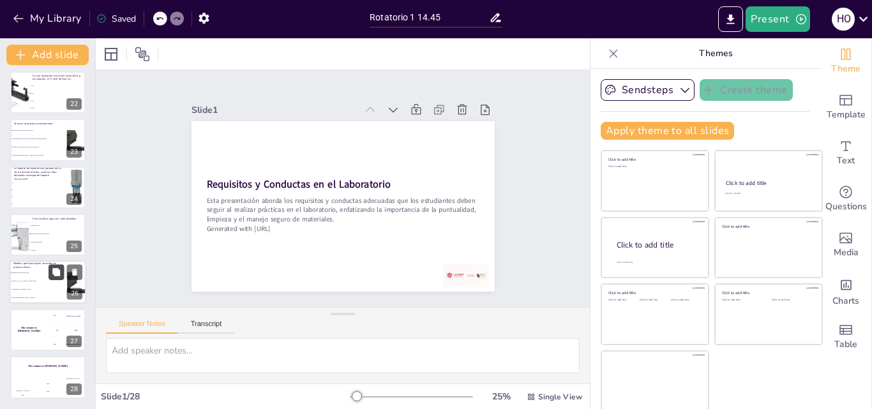
checkbox input "true"
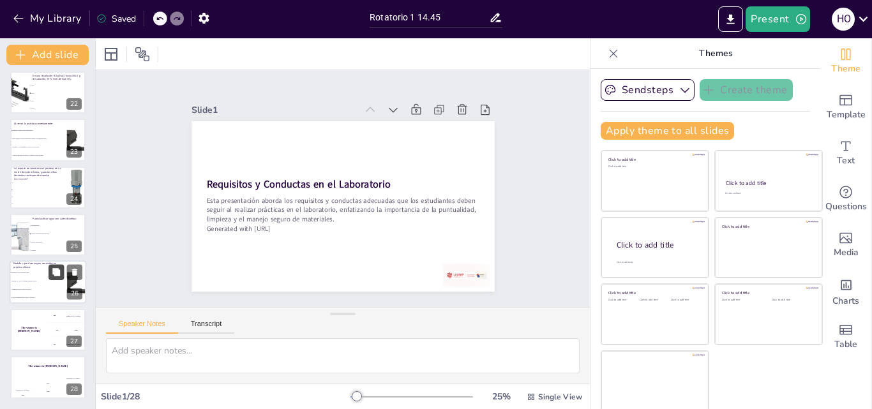
checkbox input "true"
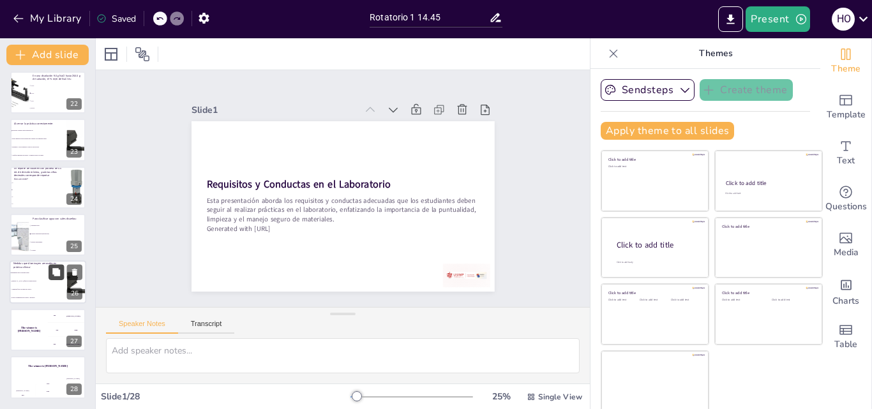
checkbox input "true"
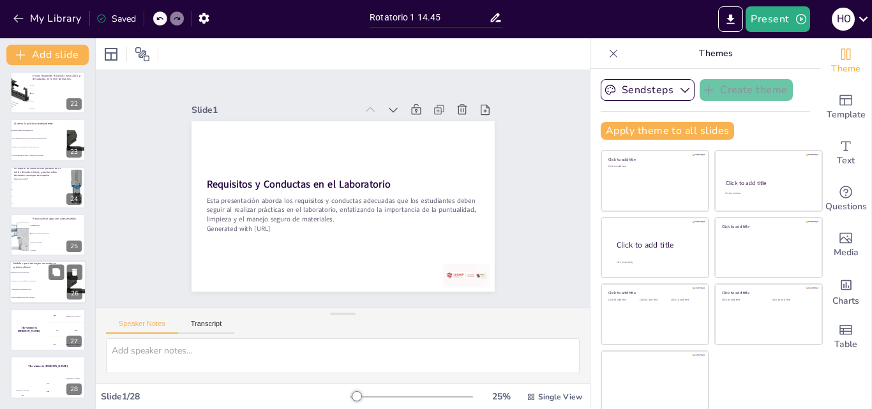
checkbox input "true"
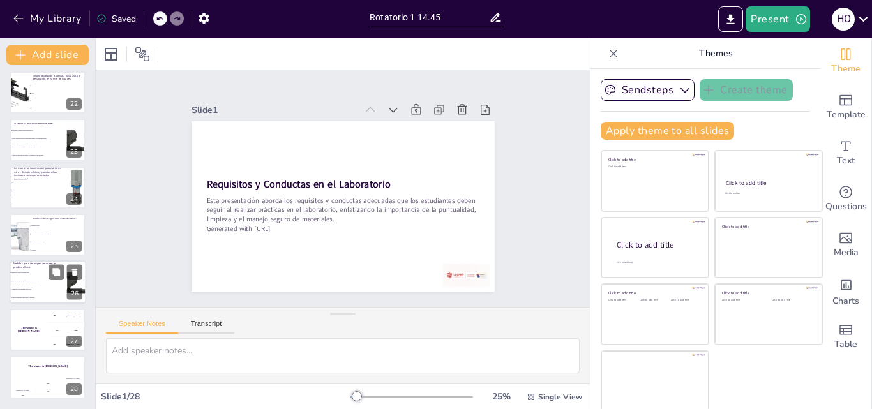
checkbox input "true"
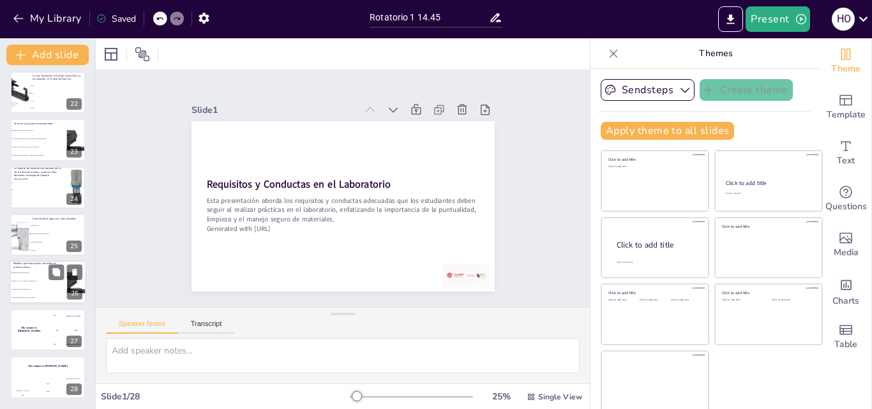
checkbox input "true"
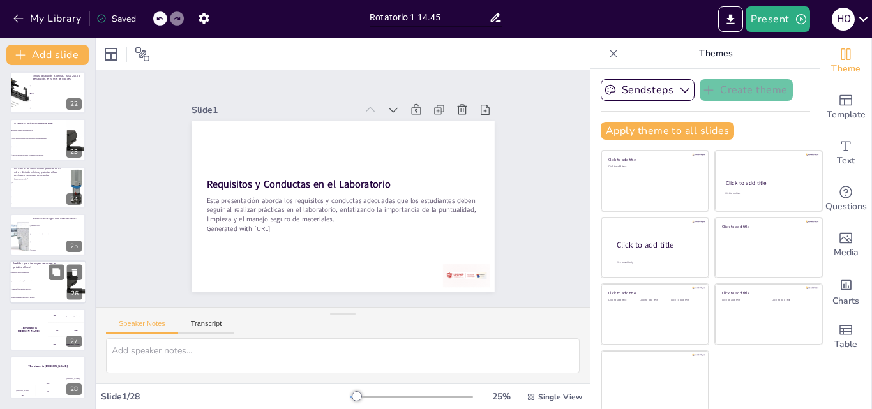
checkbox input "true"
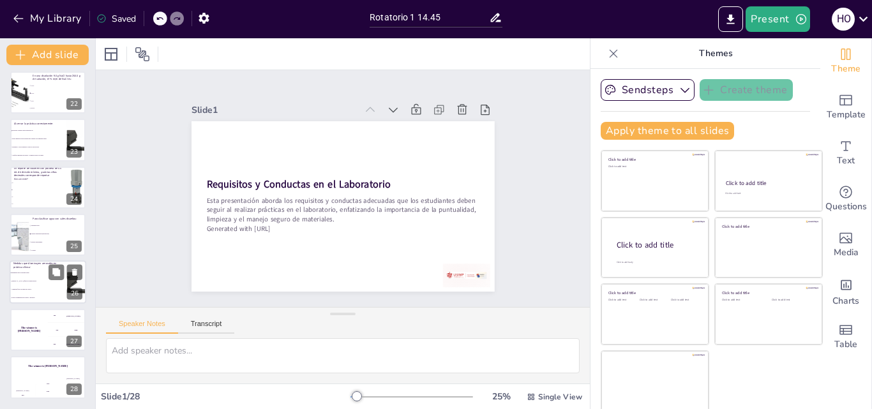
click at [34, 278] on li "Evacuación eficaz de sangre/saliva." at bounding box center [38, 282] width 57 height 8
type textarea "La respuesta correcta es "Minimizar uso de jeringa triple". Esta medida es cruc…"
checkbox input "true"
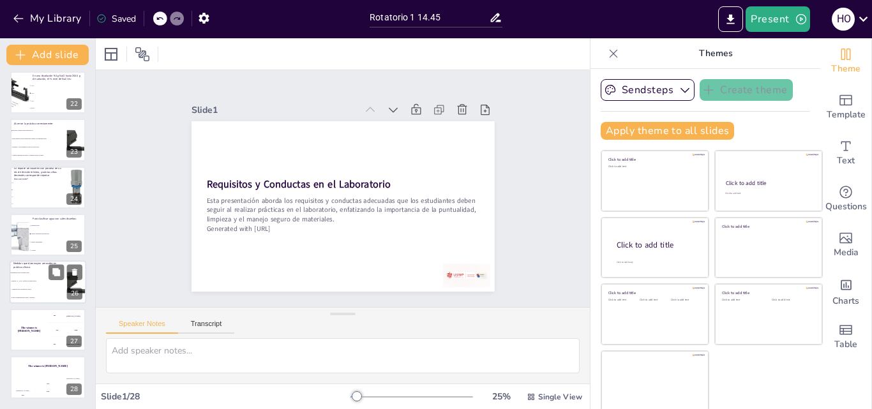
checkbox input "true"
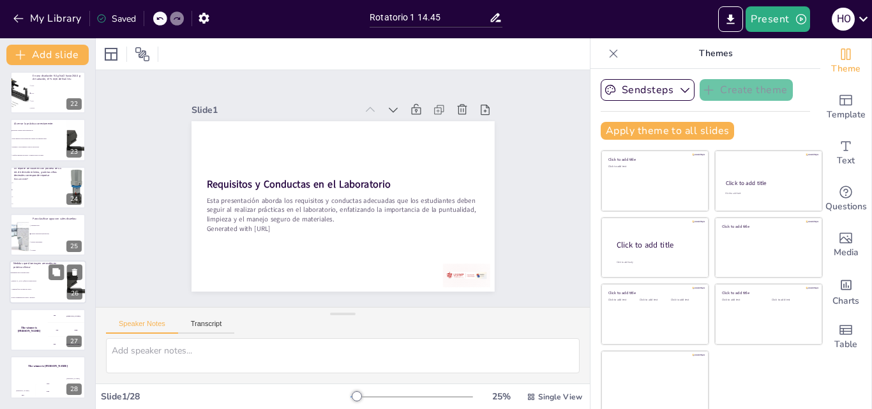
checkbox input "true"
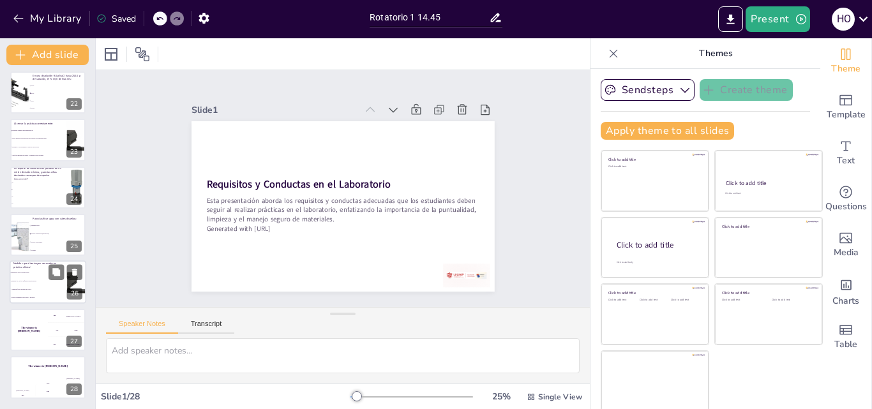
checkbox input "true"
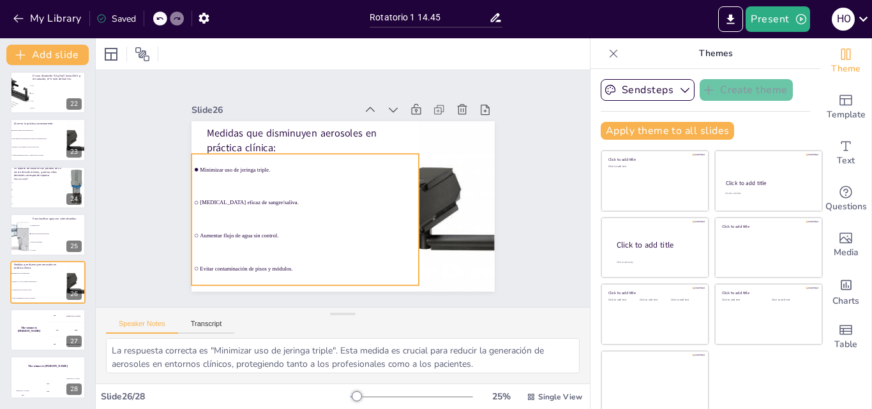
click at [323, 197] on span "Evacuación eficaz de sangre/saliva." at bounding box center [370, 215] width 94 height 200
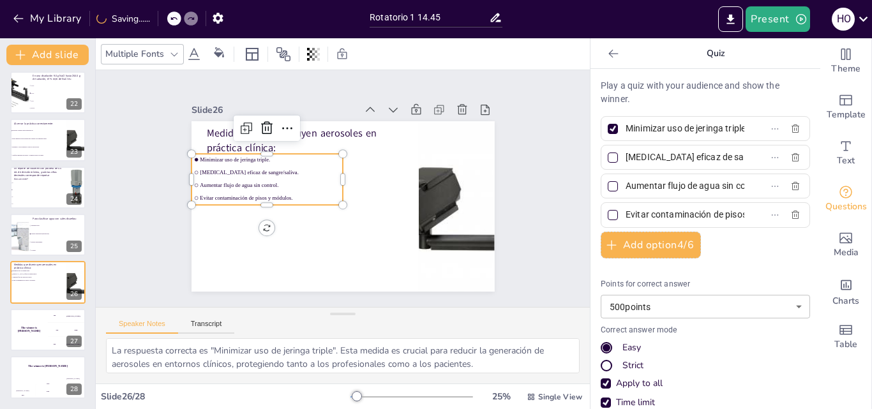
click at [332, 200] on span "Evacuación eficaz de sangre/saliva." at bounding box center [386, 249] width 109 height 99
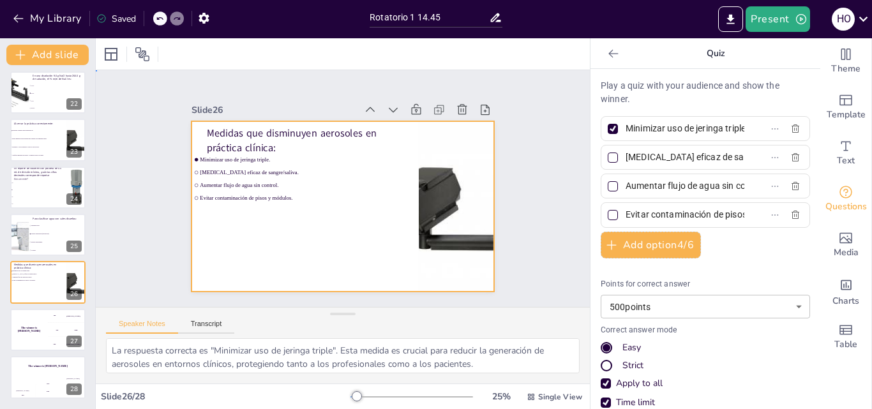
click at [199, 254] on div at bounding box center [326, 194] width 256 height 341
click at [158, 13] on div at bounding box center [160, 18] width 14 height 14
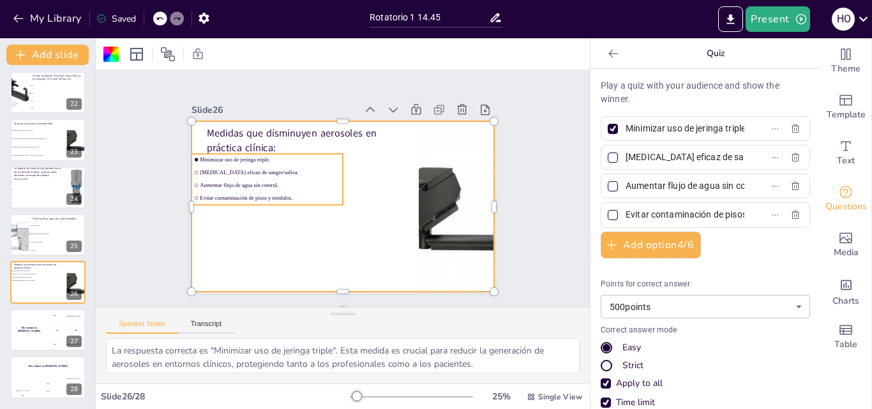
click at [280, 185] on span "Evacuación eficaz de sangre/saliva." at bounding box center [304, 252] width 49 height 135
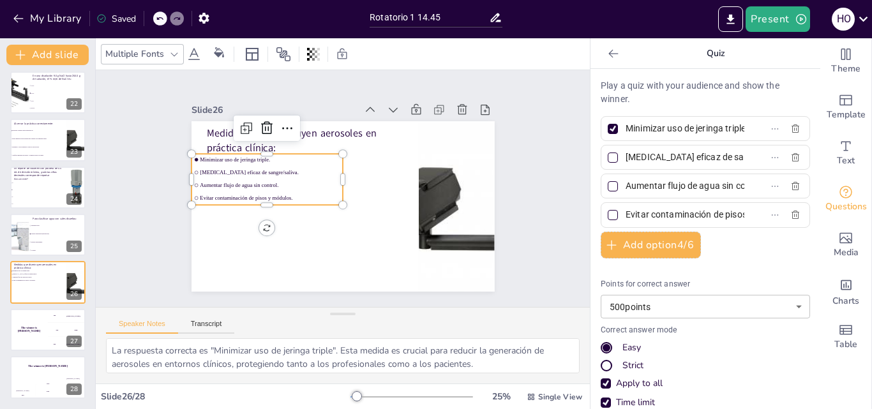
click at [339, 202] on span "Evacuación eficaz de sangre/saliva." at bounding box center [406, 226] width 135 height 49
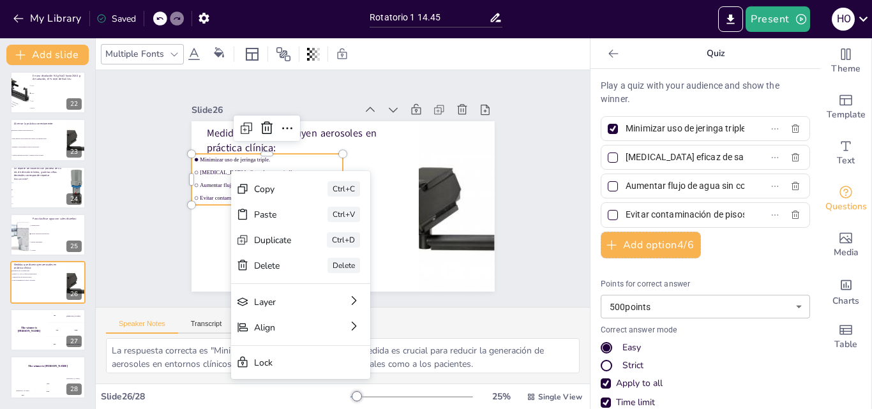
click at [326, 196] on span "Evacuación eficaz de sangre/saliva." at bounding box center [357, 261] width 63 height 131
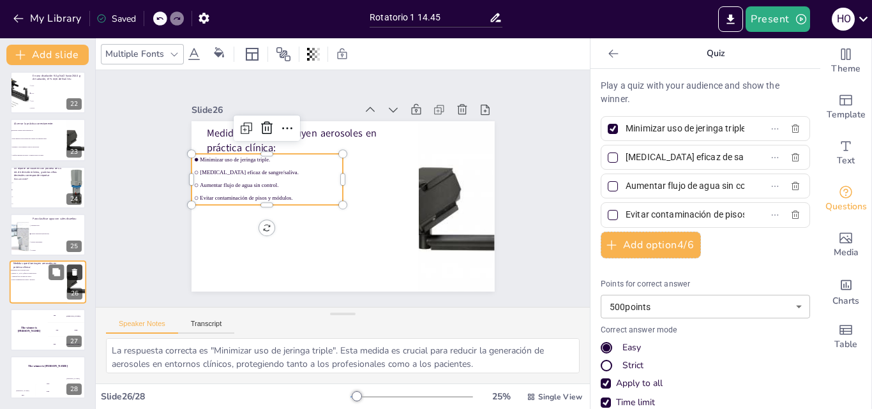
click at [73, 275] on icon at bounding box center [74, 272] width 5 height 7
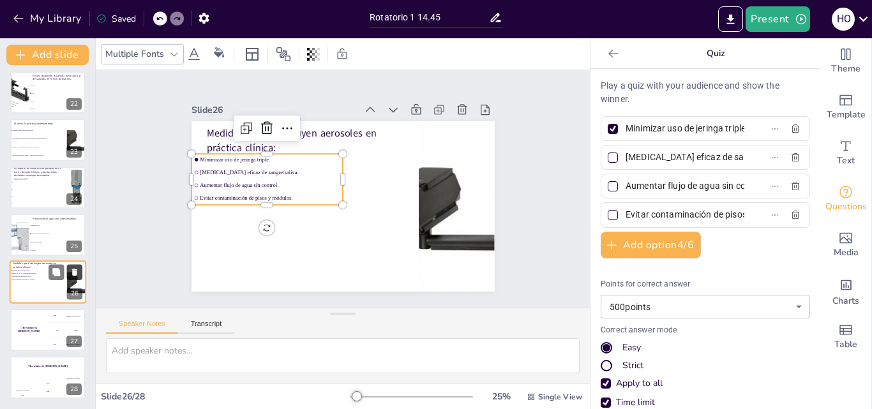
scroll to position [953, 0]
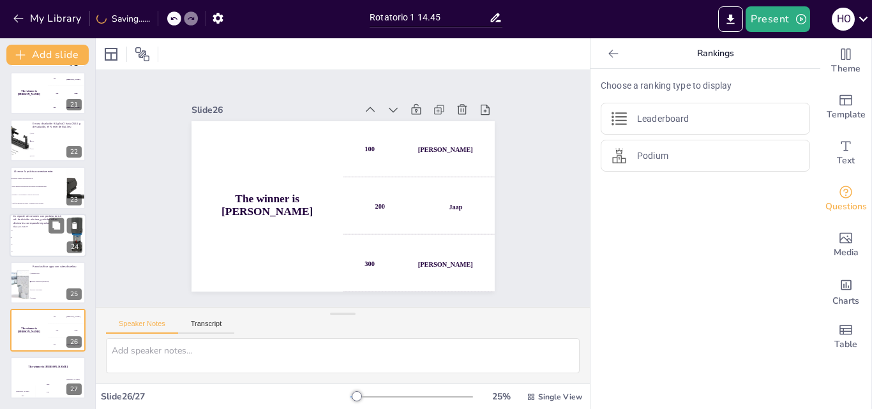
click at [50, 241] on li "2" at bounding box center [38, 244] width 57 height 7
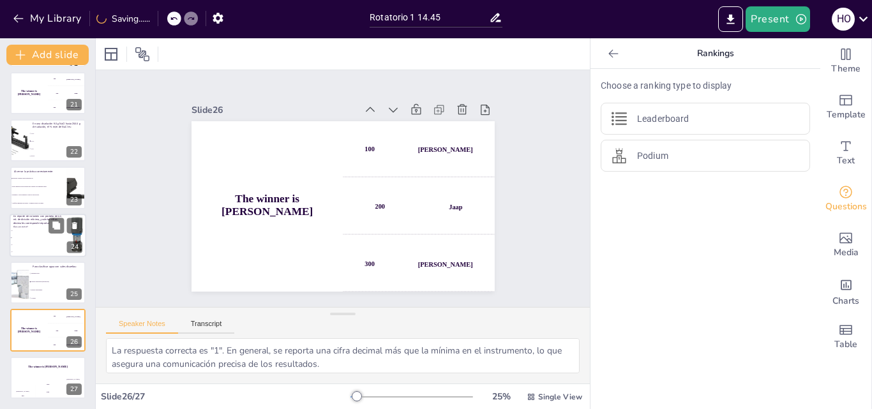
scroll to position [951, 0]
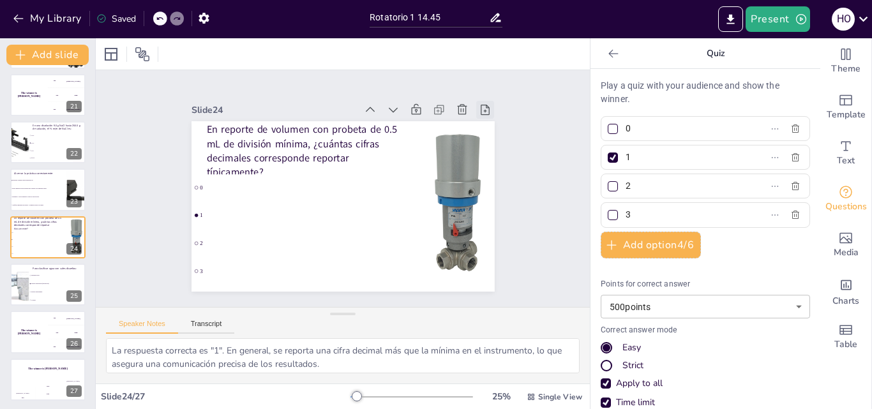
click at [207, 261] on icon at bounding box center [200, 267] width 13 height 13
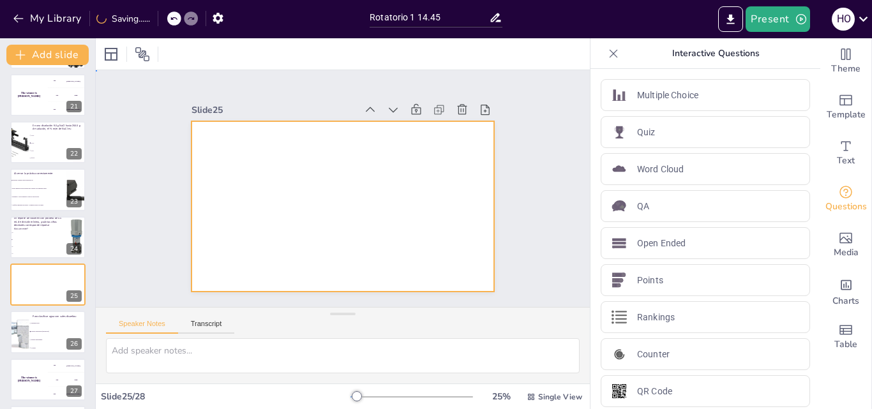
click at [324, 137] on div at bounding box center [359, 196] width 279 height 346
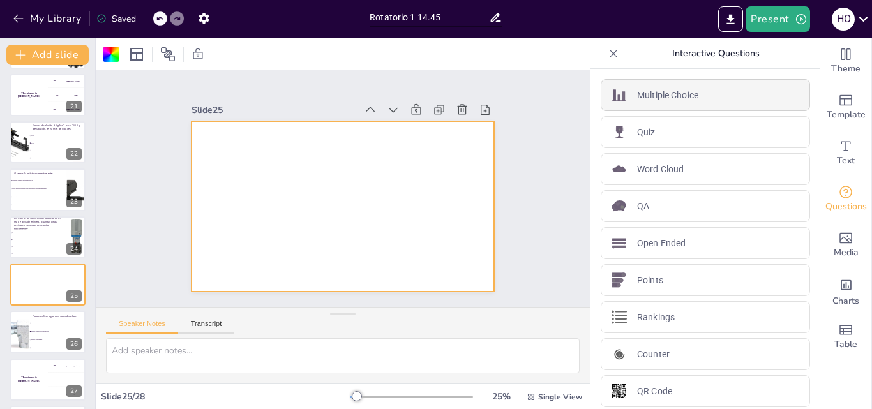
click at [657, 99] on p "Multiple Choice" at bounding box center [667, 95] width 61 height 13
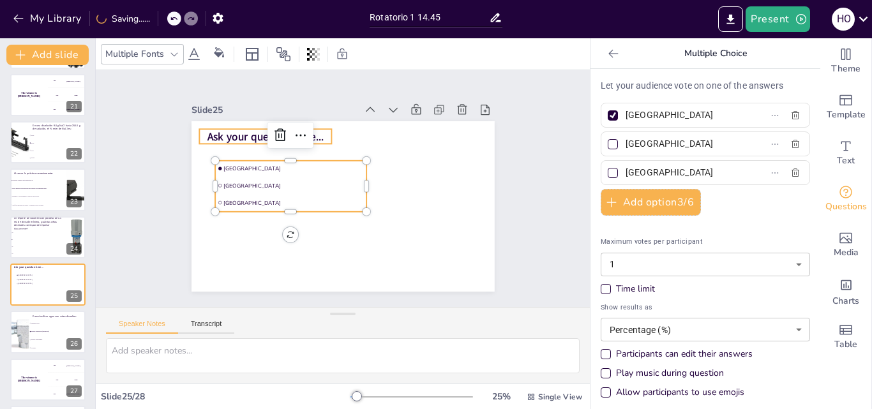
click at [245, 188] on span "Ask your question here..." at bounding box center [270, 246] width 50 height 116
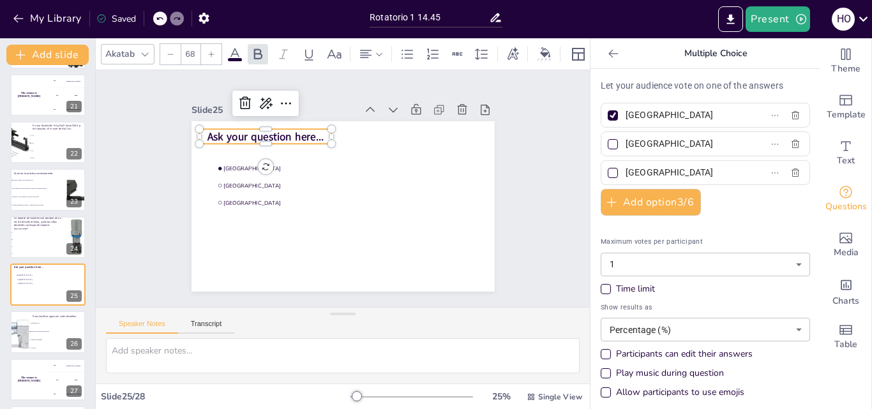
click at [328, 133] on span "Ask your question here..." at bounding box center [358, 97] width 61 height 112
click at [384, 145] on span "Ask your question here..." at bounding box center [435, 185] width 103 height 80
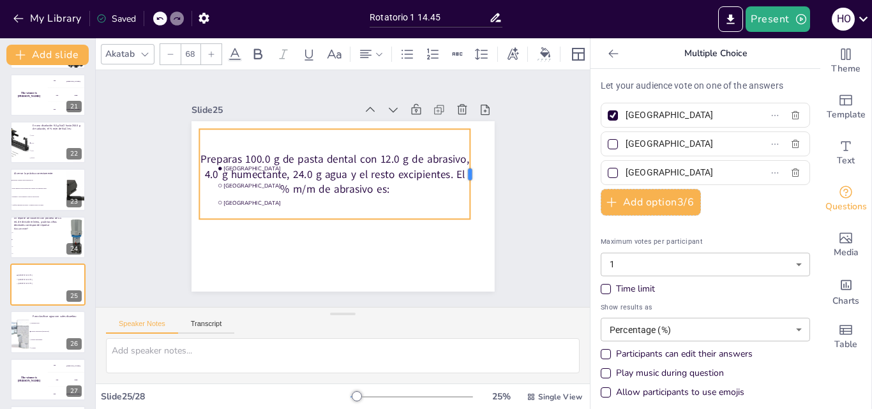
drag, startPoint x: 322, startPoint y: 146, endPoint x: 461, endPoint y: 122, distance: 140.7
click at [461, 122] on div "Amsterdam Rotterdam The Hague Preparas 100.0 g de pasta dental con 12.0 g de ab…" at bounding box center [326, 196] width 279 height 346
click at [243, 126] on div "Preparas 100.0 g de pasta dental con 12.0 g de abrasivo, 4.0 g humectante, 24.0…" at bounding box center [359, 190] width 232 height 273
click at [171, 50] on icon at bounding box center [171, 54] width 8 height 8
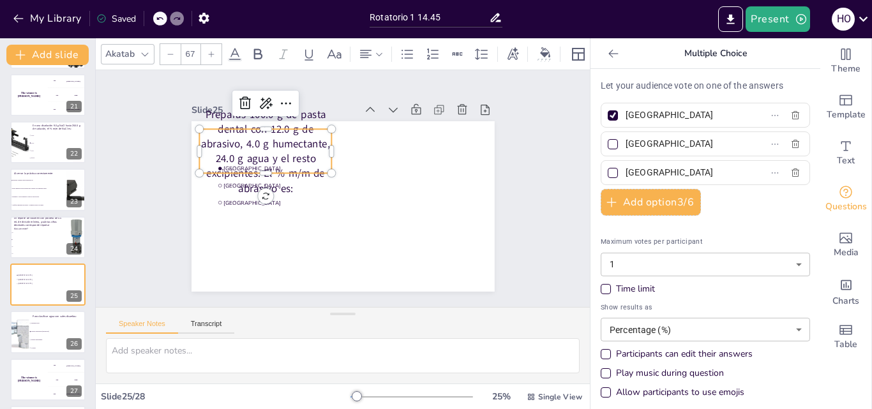
click at [171, 50] on icon at bounding box center [171, 54] width 8 height 8
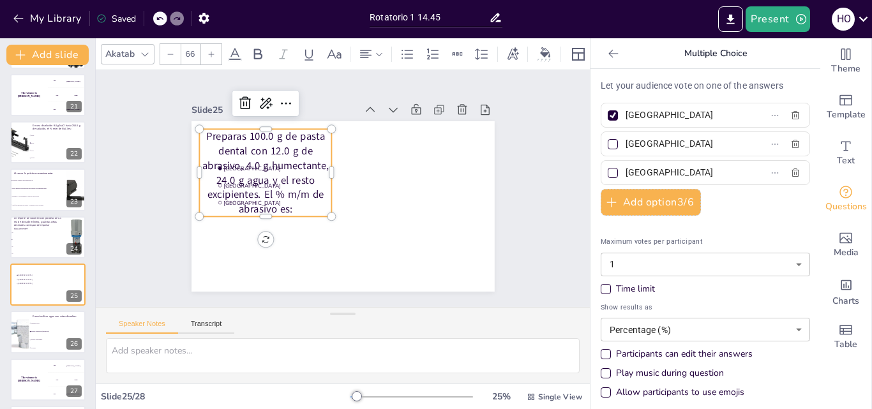
click at [171, 50] on icon at bounding box center [171, 54] width 8 height 8
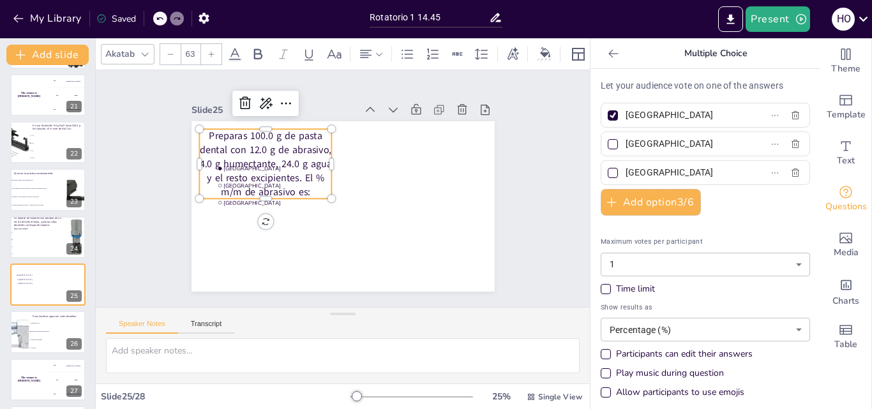
click at [171, 50] on icon at bounding box center [171, 54] width 8 height 8
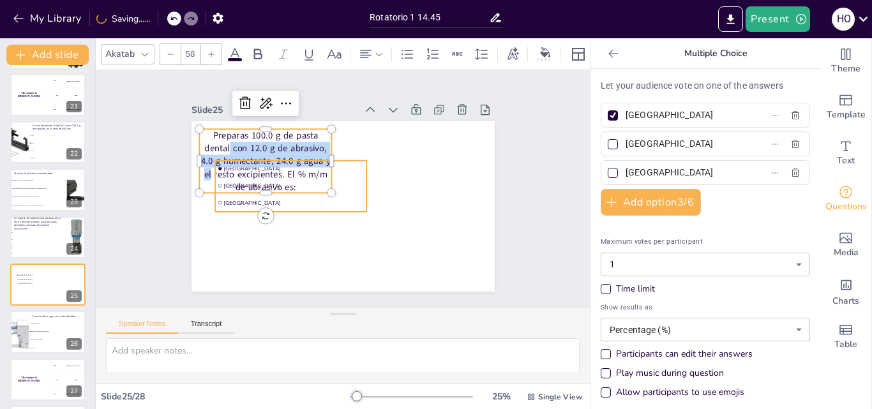
drag, startPoint x: 321, startPoint y: 156, endPoint x: 354, endPoint y: 160, distance: 33.4
click at [354, 160] on div "Amsterdam Rotterdam The Hague Preparas 100.0 g de pasta dental con 12.0 g de ab…" at bounding box center [353, 203] width 345 height 316
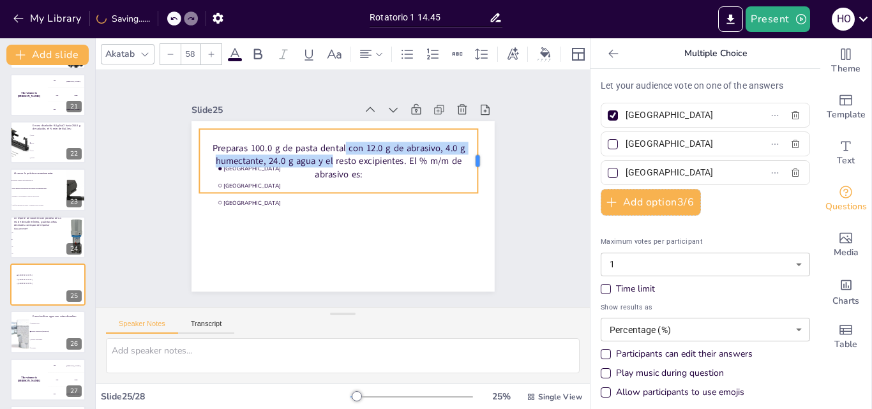
drag, startPoint x: 322, startPoint y: 140, endPoint x: 468, endPoint y: 123, distance: 147.2
click at [426, 123] on div "Amsterdam Rotterdam The Hague Preparas 100.0 g de pasta dental con 12.0 g de ab…" at bounding box center [325, 190] width 201 height 319
click at [169, 50] on icon at bounding box center [171, 54] width 8 height 8
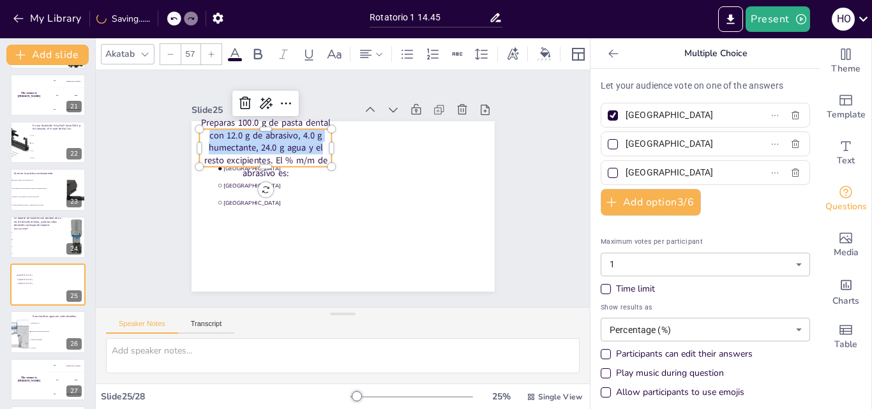
click at [169, 50] on icon at bounding box center [171, 54] width 8 height 8
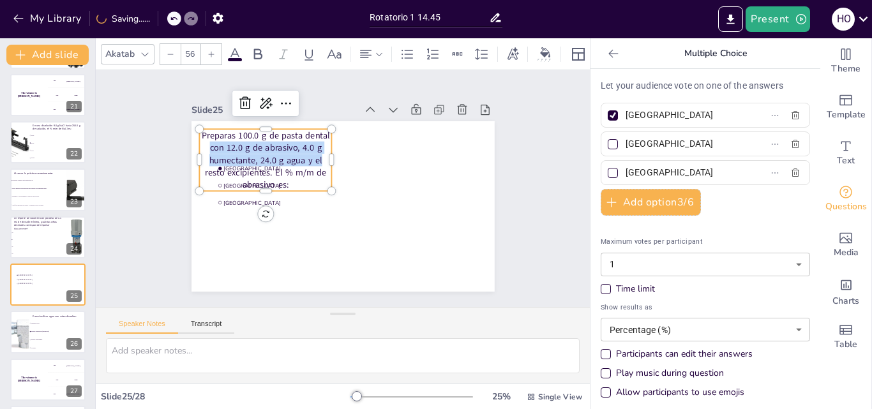
click at [169, 50] on icon at bounding box center [171, 54] width 8 height 8
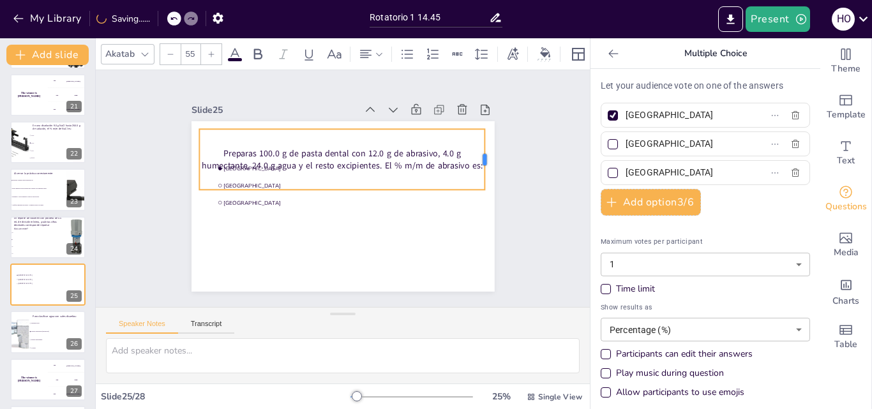
drag, startPoint x: 323, startPoint y: 135, endPoint x: 476, endPoint y: 128, distance: 153.4
click at [476, 128] on div "Amsterdam Rotterdam The Hague Preparas 100.0 g de pasta dental con 12.0 g de ab…" at bounding box center [358, 180] width 299 height 348
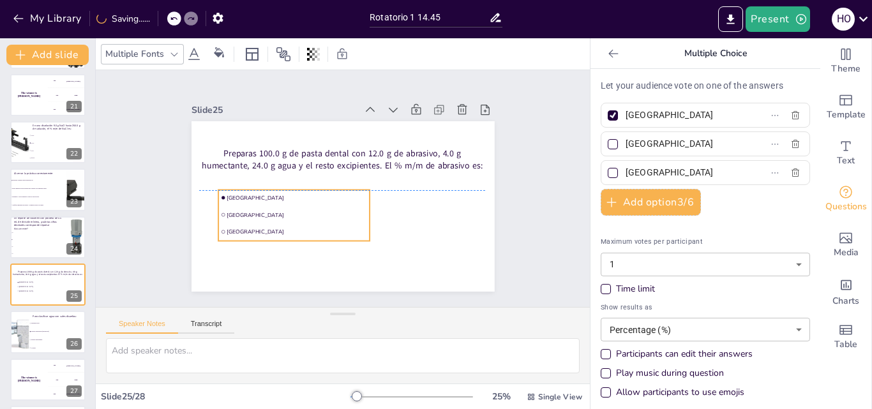
drag, startPoint x: 218, startPoint y: 199, endPoint x: 222, endPoint y: 227, distance: 28.3
click at [253, 227] on span "The Hague" at bounding box center [319, 247] width 132 height 64
click at [321, 191] on span "Amsterdam" at bounding box center [353, 143] width 64 height 132
click at [326, 191] on span "Amsterdam" at bounding box center [385, 208] width 118 height 89
click at [284, 193] on span "Amsterdam" at bounding box center [316, 151] width 64 height 132
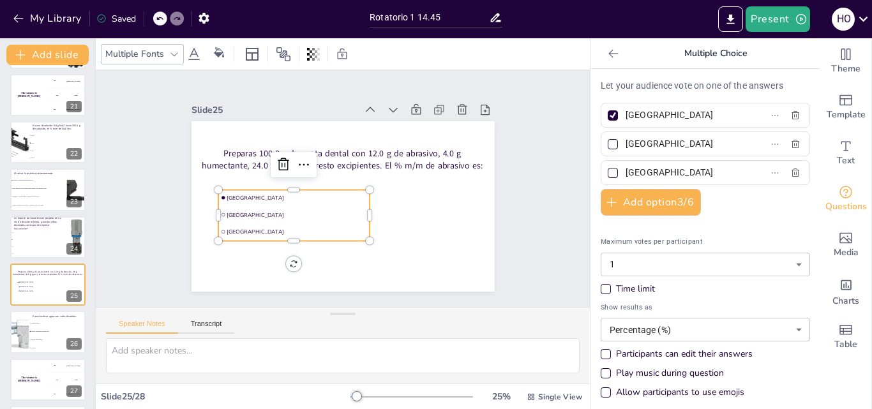
click at [264, 193] on span "Amsterdam" at bounding box center [308, 157] width 89 height 118
click at [308, 178] on span "Rotterdam" at bounding box center [374, 146] width 132 height 64
click at [306, 202] on span "Rotterdam" at bounding box center [338, 136] width 64 height 132
click at [687, 118] on input "Amsterdam" at bounding box center [685, 115] width 119 height 19
click at [674, 142] on input "Rotterdam" at bounding box center [685, 144] width 119 height 19
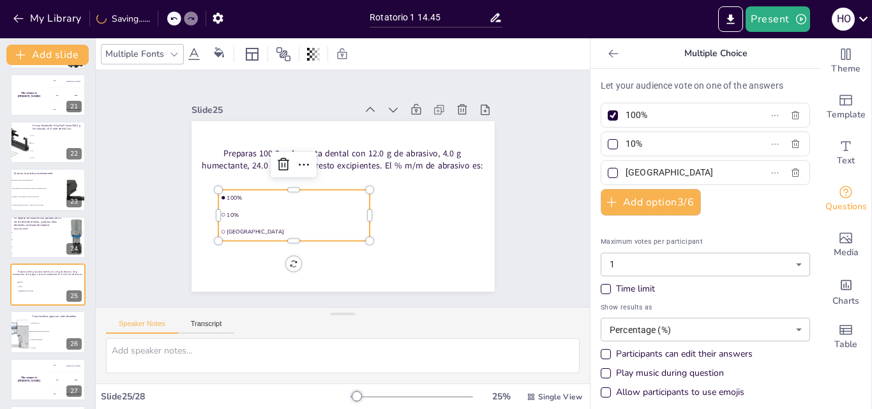
click at [667, 170] on input "The Hague" at bounding box center [685, 172] width 119 height 19
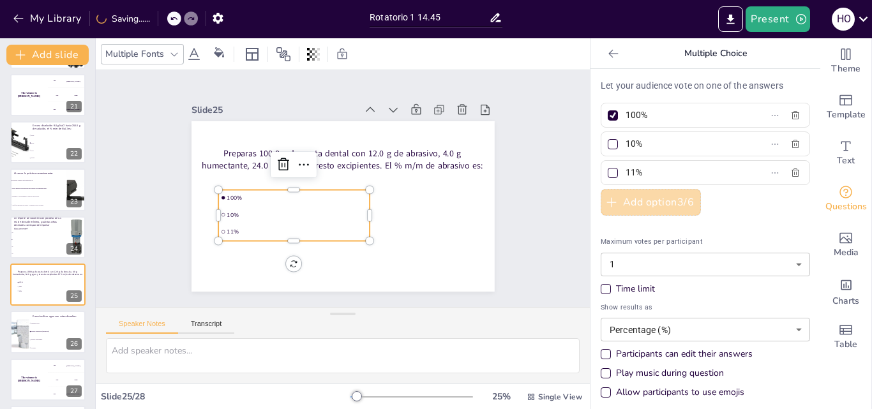
click at [656, 205] on button "Add option 3 / 6" at bounding box center [651, 202] width 100 height 27
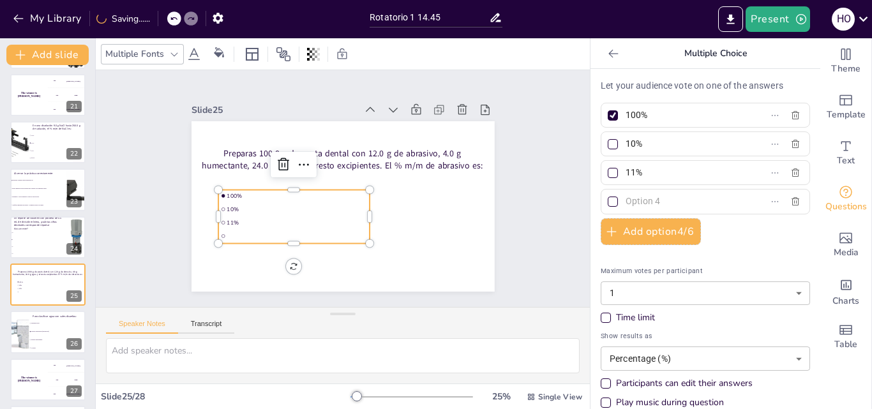
click at [658, 205] on input "text" at bounding box center [685, 201] width 119 height 19
click at [610, 203] on div at bounding box center [613, 202] width 6 height 6
click at [626, 203] on input "12%" at bounding box center [685, 201] width 119 height 19
click at [610, 116] on div at bounding box center [613, 115] width 6 height 6
click at [626, 116] on input "100%" at bounding box center [685, 115] width 119 height 19
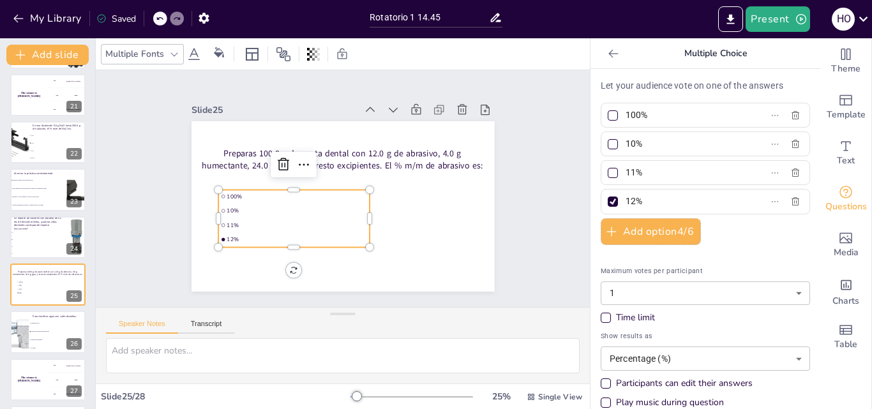
click at [603, 319] on div "Time limit" at bounding box center [606, 318] width 6 height 6
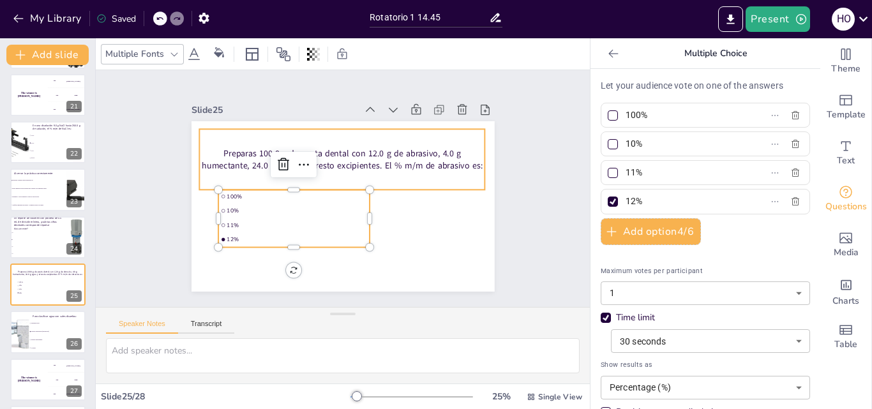
click at [405, 156] on p "Preparas 100.0 g de pasta dental con 12.0 g de abrasivo, 4.0 g humectante, 24.0…" at bounding box center [348, 160] width 285 height 83
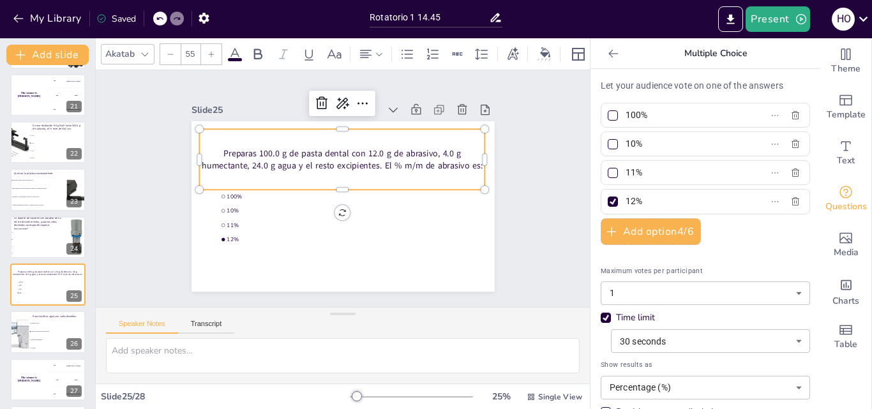
click at [405, 156] on p "Preparas 100.0 g de pasta dental con 12.0 g de abrasivo, 4.0 g humectante, 24.0…" at bounding box center [331, 215] width 271 height 139
click at [218, 145] on p "Preparas 100.0 g de pasta dental con 12.0 g de abrasivo, 4.0 g humectante, 24.0…" at bounding box center [330, 162] width 271 height 139
click at [345, 145] on p "Preparas 100.0 g de pasta dental con 12.0 g de abrasivo, 4.0 g humectante, 24.0…" at bounding box center [372, 190] width 54 height 287
click at [215, 148] on p "Preparas 100.0 g de pasta dental con 12.0 g de abrasivo, 4.0 g humectante, 24.0…" at bounding box center [342, 160] width 286 height 24
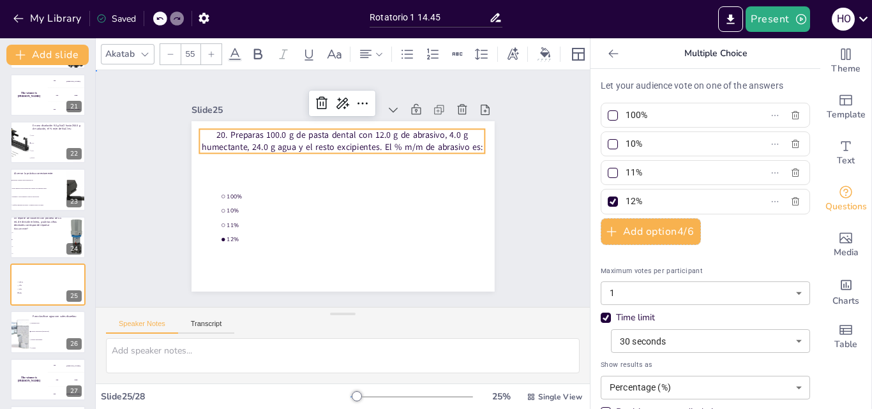
click at [465, 175] on div "Slide 1 Requisitos y Conductas en el Laboratorio Esta presentación aborda los r…" at bounding box center [343, 189] width 245 height 394
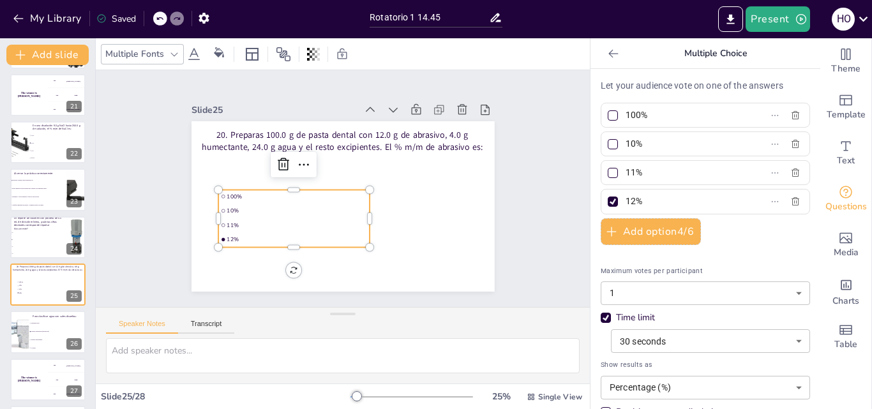
click at [318, 186] on li "100%" at bounding box center [392, 196] width 148 height 59
click at [176, 53] on icon at bounding box center [174, 54] width 10 height 10
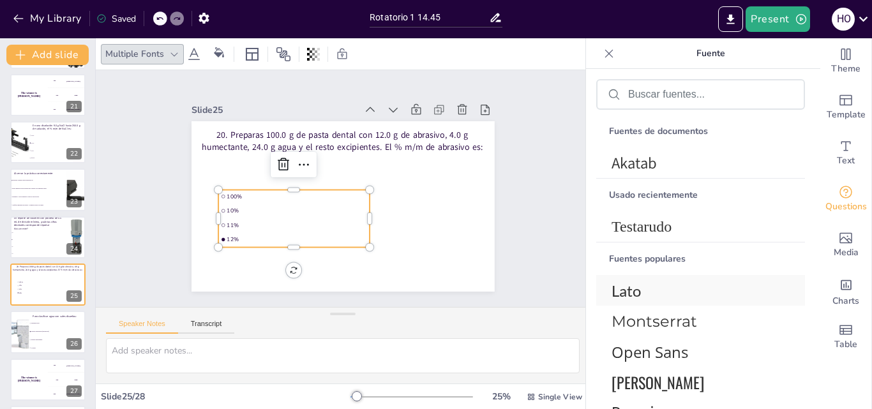
click at [630, 289] on font "Lato" at bounding box center [626, 291] width 29 height 19
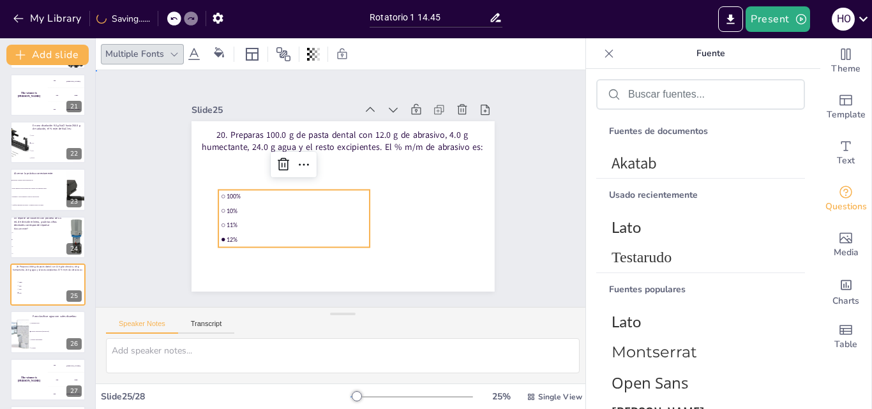
click at [517, 220] on div "Slide 1 Requisitos y Conductas en el Laboratorio Esta presentación aborda los r…" at bounding box center [343, 189] width 420 height 312
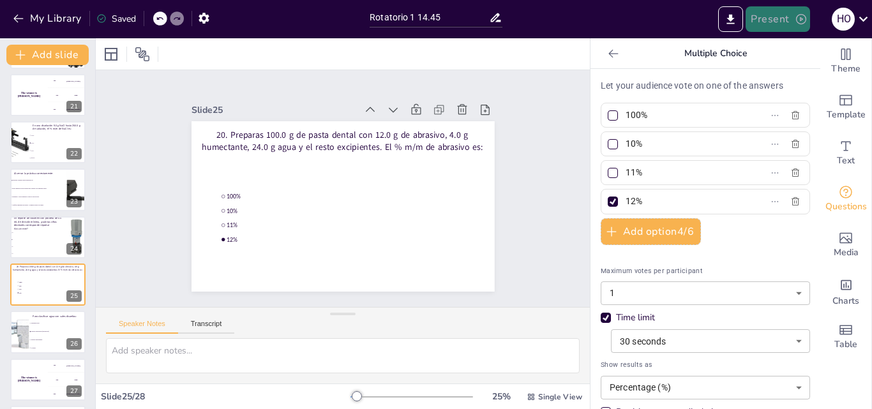
click at [791, 26] on button "Present" at bounding box center [778, 19] width 64 height 26
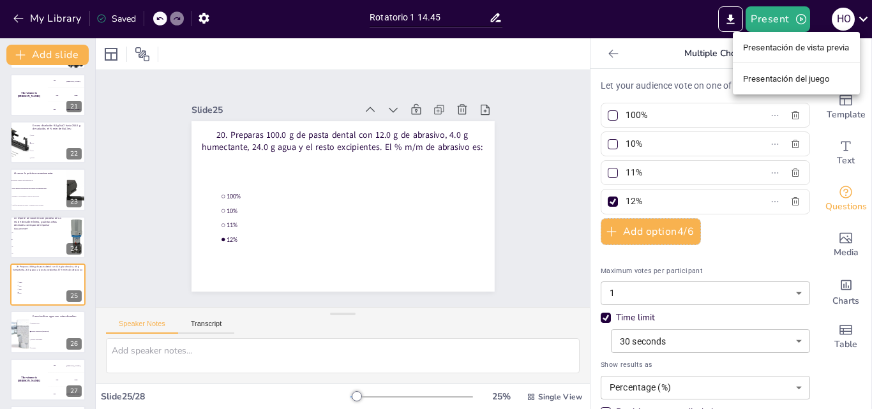
click at [43, 16] on div at bounding box center [436, 204] width 872 height 409
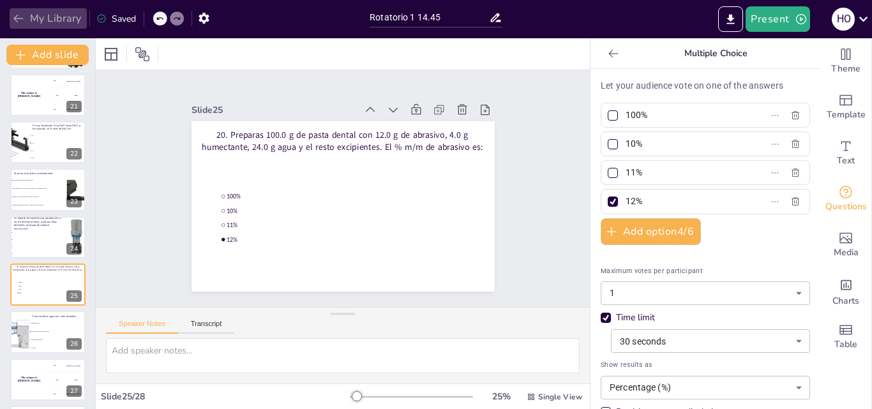
click at [49, 19] on button "My Library" at bounding box center [48, 18] width 77 height 20
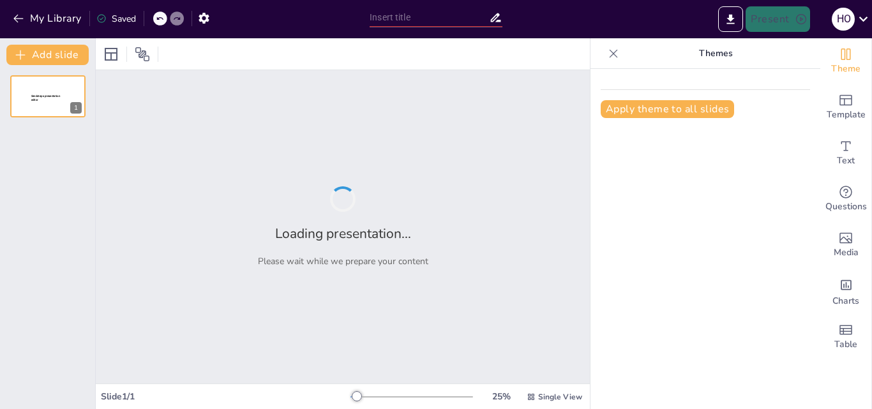
type input "Rotatorio 1 14.45"
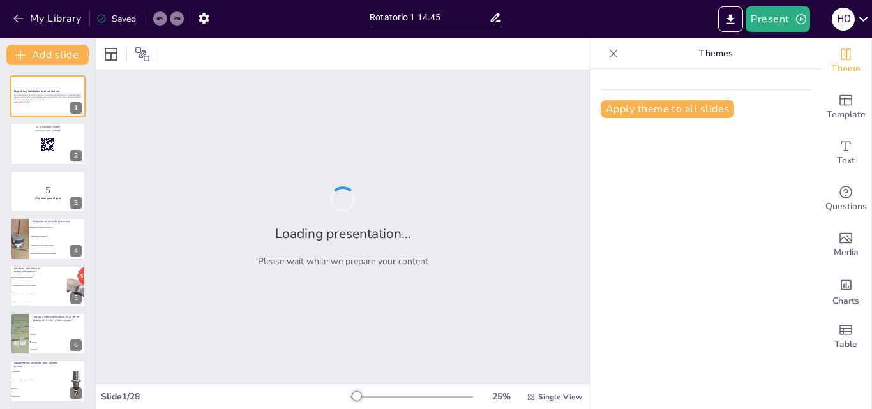
checkbox input "true"
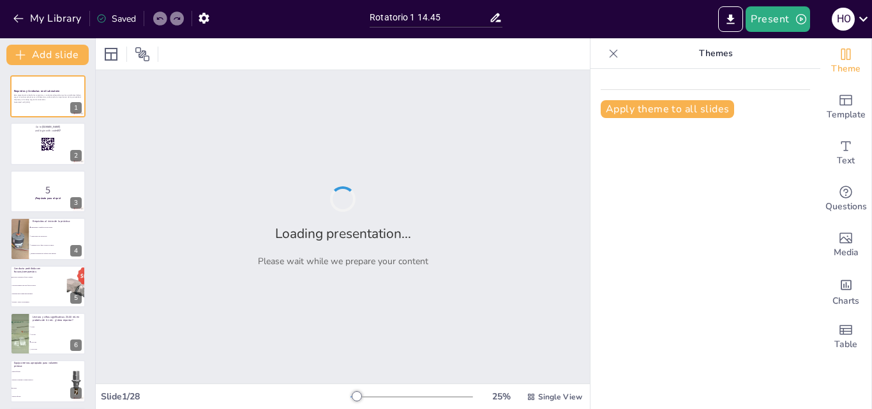
checkbox input "true"
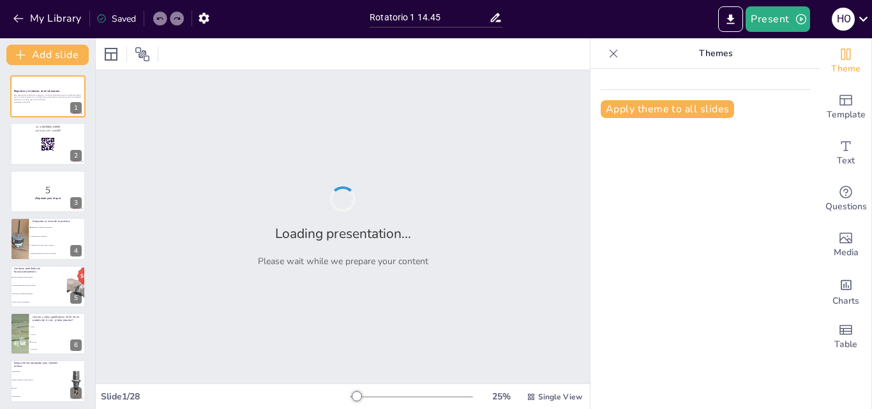
checkbox input "true"
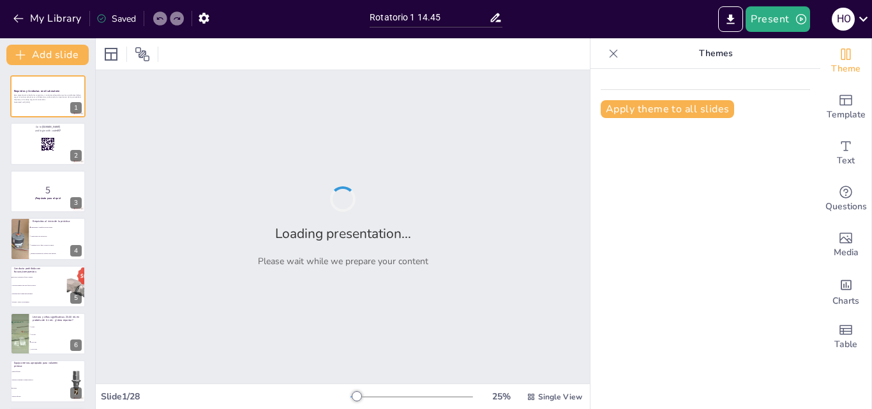
checkbox input "true"
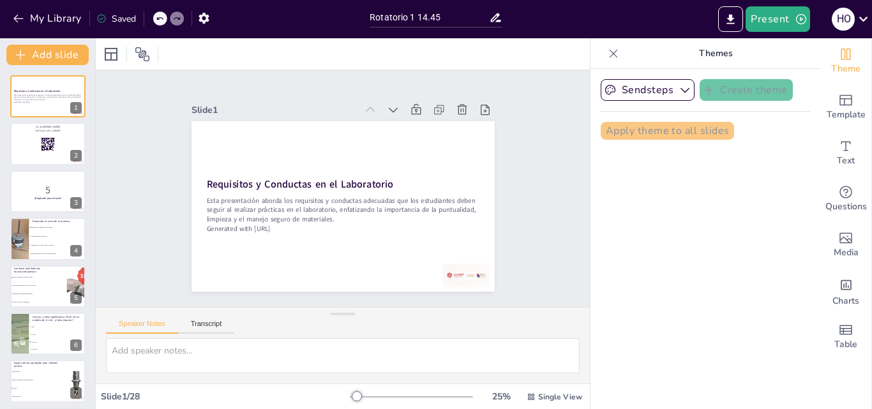
checkbox input "true"
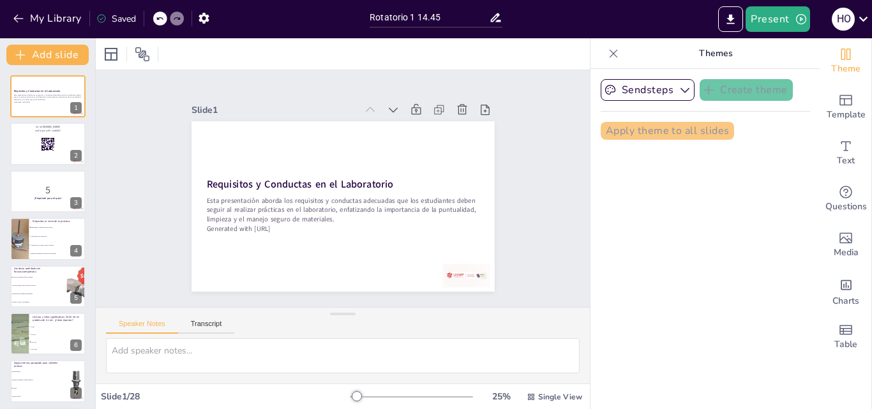
checkbox input "true"
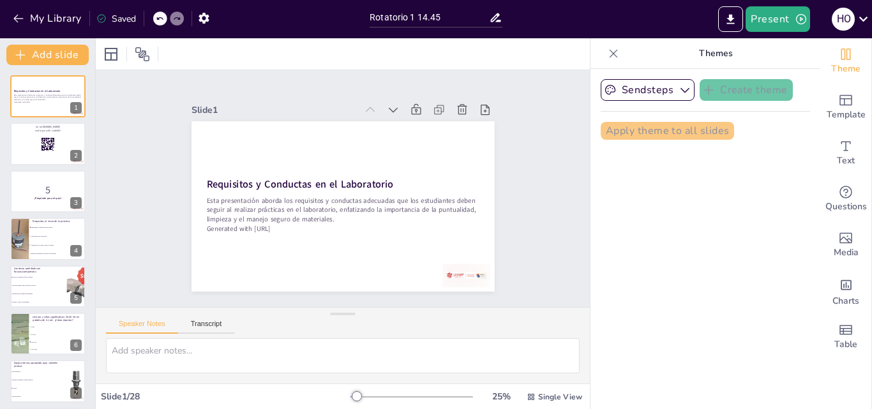
checkbox input "true"
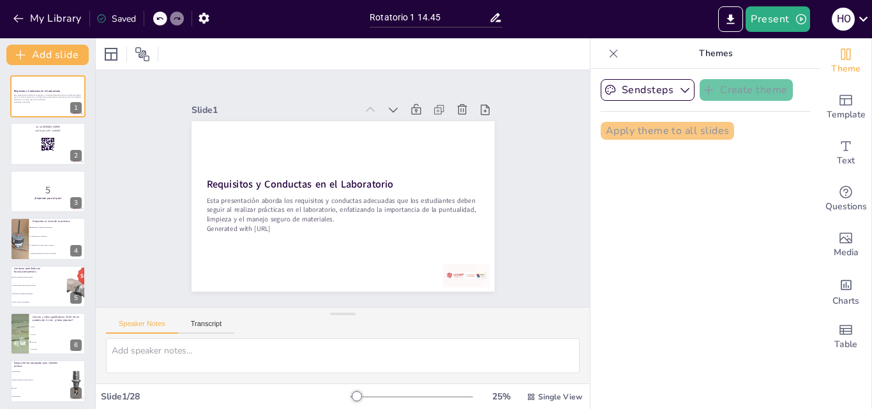
checkbox input "true"
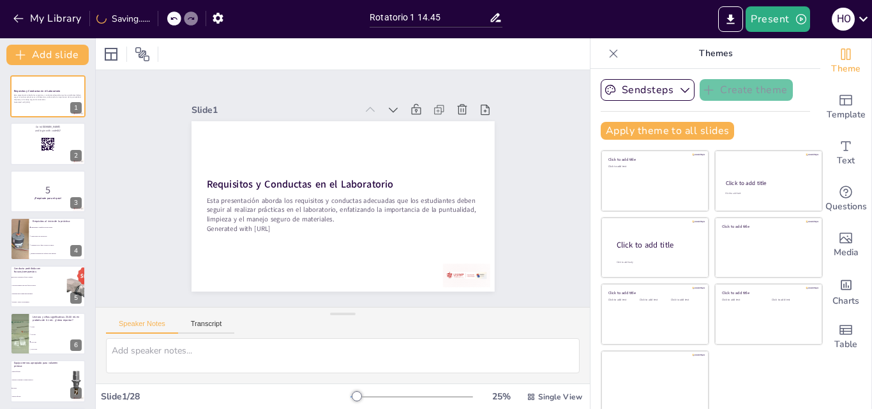
checkbox input "true"
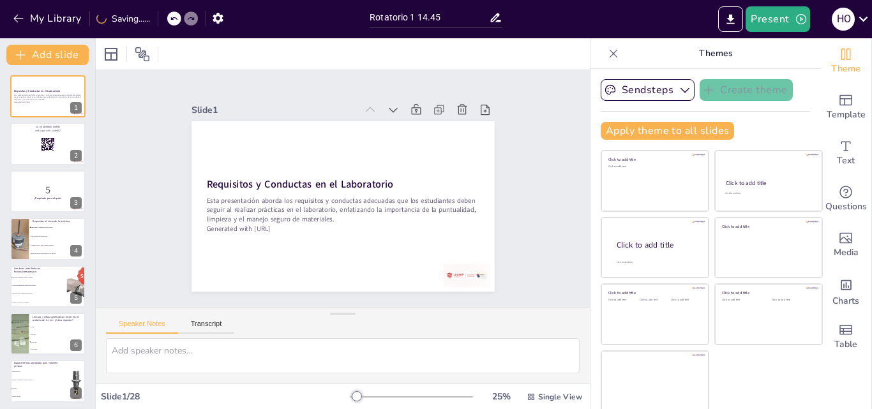
checkbox input "true"
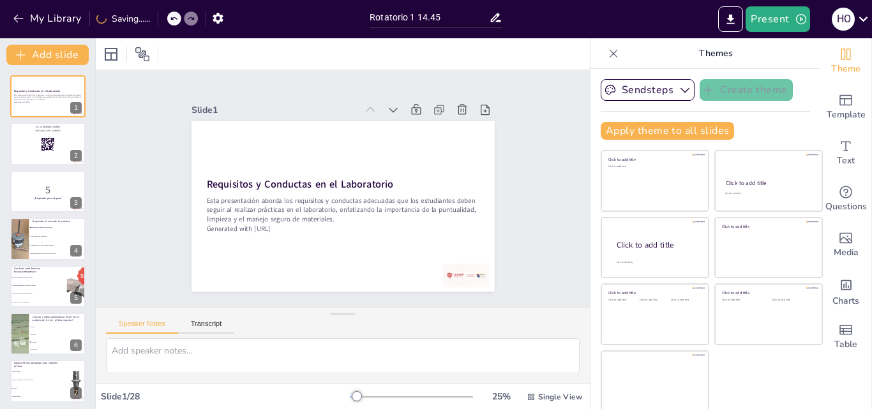
checkbox input "true"
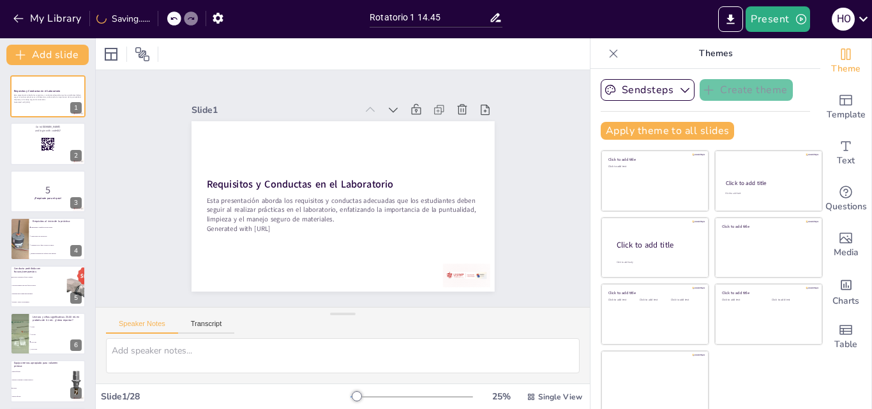
checkbox input "true"
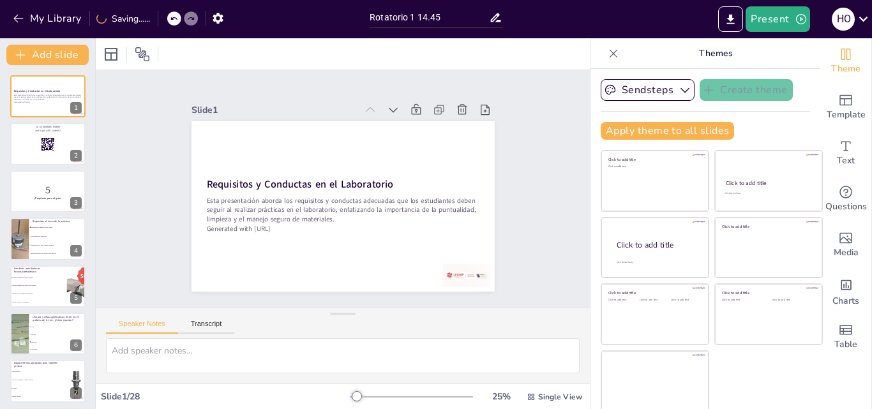
checkbox input "true"
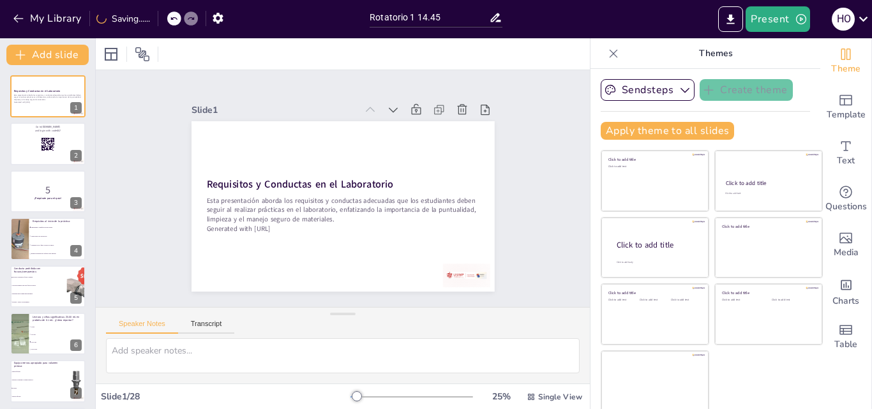
checkbox input "true"
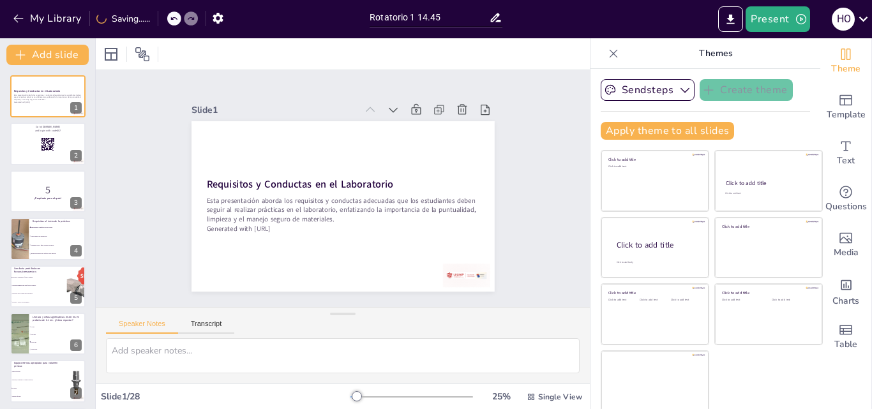
checkbox input "true"
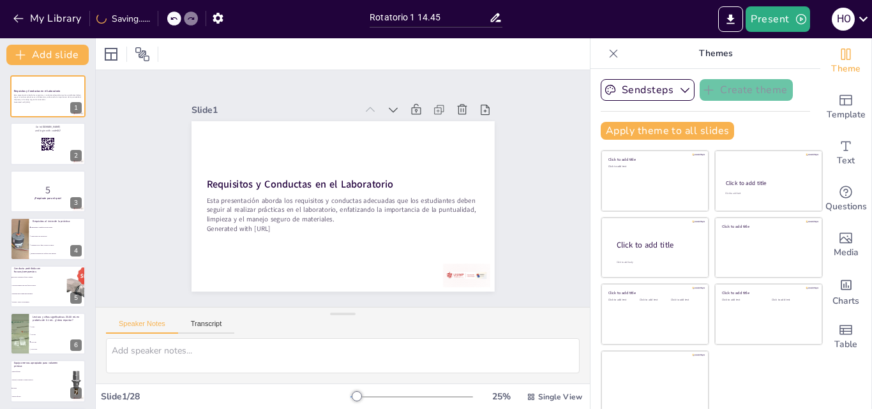
checkbox input "true"
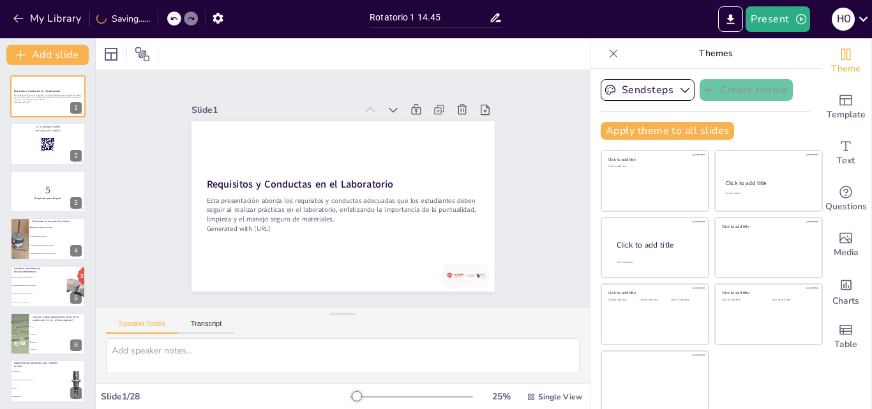
checkbox input "true"
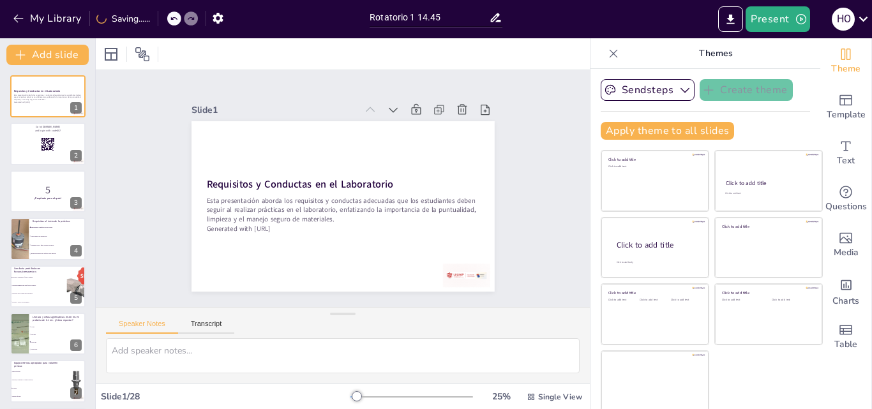
checkbox input "true"
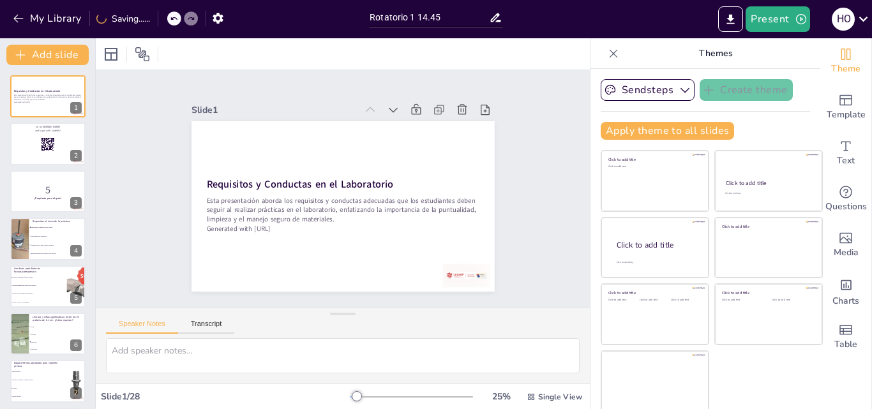
checkbox input "true"
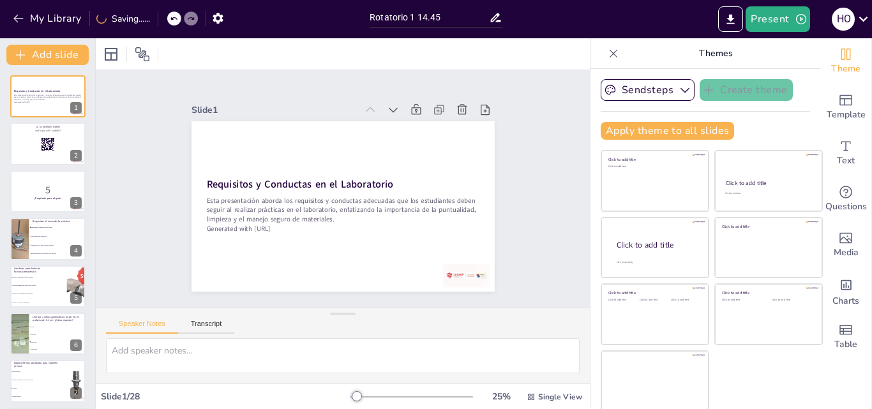
checkbox input "true"
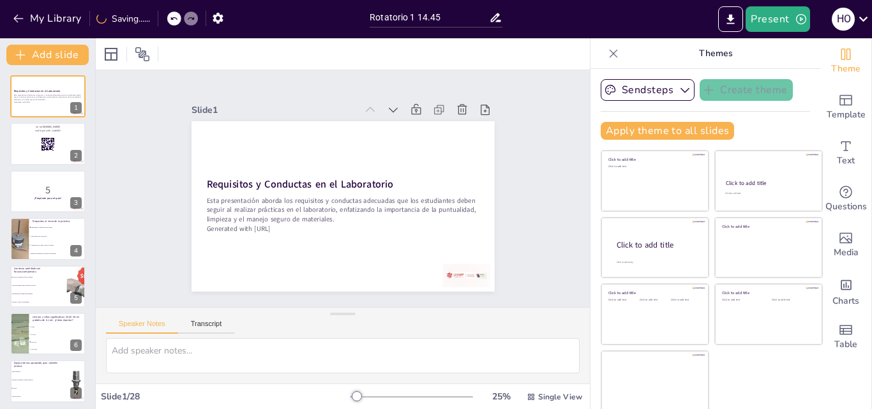
checkbox input "true"
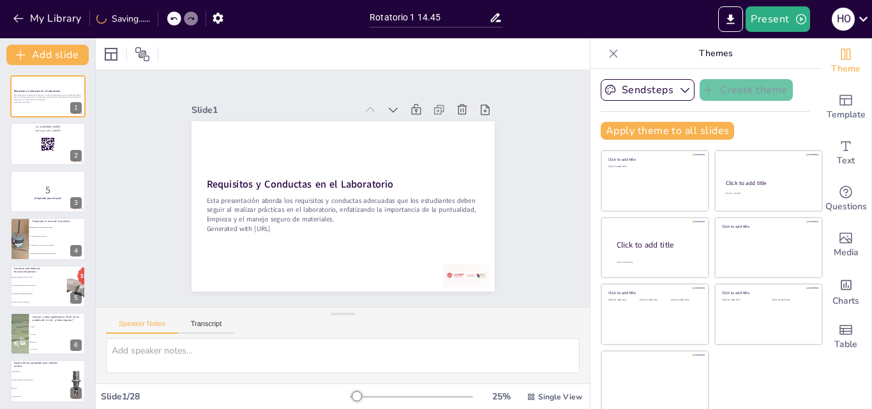
checkbox input "true"
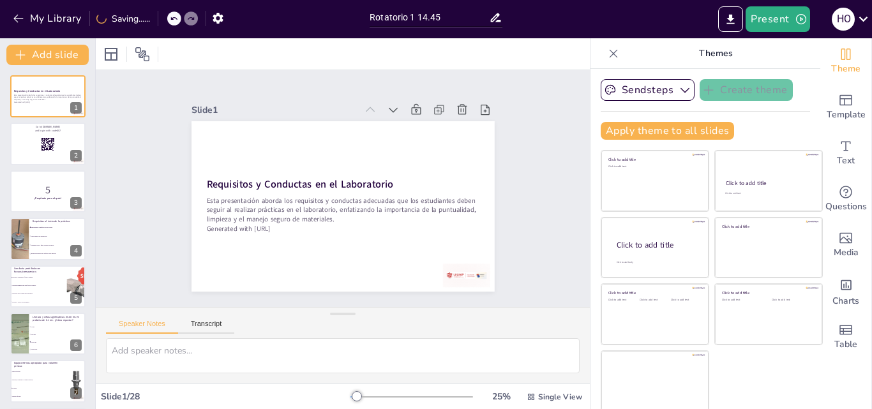
checkbox input "true"
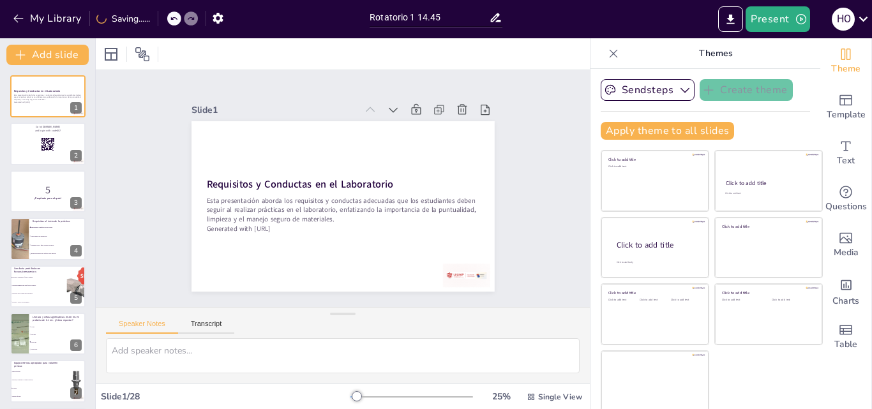
checkbox input "true"
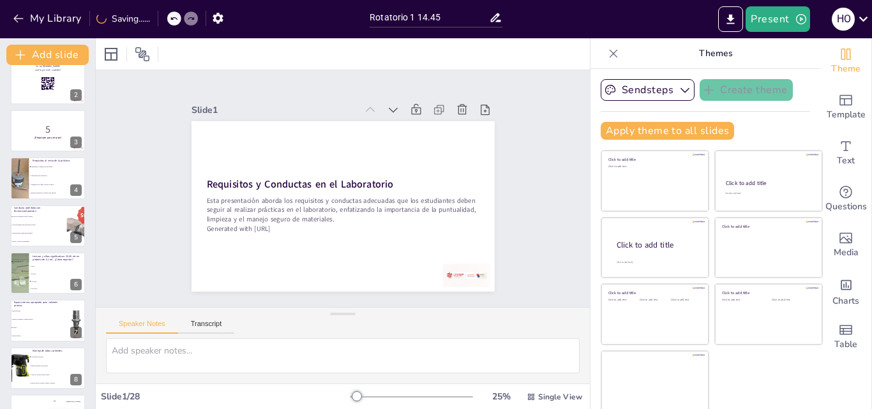
checkbox input "true"
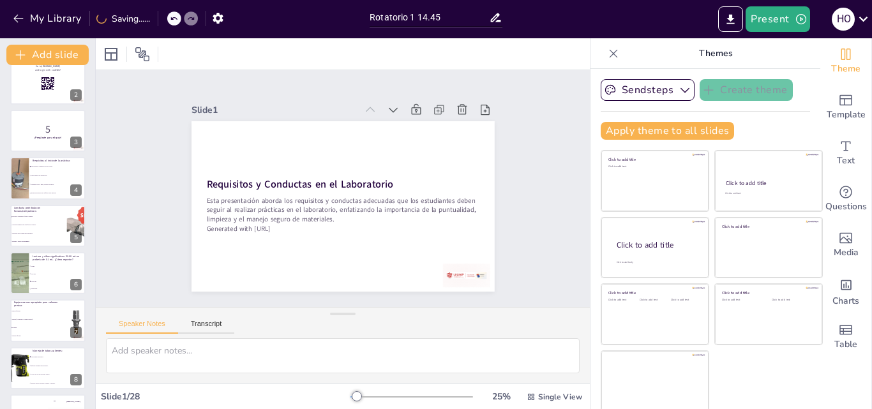
checkbox input "true"
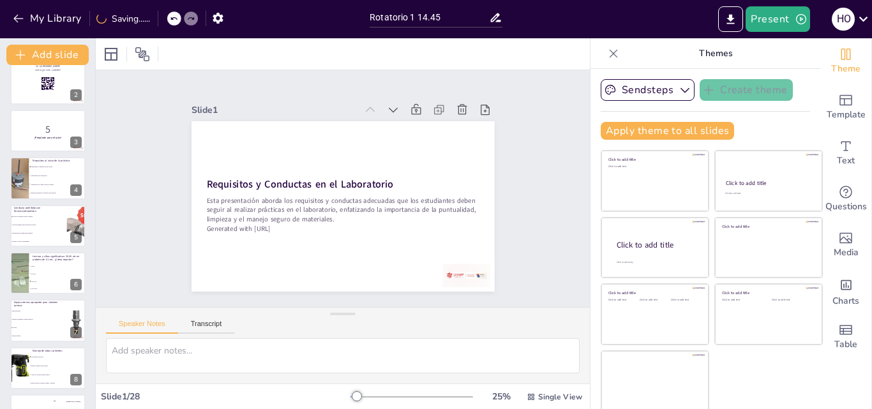
checkbox input "true"
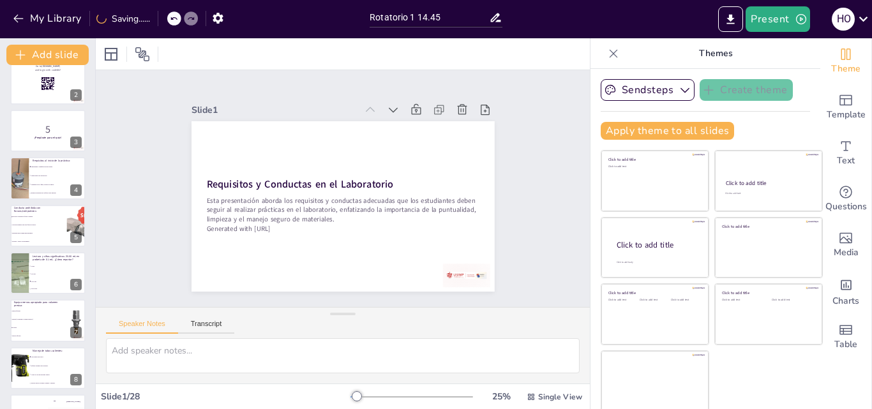
checkbox input "true"
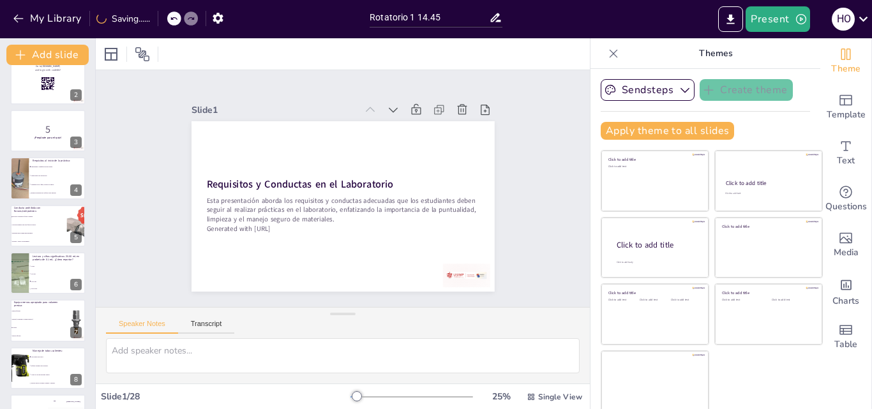
checkbox input "true"
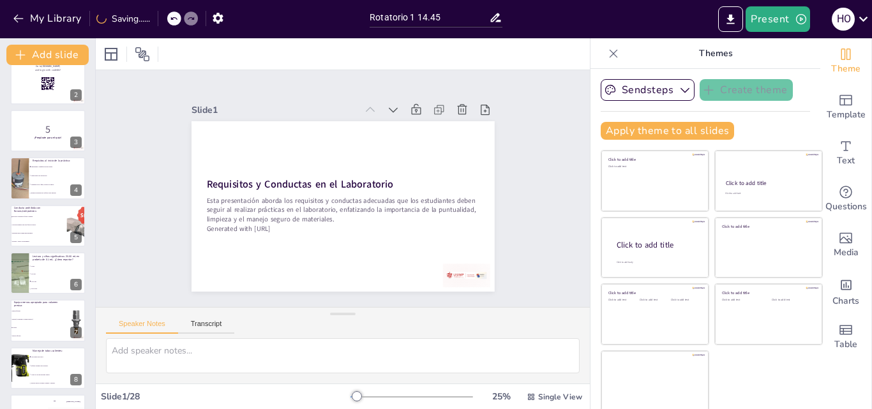
checkbox input "true"
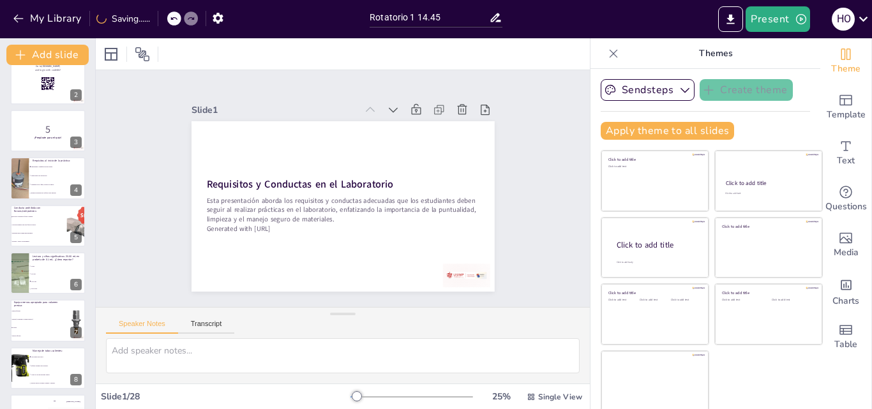
checkbox input "true"
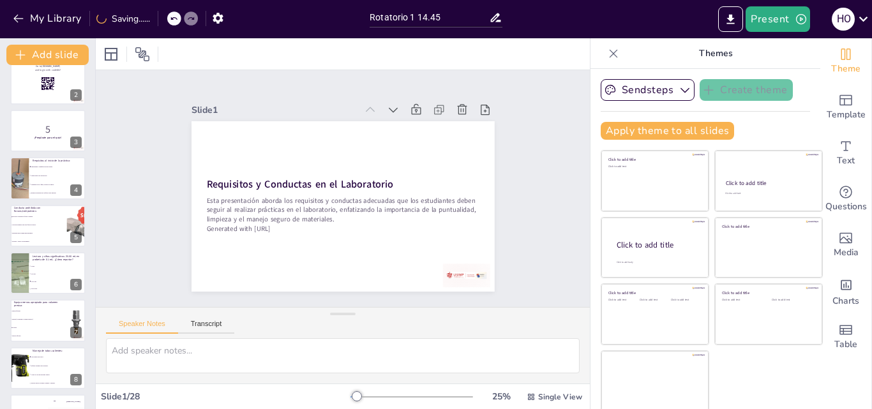
checkbox input "true"
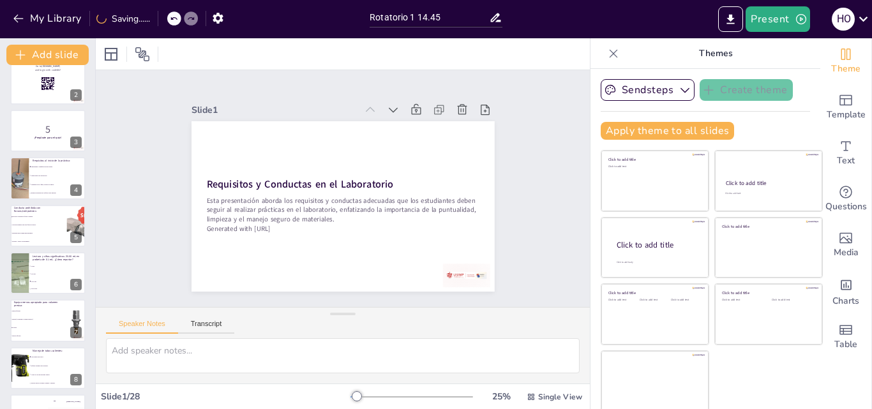
checkbox input "true"
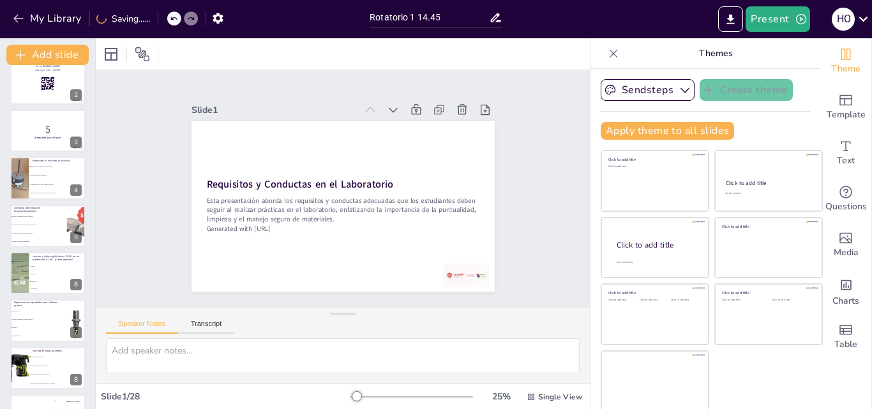
checkbox input "true"
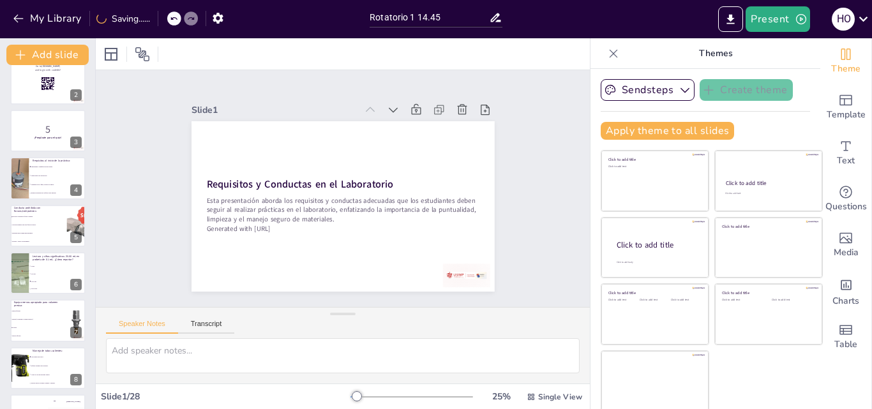
checkbox input "true"
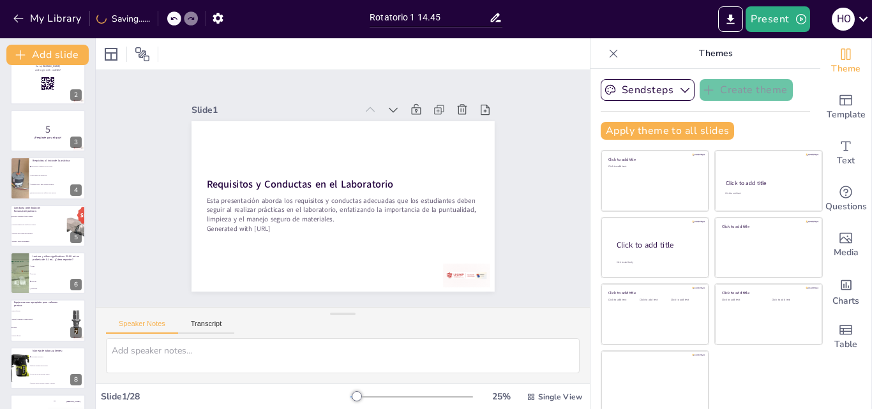
checkbox input "true"
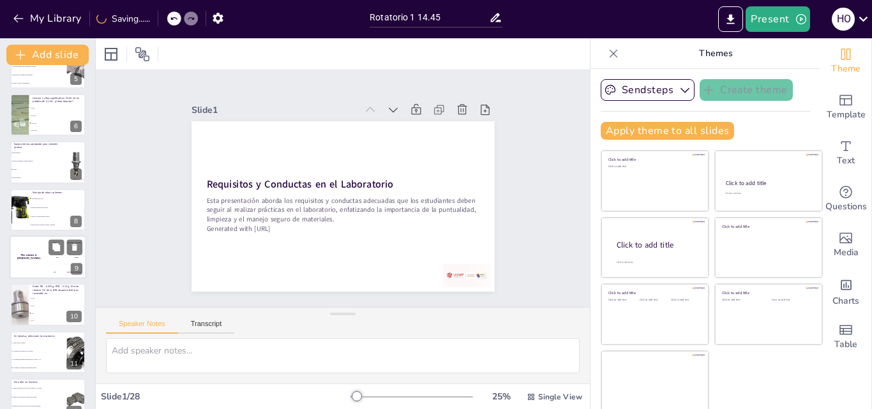
checkbox input "true"
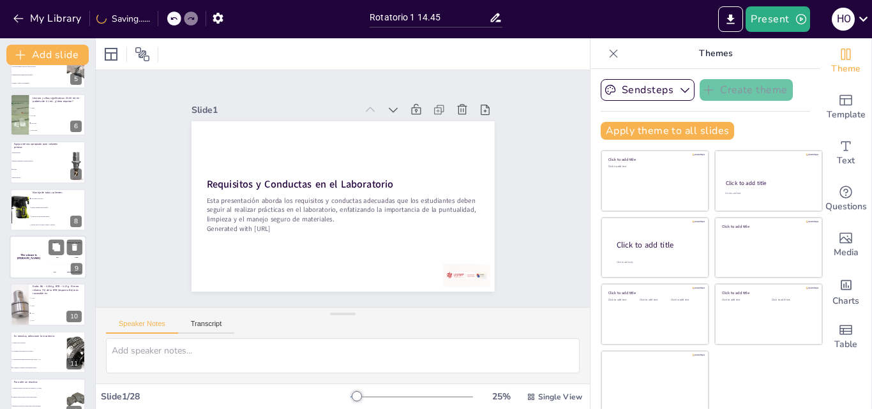
checkbox input "true"
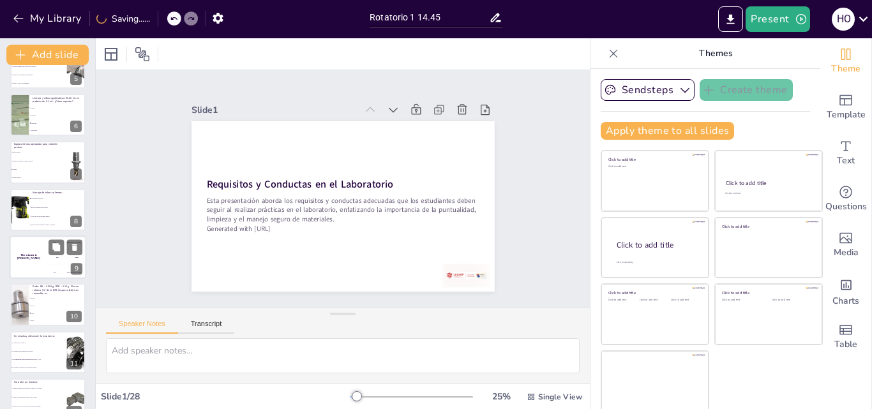
checkbox input "true"
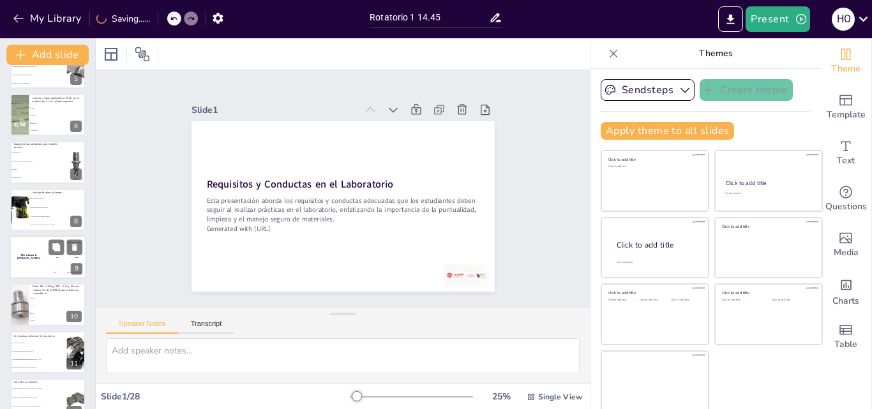
checkbox input "true"
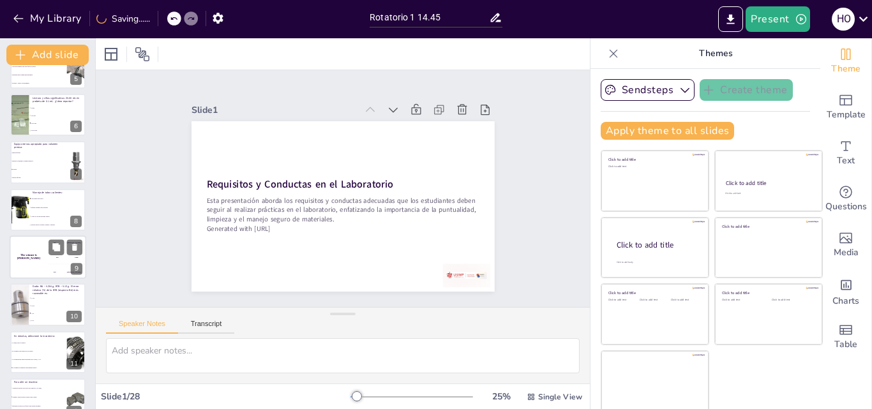
checkbox input "true"
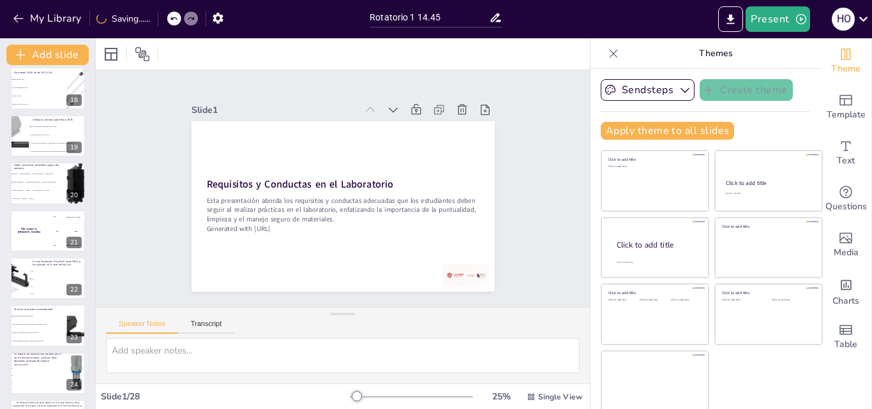
scroll to position [1001, 0]
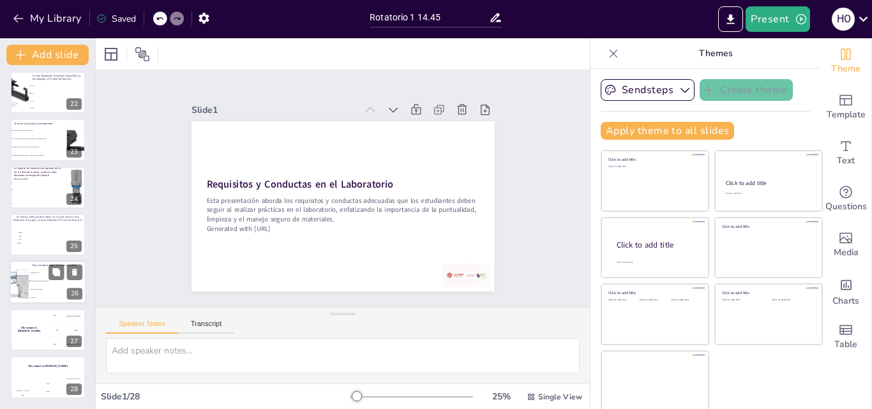
click at [35, 289] on span "Mezcla heterogénea." at bounding box center [58, 290] width 55 height 2
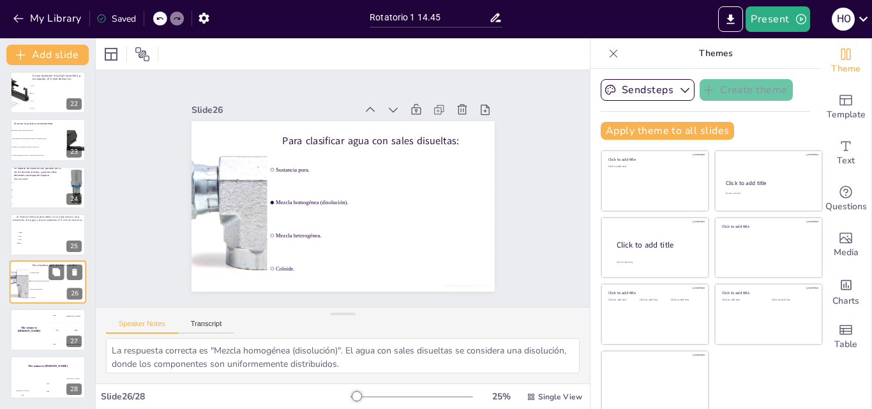
scroll to position [3, 0]
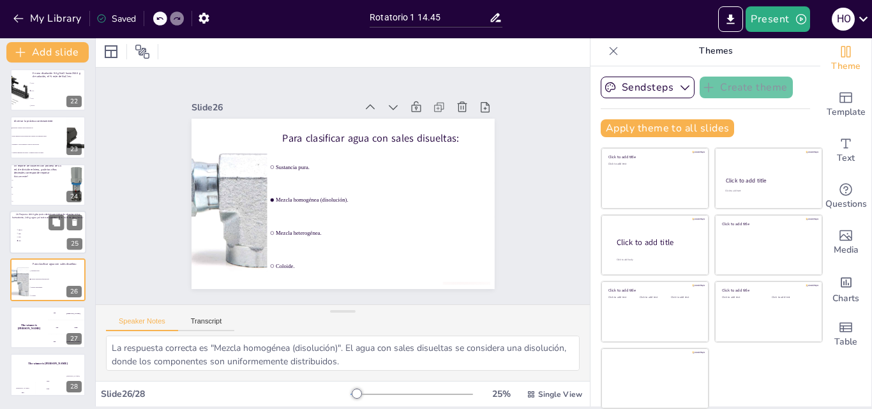
click at [44, 236] on li "11%" at bounding box center [35, 237] width 38 height 3
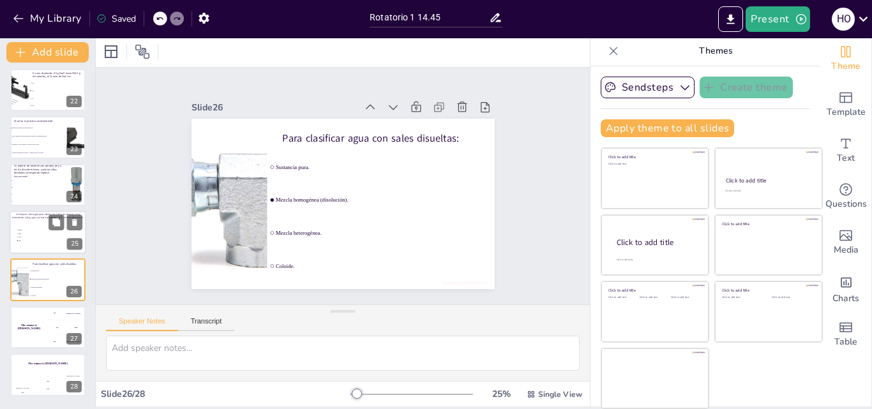
scroll to position [999, 0]
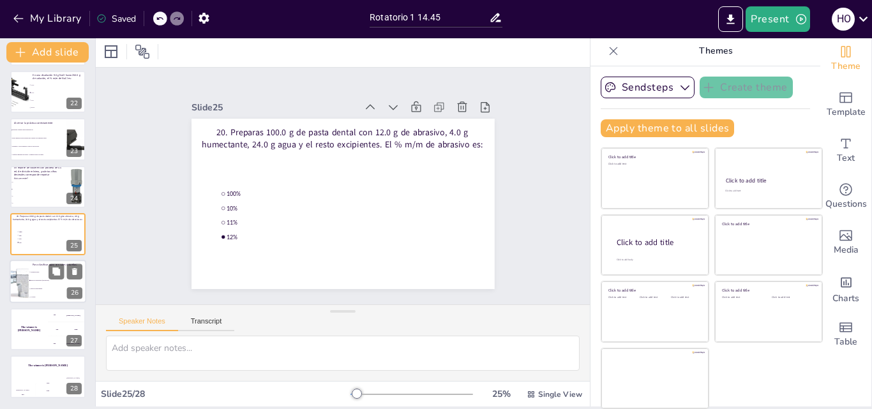
click at [23, 275] on div at bounding box center [18, 282] width 43 height 43
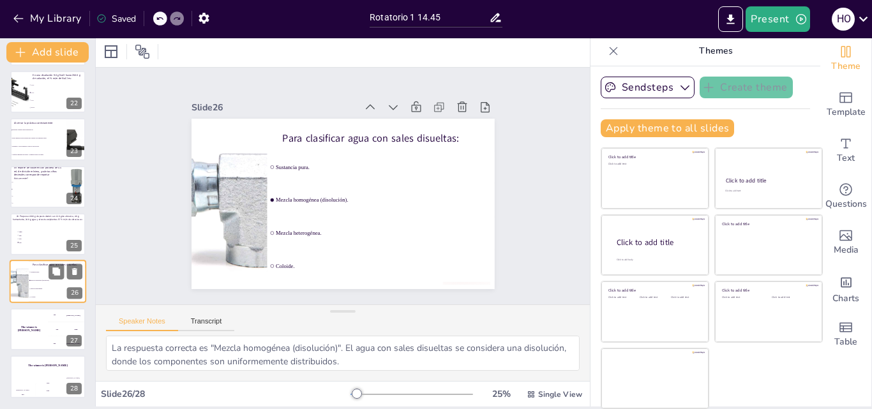
scroll to position [1001, 0]
click at [23, 275] on div at bounding box center [18, 280] width 43 height 43
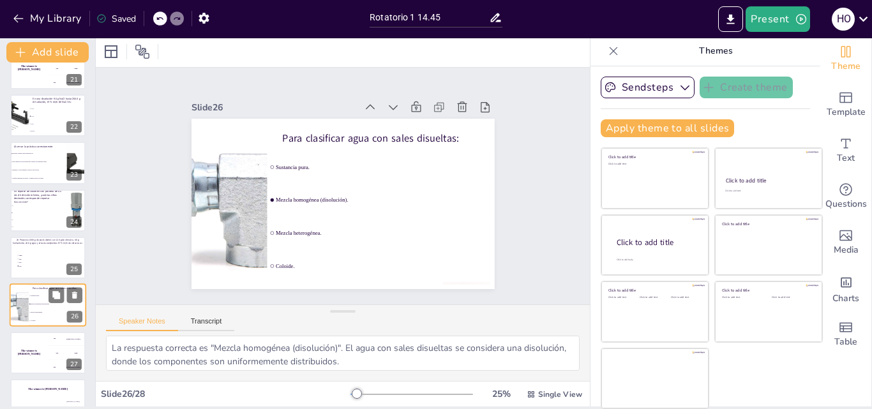
scroll to position [950, 0]
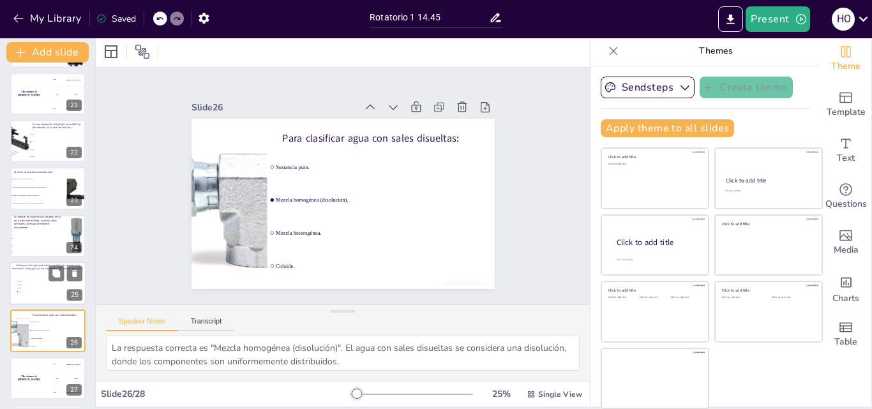
drag, startPoint x: 23, startPoint y: 275, endPoint x: 48, endPoint y: 287, distance: 27.4
click at [35, 262] on div "20. Preparas 100.0 g de pasta dental con 12.0 g de abrasivo, 4.0 g humectante, …" at bounding box center [48, 262] width 77 height 0
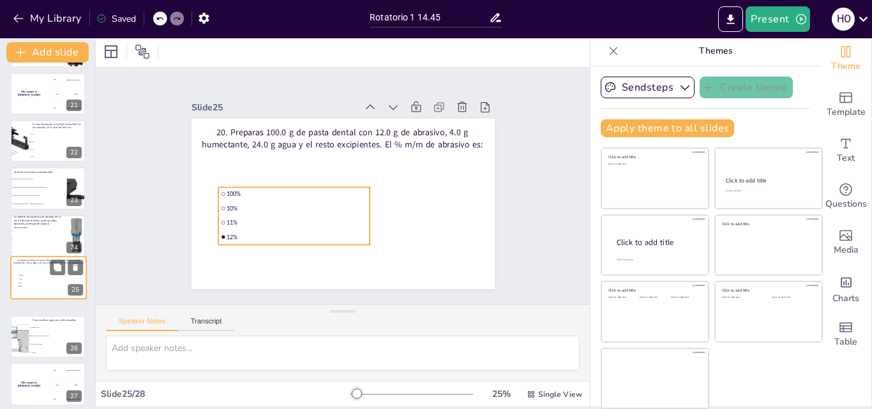
scroll to position [999, 0]
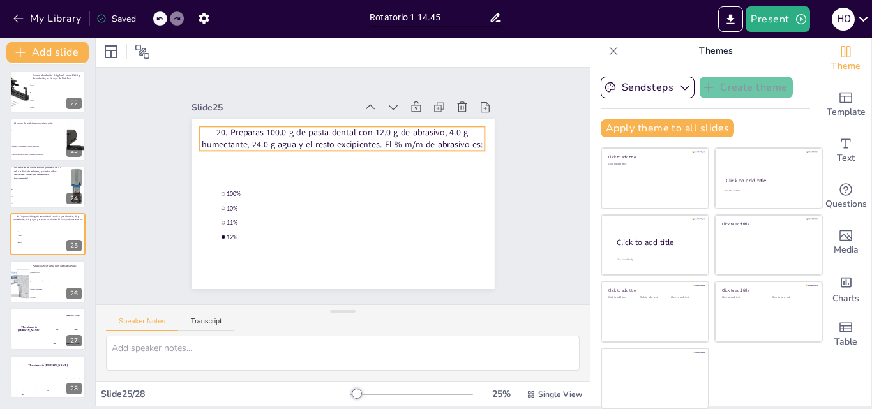
click at [378, 122] on p "20. Preparas 100.0 g de pasta dental con 12.0 g de abrasivo, 4.0 g humectante, …" at bounding box center [390, 186] width 24 height 286
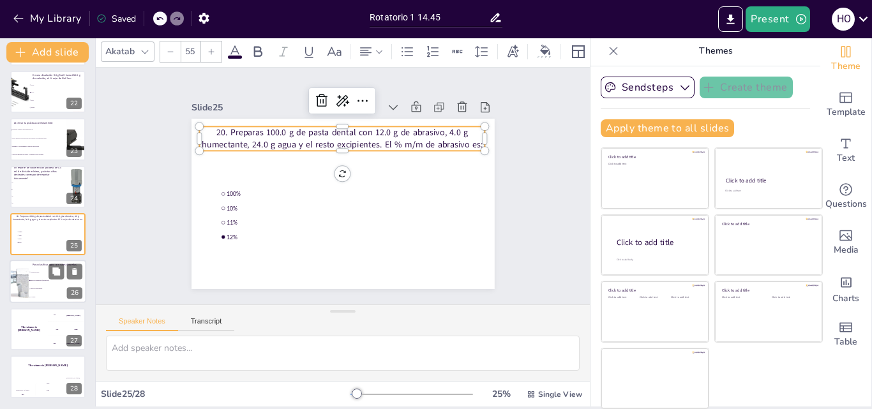
click at [47, 267] on div "Para clasificar agua con sales disueltas:" at bounding box center [58, 265] width 50 height 6
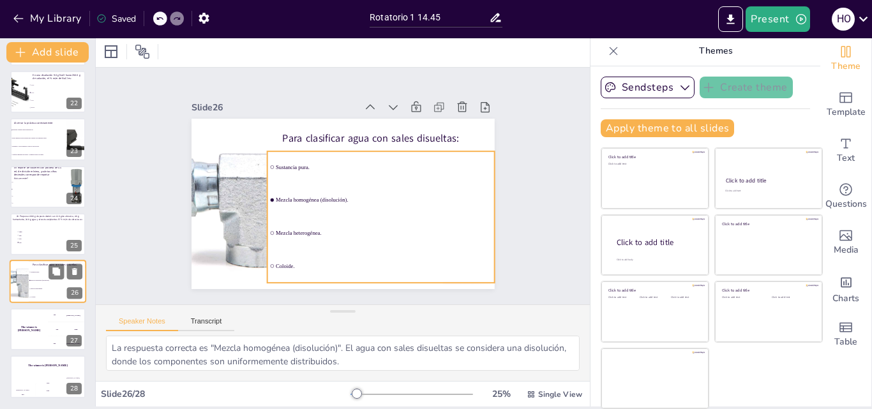
scroll to position [1001, 0]
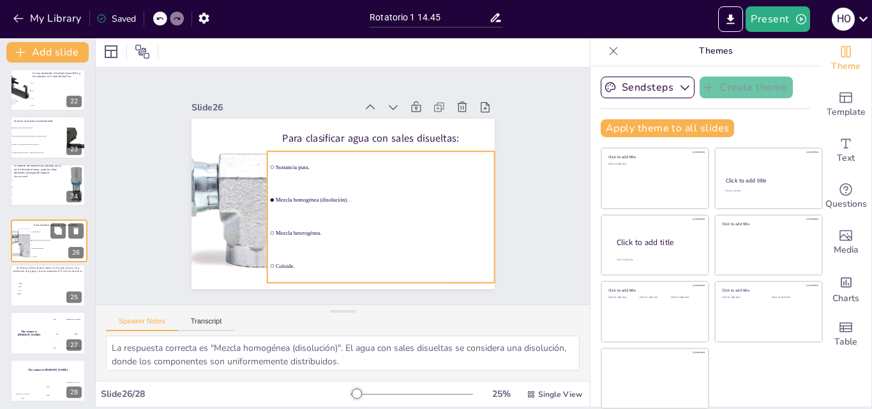
drag, startPoint x: 39, startPoint y: 273, endPoint x: 40, endPoint y: 229, distance: 43.4
click at [40, 229] on li "Sustancia pura." at bounding box center [59, 232] width 57 height 8
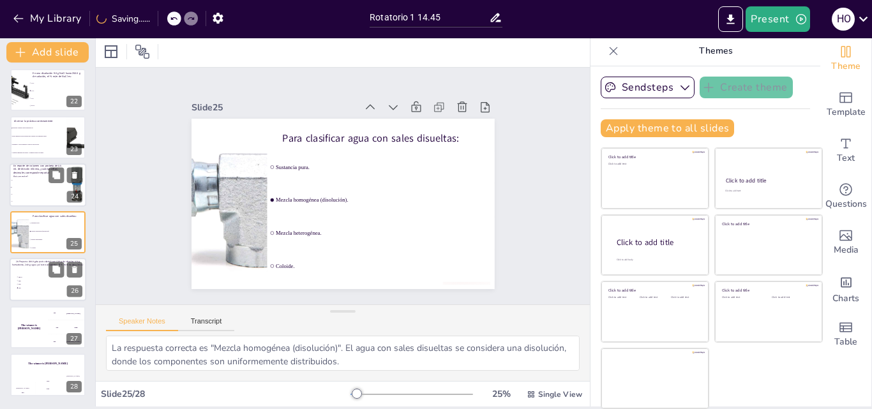
click at [24, 178] on li "0" at bounding box center [38, 180] width 57 height 7
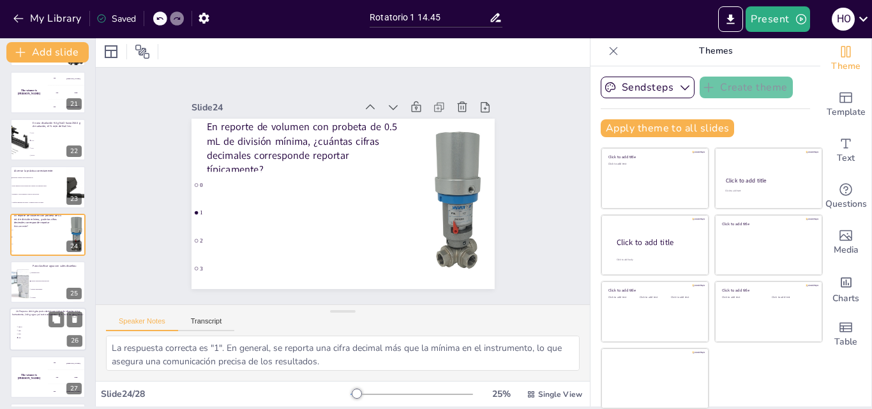
click at [29, 317] on div at bounding box center [48, 329] width 77 height 43
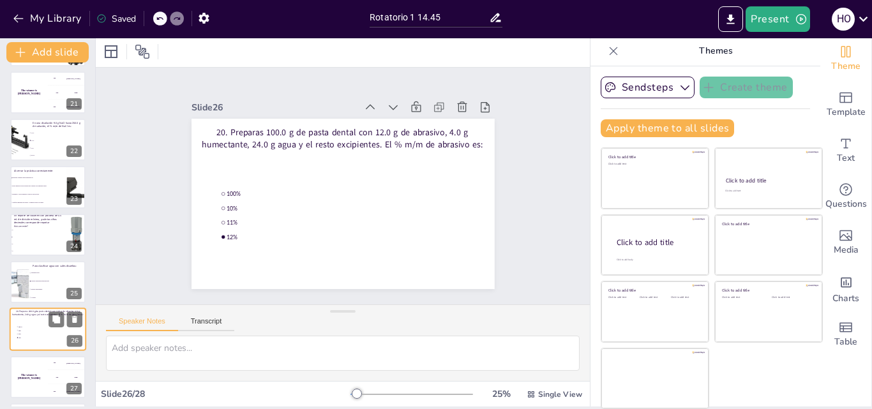
scroll to position [1001, 0]
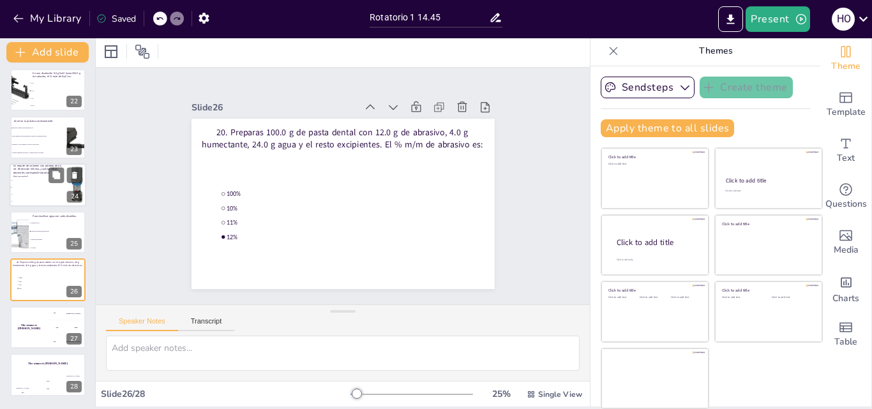
click at [29, 188] on li "1" at bounding box center [38, 187] width 57 height 7
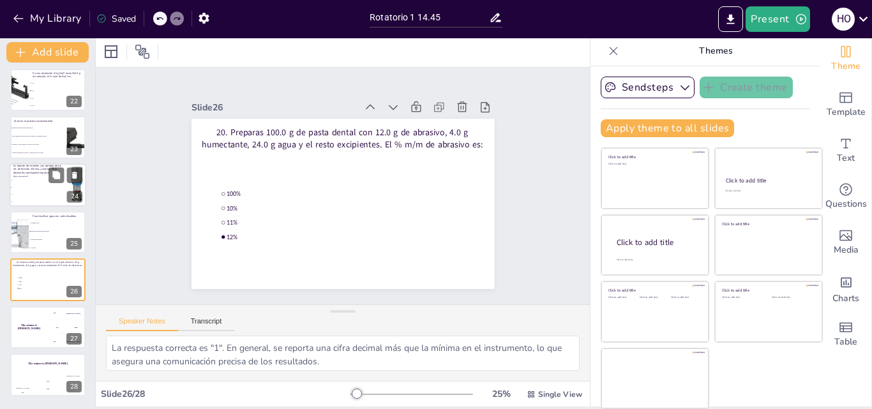
scroll to position [951, 0]
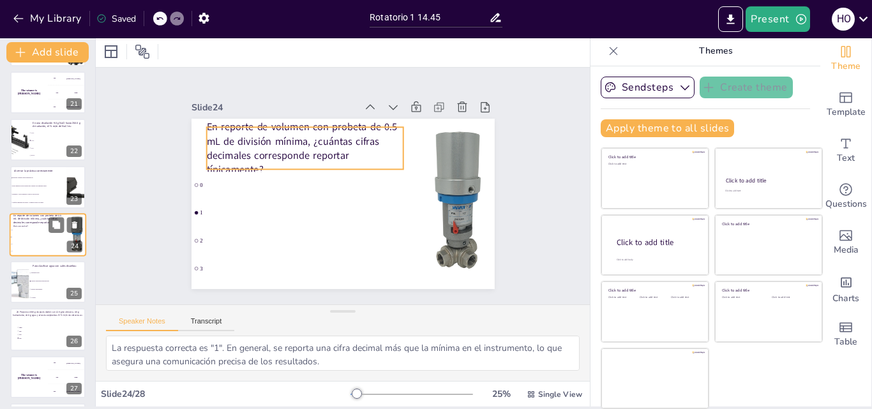
click at [26, 221] on p "En reporte de volumen con probeta de 0.5 mL de división mínima, ¿cuántas cifras…" at bounding box center [38, 220] width 50 height 14
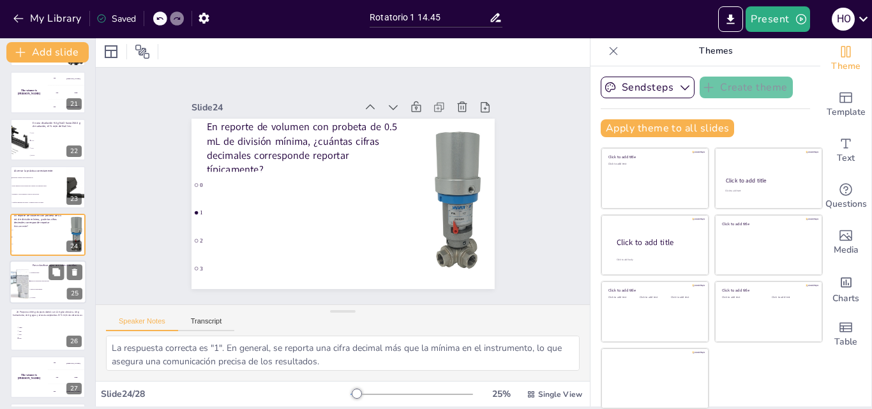
click at [31, 266] on div at bounding box center [48, 282] width 77 height 43
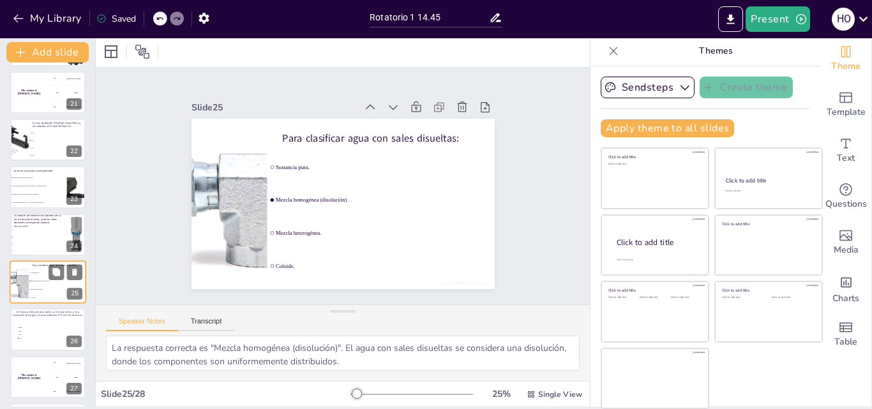
scroll to position [999, 0]
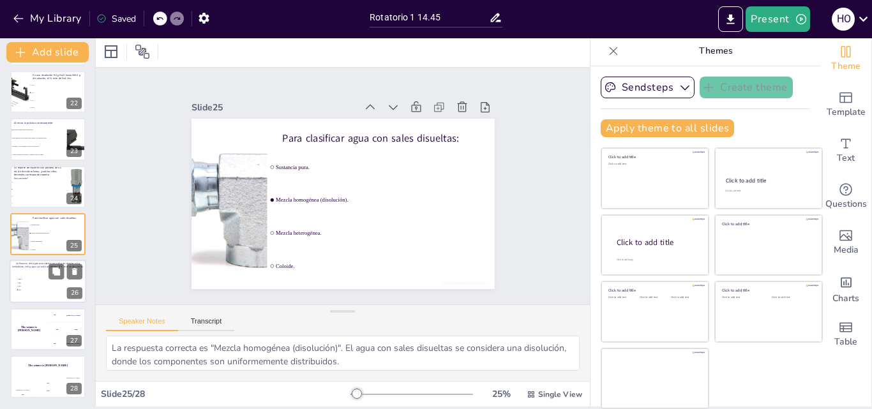
click at [39, 285] on li "11%" at bounding box center [35, 286] width 38 height 3
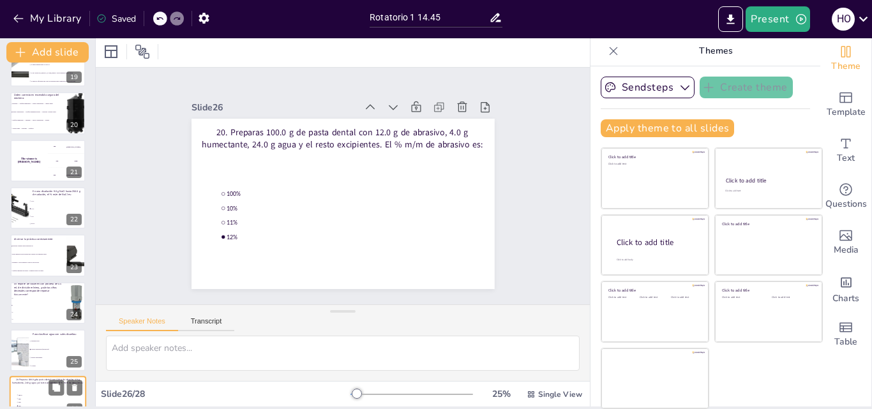
scroll to position [937, 0]
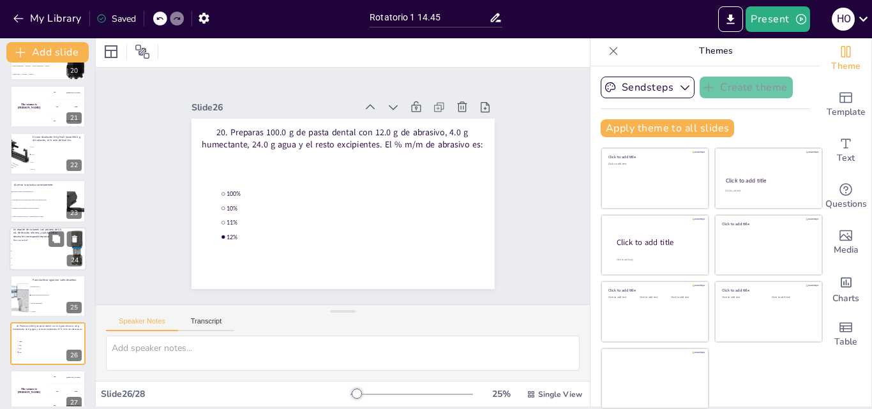
click at [28, 247] on li "0" at bounding box center [38, 244] width 57 height 7
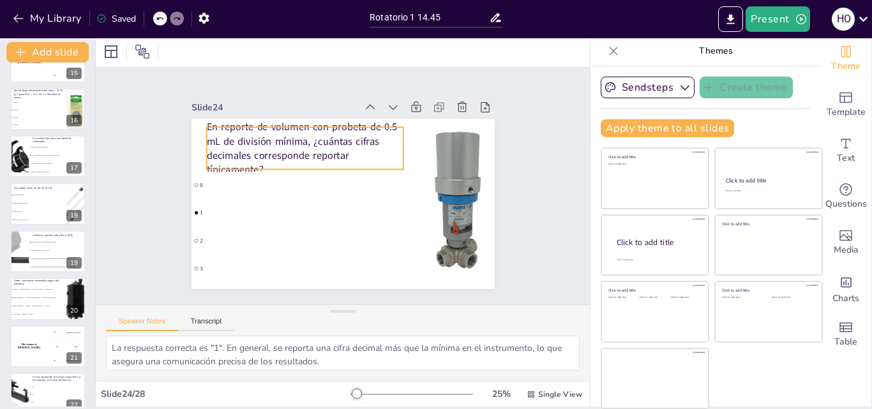
scroll to position [696, 0]
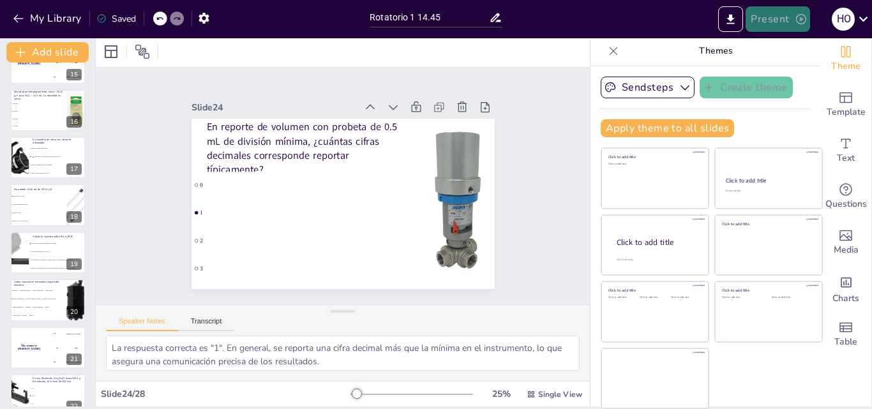
click at [776, 19] on button "Present" at bounding box center [778, 19] width 64 height 26
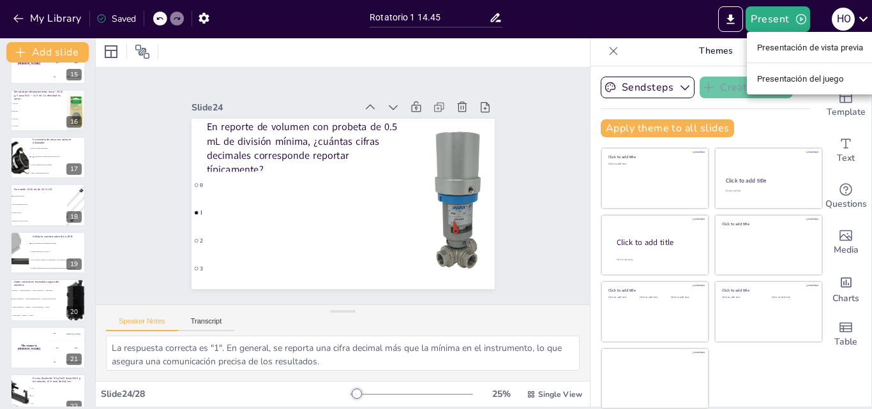
click at [773, 82] on font "Presentación del juego" at bounding box center [800, 79] width 87 height 10
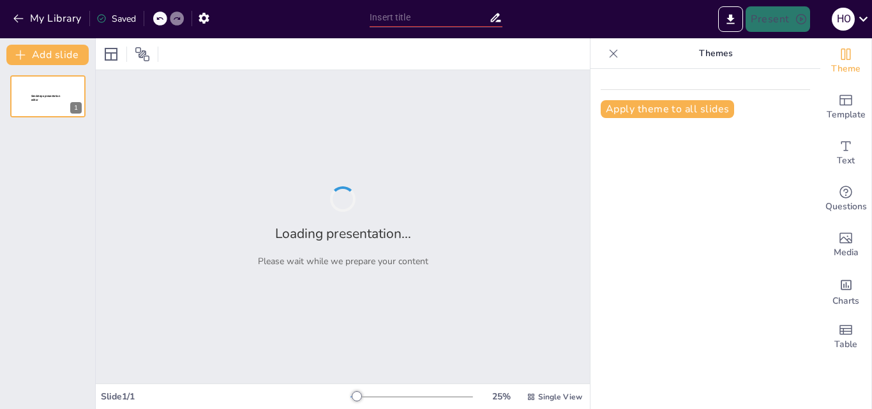
type input "Rotatorio 1 14.45"
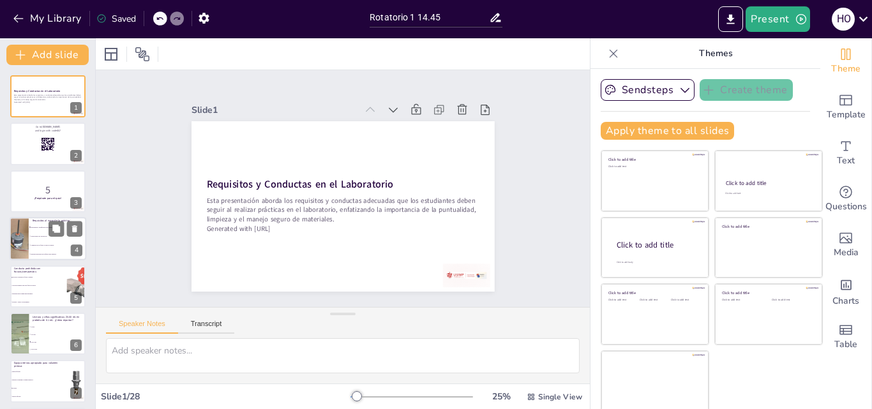
checkbox input "true"
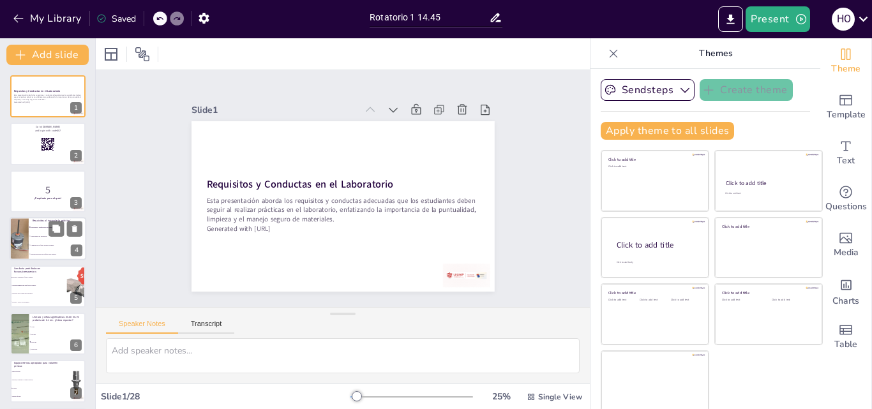
checkbox input "true"
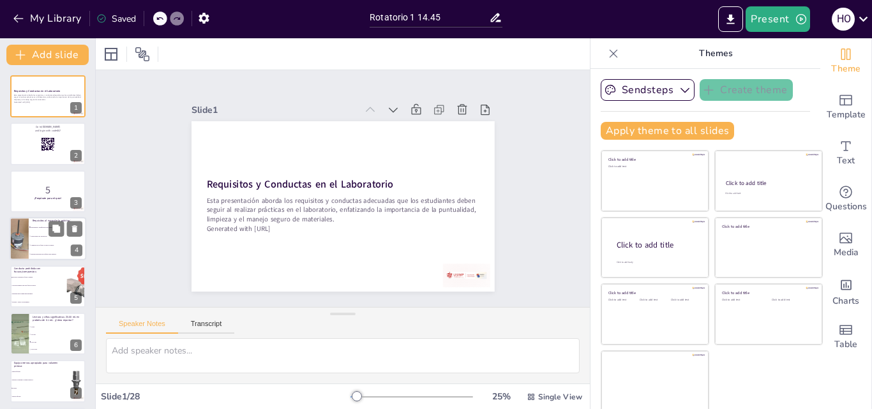
checkbox input "true"
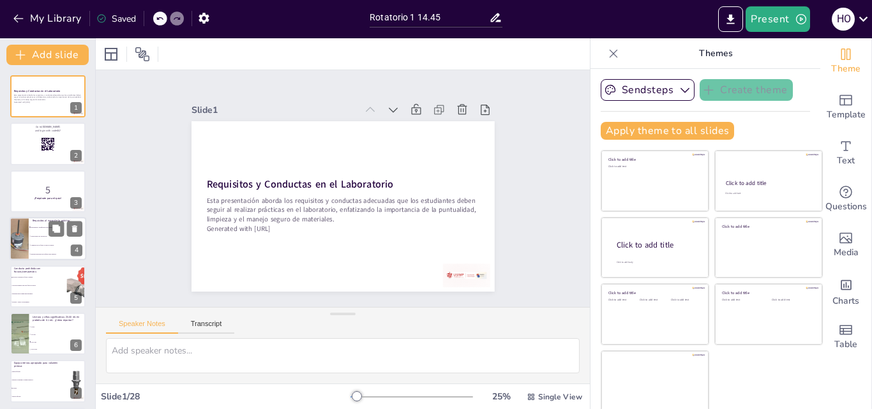
checkbox input "true"
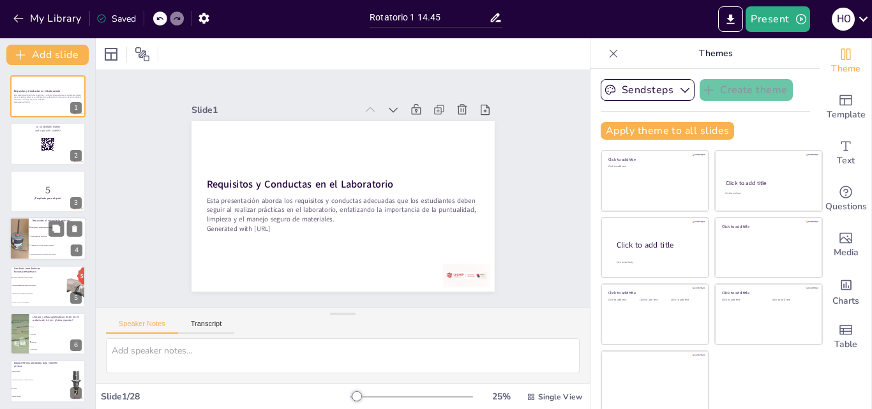
checkbox input "true"
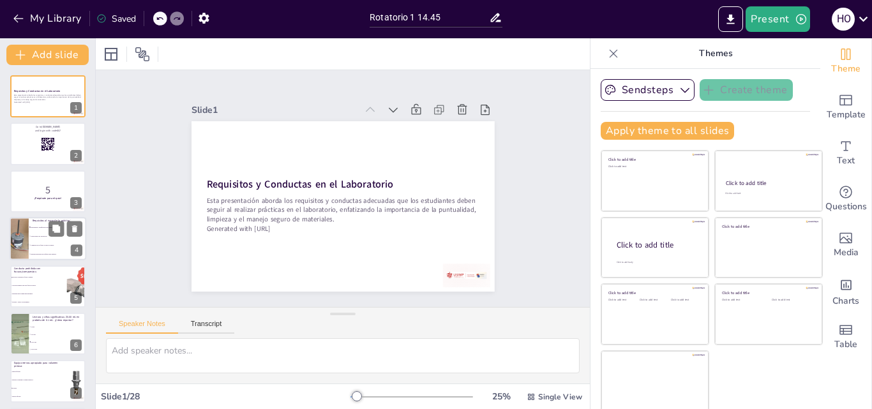
checkbox input "true"
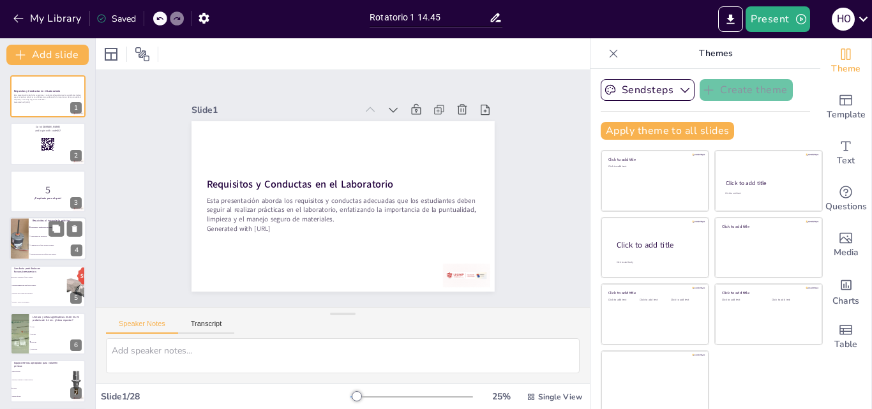
checkbox input "true"
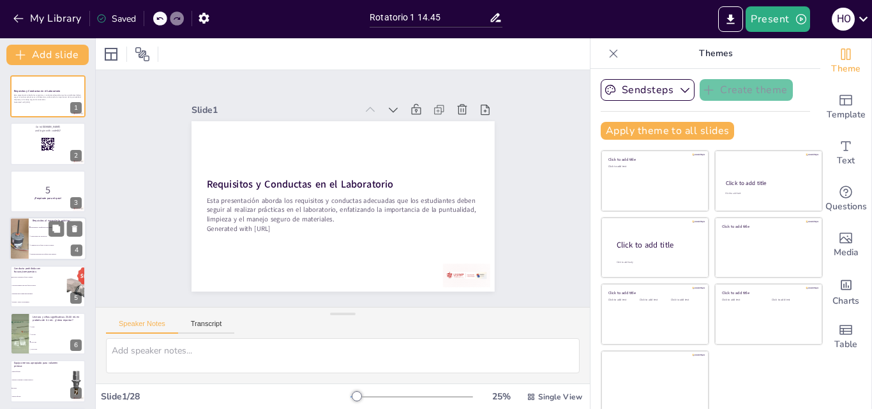
checkbox input "true"
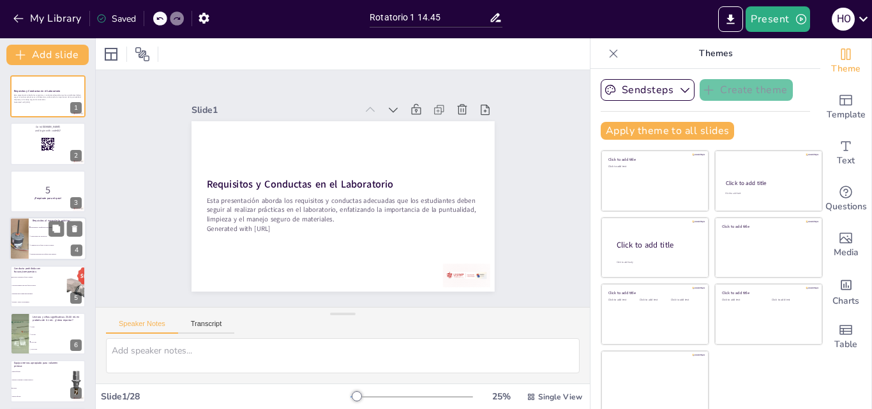
checkbox input "true"
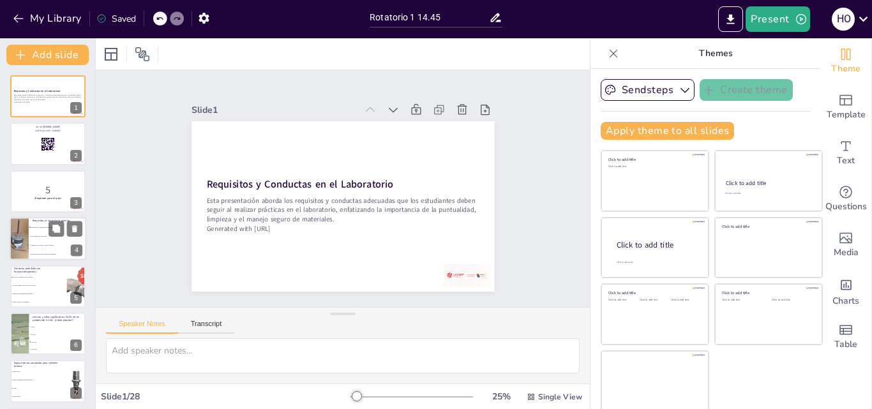
checkbox input "true"
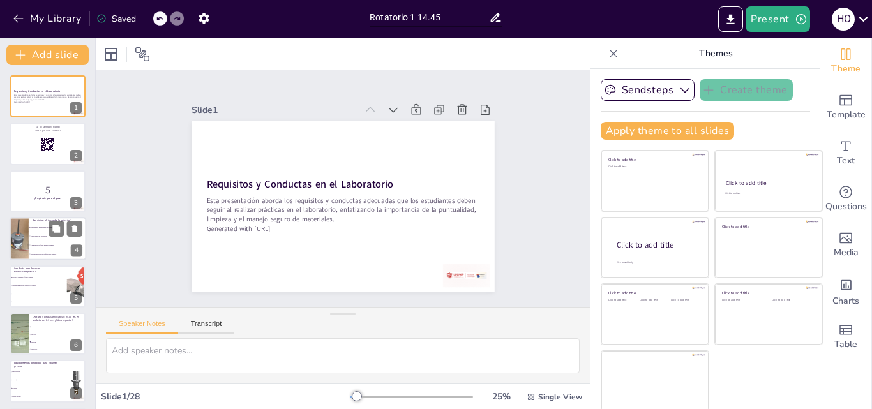
checkbox input "true"
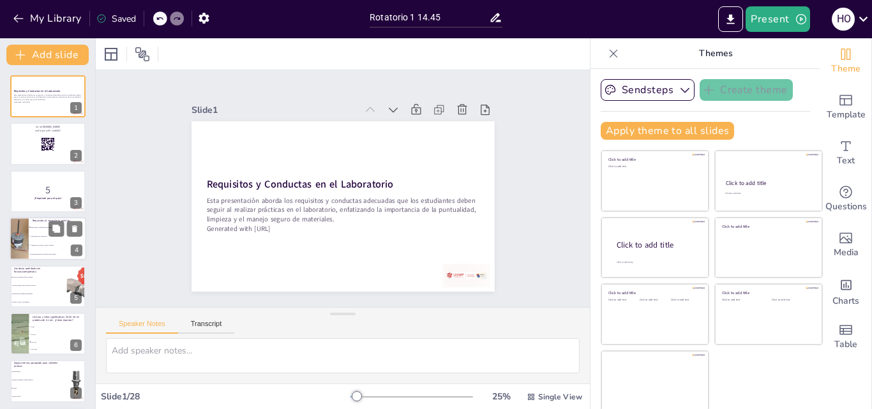
checkbox input "true"
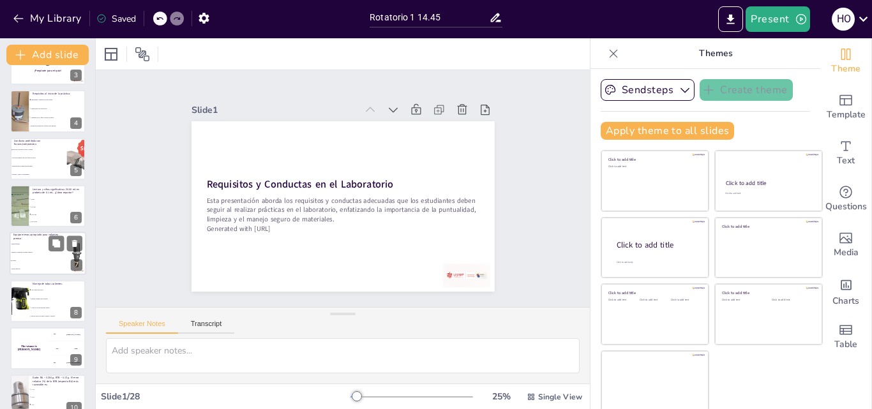
checkbox input "true"
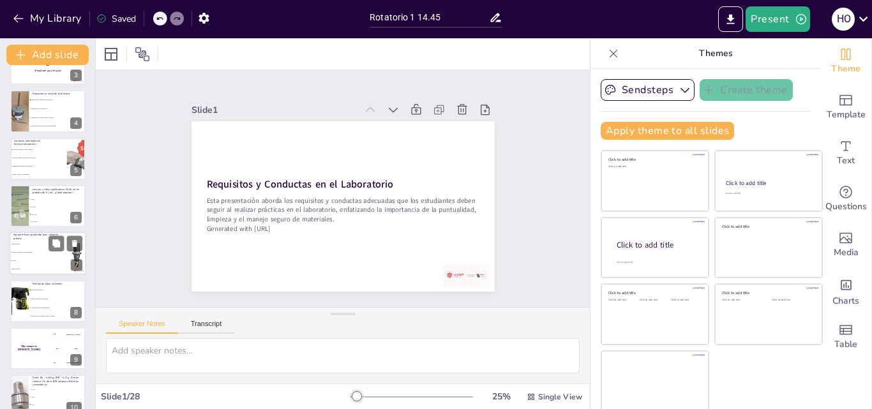
checkbox input "true"
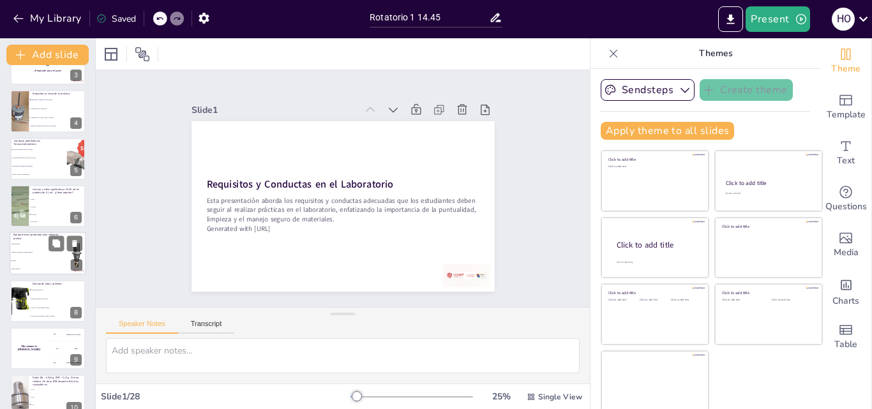
checkbox input "true"
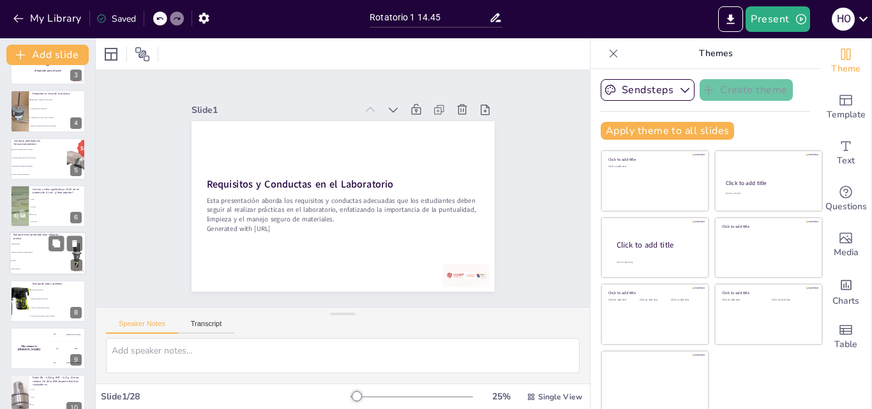
checkbox input "true"
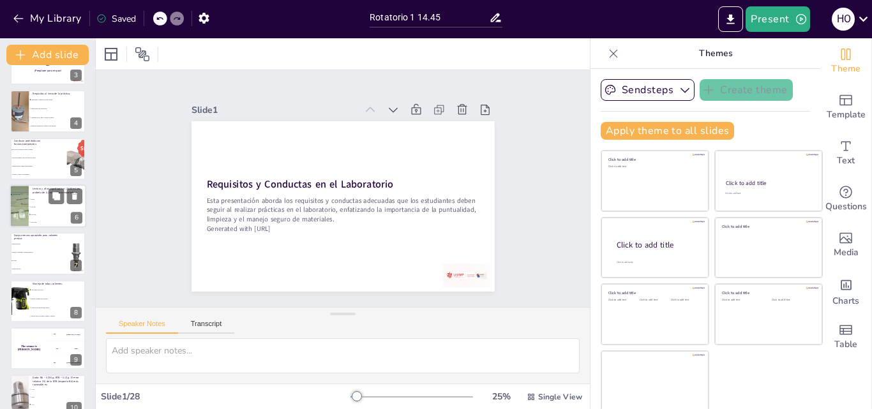
checkbox input "true"
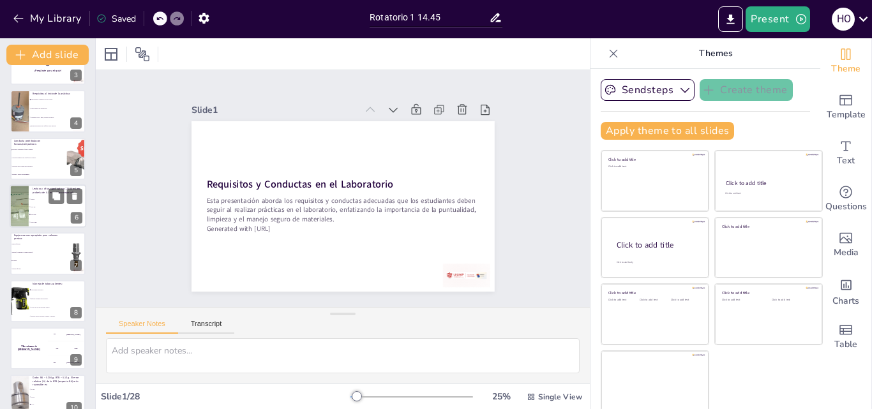
checkbox input "true"
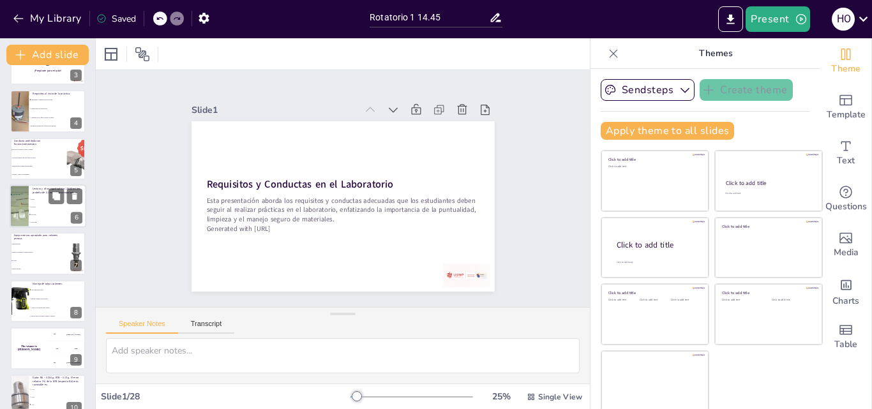
checkbox input "true"
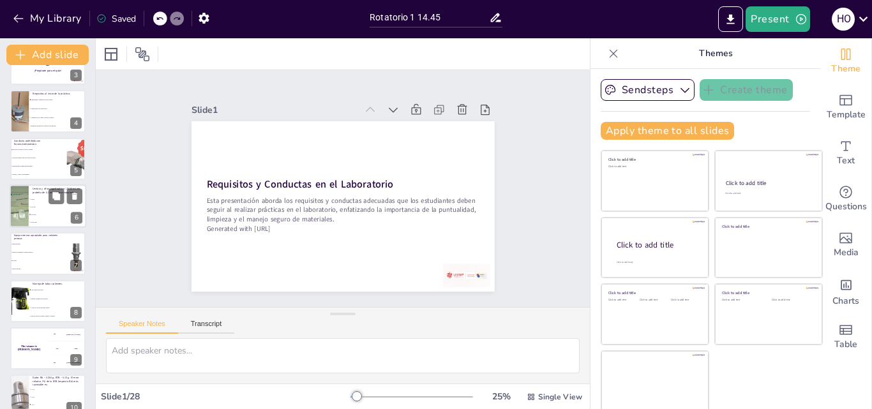
checkbox input "true"
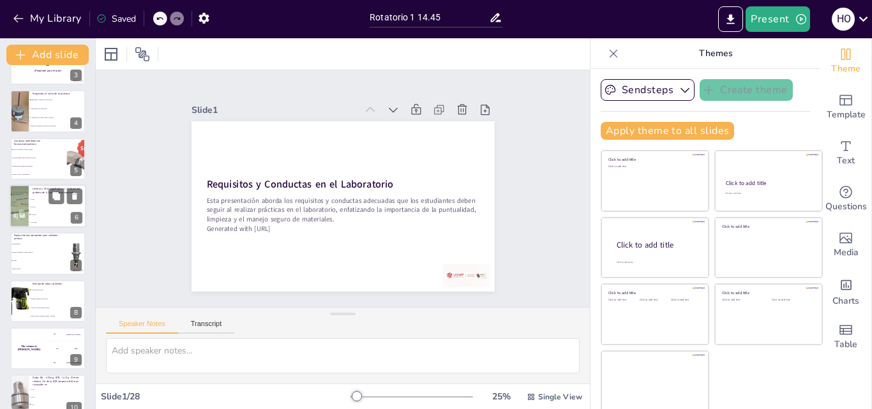
checkbox input "true"
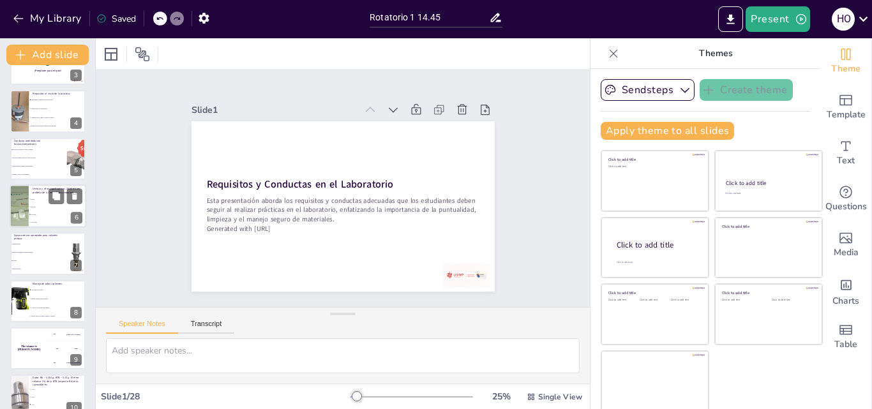
checkbox input "true"
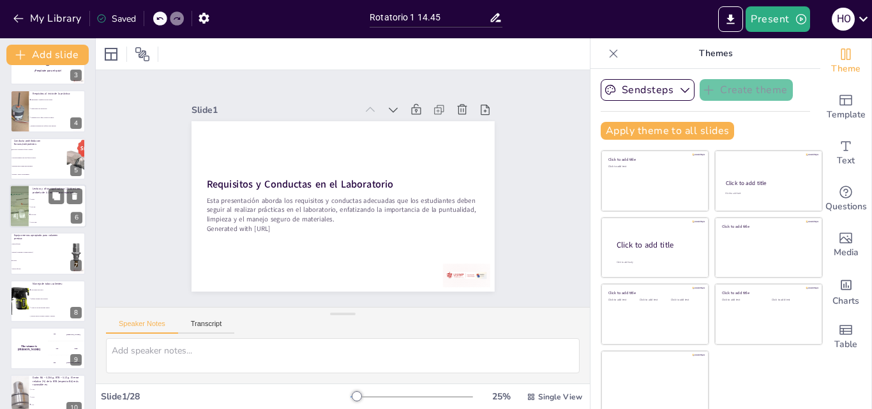
checkbox input "true"
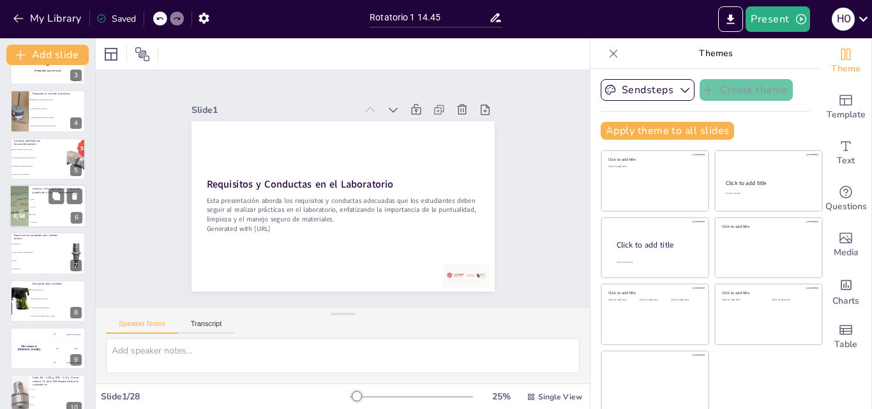
checkbox input "true"
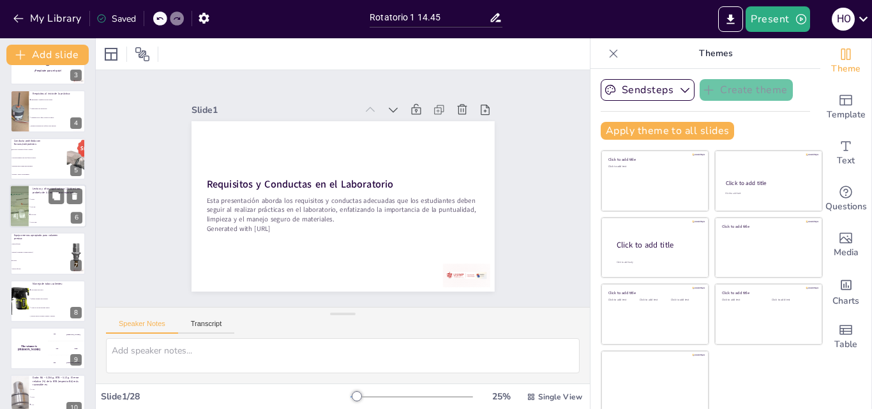
checkbox input "true"
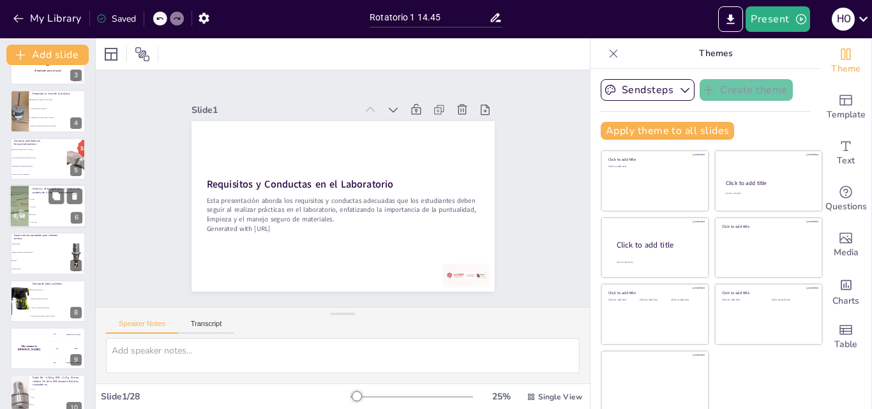
checkbox input "true"
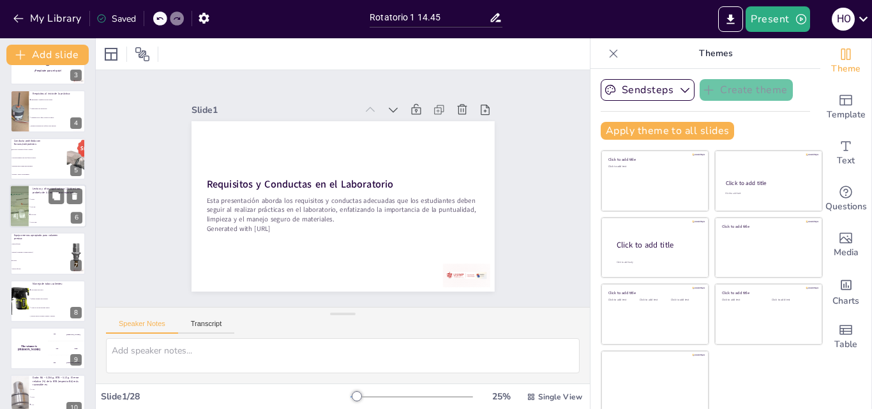
checkbox input "true"
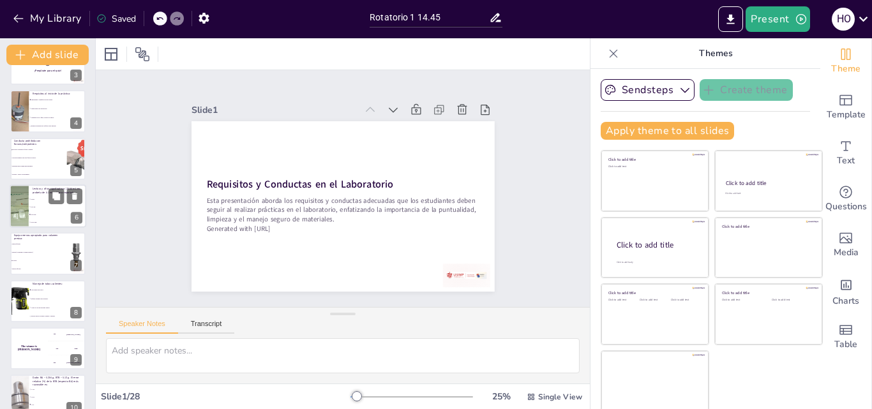
checkbox input "true"
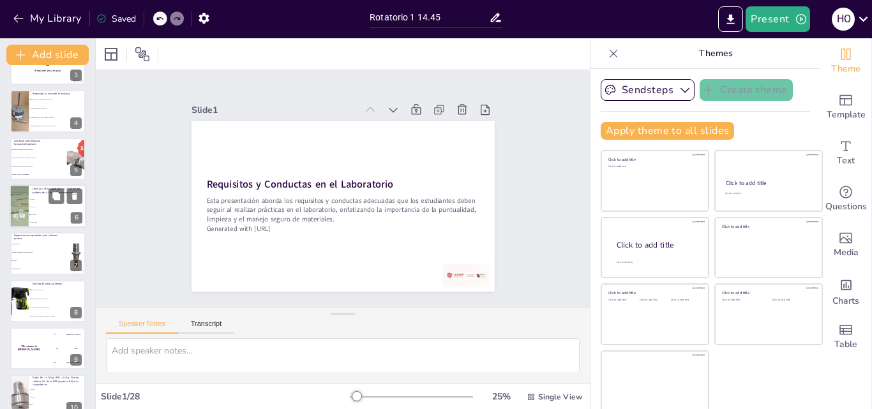
checkbox input "true"
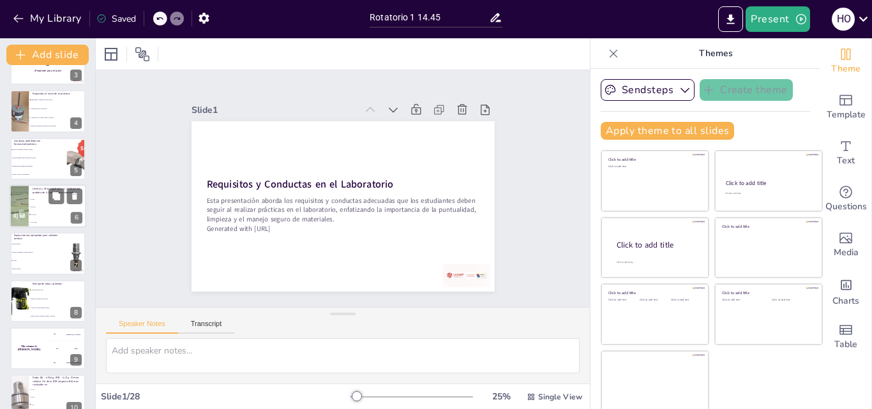
checkbox input "true"
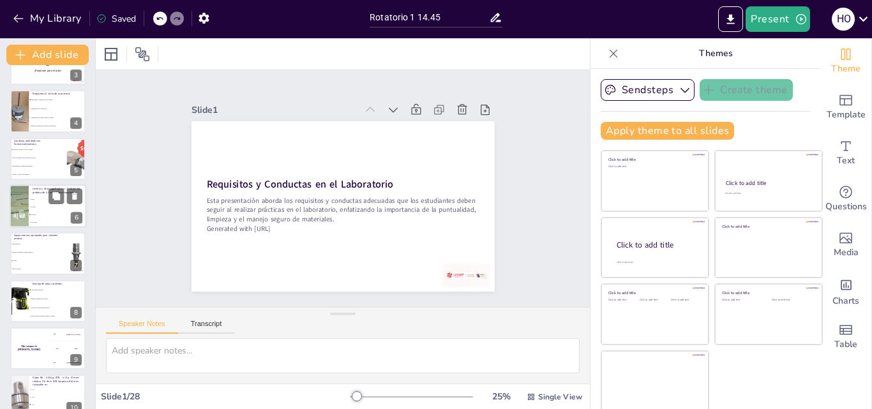
checkbox input "true"
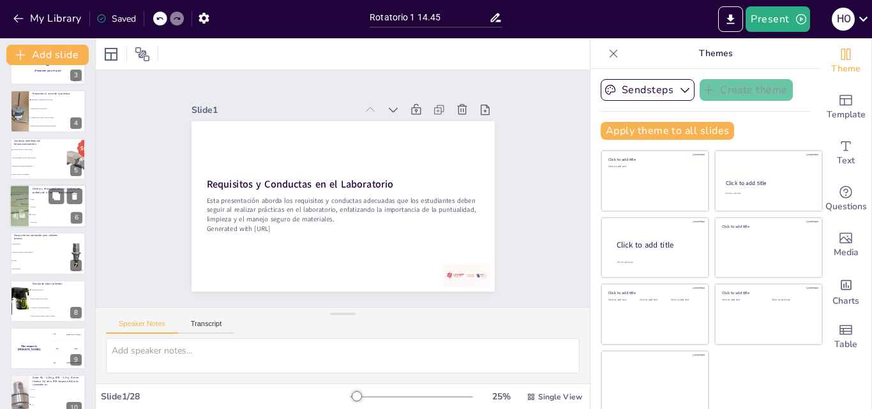
checkbox input "true"
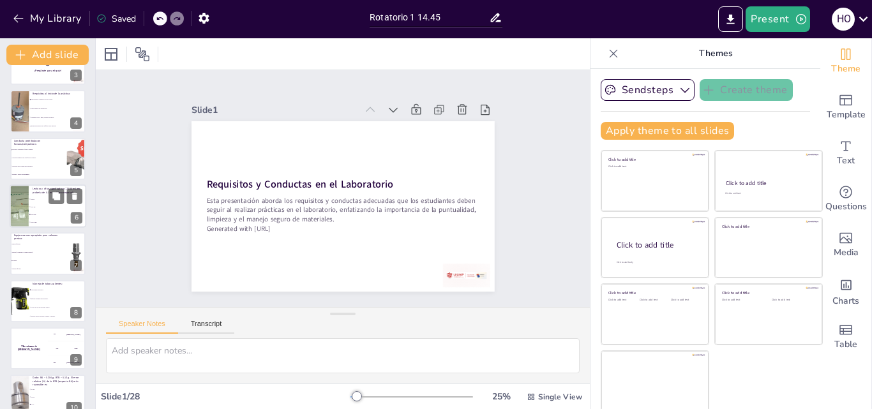
click at [36, 201] on li "25 mL" at bounding box center [57, 199] width 57 height 8
type textarea "La respuesta correcta es "25.00 mL". Al reportar mediciones, es importante incl…"
checkbox input "true"
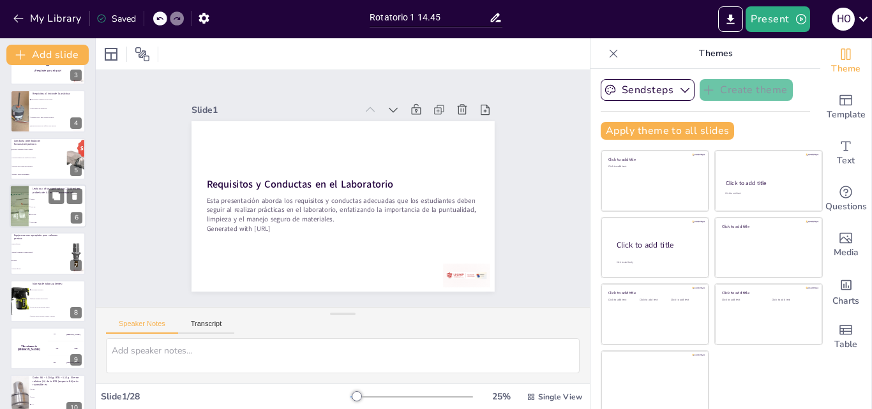
checkbox input "true"
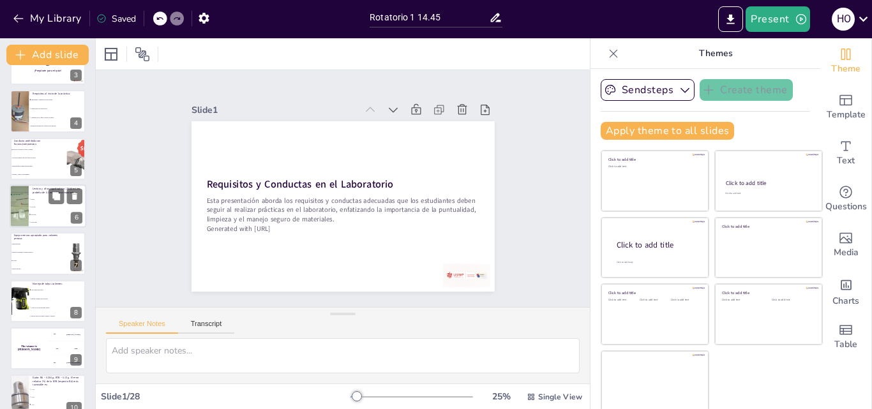
checkbox input "true"
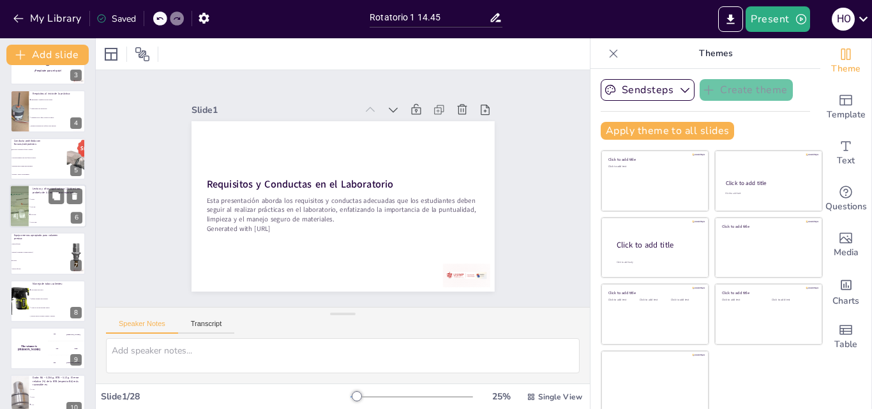
checkbox input "true"
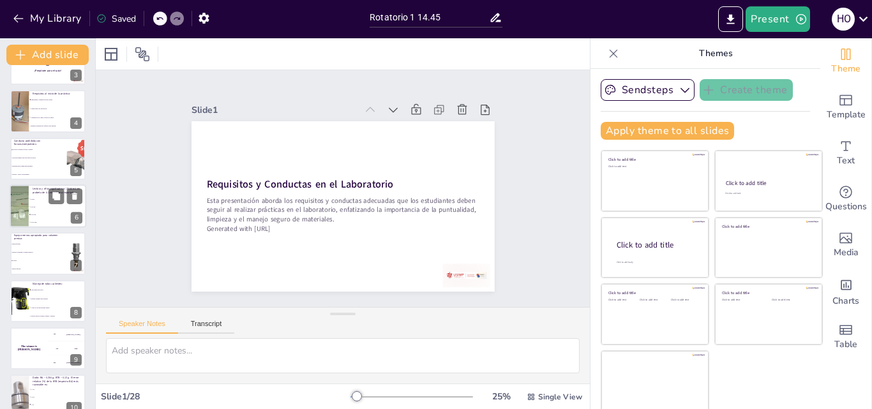
checkbox input "true"
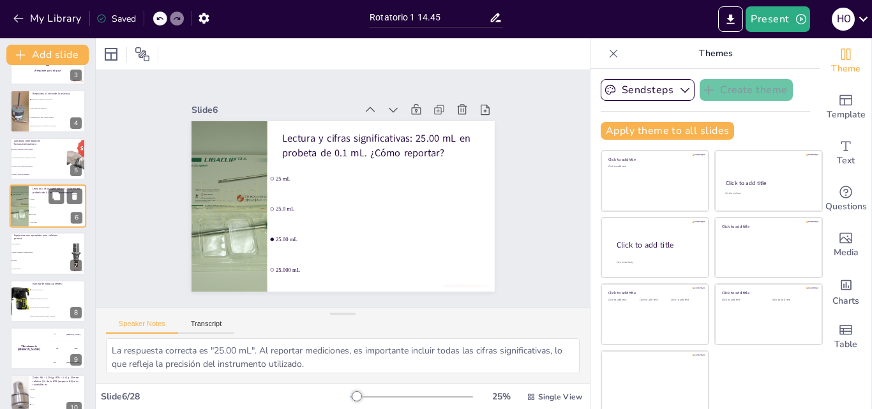
scroll to position [97, 0]
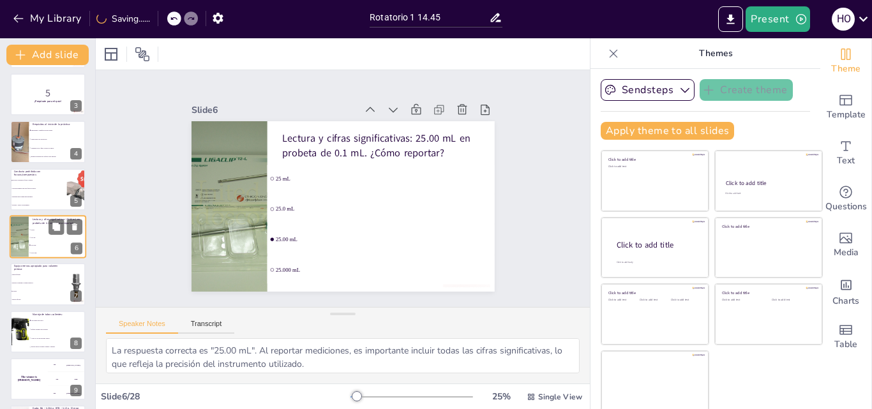
checkbox input "true"
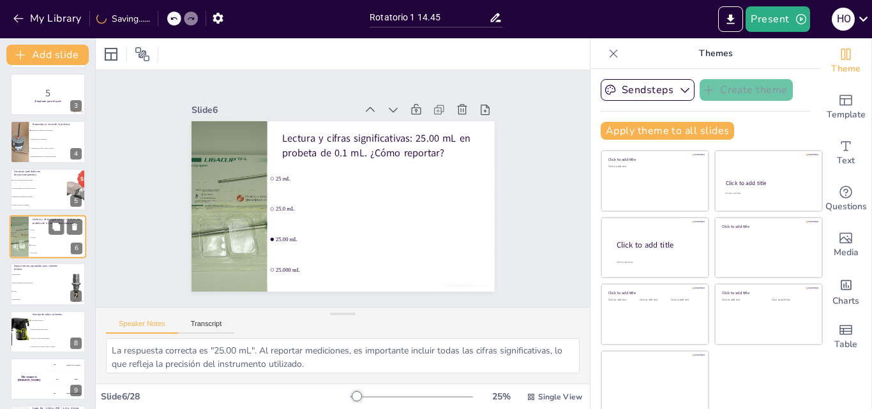
checkbox input "true"
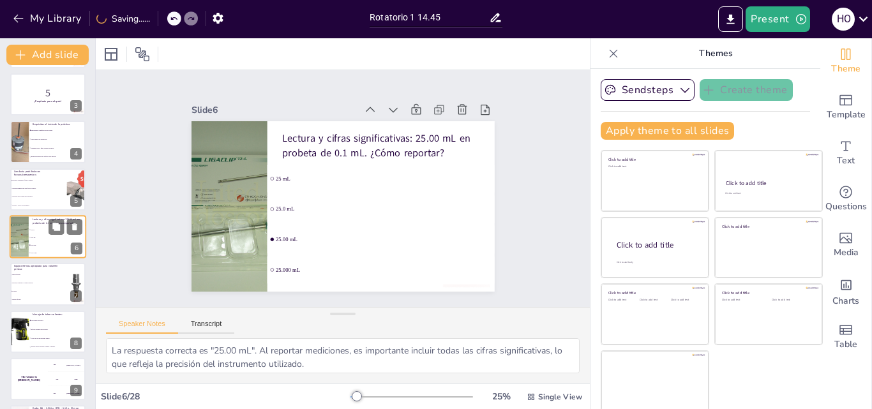
checkbox input "true"
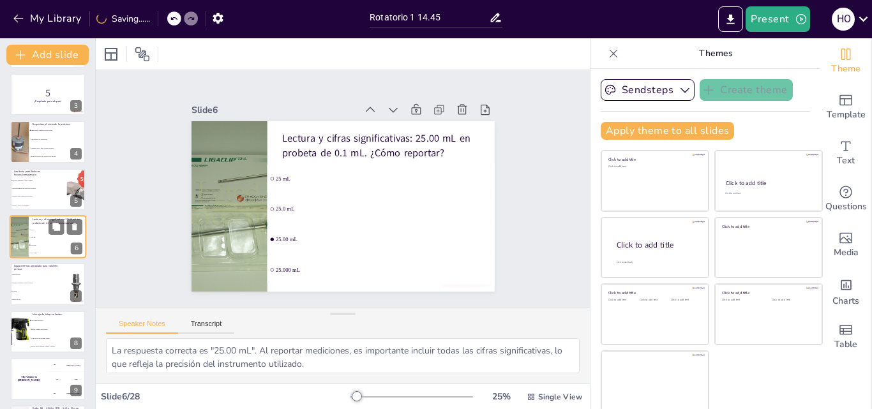
checkbox input "true"
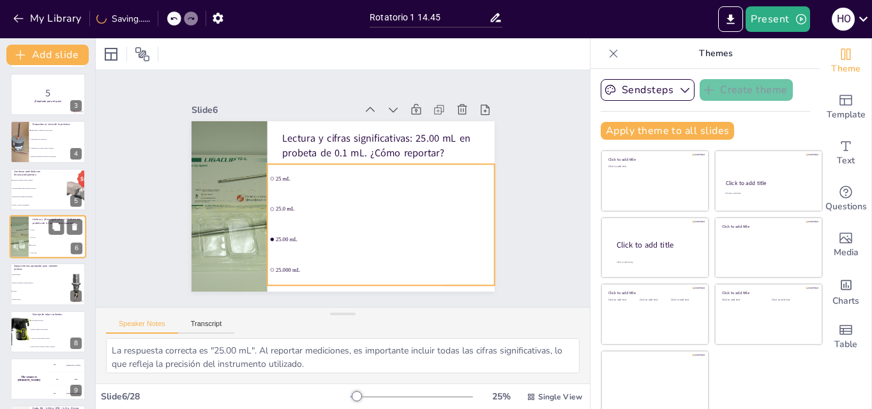
click at [34, 255] on li "25.000 mL" at bounding box center [57, 253] width 57 height 8
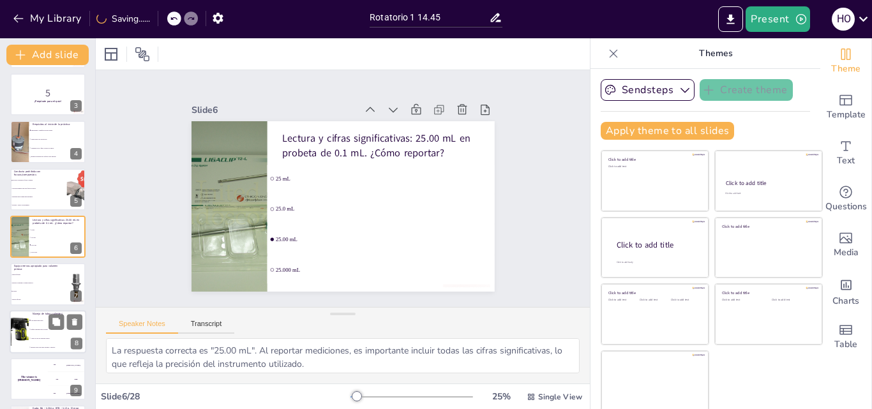
click at [34, 333] on li "Enfriar soplando para acelerar." at bounding box center [57, 329] width 57 height 9
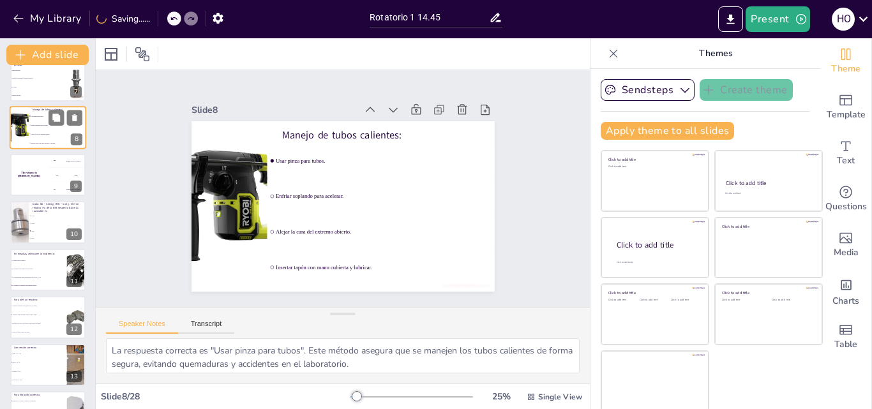
scroll to position [319, 0]
